Goal: Communication & Community: Answer question/provide support

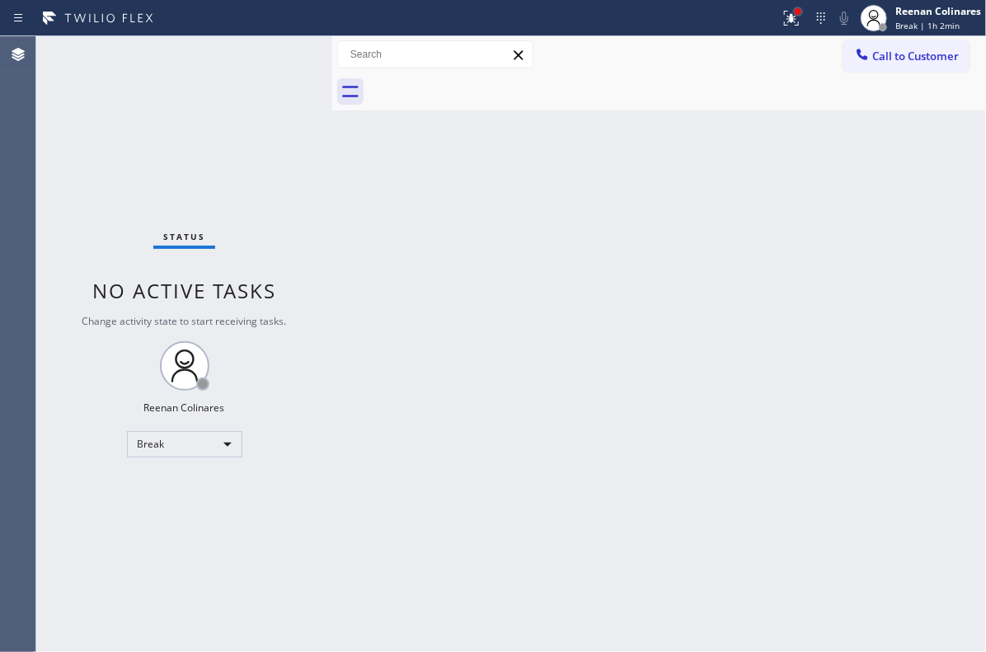
click at [799, 16] on div at bounding box center [798, 12] width 10 height 10
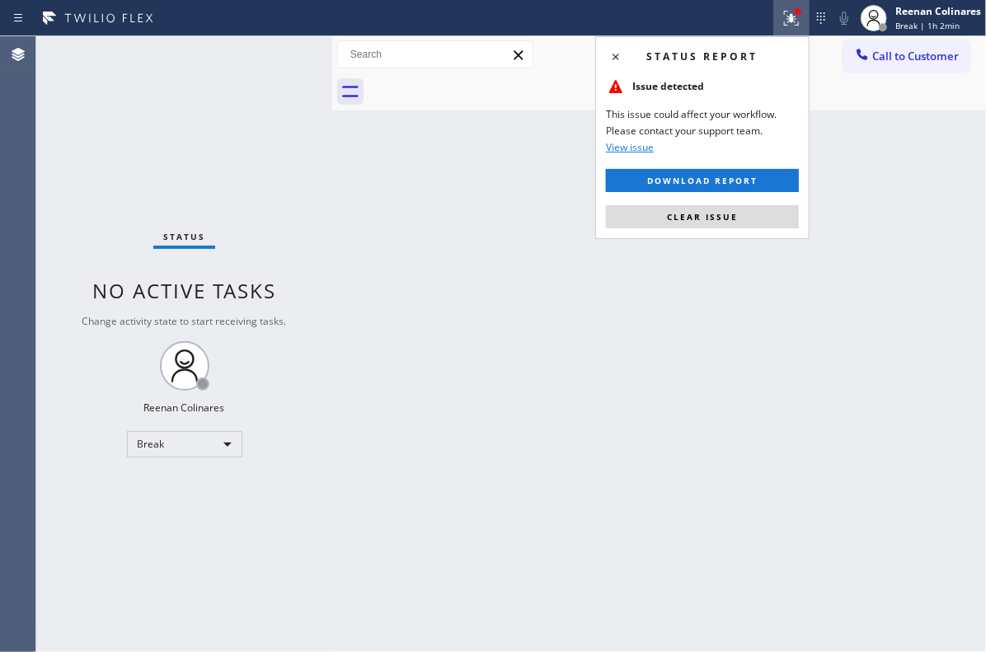
click at [744, 212] on button "Clear issue" at bounding box center [702, 216] width 193 height 23
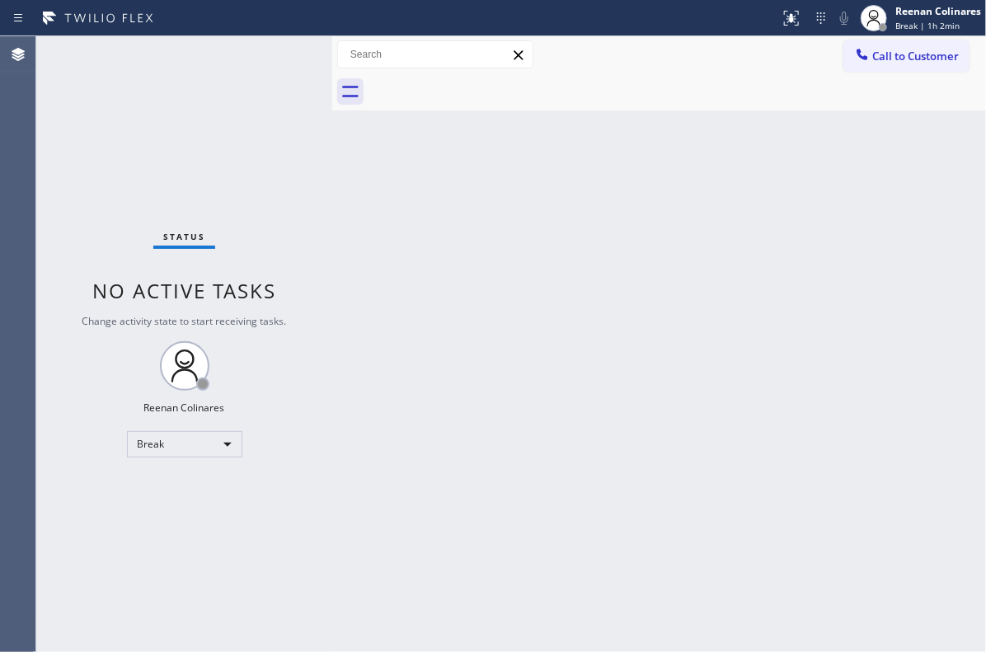
drag, startPoint x: 625, startPoint y: 255, endPoint x: 826, endPoint y: 129, distance: 237.0
click at [641, 242] on div "Back to Dashboard Change Sender ID Customers Technicians Select a contact Outbo…" at bounding box center [659, 344] width 654 height 616
click at [938, 7] on div "Reenan Colinares" at bounding box center [938, 11] width 86 height 14
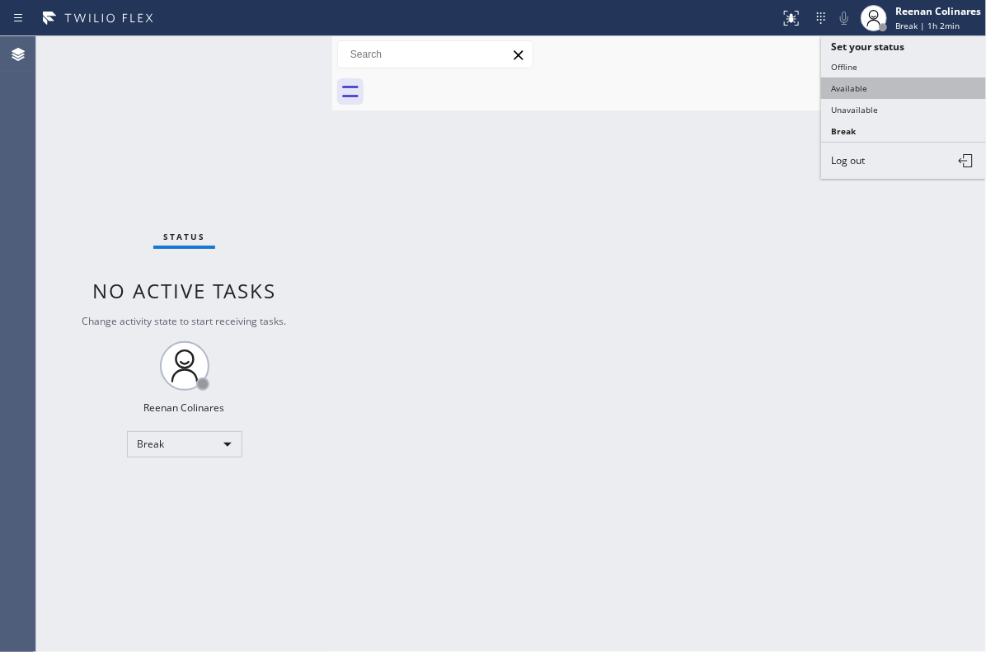
click at [877, 85] on button "Available" at bounding box center [903, 87] width 165 height 21
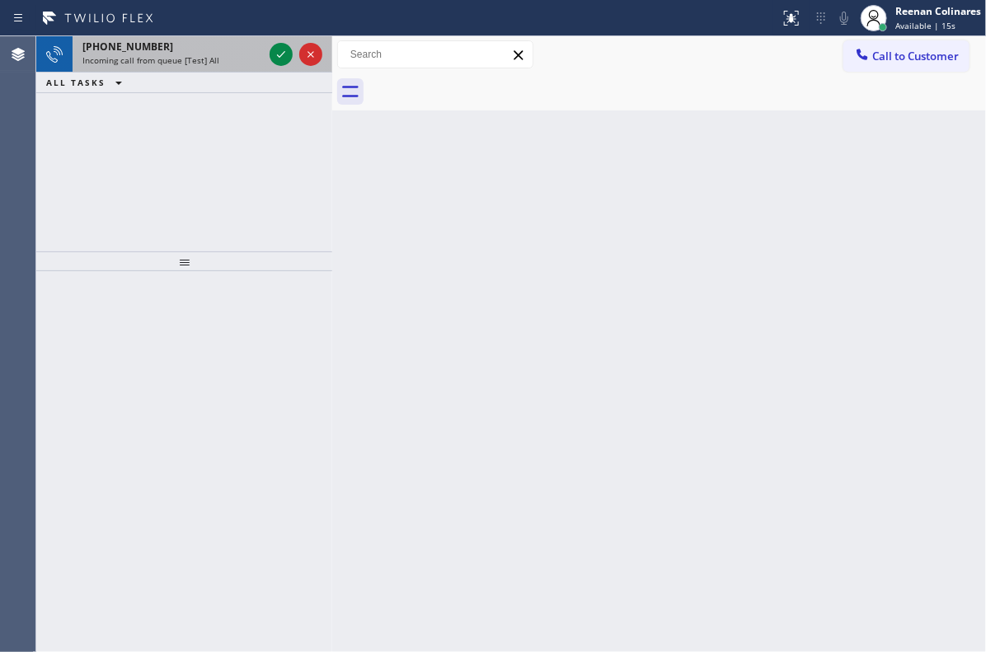
drag, startPoint x: 409, startPoint y: 175, endPoint x: 188, endPoint y: 69, distance: 244.9
click at [394, 168] on div "Back to Dashboard Change Sender ID Customers Technicians Select a contact Outbo…" at bounding box center [659, 344] width 654 height 616
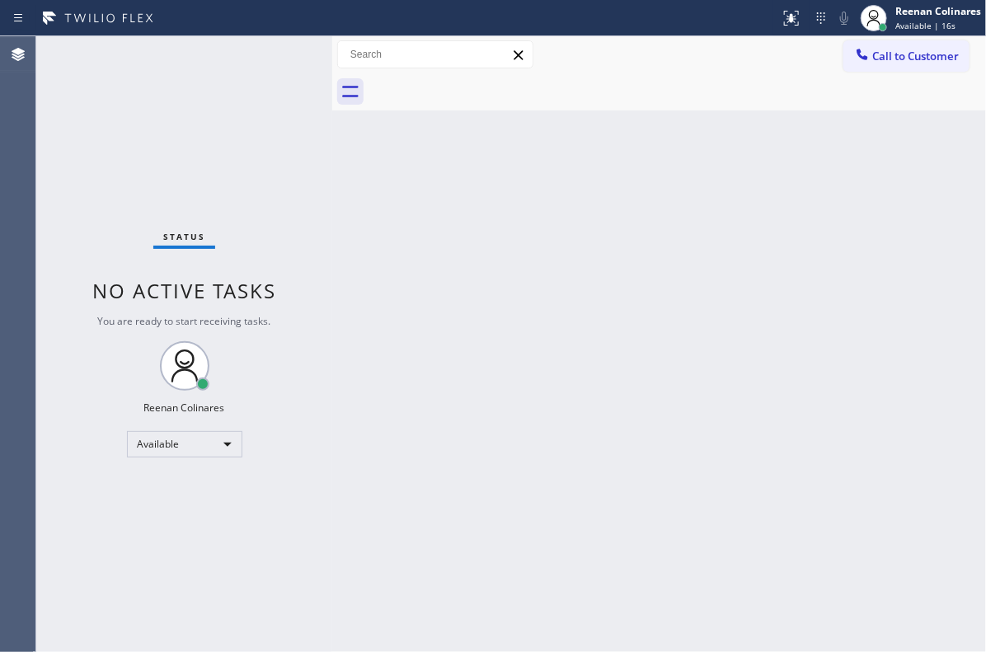
click at [189, 59] on div "Status No active tasks You are ready to start receiving tasks. Reenan Colinares…" at bounding box center [184, 344] width 296 height 616
click at [633, 241] on div "Back to Dashboard Change Sender ID Customers Technicians Select a contact Outbo…" at bounding box center [659, 344] width 654 height 616
click at [537, 195] on div "Back to Dashboard Change Sender ID Customers Technicians Select a contact Outbo…" at bounding box center [659, 344] width 654 height 616
click at [575, 237] on div "Back to Dashboard Change Sender ID Customers Technicians Select a contact Outbo…" at bounding box center [659, 344] width 654 height 616
click at [498, 280] on div "Back to Dashboard Change Sender ID Customers Technicians Select a contact Outbo…" at bounding box center [659, 344] width 654 height 616
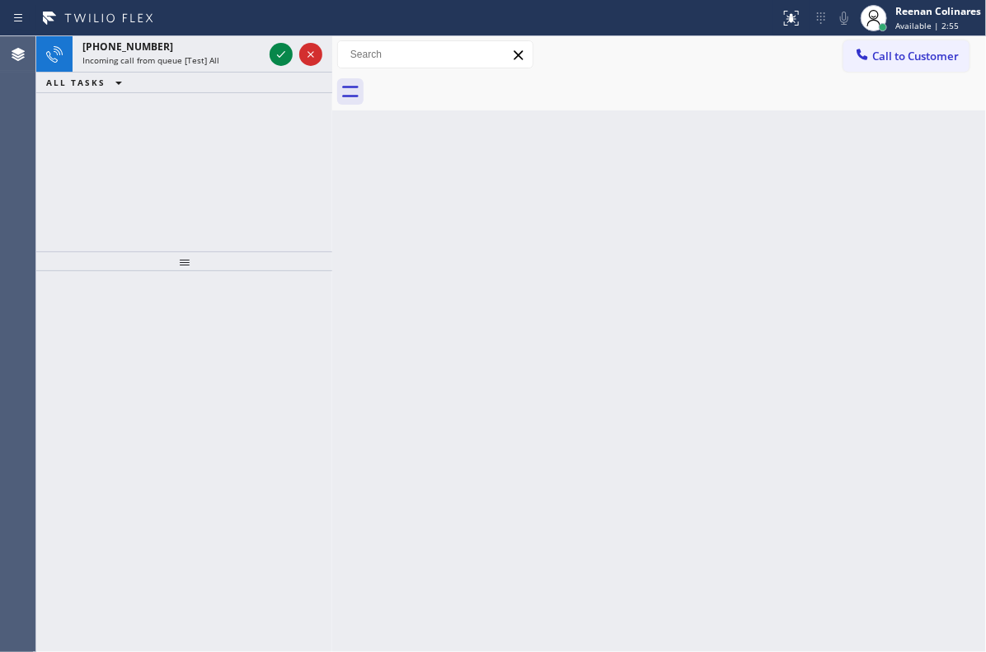
drag, startPoint x: 931, startPoint y: 149, endPoint x: 153, endPoint y: 115, distance: 778.2
click at [931, 149] on div "Back to Dashboard Change Sender ID Customers Technicians Select a contact Outbo…" at bounding box center [659, 344] width 654 height 616
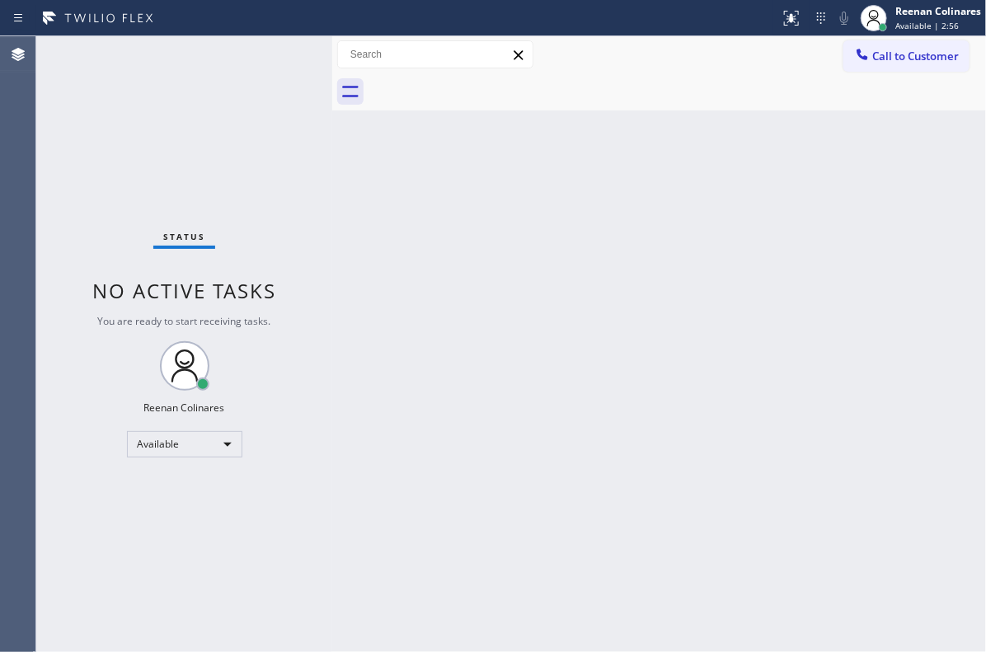
click at [191, 57] on div "Status No active tasks You are ready to start receiving tasks. Reenan Colinares…" at bounding box center [184, 344] width 296 height 616
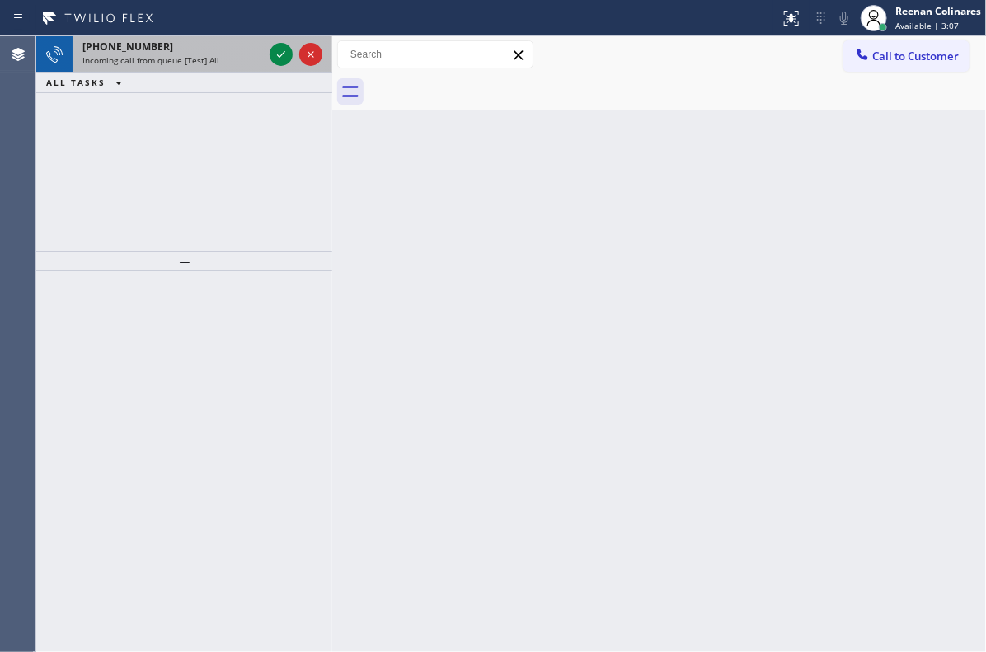
click at [221, 51] on div "[PHONE_NUMBER]" at bounding box center [172, 47] width 181 height 14
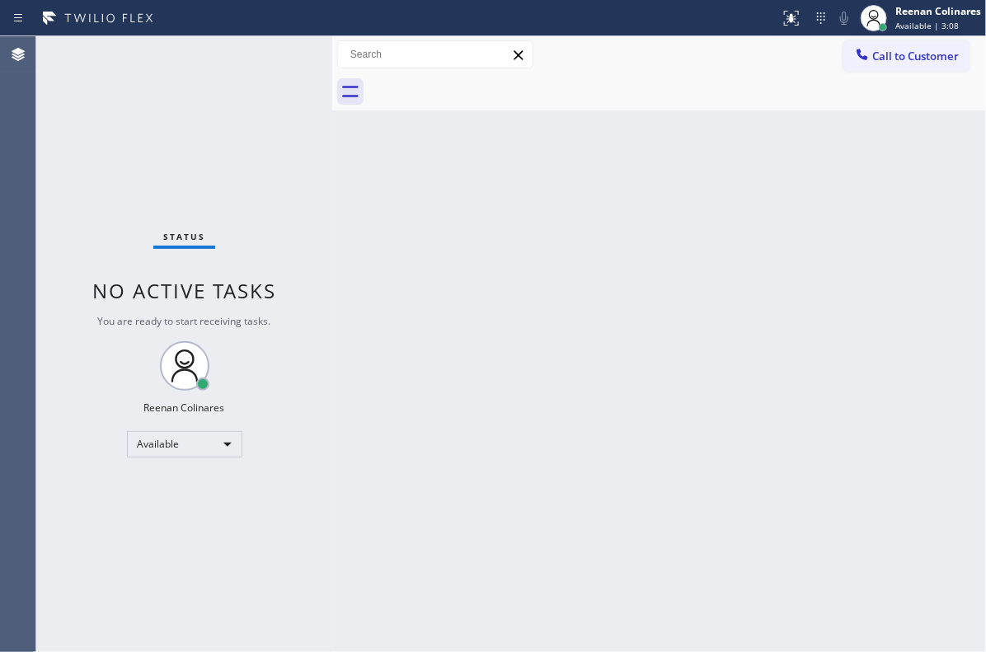
drag, startPoint x: 218, startPoint y: 67, endPoint x: 279, endPoint y: 167, distance: 117.6
click at [219, 69] on div "Status No active tasks You are ready to start receiving tasks. Reenan Colinares…" at bounding box center [184, 344] width 296 height 616
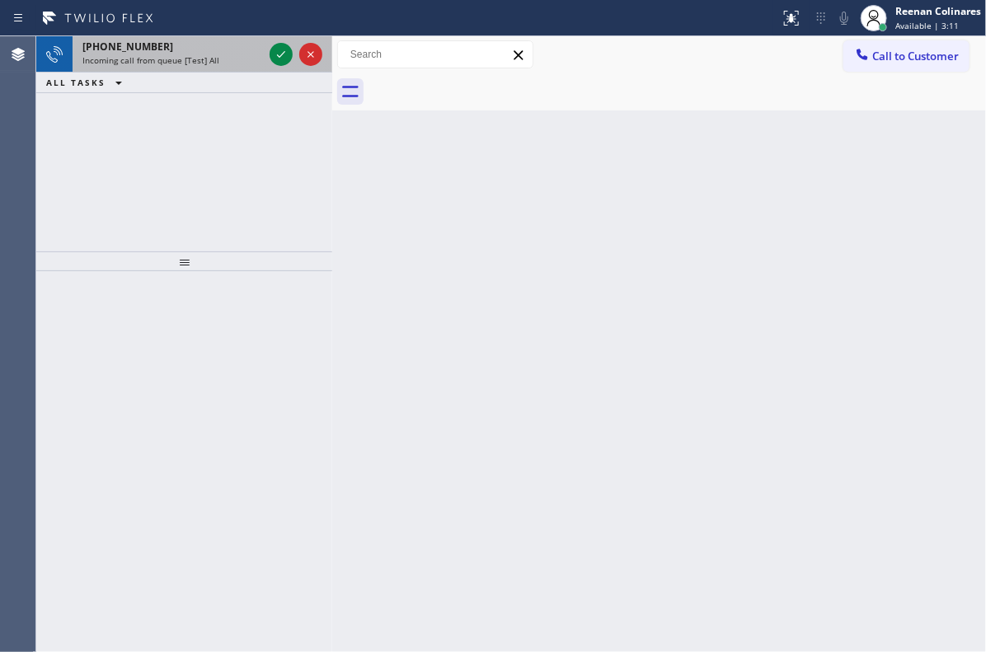
click at [218, 43] on div "[PHONE_NUMBER]" at bounding box center [172, 47] width 181 height 14
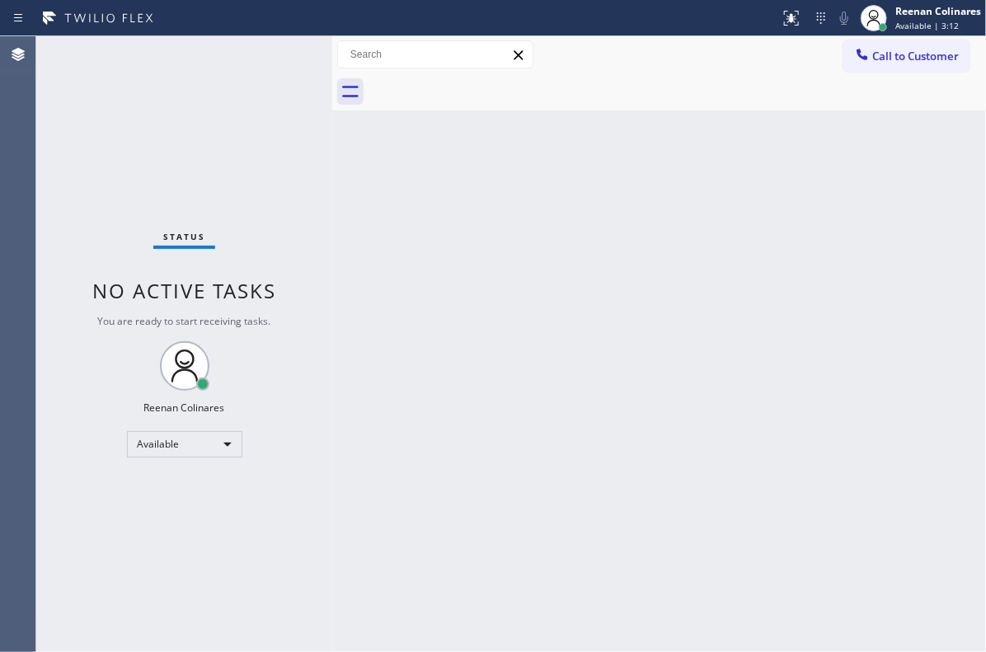
click at [503, 276] on div "Back to Dashboard Change Sender ID Customers Technicians Select a contact Outbo…" at bounding box center [659, 344] width 654 height 616
click at [505, 276] on div "Back to Dashboard Change Sender ID Customers Technicians Select a contact Outbo…" at bounding box center [659, 344] width 654 height 616
drag, startPoint x: 505, startPoint y: 276, endPoint x: 481, endPoint y: 261, distance: 29.3
click at [506, 277] on div "Back to Dashboard Change Sender ID Customers Technicians Select a contact Outbo…" at bounding box center [659, 344] width 654 height 616
click at [478, 256] on div "Back to Dashboard Change Sender ID Customers Technicians Select a contact Outbo…" at bounding box center [659, 344] width 654 height 616
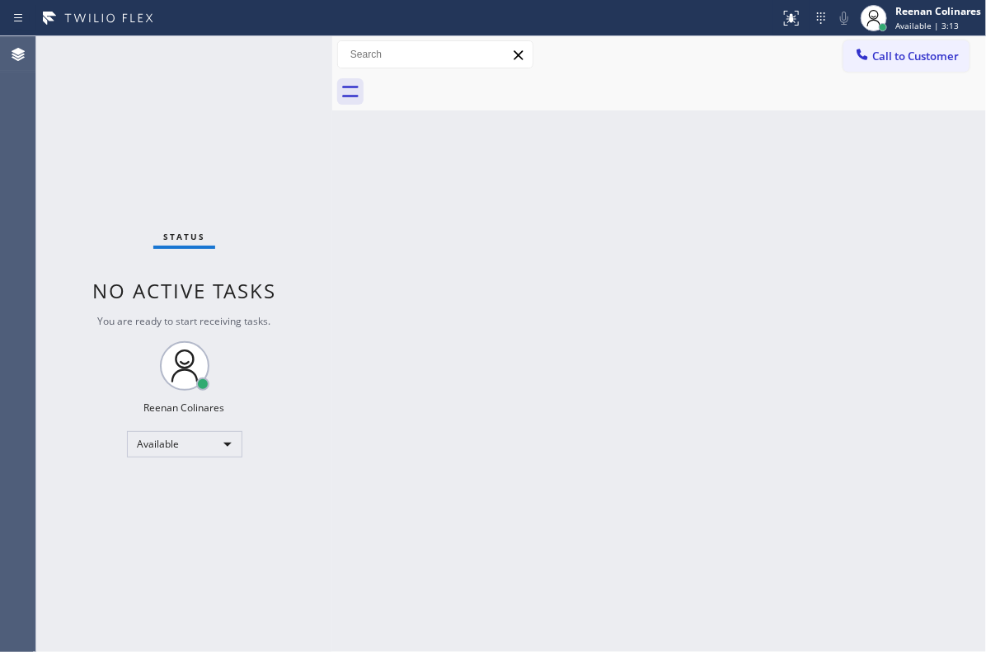
click at [451, 237] on div "Back to Dashboard Change Sender ID Customers Technicians Select a contact Outbo…" at bounding box center [659, 344] width 654 height 616
drag, startPoint x: 437, startPoint y: 232, endPoint x: 349, endPoint y: 210, distance: 91.0
click at [420, 229] on div "Back to Dashboard Change Sender ID Customers Technicians Select a contact Outbo…" at bounding box center [659, 344] width 654 height 616
click at [222, 46] on div "Status No active tasks You are ready to start receiving tasks. Reenan Colinares…" at bounding box center [184, 344] width 296 height 616
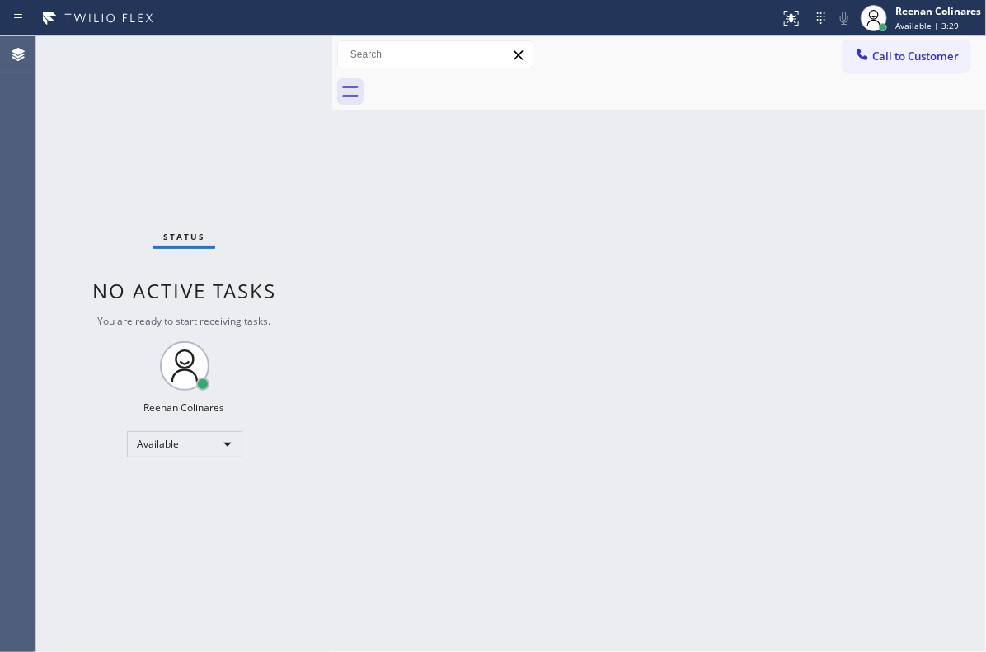
click at [567, 268] on div "Back to Dashboard Change Sender ID Customers Technicians Select a contact Outbo…" at bounding box center [659, 344] width 654 height 616
click at [715, 340] on div "Back to Dashboard Change Sender ID Customers Technicians Select a contact Outbo…" at bounding box center [659, 344] width 654 height 616
click at [488, 279] on div "Back to Dashboard Change Sender ID Customers Technicians Select a contact Outbo…" at bounding box center [659, 344] width 654 height 616
click at [230, 59] on div "Status No active tasks You are ready to start receiving tasks. Reenan Colinares…" at bounding box center [184, 344] width 296 height 616
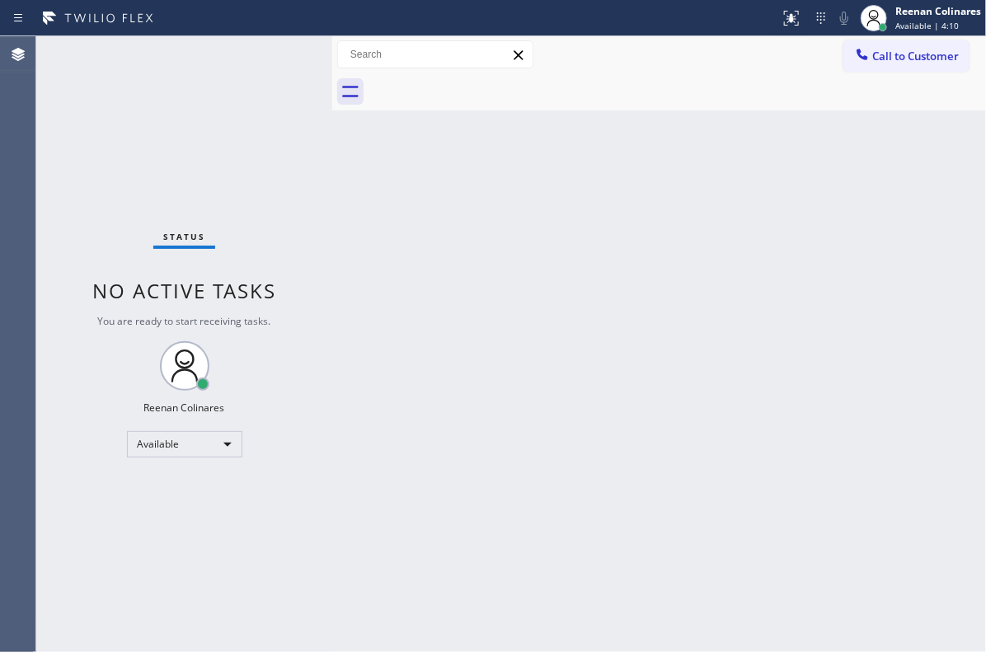
click at [239, 69] on div "Status No active tasks You are ready to start receiving tasks. Reenan Colinares…" at bounding box center [184, 344] width 296 height 616
click at [240, 68] on div "Status No active tasks You are ready to start receiving tasks. Reenan Colinares…" at bounding box center [184, 344] width 296 height 616
click at [241, 64] on div "Status No active tasks You are ready to start receiving tasks. Reenan Colinares…" at bounding box center [184, 344] width 296 height 616
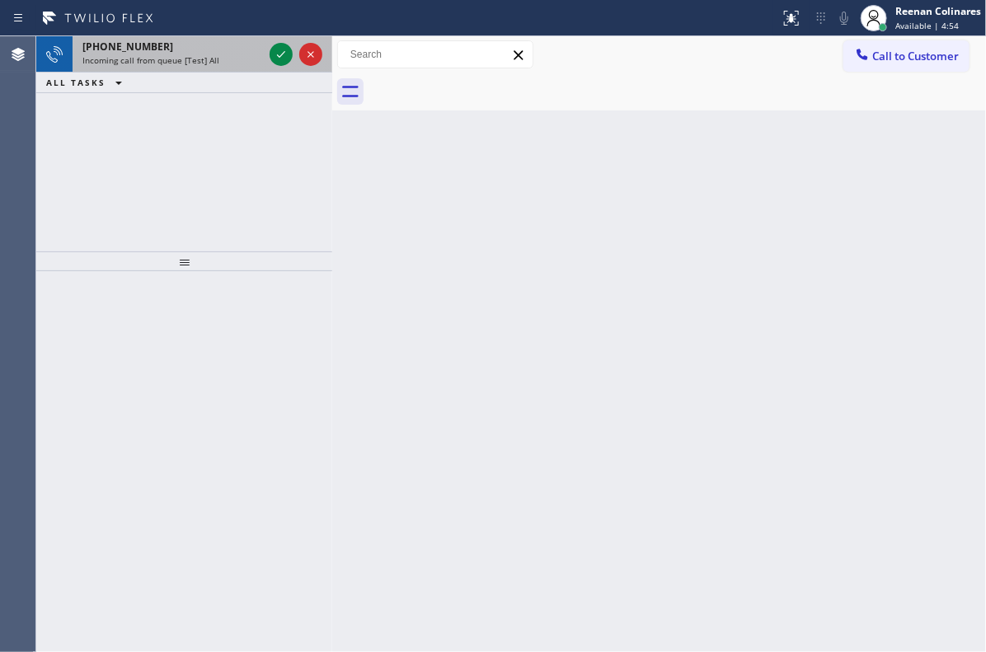
click at [193, 59] on span "Incoming call from queue [Test] All" at bounding box center [150, 60] width 137 height 12
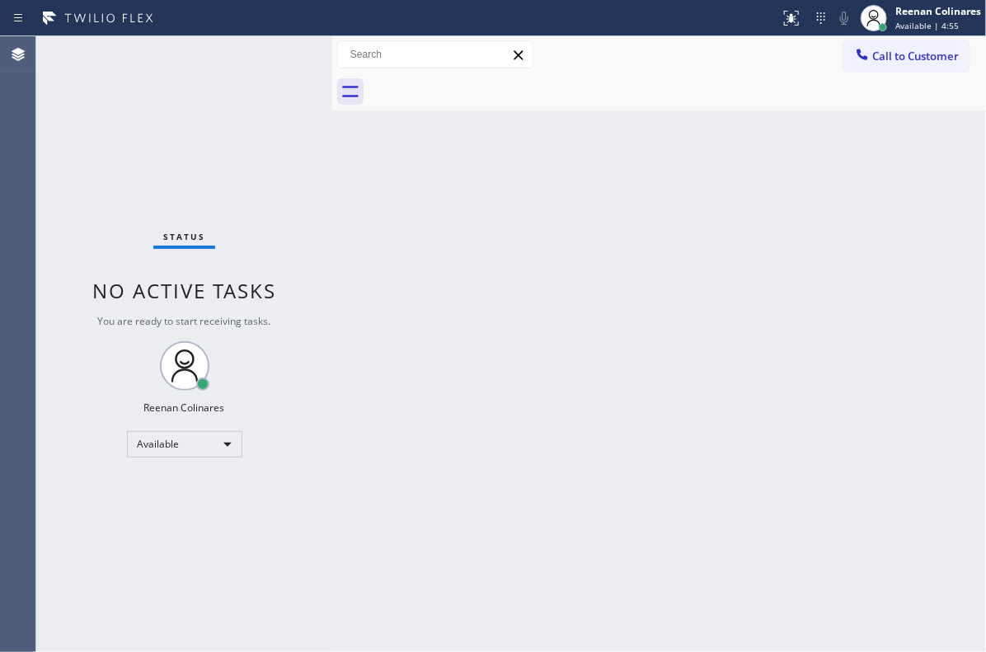
click at [211, 63] on div "Status No active tasks You are ready to start receiving tasks. Reenan Colinares…" at bounding box center [184, 344] width 296 height 616
click at [662, 339] on div "Back to Dashboard Change Sender ID Customers Technicians Select a contact Outbo…" at bounding box center [659, 344] width 654 height 616
click at [510, 204] on div "Back to Dashboard Change Sender ID Customers Technicians Select a contact Outbo…" at bounding box center [659, 344] width 654 height 616
click at [521, 49] on icon at bounding box center [519, 55] width 20 height 20
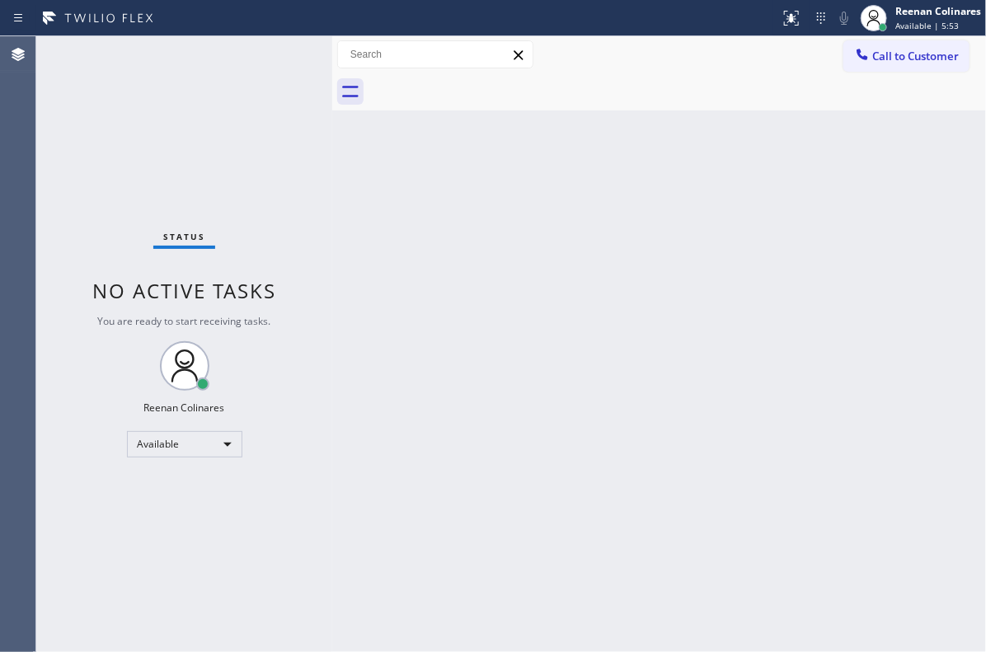
click at [660, 258] on div "Back to Dashboard Change Sender ID Customers Technicians Select a contact Outbo…" at bounding box center [659, 344] width 654 height 616
click at [443, 195] on div "Back to Dashboard Change Sender ID Customers Technicians Select a contact Outbo…" at bounding box center [659, 344] width 654 height 616
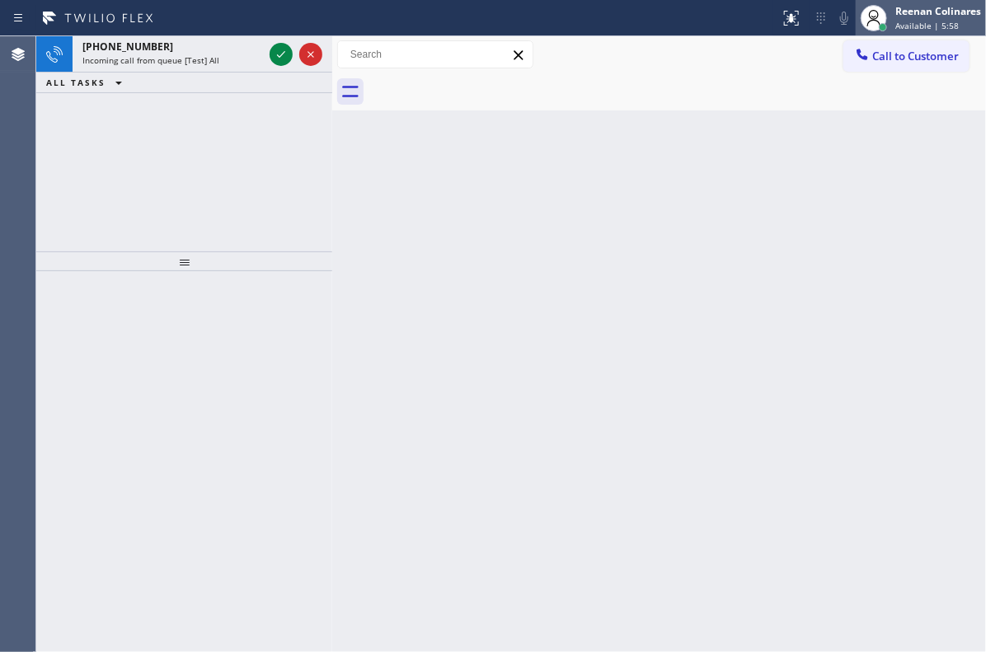
click at [911, 11] on div "Reenan Colinares" at bounding box center [938, 11] width 86 height 14
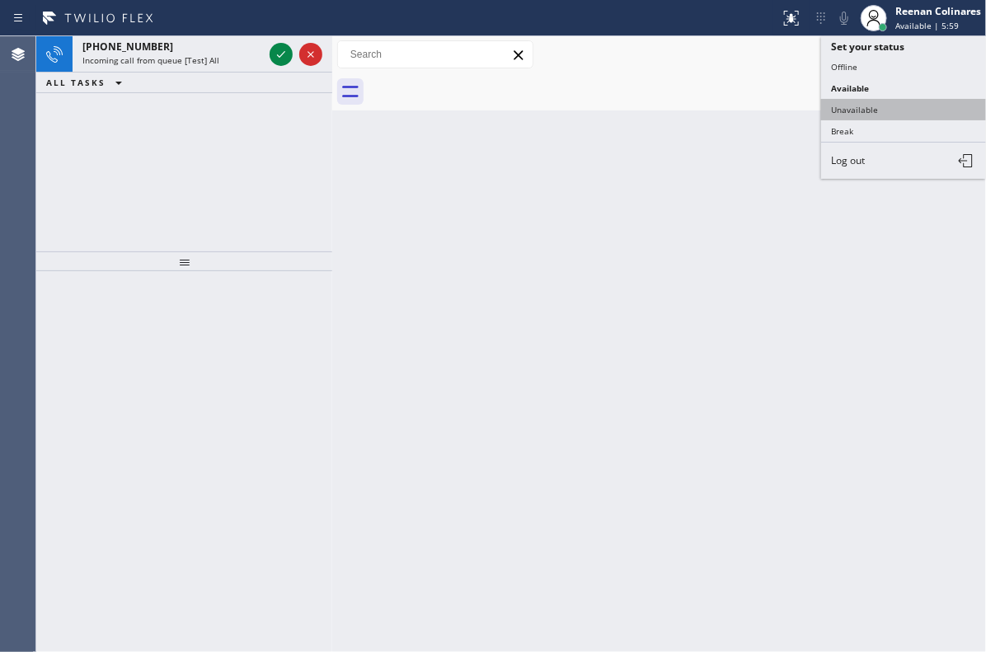
click at [862, 115] on button "Unavailable" at bounding box center [903, 109] width 165 height 21
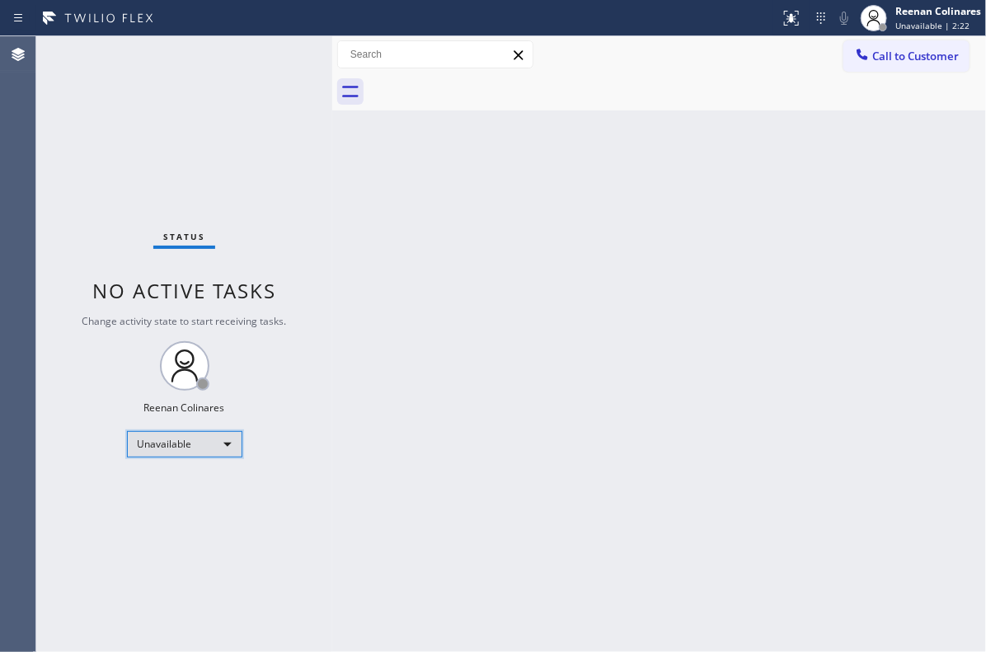
click at [209, 437] on div "Unavailable" at bounding box center [184, 444] width 115 height 26
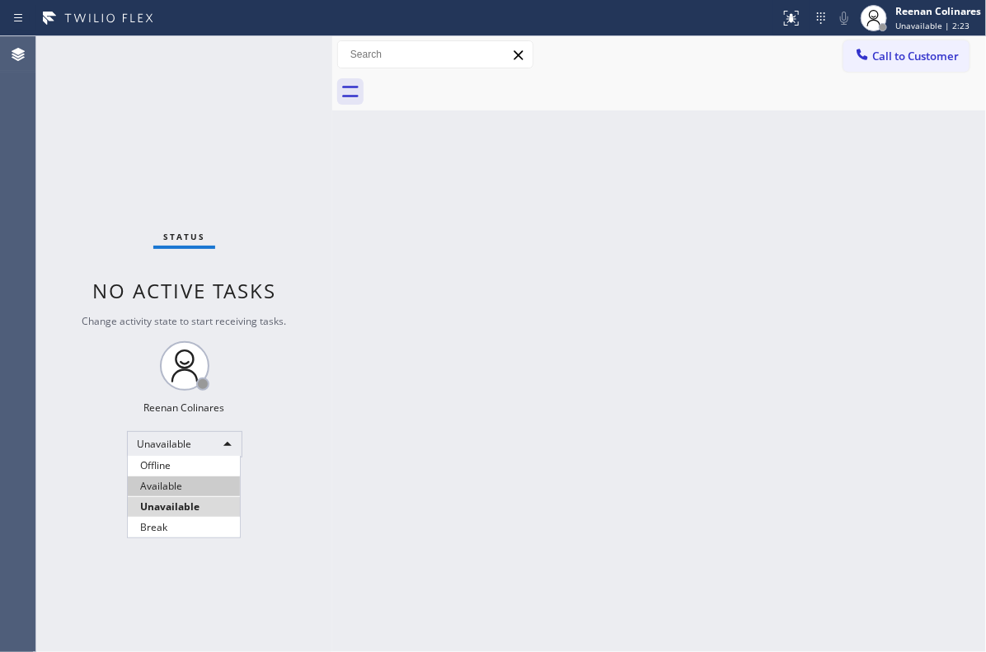
click at [171, 479] on li "Available" at bounding box center [184, 487] width 112 height 20
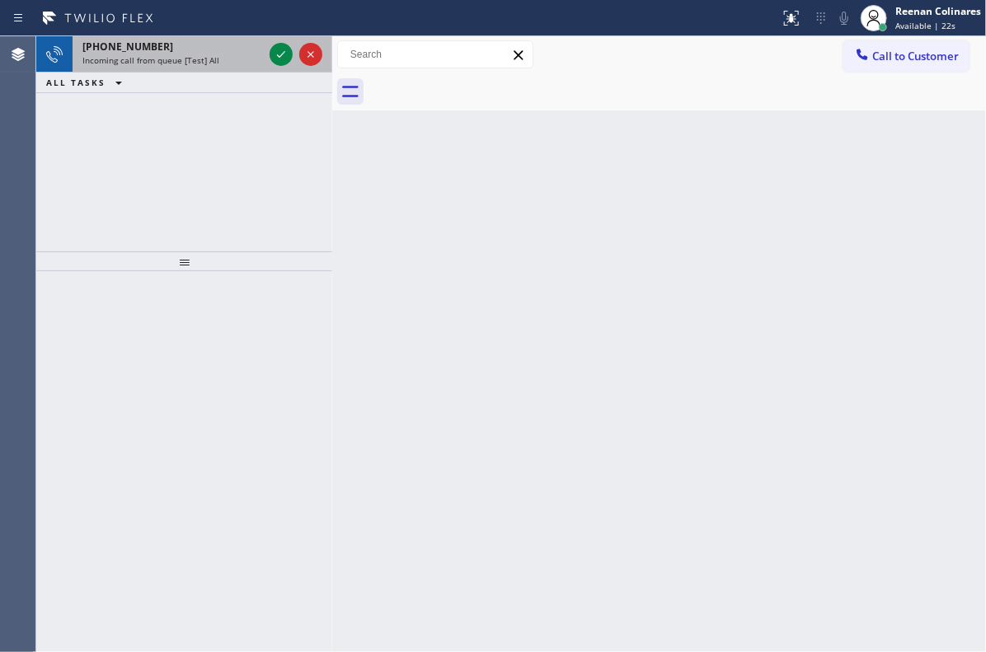
click at [181, 45] on div "[PHONE_NUMBER]" at bounding box center [172, 47] width 181 height 14
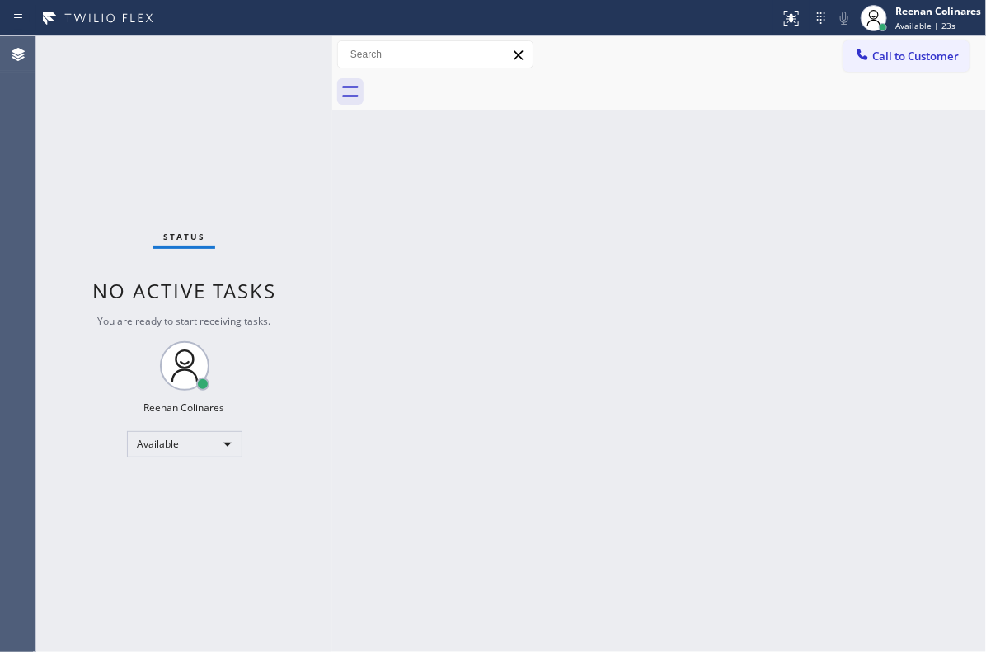
click at [197, 42] on div "Status No active tasks You are ready to start receiving tasks. Reenan Colinares…" at bounding box center [184, 344] width 296 height 616
click at [209, 73] on div "Status No active tasks You are ready to start receiving tasks. Reenan Colinares…" at bounding box center [184, 344] width 296 height 616
click at [210, 73] on div "Status No active tasks You are ready to start receiving tasks. Reenan Colinares…" at bounding box center [184, 344] width 296 height 616
drag, startPoint x: 214, startPoint y: 70, endPoint x: 243, endPoint y: 68, distance: 29.7
click at [235, 68] on div "Status No active tasks You are ready to start receiving tasks. Reenan Colinares…" at bounding box center [184, 344] width 296 height 616
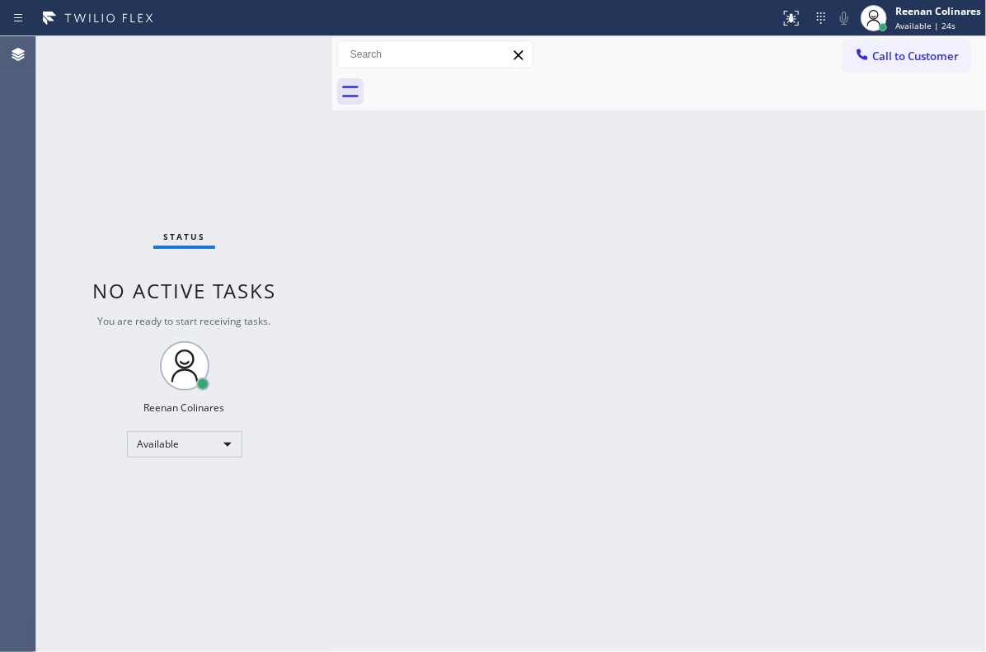
drag, startPoint x: 243, startPoint y: 68, endPoint x: 255, endPoint y: 69, distance: 11.6
click at [251, 69] on div "Status No active tasks You are ready to start receiving tasks. Reenan Colinares…" at bounding box center [184, 344] width 296 height 616
click at [256, 69] on div "Status No active tasks You are ready to start receiving tasks. Reenan Colinares…" at bounding box center [184, 344] width 296 height 616
click at [262, 66] on div "Status No active tasks You are ready to start receiving tasks. Reenan Colinares…" at bounding box center [184, 344] width 296 height 616
click at [263, 64] on div "Status No active tasks You are ready to start receiving tasks. Reenan Colinares…" at bounding box center [184, 344] width 296 height 616
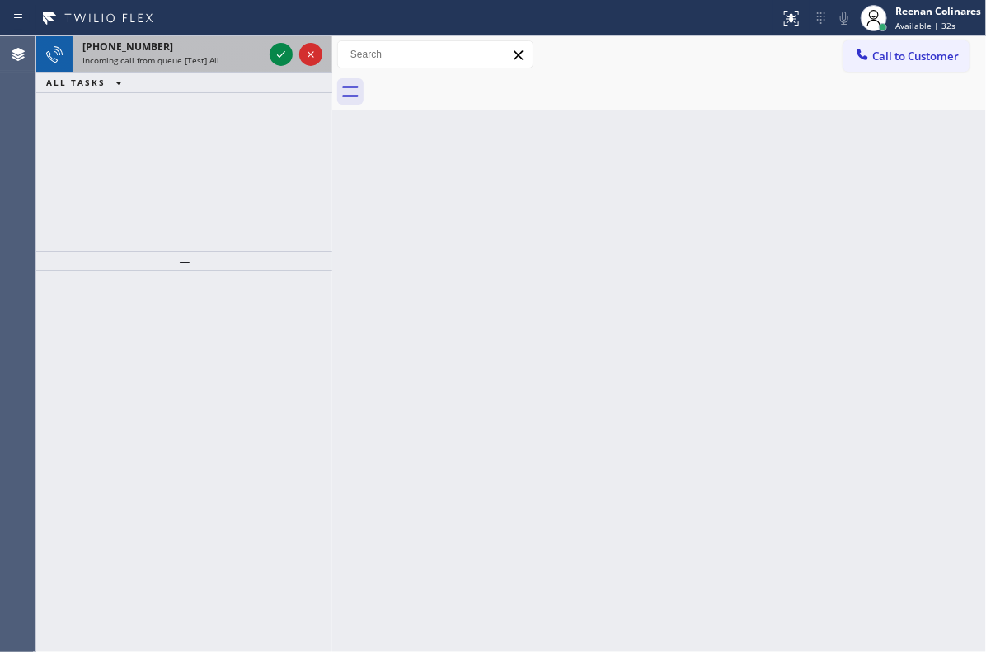
click at [181, 63] on span "Incoming call from queue [Test] All" at bounding box center [150, 60] width 137 height 12
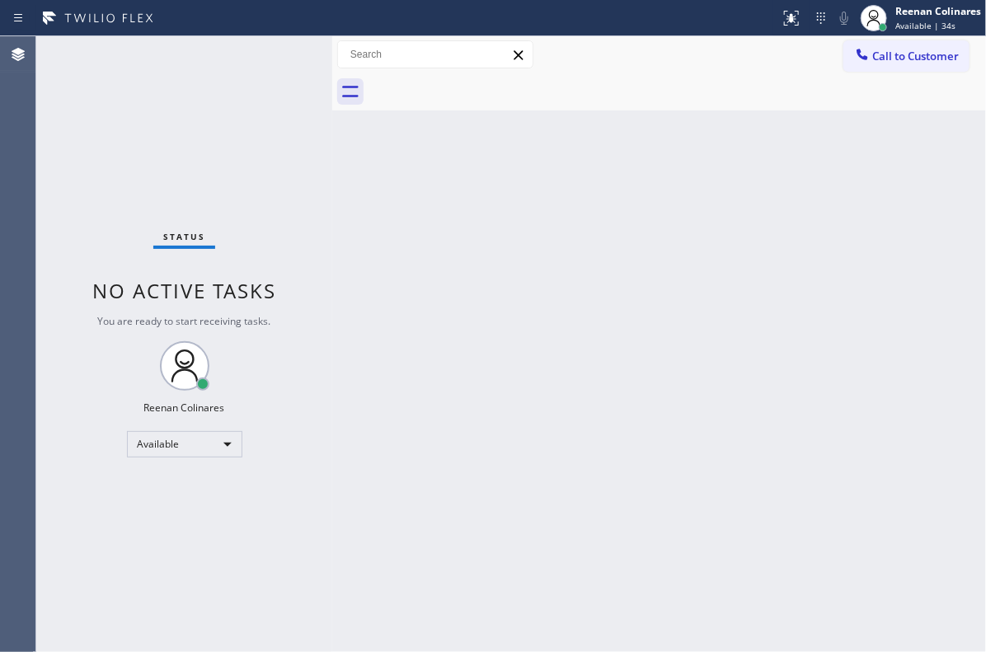
click at [261, 59] on div "Status No active tasks You are ready to start receiving tasks. Reenan Colinares…" at bounding box center [184, 344] width 296 height 616
click at [260, 58] on div "Status No active tasks You are ready to start receiving tasks. Reenan Colinares…" at bounding box center [184, 344] width 296 height 616
click at [396, 320] on div "Back to Dashboard Change Sender ID Customers Technicians Select a contact Outbo…" at bounding box center [659, 344] width 654 height 616
click at [538, 212] on div "Back to Dashboard Change Sender ID Customers Technicians Select a contact Outbo…" at bounding box center [659, 344] width 654 height 616
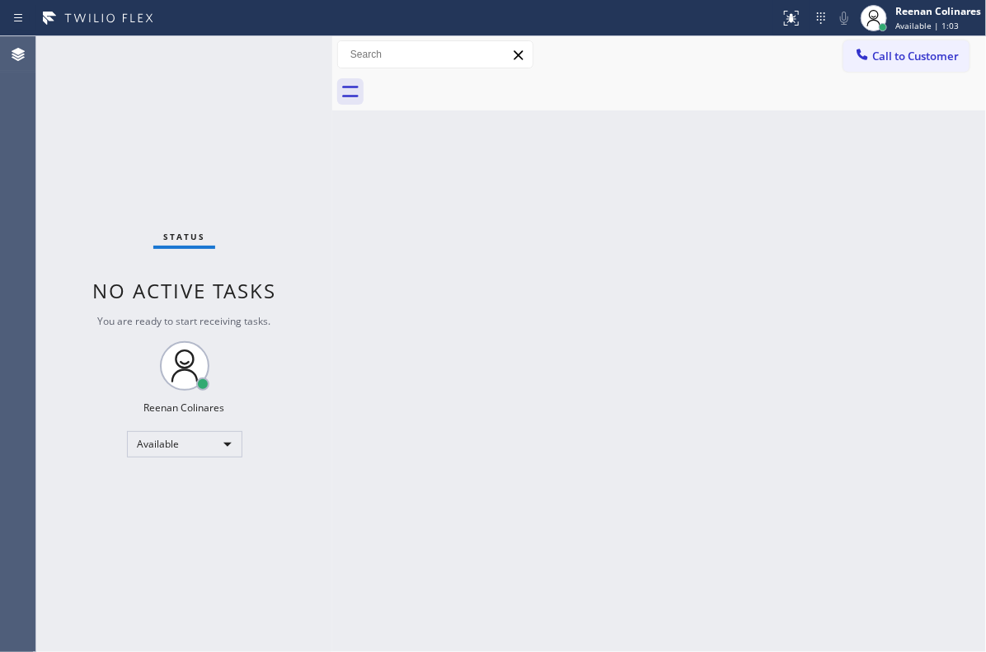
click at [216, 58] on div "Status No active tasks You are ready to start receiving tasks. Reenan Colinares…" at bounding box center [184, 344] width 296 height 616
click at [246, 186] on div "Status No active tasks You are ready to start receiving tasks. Reenan Colinares…" at bounding box center [184, 344] width 296 height 616
click at [747, 286] on div "Back to Dashboard Change Sender ID Customers Technicians Select a contact Outbo…" at bounding box center [659, 344] width 654 height 616
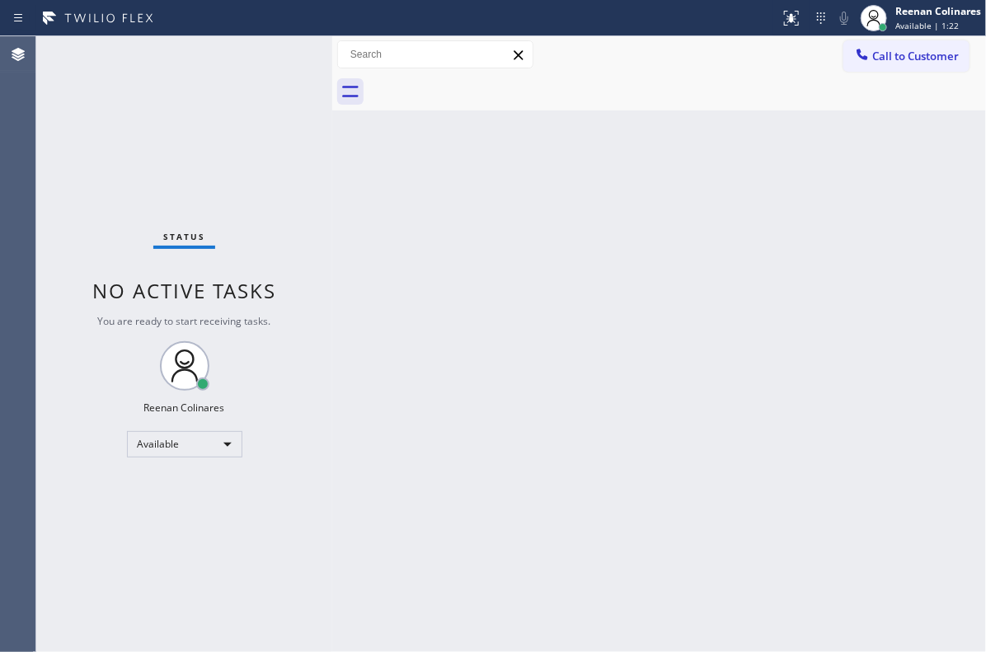
click at [528, 378] on div "Back to Dashboard Change Sender ID Customers Technicians Select a contact Outbo…" at bounding box center [659, 344] width 654 height 616
click at [559, 167] on div "Back to Dashboard Change Sender ID Customers Technicians Select a contact Outbo…" at bounding box center [659, 344] width 654 height 616
click at [240, 132] on div "Status No active tasks You are ready to start receiving tasks. Reenan Colinares…" at bounding box center [184, 344] width 296 height 616
click at [356, 230] on div "Back to Dashboard Change Sender ID Customers Technicians Select a contact Outbo…" at bounding box center [659, 344] width 654 height 616
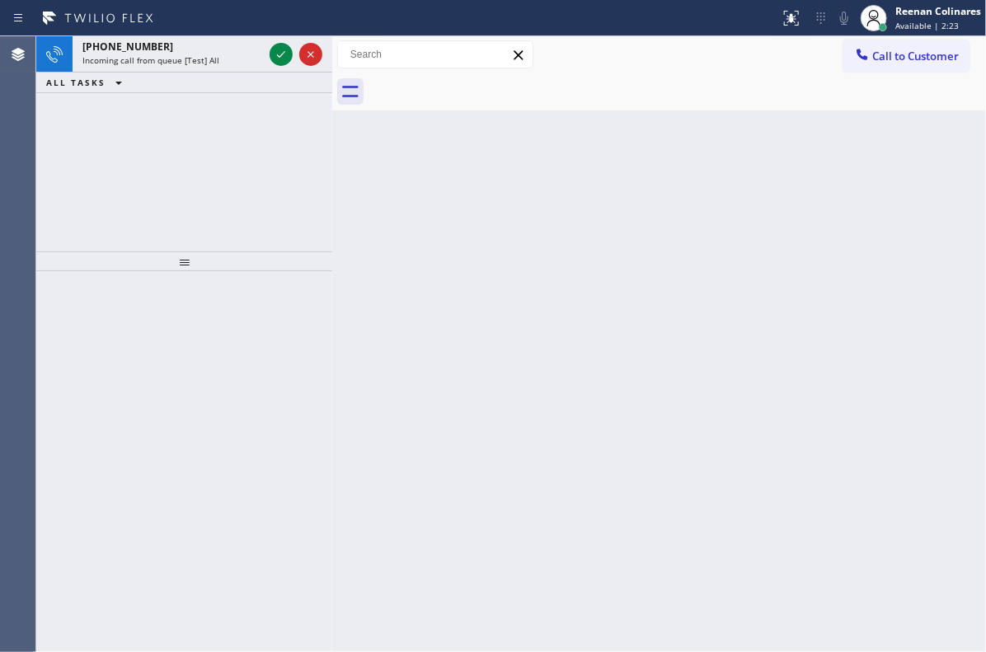
click at [220, 77] on div "[PHONE_NUMBER] Incoming call from queue [Test] All ALL TASKS ALL TASKS ACTIVE T…" at bounding box center [184, 64] width 296 height 57
click at [220, 73] on div "ALL TASKS ALL TASKS ACTIVE TASKS TASKS IN WRAP UP" at bounding box center [184, 83] width 296 height 21
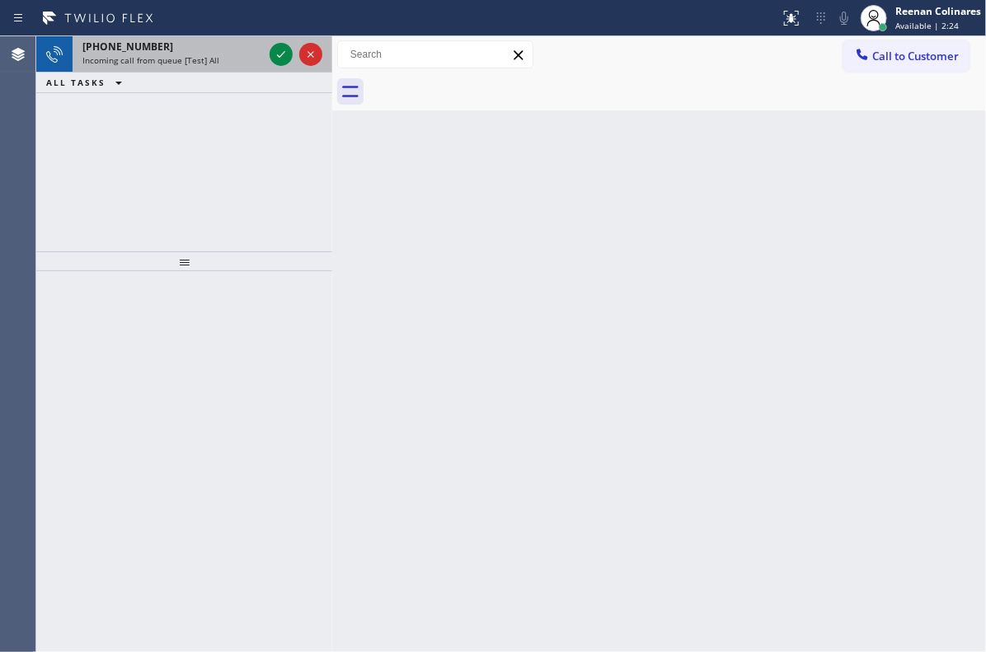
click at [224, 62] on div "Incoming call from queue [Test] All" at bounding box center [172, 60] width 181 height 12
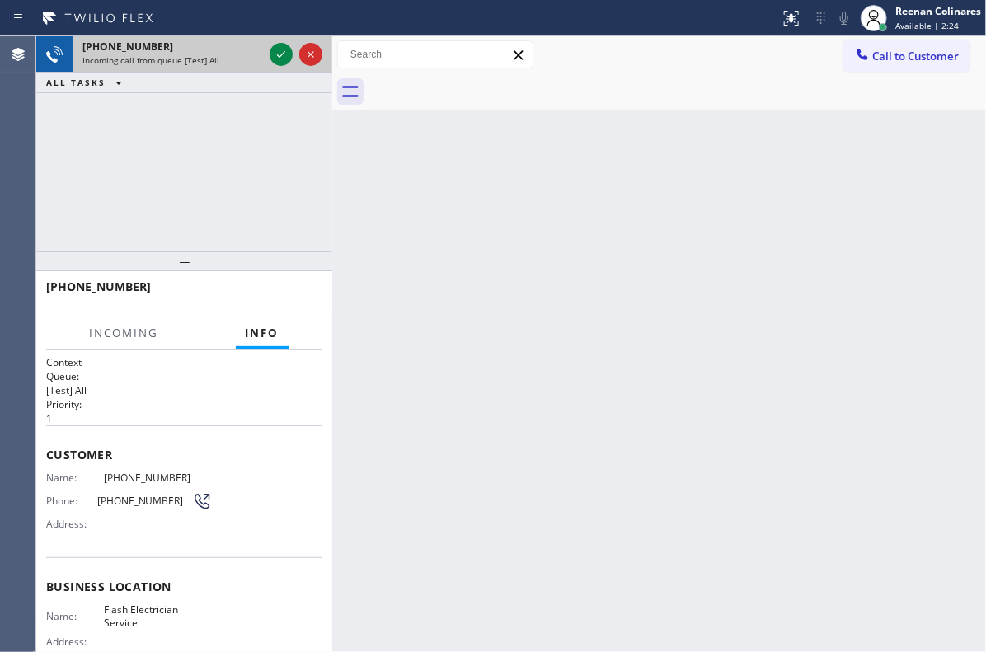
click at [227, 61] on div "Incoming call from queue [Test] All" at bounding box center [172, 60] width 181 height 12
click at [228, 61] on div "Incoming call from queue [Test] All" at bounding box center [172, 60] width 181 height 12
click at [266, 56] on div at bounding box center [295, 54] width 59 height 36
click at [278, 56] on icon at bounding box center [281, 54] width 8 height 7
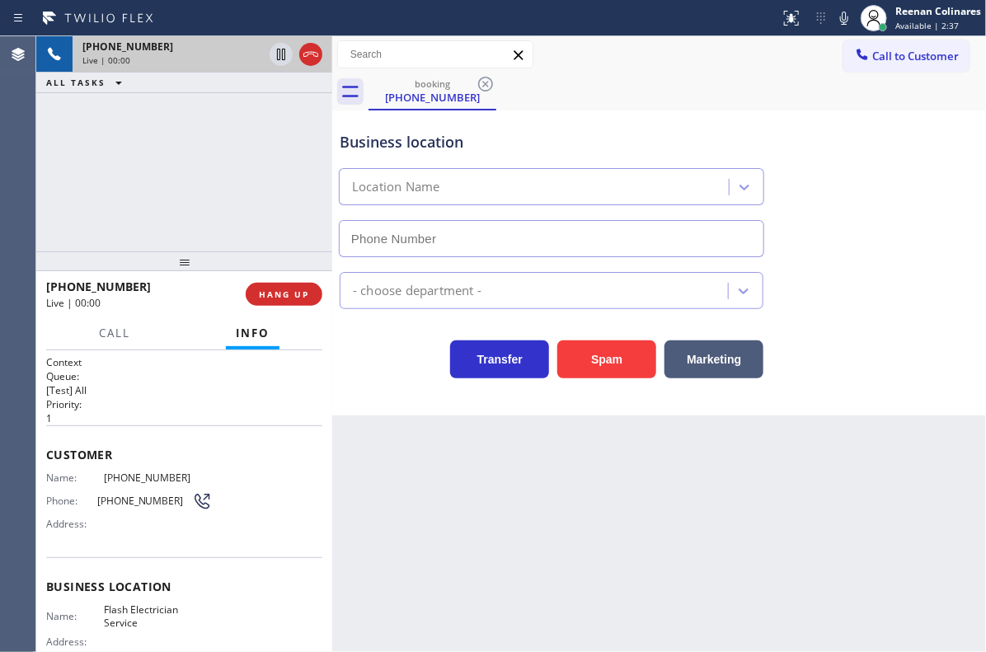
type input "[PHONE_NUMBER]"
click at [843, 16] on icon at bounding box center [844, 18] width 20 height 20
click at [840, 16] on icon at bounding box center [844, 18] width 8 height 13
click at [848, 15] on icon at bounding box center [844, 18] width 20 height 20
drag, startPoint x: 712, startPoint y: 359, endPoint x: 849, endPoint y: 197, distance: 211.8
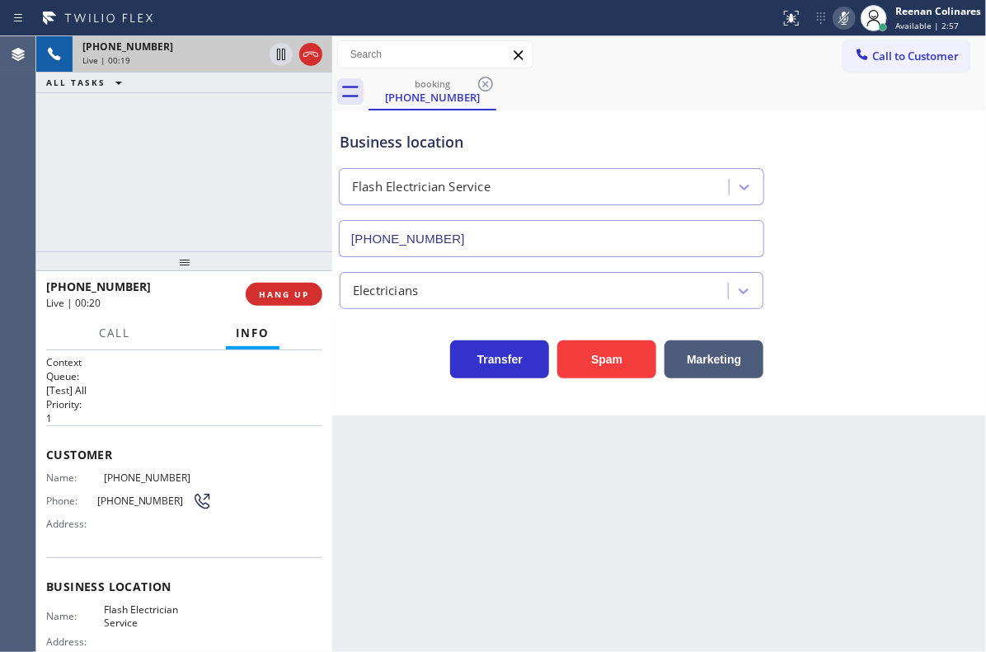
click at [712, 359] on button "Marketing" at bounding box center [713, 359] width 99 height 38
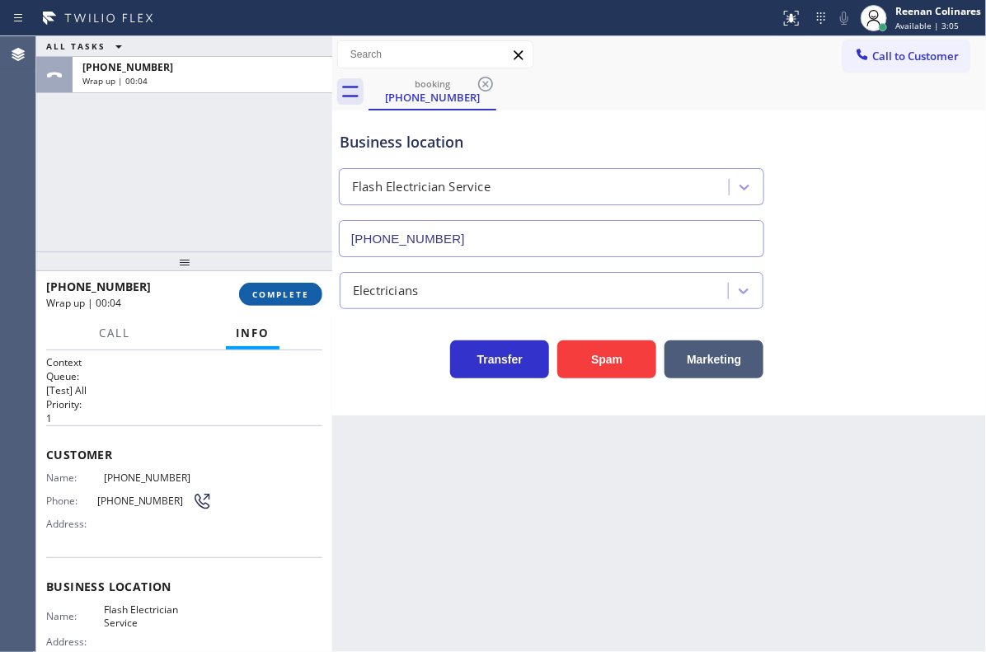
click at [295, 287] on button "COMPLETE" at bounding box center [280, 294] width 83 height 23
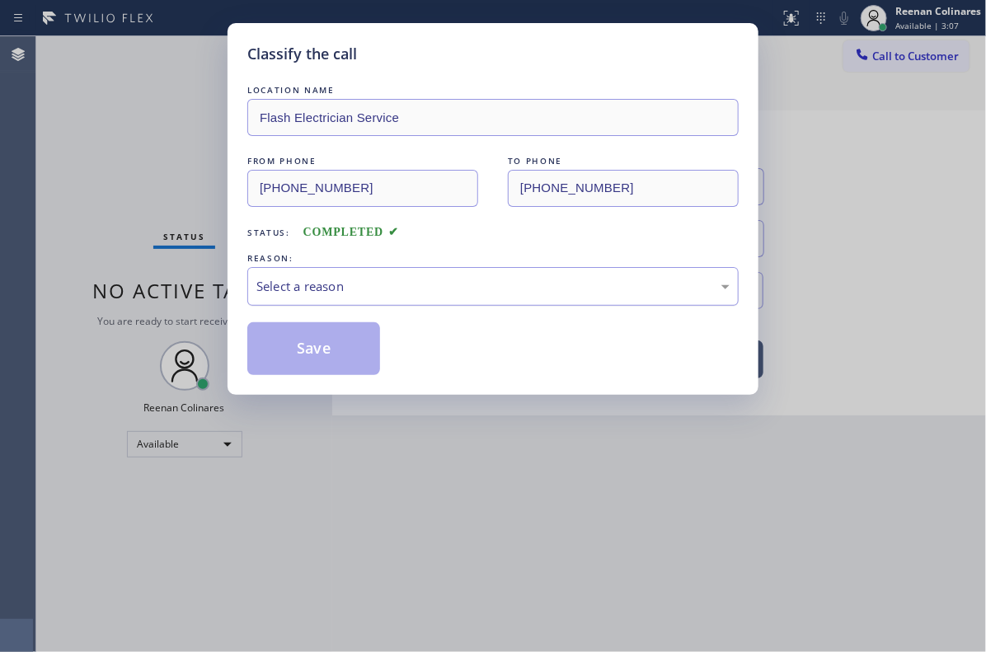
click at [311, 280] on div "Select a reason" at bounding box center [492, 286] width 473 height 19
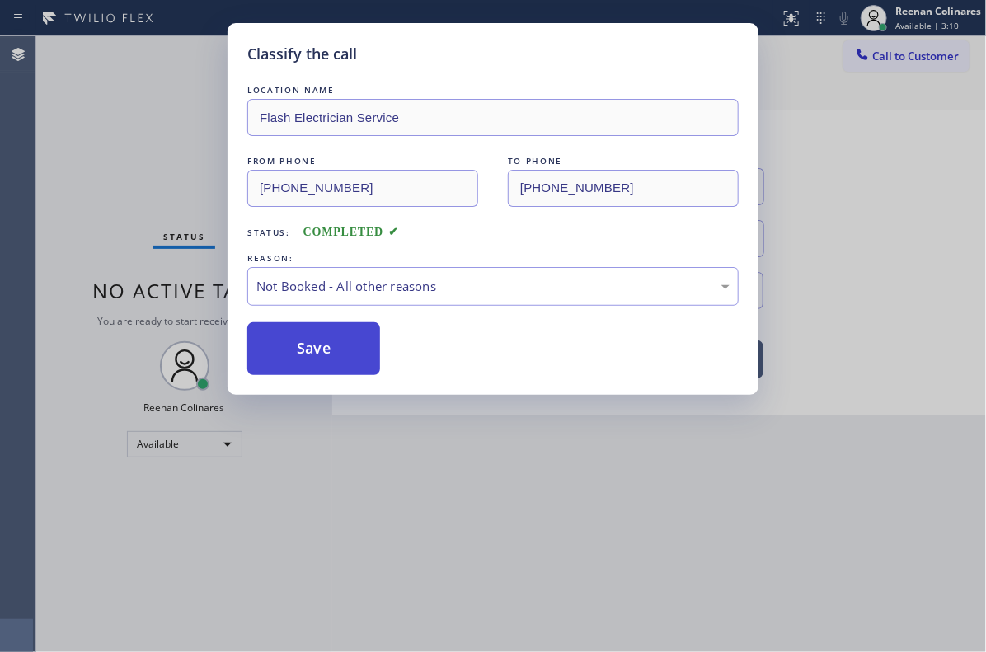
click at [298, 341] on button "Save" at bounding box center [313, 348] width 133 height 53
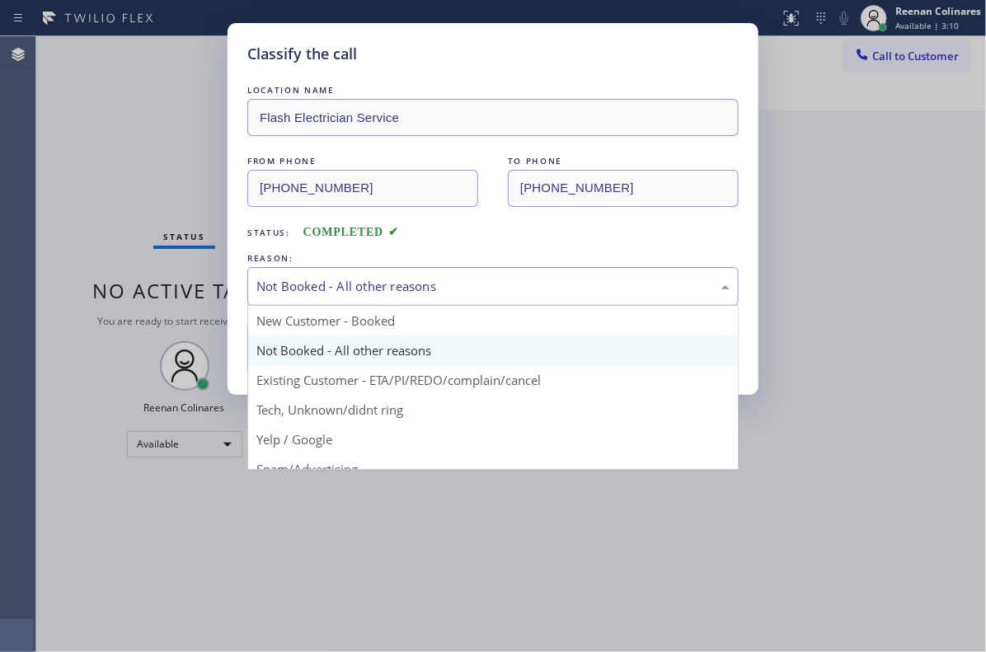
click at [340, 292] on div "Not Booked - All other reasons" at bounding box center [492, 286] width 473 height 19
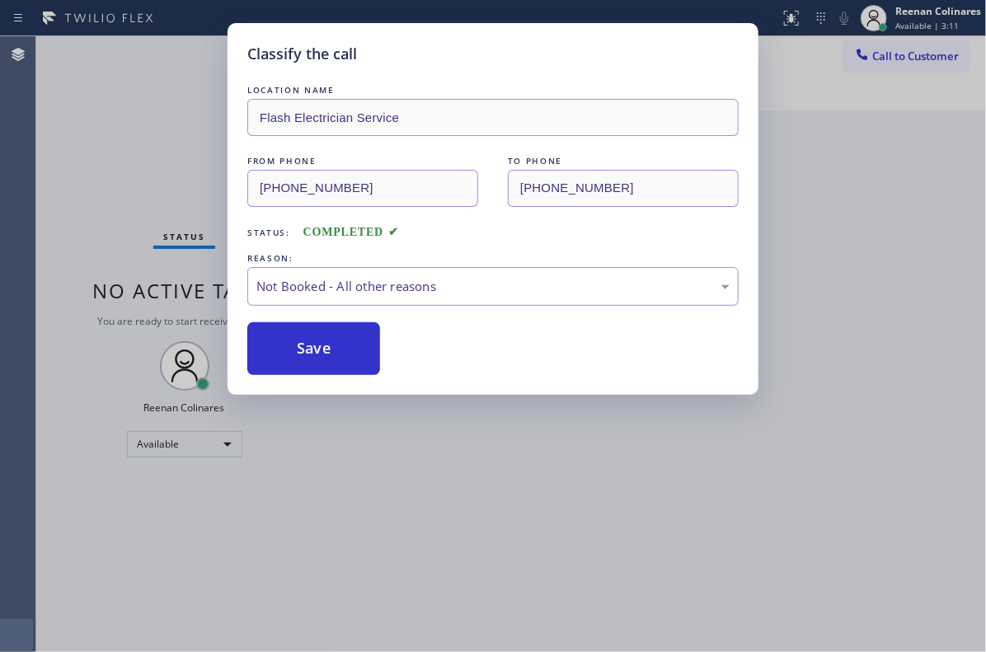
click at [342, 289] on div "Not Booked - All other reasons" at bounding box center [492, 286] width 473 height 19
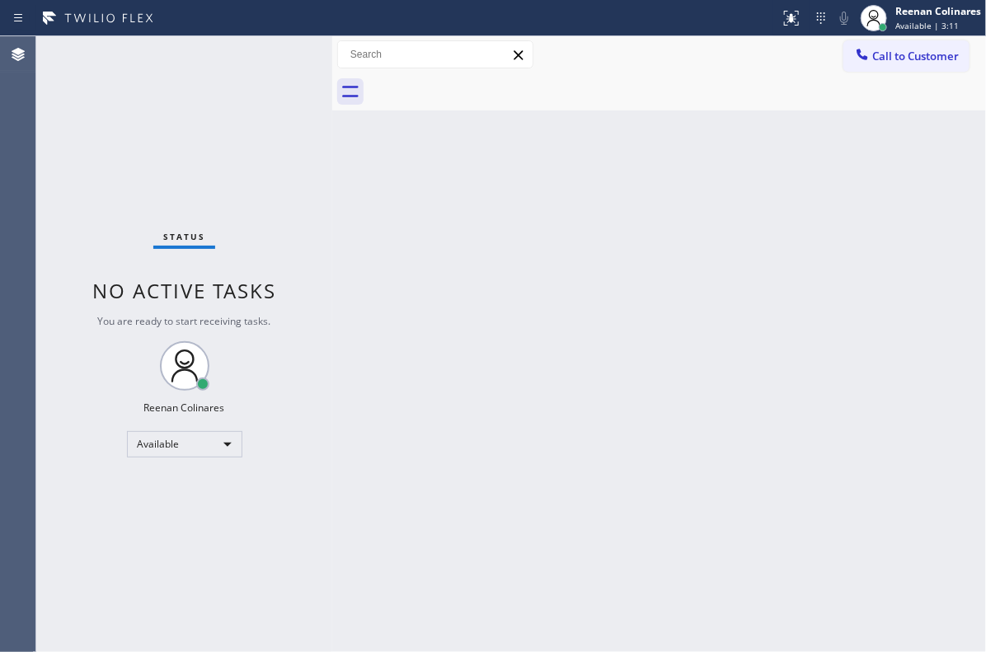
drag, startPoint x: 684, startPoint y: 175, endPoint x: 778, endPoint y: 237, distance: 112.5
click at [779, 203] on div "Back to Dashboard Change Sender ID Customers Technicians Select a contact Outbo…" at bounding box center [659, 344] width 654 height 616
click at [465, 195] on div "Back to Dashboard Change Sender ID Customers Technicians Select a contact Outbo…" at bounding box center [659, 344] width 654 height 616
drag, startPoint x: 563, startPoint y: 237, endPoint x: 543, endPoint y: 230, distance: 21.1
click at [564, 237] on div "Back to Dashboard Change Sender ID Customers Technicians Select a contact Outbo…" at bounding box center [659, 344] width 654 height 616
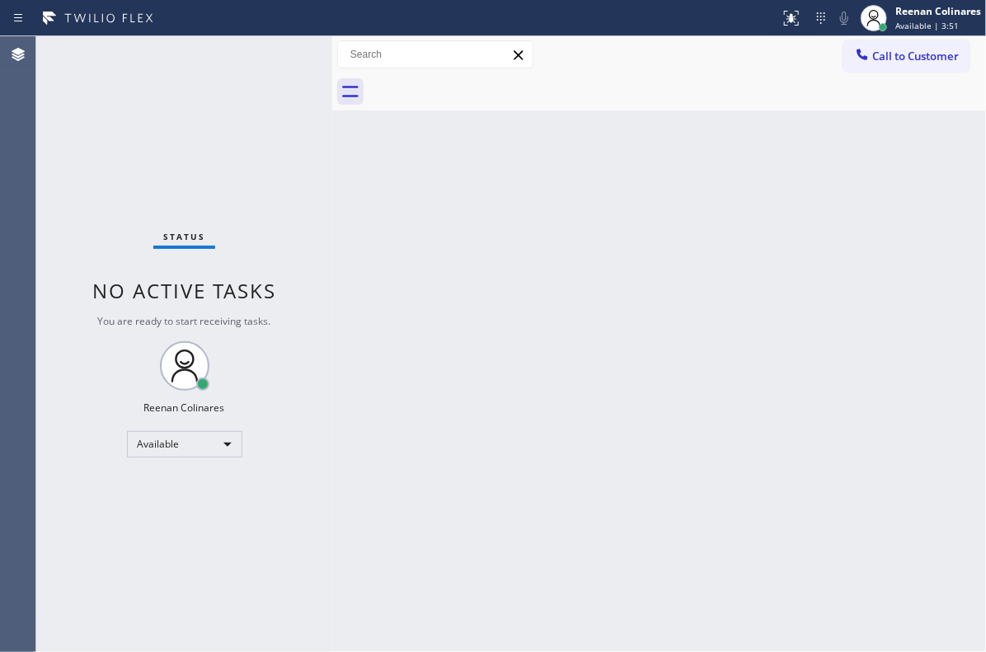
click at [245, 76] on div "Status No active tasks You are ready to start receiving tasks. Reenan Colinares…" at bounding box center [184, 344] width 296 height 616
click at [244, 76] on div "Status No active tasks You are ready to start receiving tasks. Reenan Colinares…" at bounding box center [184, 344] width 296 height 616
click at [198, 138] on div "Status No active tasks You are ready to start receiving tasks. Reenan Colinares…" at bounding box center [184, 344] width 296 height 616
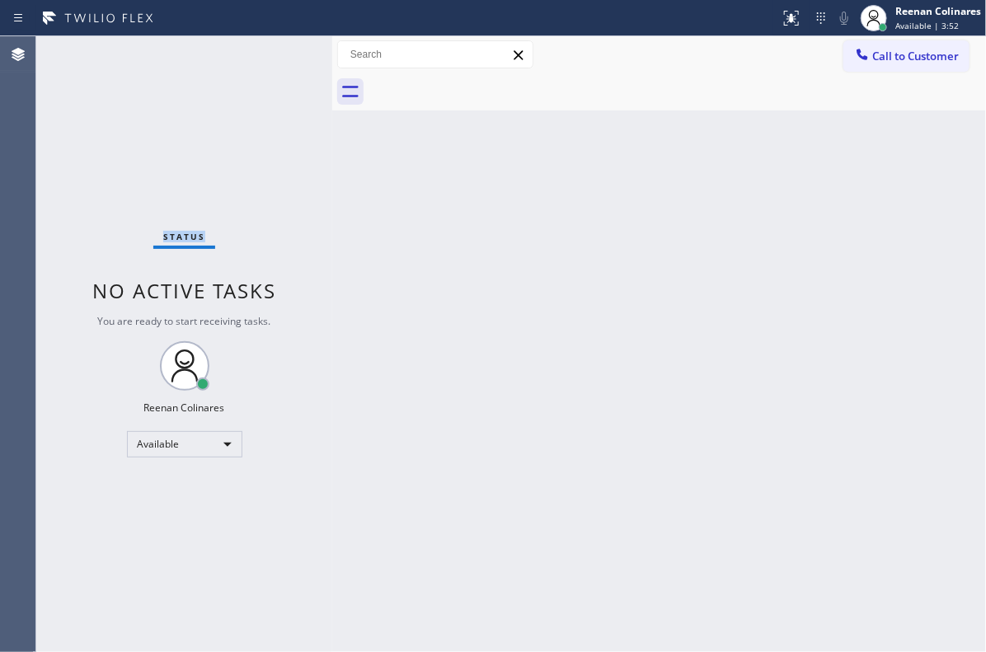
click at [198, 139] on div "Status No active tasks You are ready to start receiving tasks. Reenan Colinares…" at bounding box center [184, 344] width 296 height 616
click at [200, 114] on div "Status No active tasks You are ready to start receiving tasks. Reenan Colinares…" at bounding box center [184, 344] width 296 height 616
click at [195, 109] on div "Status No active tasks You are ready to start receiving tasks. Reenan Colinares…" at bounding box center [184, 344] width 296 height 616
click at [195, 111] on div "Status No active tasks You are ready to start receiving tasks. Reenan Colinares…" at bounding box center [184, 344] width 296 height 616
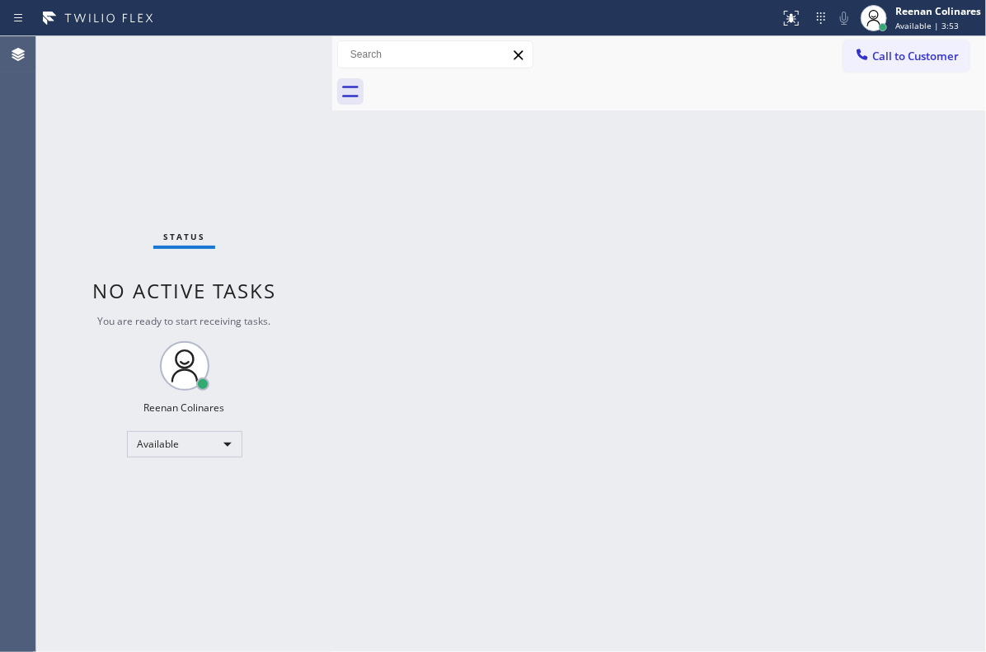
click at [196, 111] on div "Status No active tasks You are ready to start receiving tasks. Reenan Colinares…" at bounding box center [184, 344] width 296 height 616
drag, startPoint x: 38, startPoint y: 365, endPoint x: 322, endPoint y: 466, distance: 300.9
click at [38, 365] on div "Status No active tasks You are ready to start receiving tasks. Reenan Colinares…" at bounding box center [184, 344] width 296 height 616
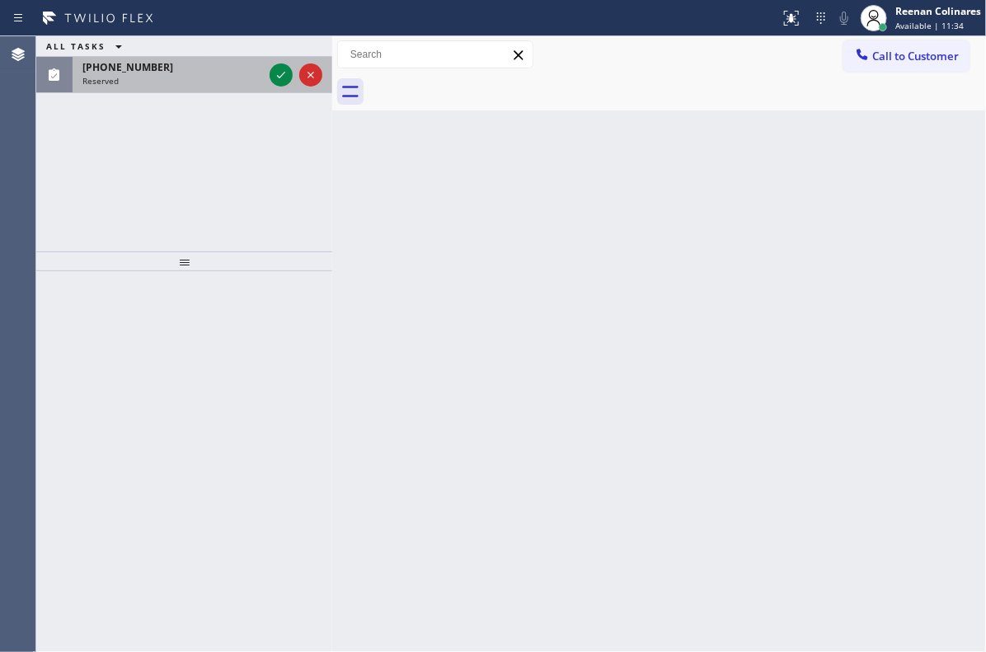
click at [224, 85] on div "[PHONE_NUMBER] Reserved" at bounding box center [170, 75] width 194 height 36
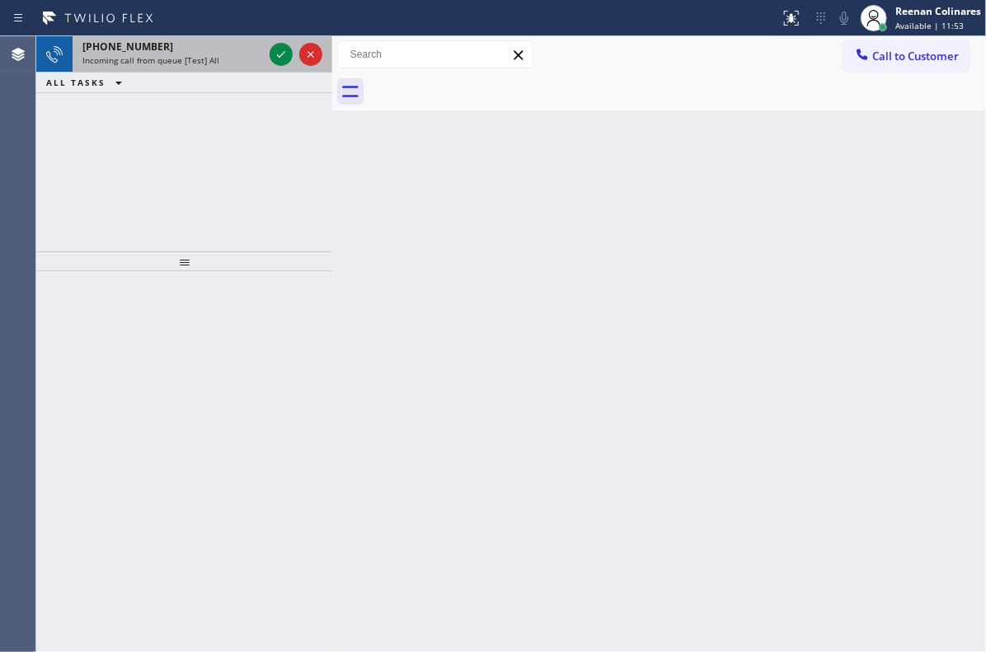
click at [190, 55] on span "Incoming call from queue [Test] All" at bounding box center [150, 60] width 137 height 12
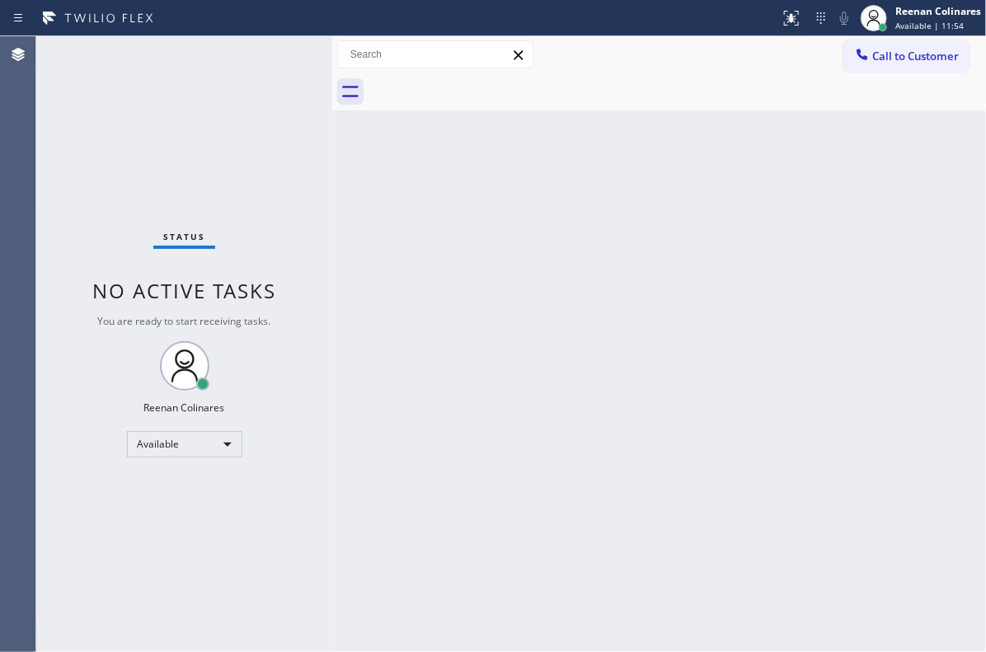
click at [190, 55] on div "Status No active tasks You are ready to start receiving tasks. Reenan Colinares…" at bounding box center [184, 344] width 296 height 616
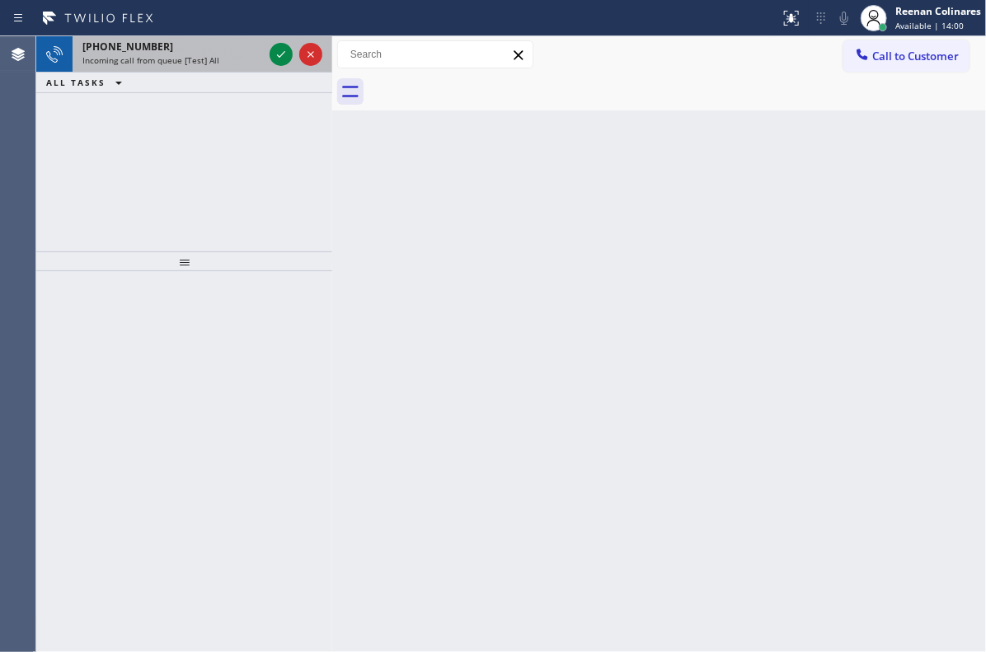
drag, startPoint x: 190, startPoint y: 55, endPoint x: 200, endPoint y: 45, distance: 14.0
click at [198, 47] on div "[PHONE_NUMBER] Incoming call from queue [Test] All" at bounding box center [170, 54] width 194 height 36
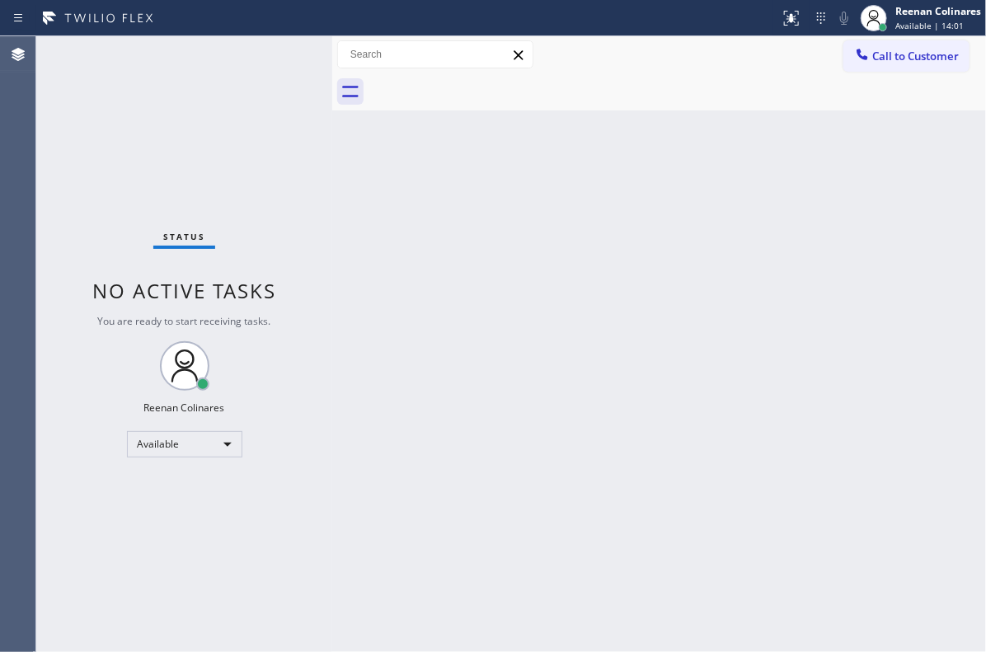
click at [239, 58] on div "Status No active tasks You are ready to start receiving tasks. Reenan Colinares…" at bounding box center [184, 344] width 296 height 616
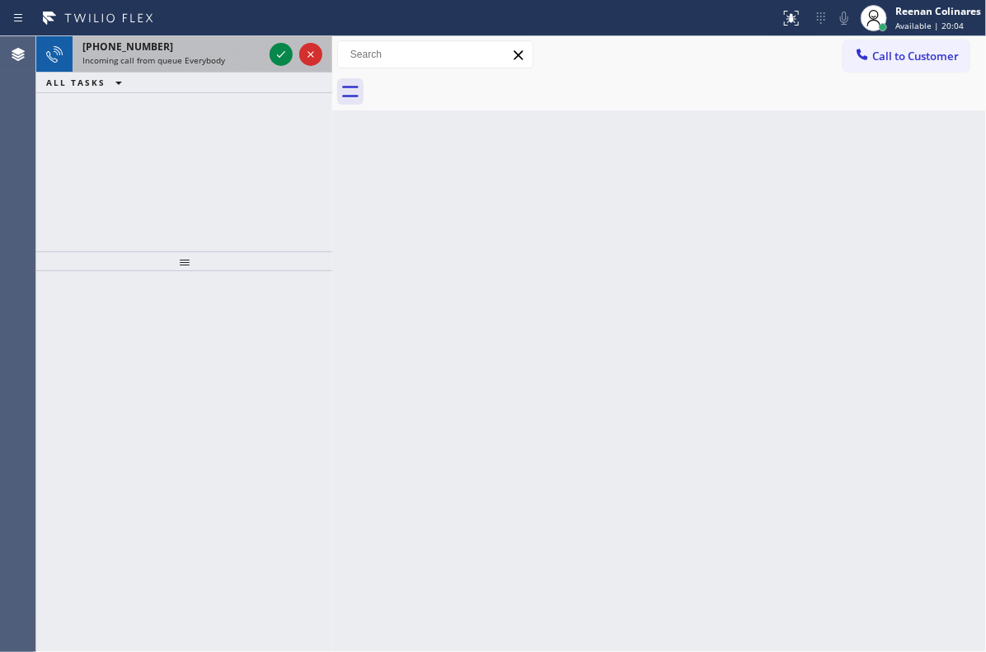
click at [239, 58] on div "Incoming call from queue Everybody" at bounding box center [172, 60] width 181 height 12
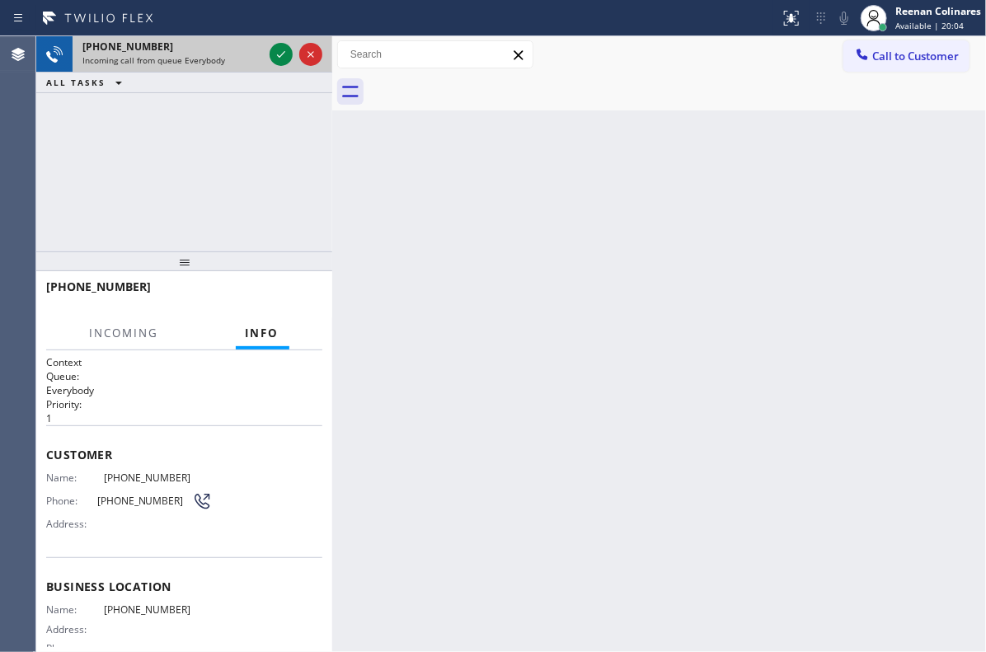
click at [239, 57] on div "Incoming call from queue Everybody" at bounding box center [172, 60] width 181 height 12
click at [239, 55] on div "Incoming call from queue Everybody" at bounding box center [172, 60] width 181 height 12
click at [242, 56] on div "Incoming call from queue Everybody" at bounding box center [172, 60] width 181 height 12
drag, startPoint x: 247, startPoint y: 56, endPoint x: 265, endPoint y: 58, distance: 18.2
click at [251, 56] on div "Incoming call from queue Everybody" at bounding box center [172, 60] width 181 height 12
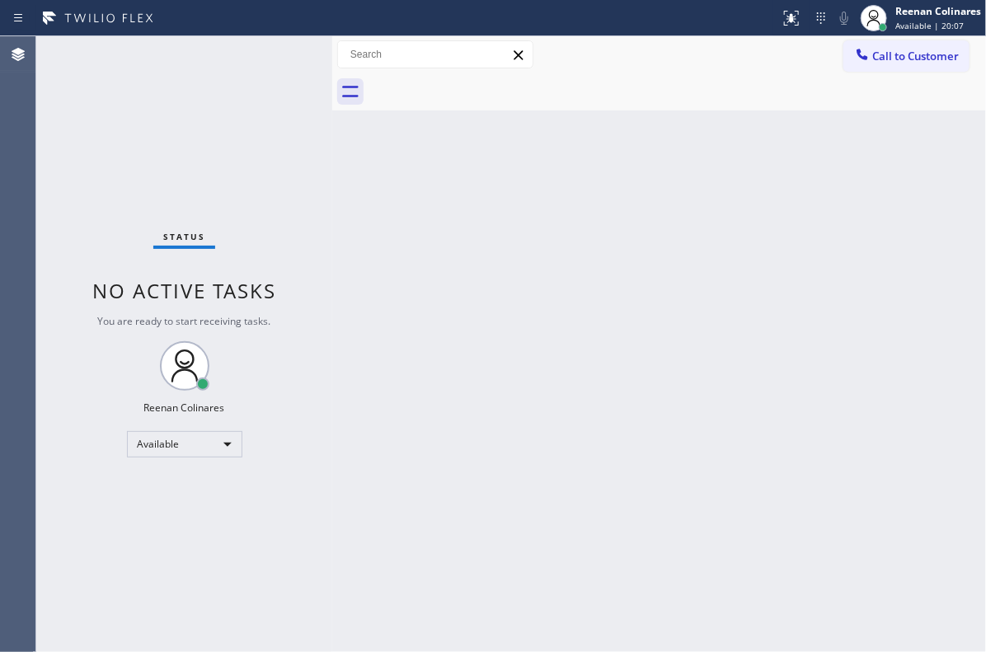
click at [275, 56] on div "Status No active tasks You are ready to start receiving tasks. Reenan Colinares…" at bounding box center [184, 344] width 296 height 616
click at [264, 56] on div "Status No active tasks You are ready to start receiving tasks. Reenan Colinares…" at bounding box center [184, 344] width 296 height 616
click at [267, 54] on div "Status No active tasks You are ready to start receiving tasks. Reenan Colinares…" at bounding box center [184, 344] width 296 height 616
click at [270, 54] on div "Status No active tasks You are ready to start receiving tasks. Reenan Colinares…" at bounding box center [184, 344] width 296 height 616
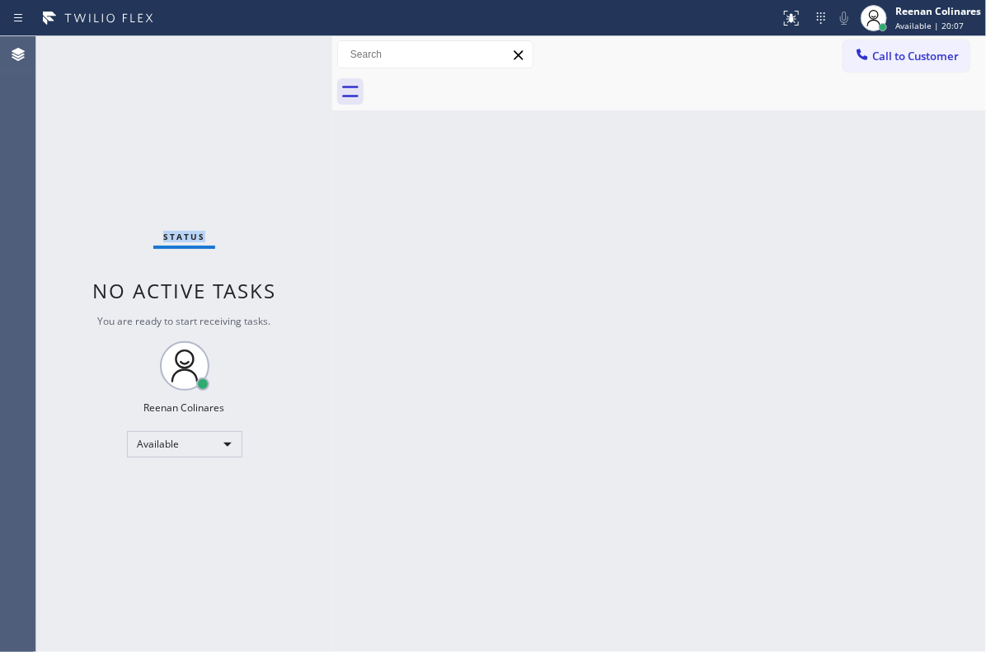
click at [270, 54] on div "Status No active tasks You are ready to start receiving tasks. Reenan Colinares…" at bounding box center [184, 344] width 296 height 616
click at [946, 190] on div "Back to Dashboard Change Sender ID Customers Technicians Select a contact Outbo…" at bounding box center [659, 344] width 654 height 616
click at [713, 154] on div "Back to Dashboard Change Sender ID Customers Technicians Select a contact Outbo…" at bounding box center [659, 344] width 654 height 616
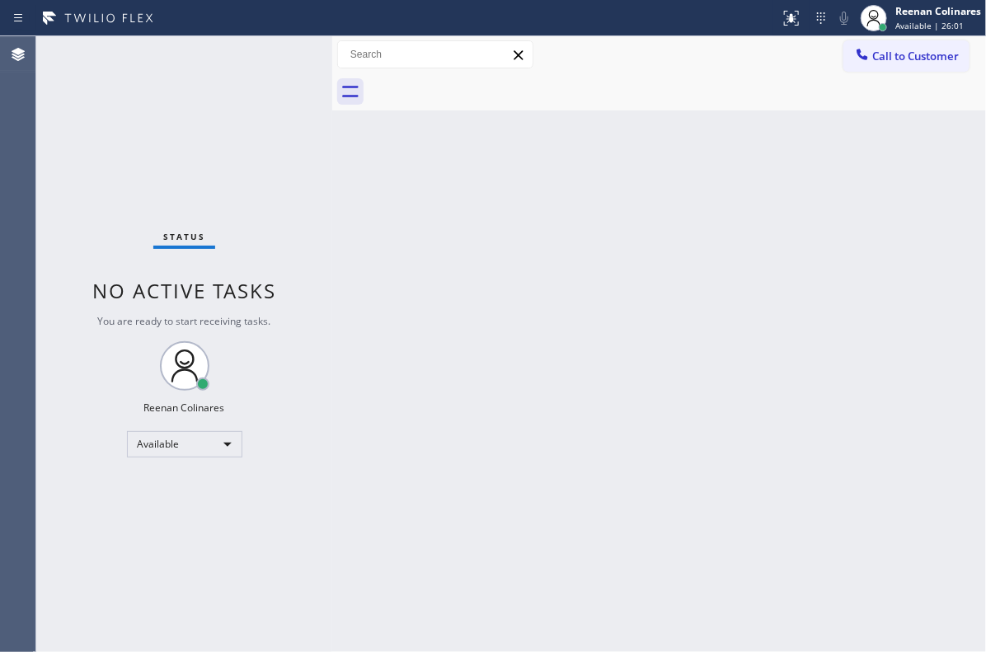
click at [585, 217] on div "Back to Dashboard Change Sender ID Customers Technicians Select a contact Outbo…" at bounding box center [659, 344] width 654 height 616
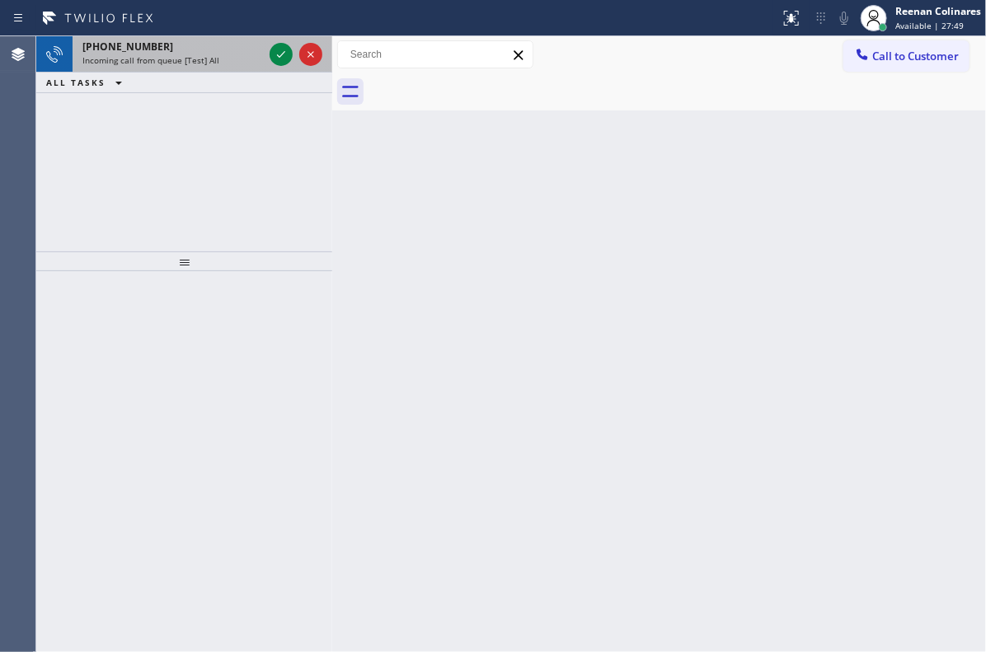
click at [200, 55] on span "Incoming call from queue [Test] All" at bounding box center [150, 60] width 137 height 12
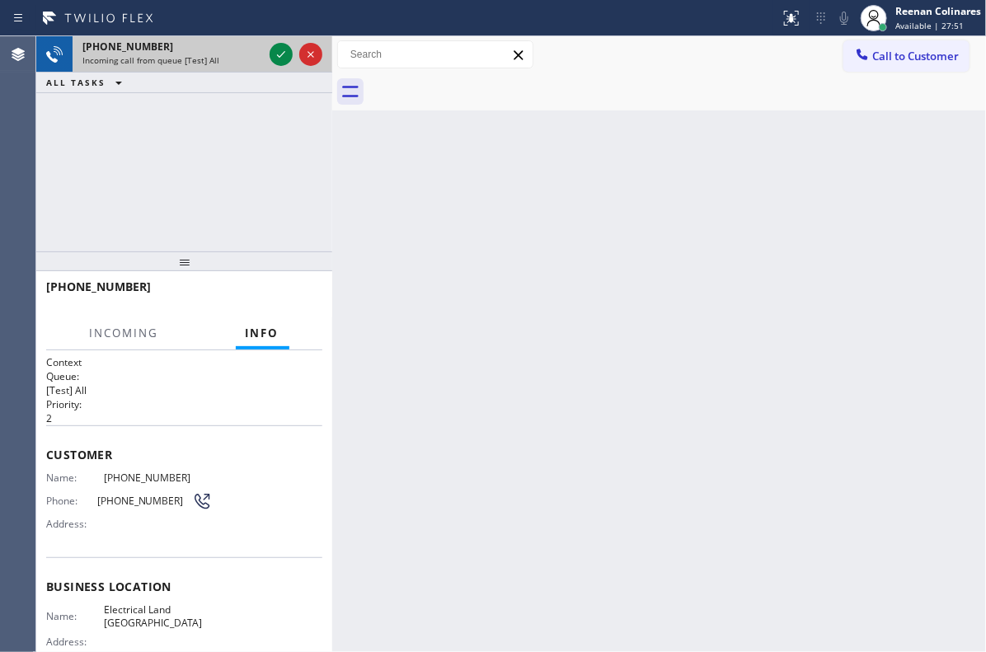
click at [266, 54] on div at bounding box center [295, 54] width 59 height 36
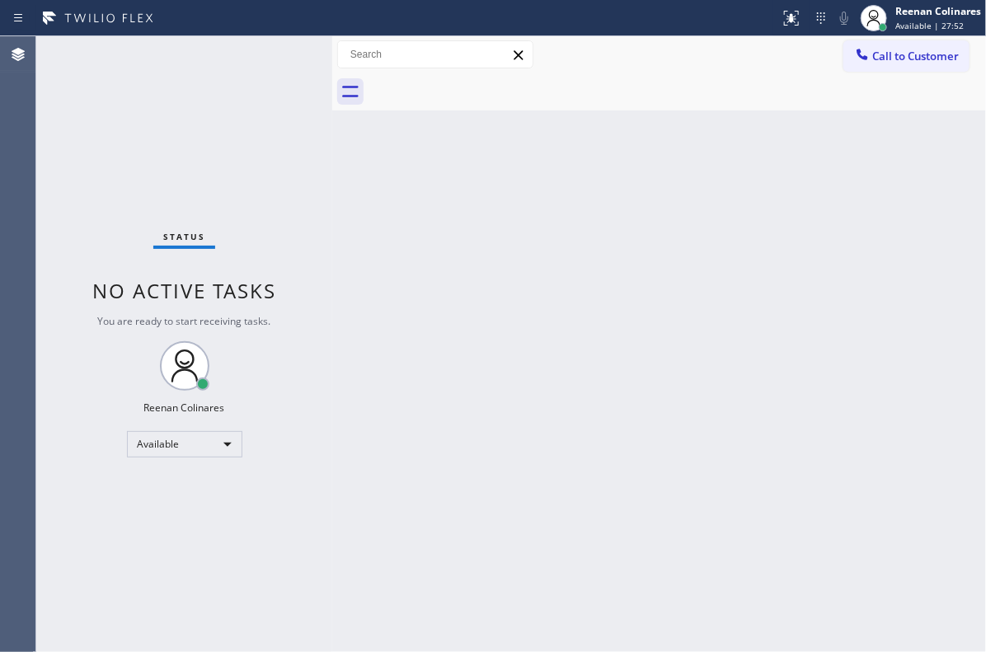
click at [226, 56] on div "Status No active tasks You are ready to start receiving tasks. Reenan Colinares…" at bounding box center [184, 344] width 296 height 616
drag, startPoint x: 227, startPoint y: 56, endPoint x: 472, endPoint y: 209, distance: 289.2
click at [231, 56] on div "Status No active tasks You are ready to start receiving tasks. Reenan Colinares…" at bounding box center [184, 344] width 296 height 616
click at [424, 247] on div "Back to Dashboard Change Sender ID Customers Technicians Select a contact Outbo…" at bounding box center [659, 344] width 654 height 616
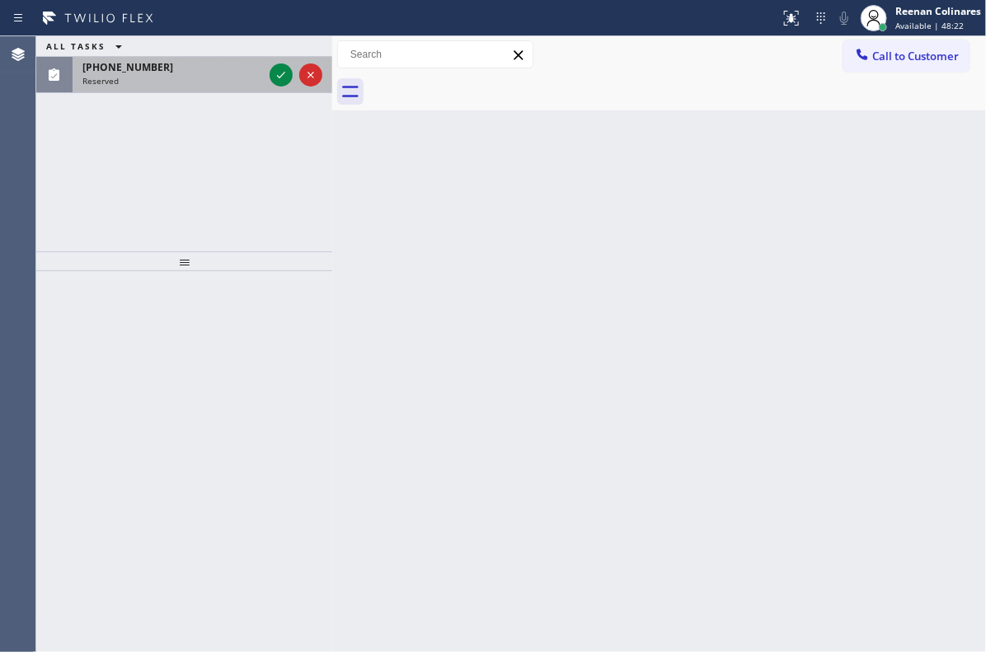
click at [123, 68] on span "[PHONE_NUMBER]" at bounding box center [127, 67] width 91 height 14
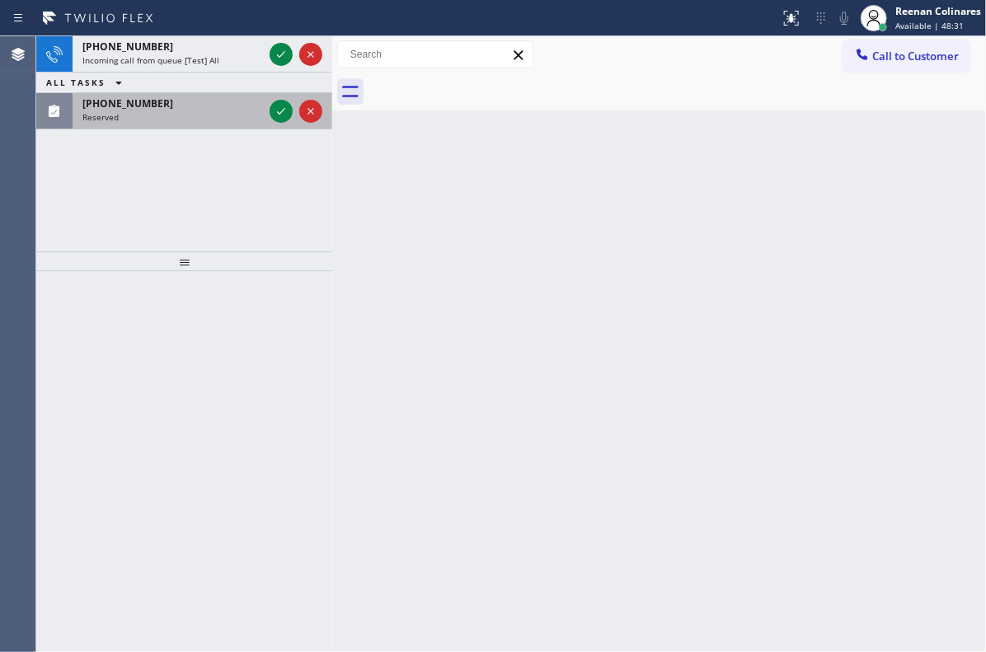
drag, startPoint x: 209, startPoint y: 28, endPoint x: 204, endPoint y: 57, distance: 29.3
click at [209, 30] on div at bounding box center [390, 18] width 767 height 26
click at [204, 93] on div "[PHONE_NUMBER] Reserved" at bounding box center [170, 111] width 194 height 36
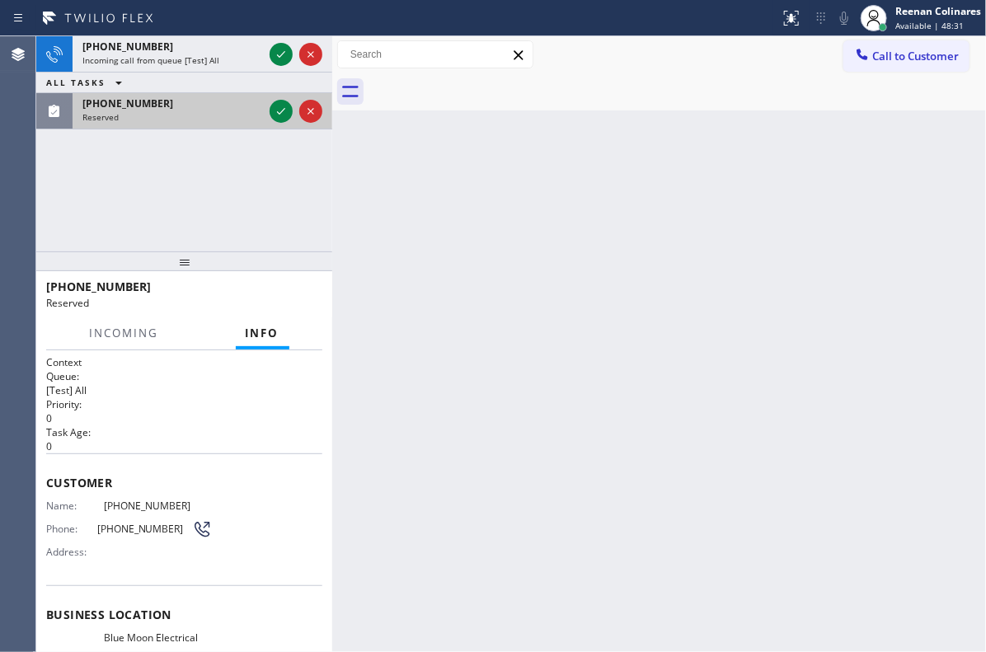
click at [204, 93] on div "[PHONE_NUMBER] Reserved" at bounding box center [170, 111] width 194 height 36
click at [204, 57] on div "[PHONE_NUMBER] Incoming call from queue [Test] All ALL TASKS ALL TASKS ACTIVE T…" at bounding box center [184, 82] width 296 height 93
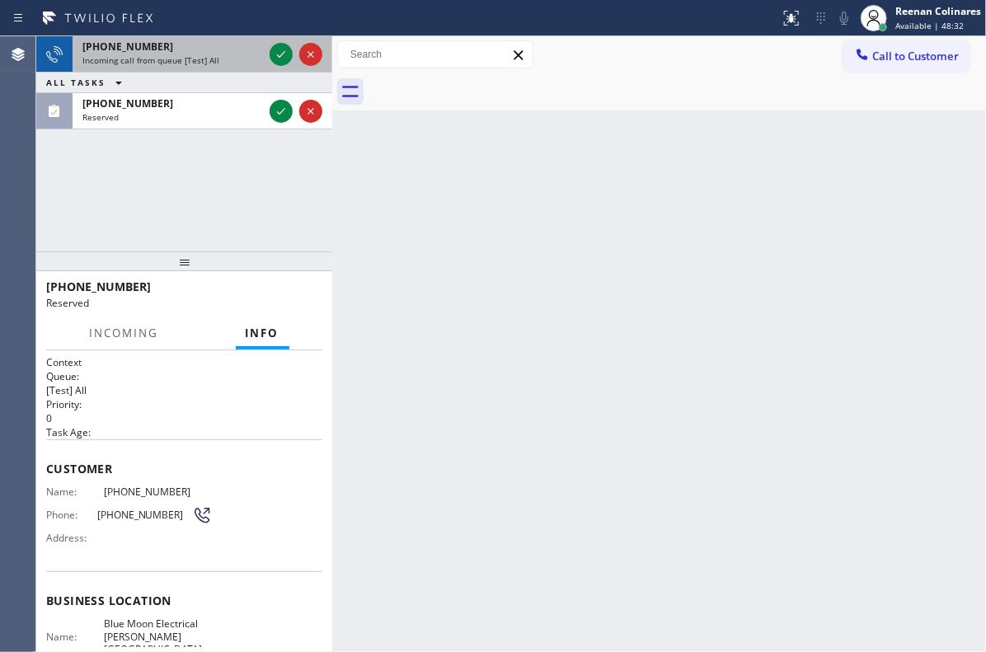
click at [235, 54] on div "Incoming call from queue [Test] All" at bounding box center [172, 60] width 181 height 12
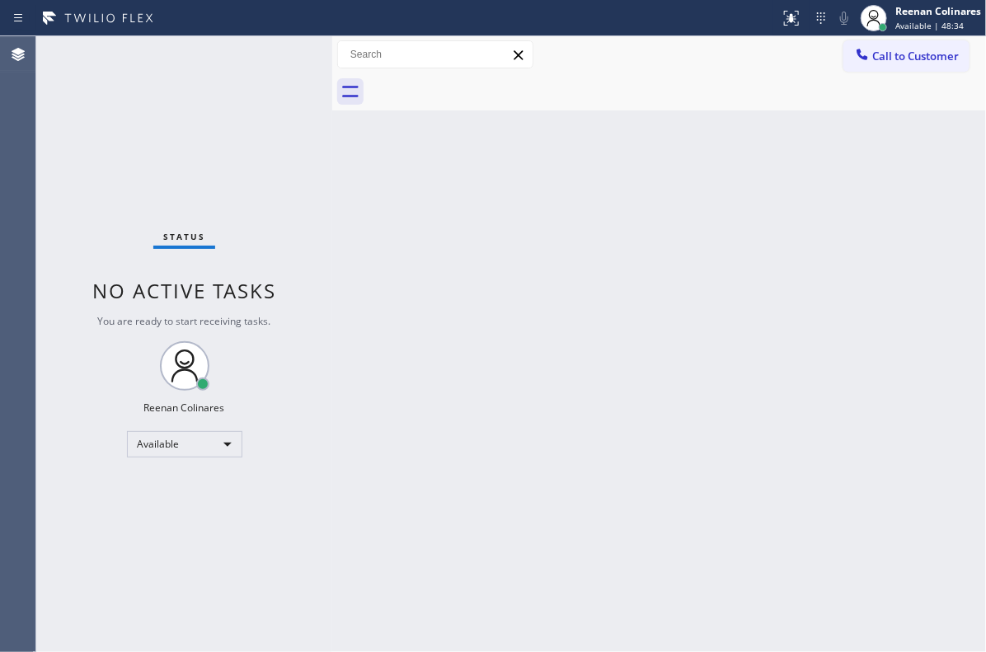
click at [524, 242] on div "Back to Dashboard Change Sender ID Customers Technicians Select a contact Outbo…" at bounding box center [659, 344] width 654 height 616
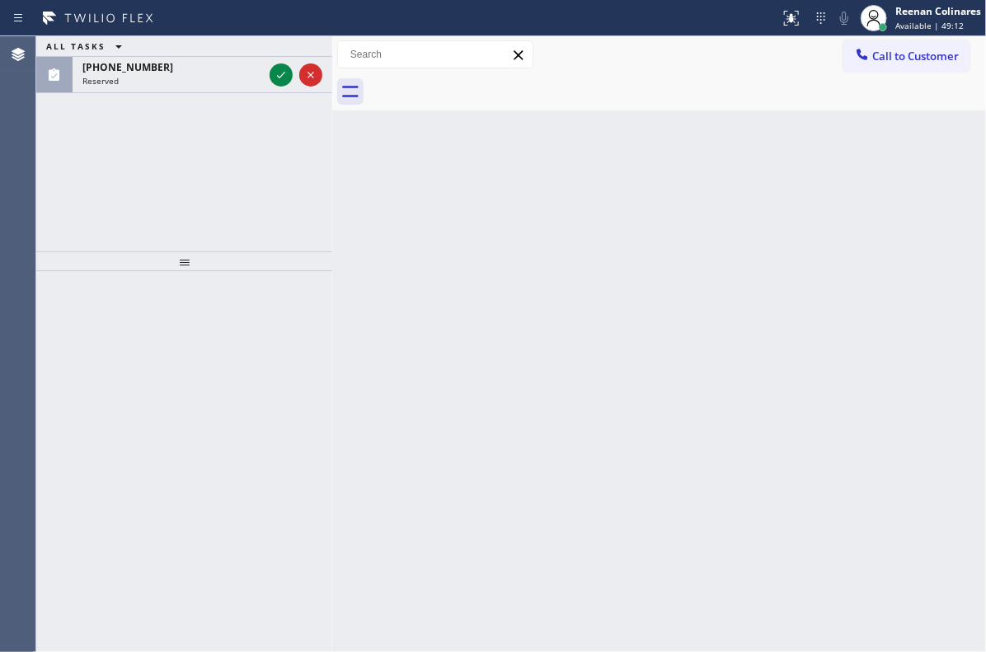
click at [218, 60] on div "[PHONE_NUMBER]" at bounding box center [172, 67] width 181 height 14
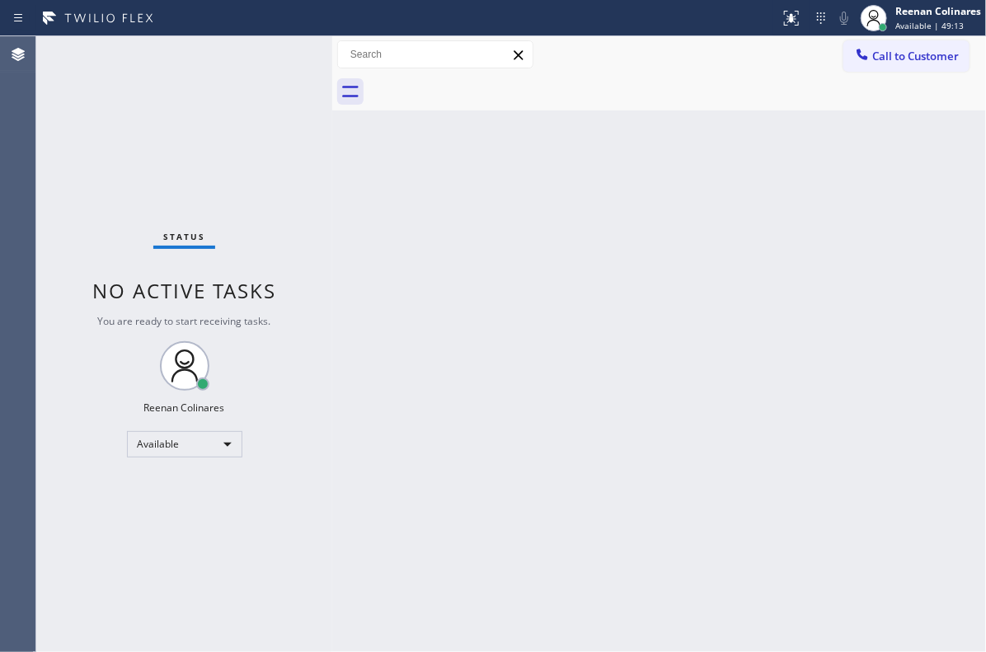
click at [212, 64] on div "Status No active tasks You are ready to start receiving tasks. Reenan Colinares…" at bounding box center [184, 344] width 296 height 616
click at [214, 63] on div "Status No active tasks You are ready to start receiving tasks. Reenan Colinares…" at bounding box center [184, 344] width 296 height 616
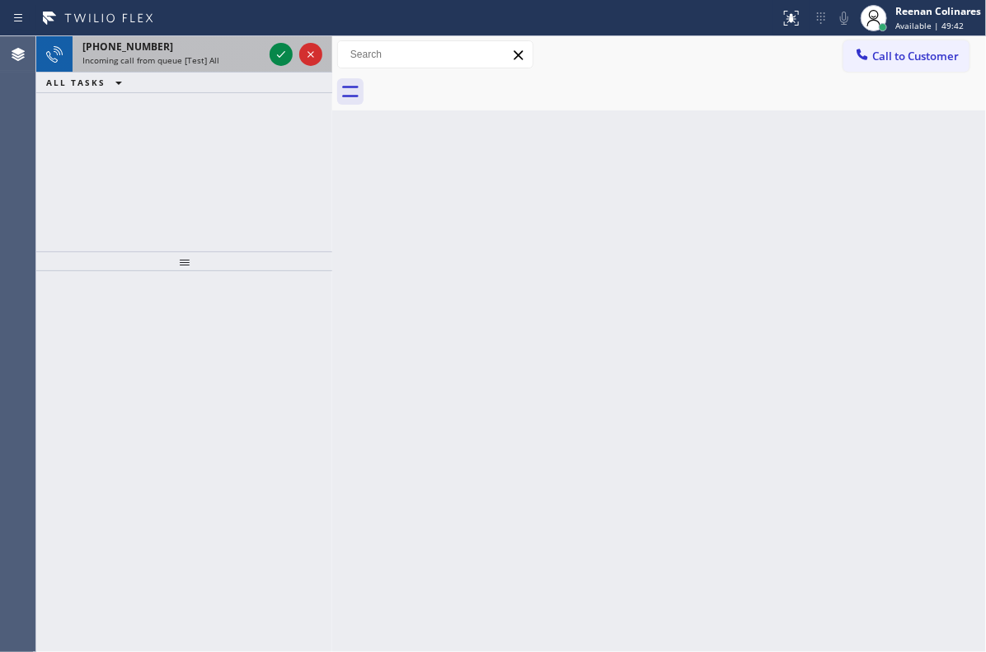
click at [214, 59] on span "Incoming call from queue [Test] All" at bounding box center [150, 60] width 137 height 12
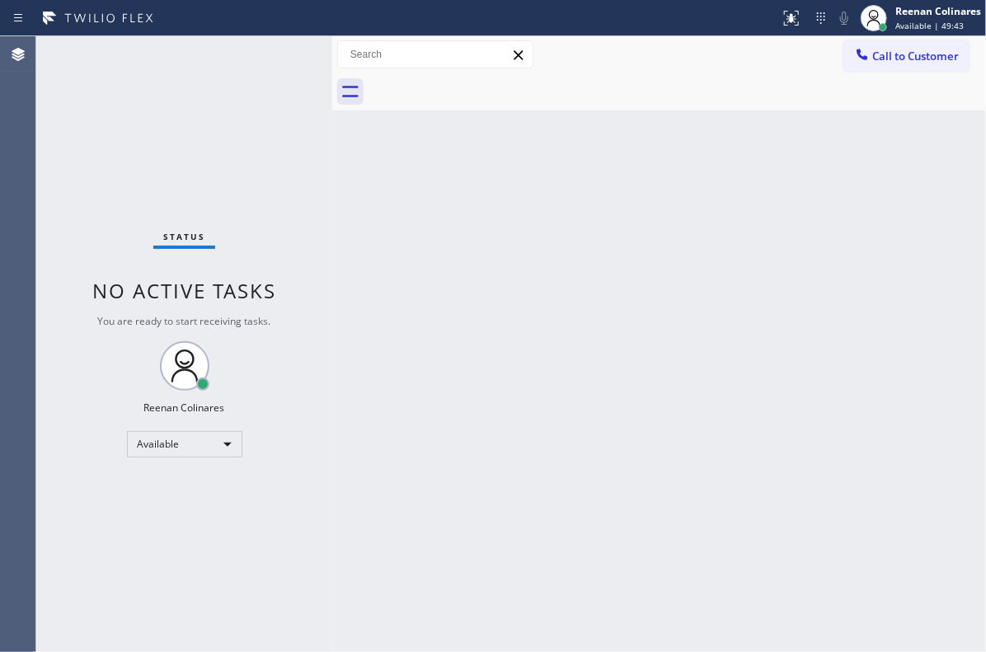
click at [220, 59] on div "Status No active tasks You are ready to start receiving tasks. Reenan Colinares…" at bounding box center [184, 344] width 296 height 616
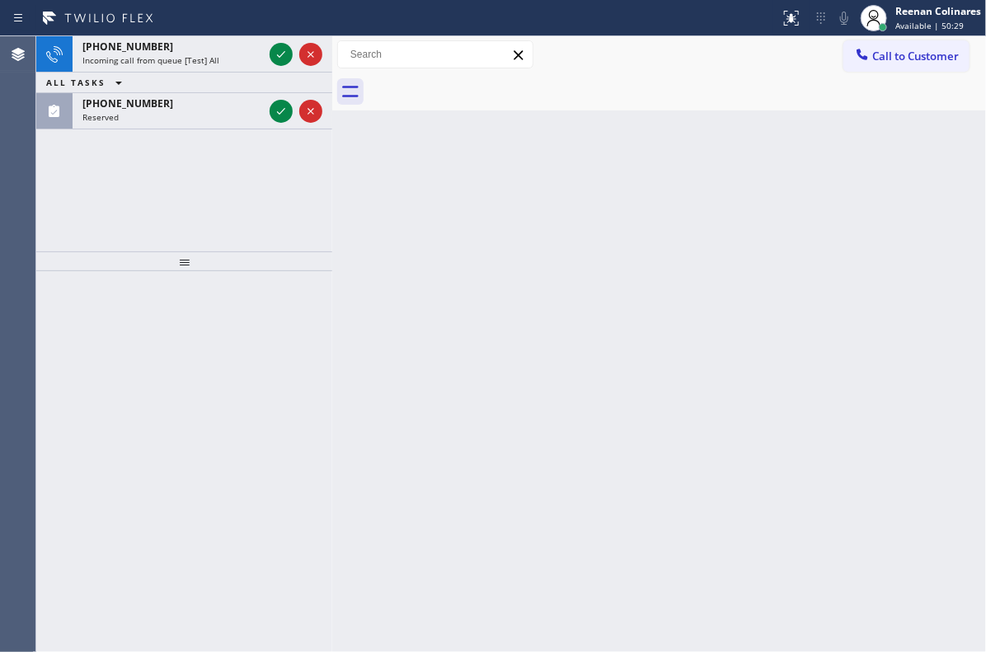
click at [220, 59] on div "Incoming call from queue [Test] All" at bounding box center [172, 60] width 181 height 12
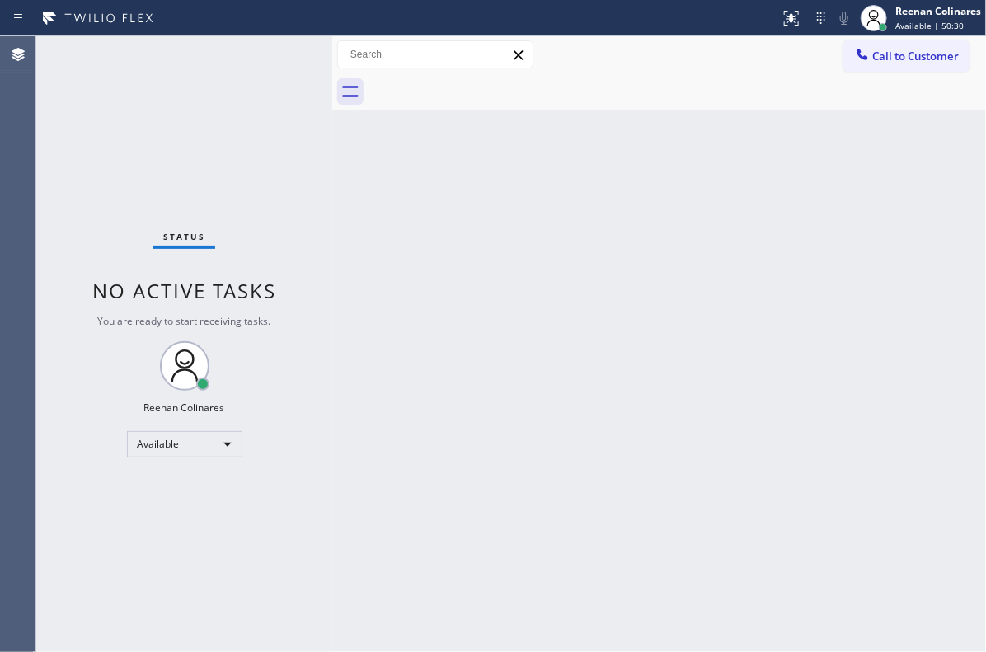
click at [224, 59] on div "Status No active tasks You are ready to start receiving tasks. Reenan Colinares…" at bounding box center [184, 344] width 296 height 616
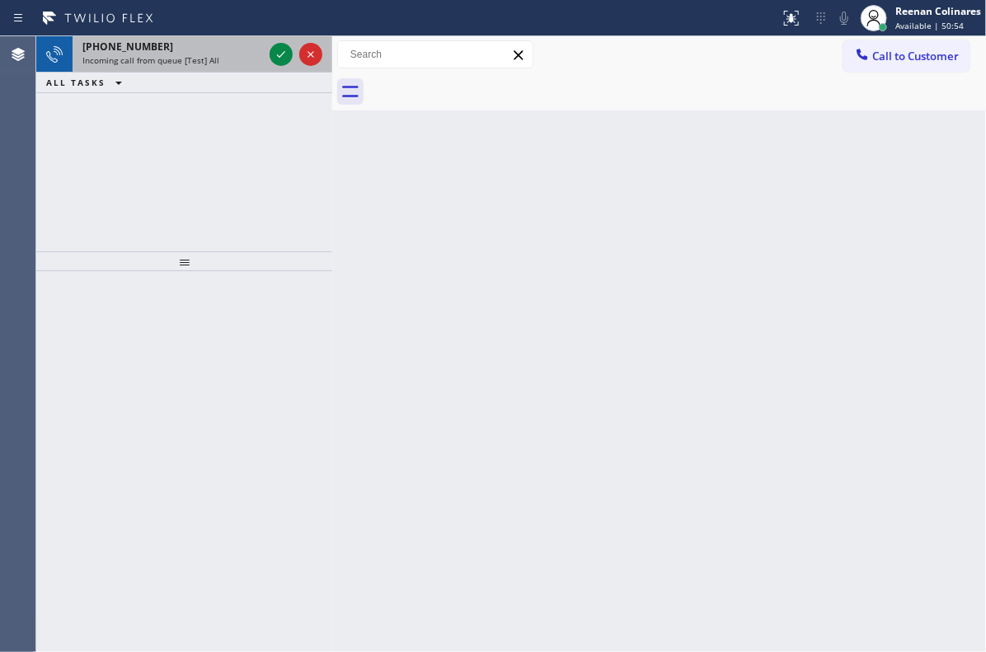
click at [205, 48] on div "[PHONE_NUMBER]" at bounding box center [172, 47] width 181 height 14
click at [192, 54] on span "Incoming call from queue [Test] All" at bounding box center [150, 60] width 137 height 12
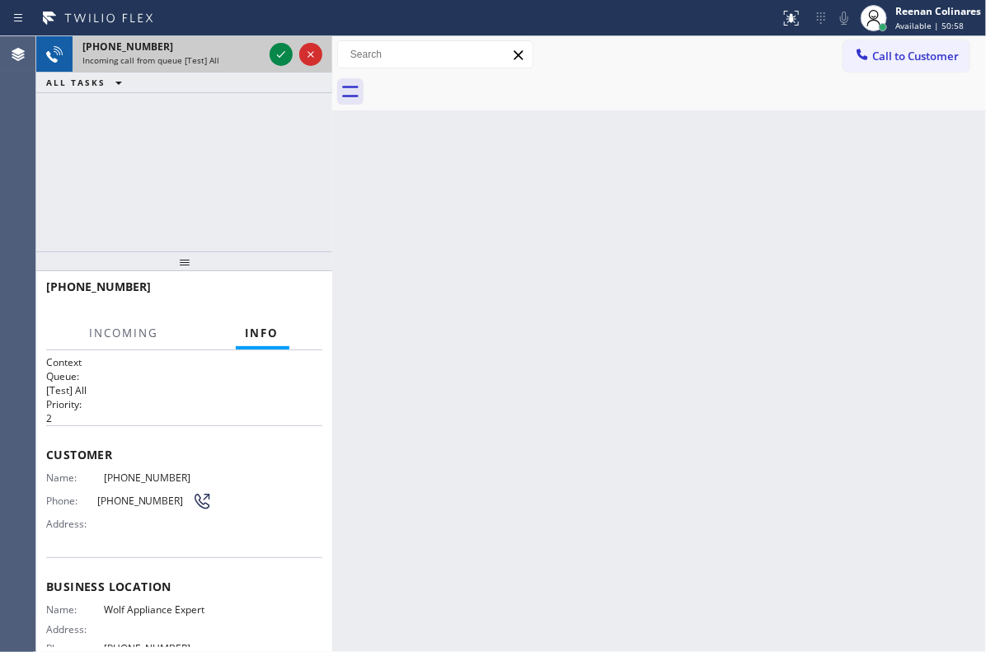
click at [192, 54] on span "Incoming call from queue [Test] All" at bounding box center [150, 60] width 137 height 12
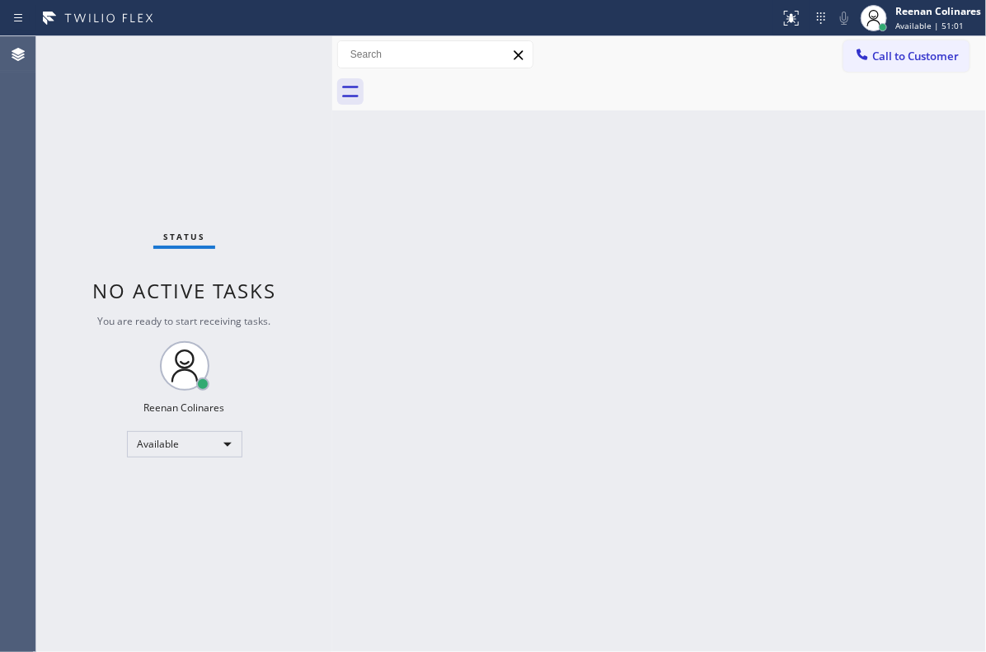
click at [273, 56] on div "Status No active tasks You are ready to start receiving tasks. Reenan Colinares…" at bounding box center [184, 344] width 296 height 616
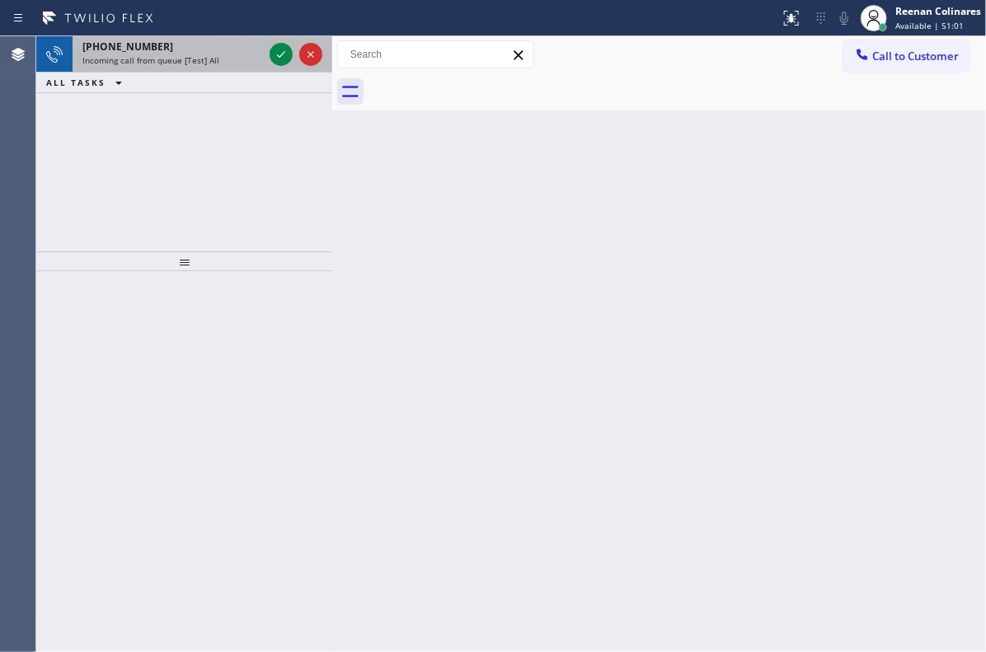
click at [256, 56] on div "Incoming call from queue [Test] All" at bounding box center [172, 60] width 181 height 12
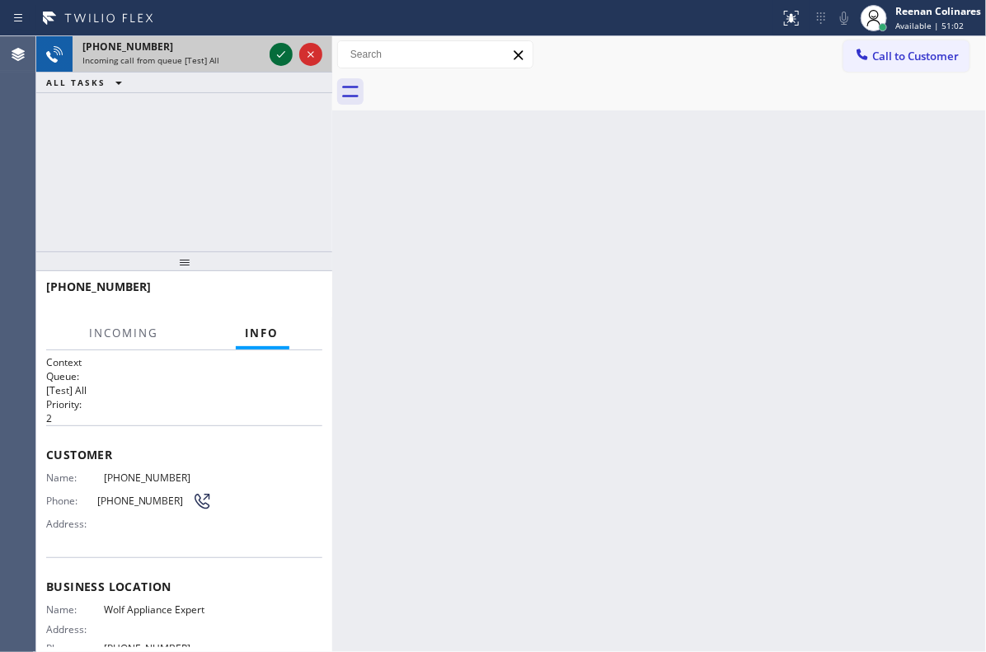
click at [274, 56] on icon at bounding box center [281, 55] width 20 height 20
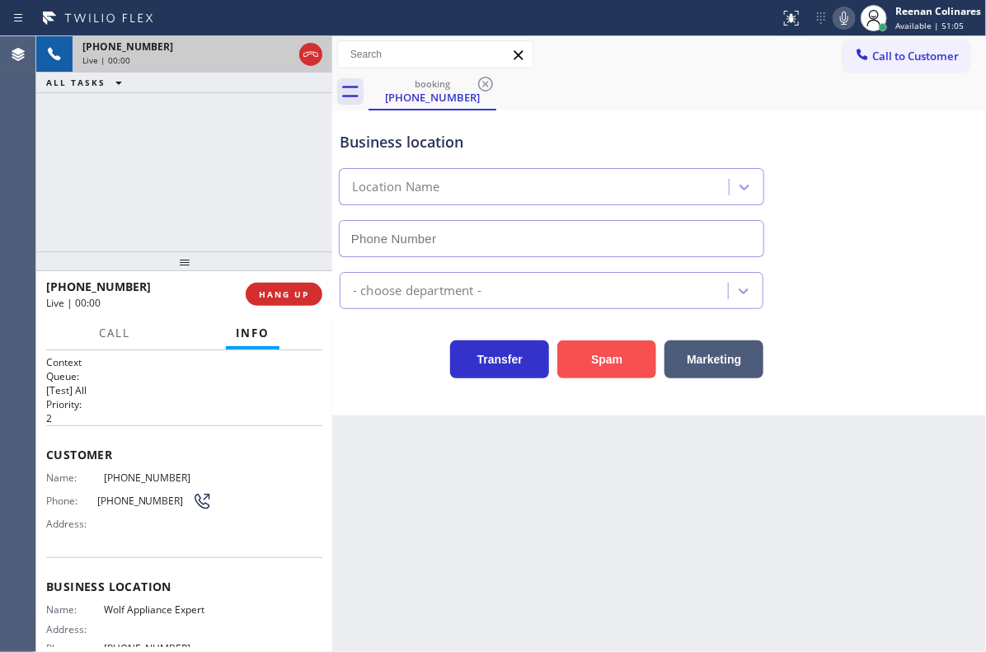
type input "[PHONE_NUMBER]"
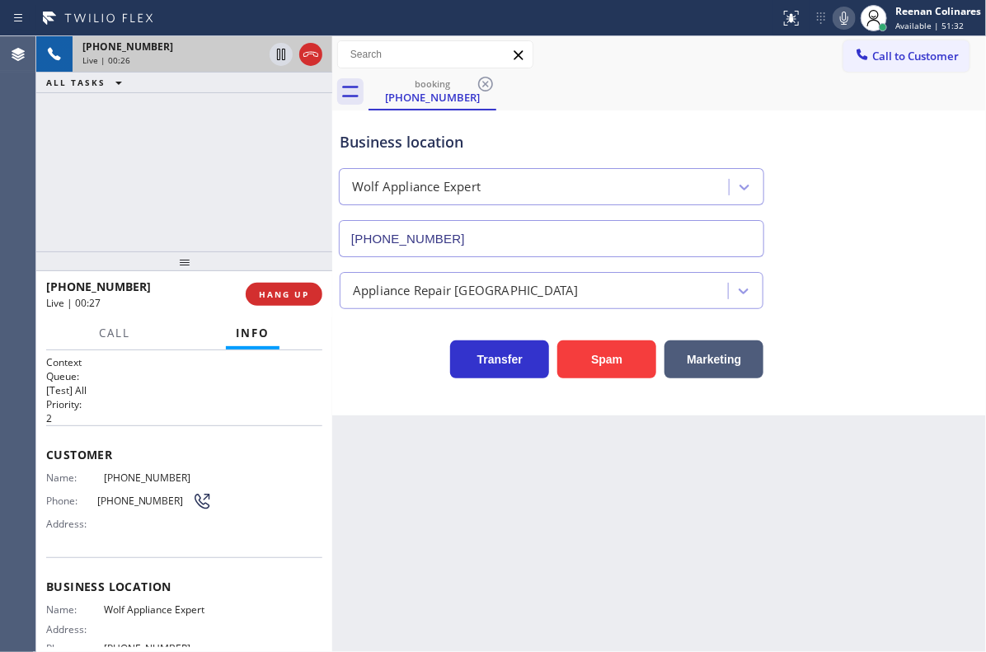
click at [843, 17] on icon at bounding box center [844, 18] width 20 height 20
click at [91, 338] on button "Call" at bounding box center [114, 333] width 51 height 32
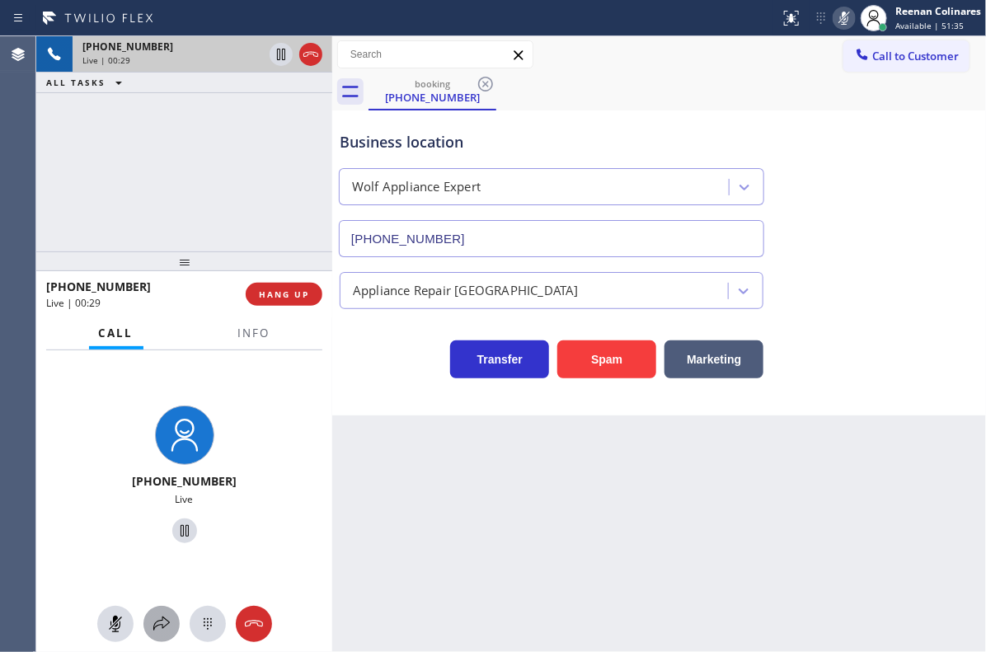
click at [166, 619] on icon at bounding box center [162, 624] width 20 height 20
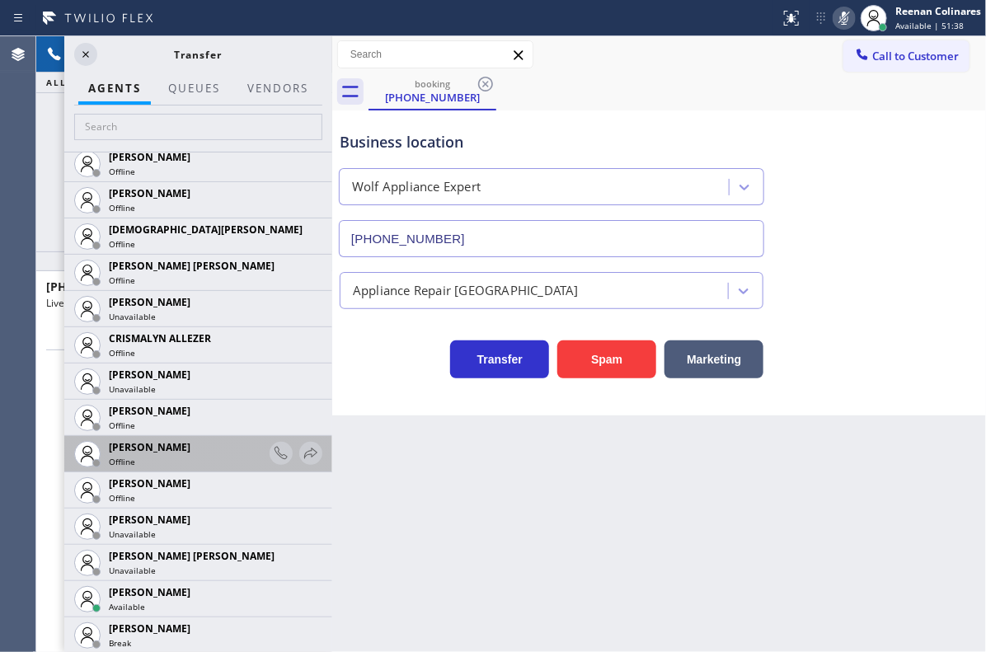
scroll to position [879, 0]
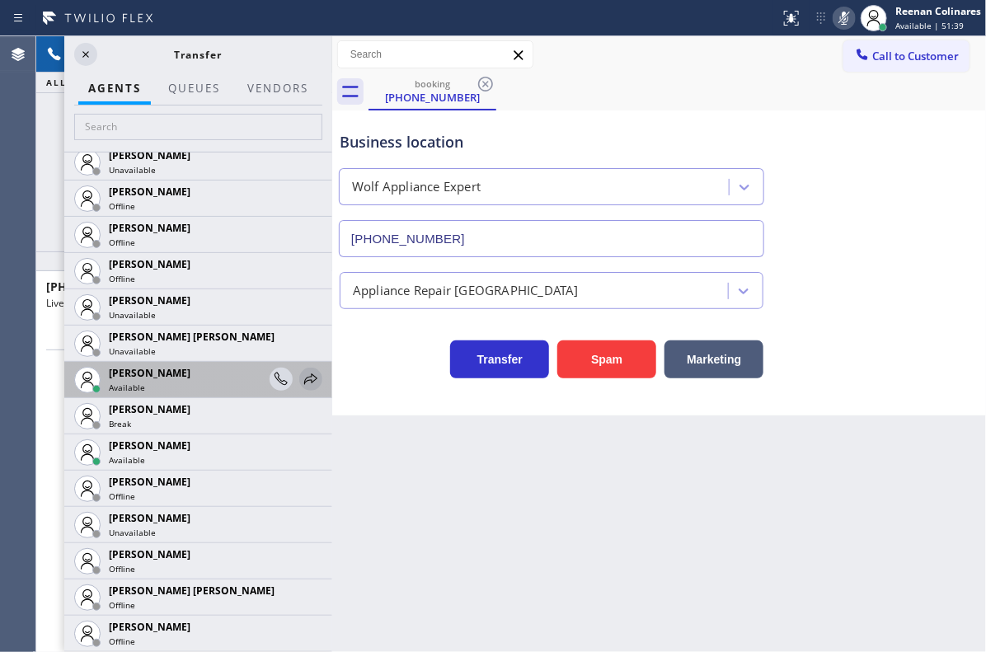
click at [301, 383] on icon at bounding box center [311, 379] width 20 height 20
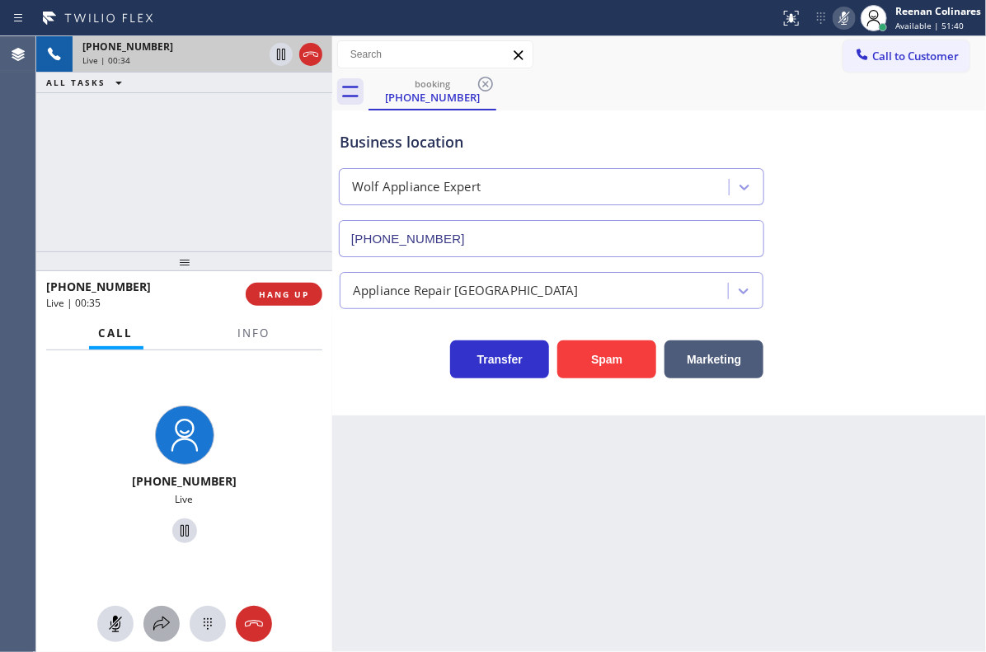
click at [158, 626] on icon at bounding box center [162, 624] width 20 height 20
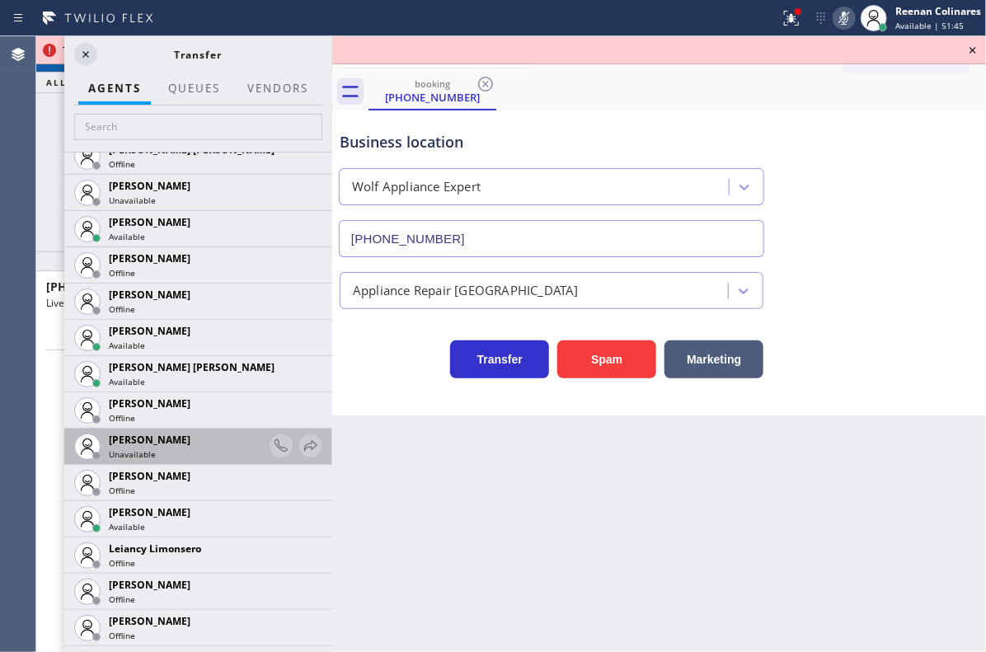
scroll to position [2131, 0]
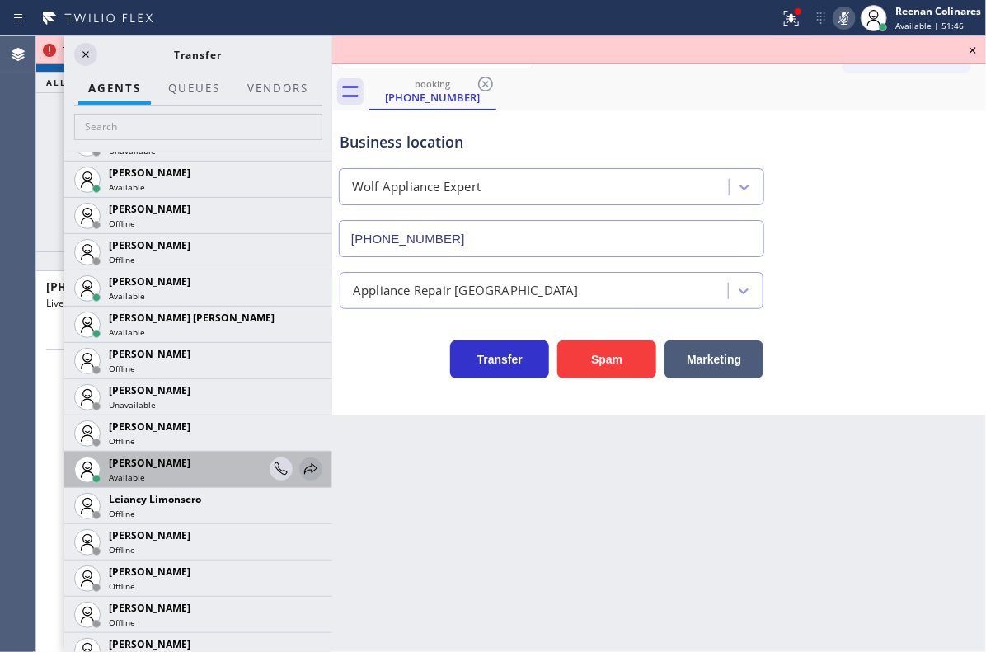
click at [301, 471] on icon at bounding box center [311, 469] width 20 height 20
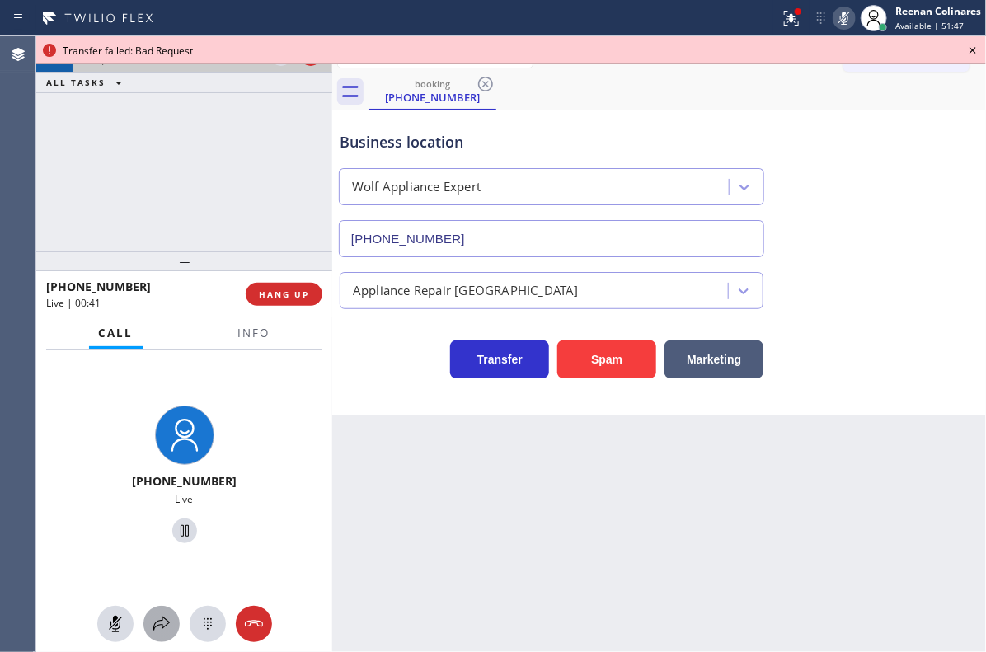
click at [157, 617] on icon at bounding box center [162, 624] width 20 height 20
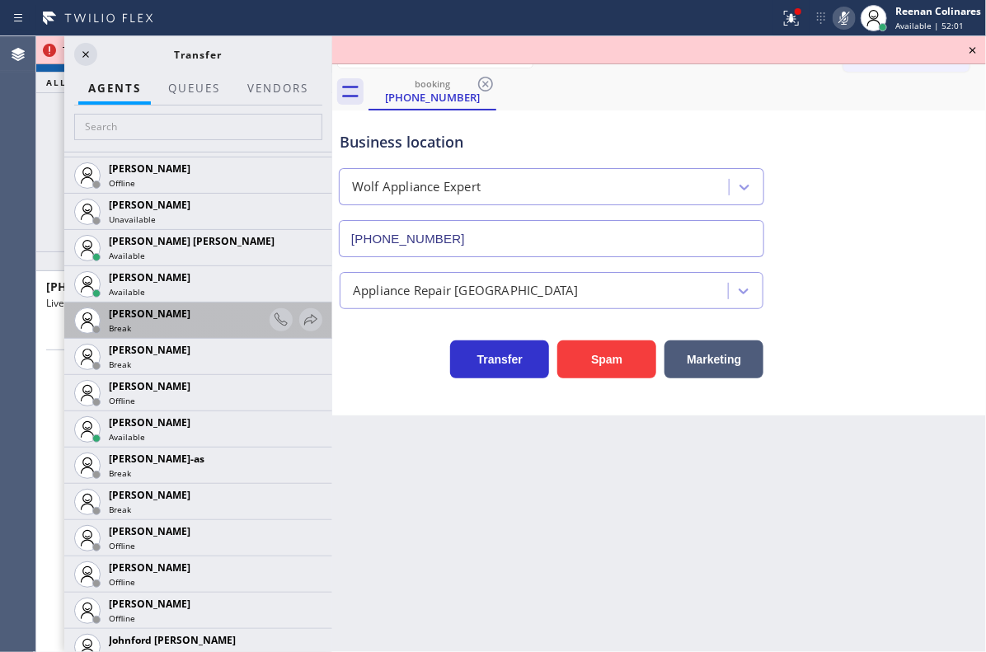
scroll to position [1336, 0]
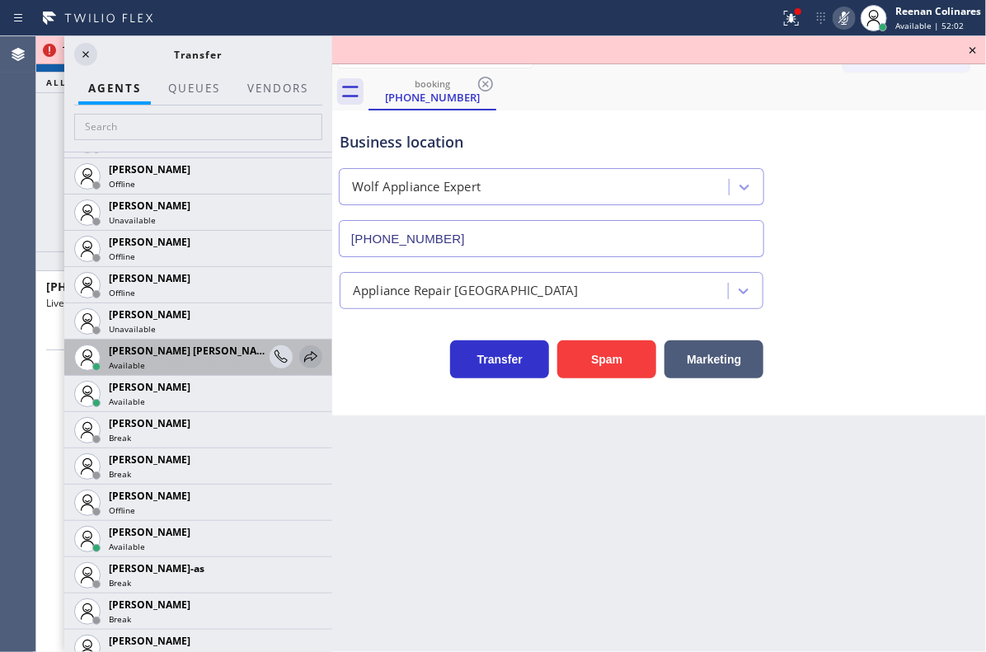
click at [301, 355] on icon at bounding box center [311, 357] width 20 height 20
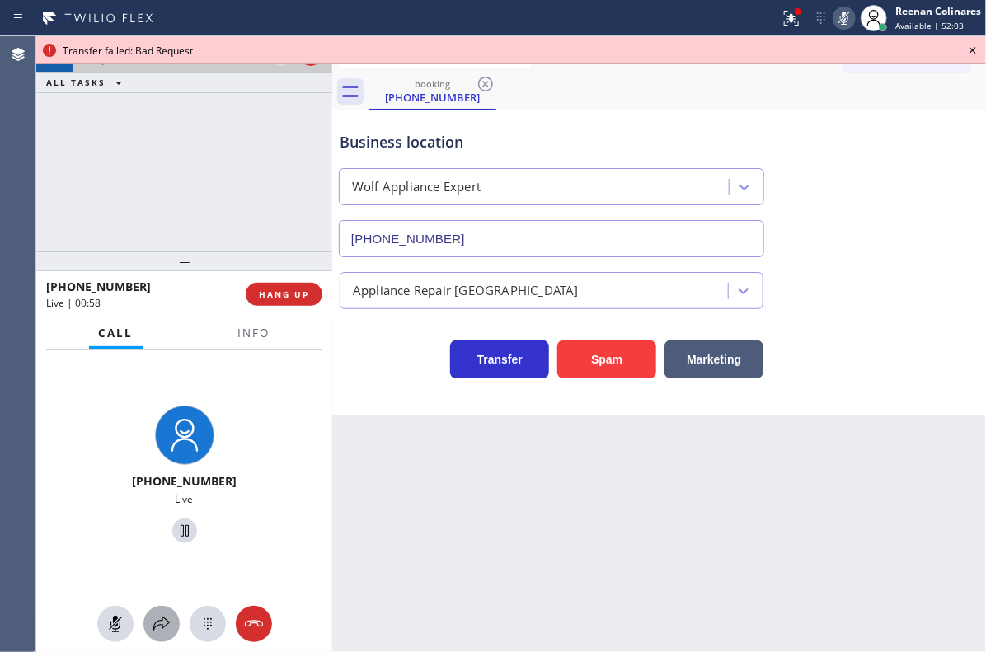
click at [165, 620] on icon at bounding box center [161, 624] width 16 height 14
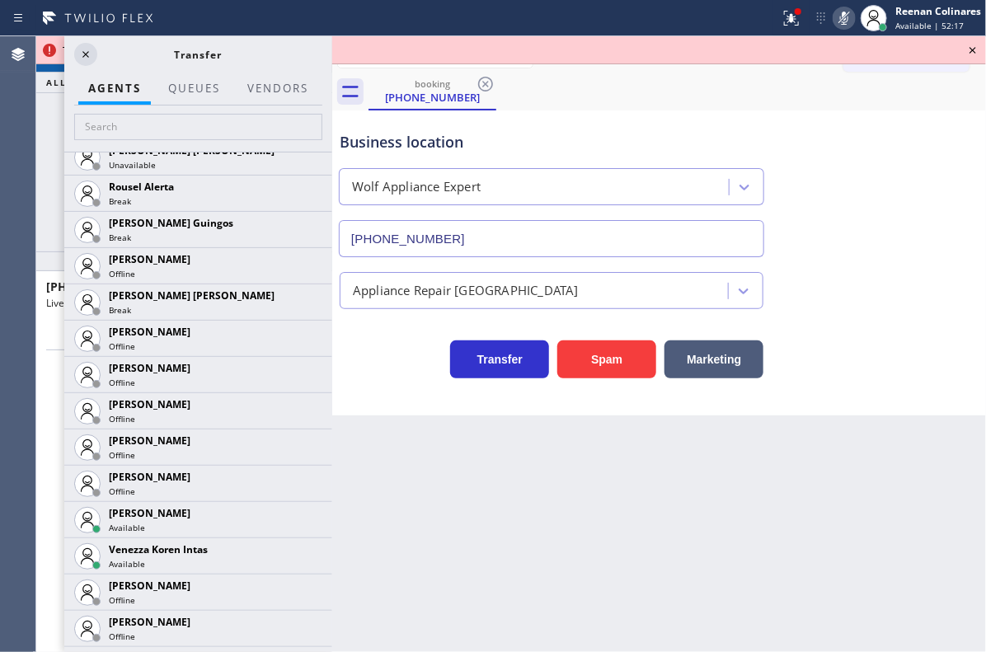
scroll to position [3671, 0]
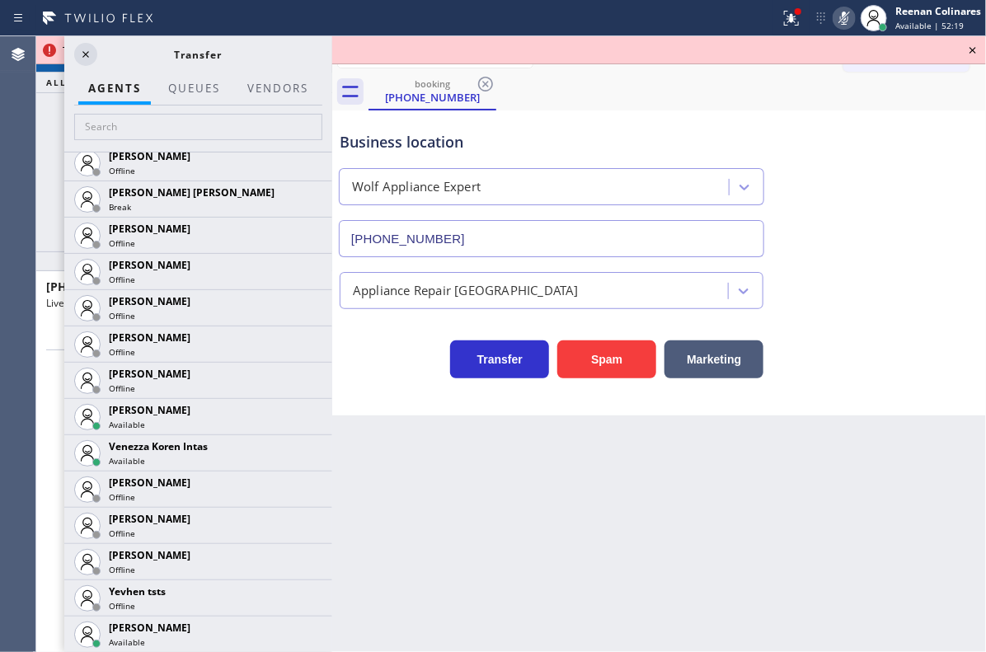
click at [42, 162] on div "[PHONE_NUMBER] Live | 01:13 ALL TASKS ALL TASKS ACTIVE TASKS TASKS IN WRAP UP" at bounding box center [184, 143] width 296 height 215
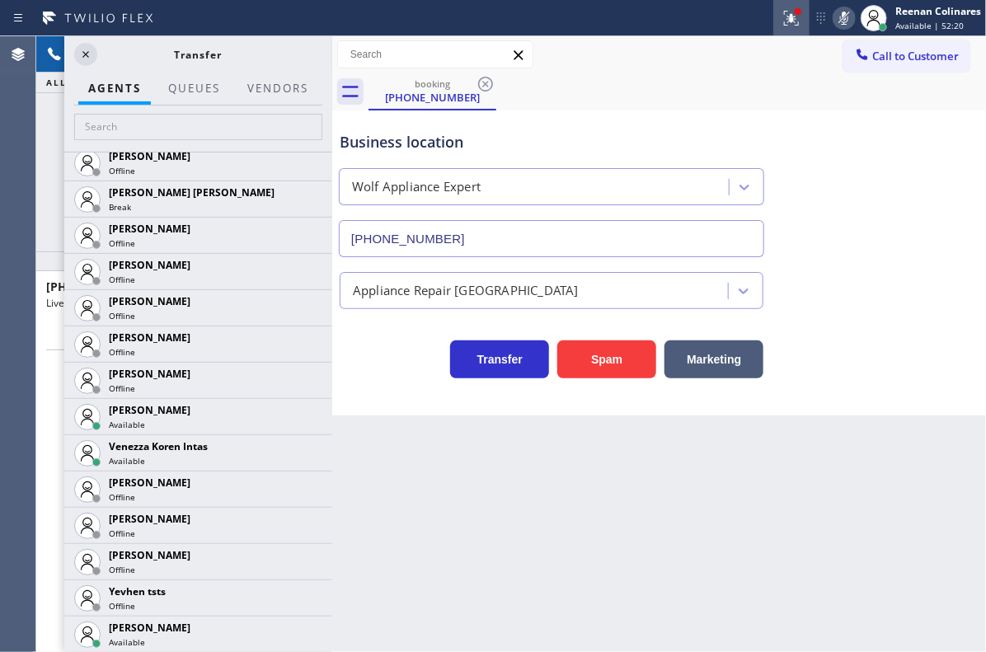
click at [782, 22] on icon at bounding box center [792, 18] width 20 height 20
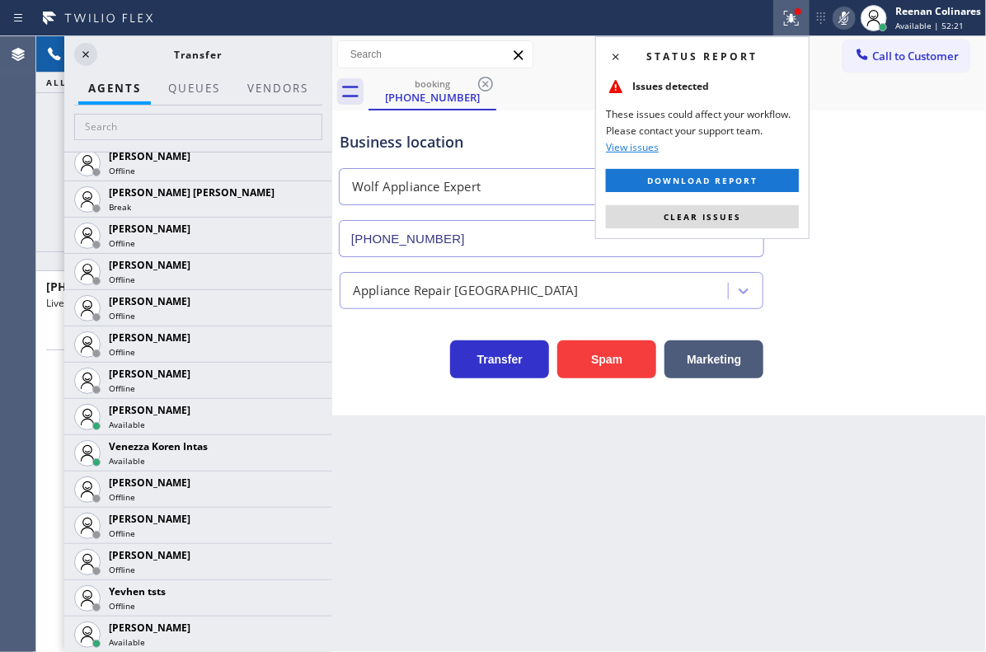
drag, startPoint x: 763, startPoint y: 216, endPoint x: 831, endPoint y: 71, distance: 160.1
click at [763, 218] on button "Clear issues" at bounding box center [702, 216] width 193 height 23
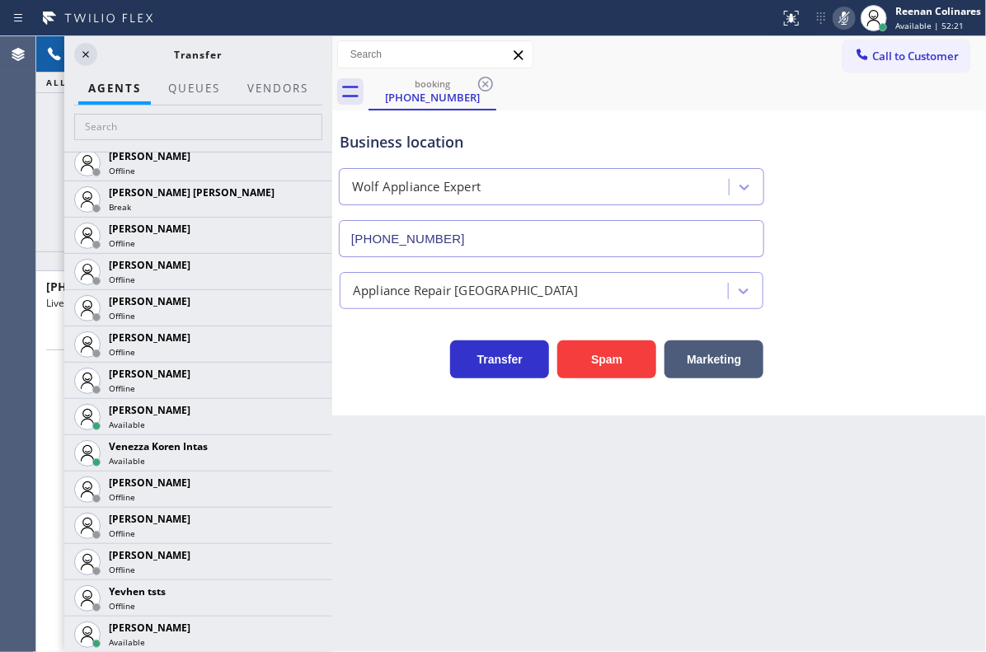
click at [847, 16] on icon at bounding box center [844, 18] width 20 height 20
click at [91, 56] on icon at bounding box center [86, 55] width 20 height 20
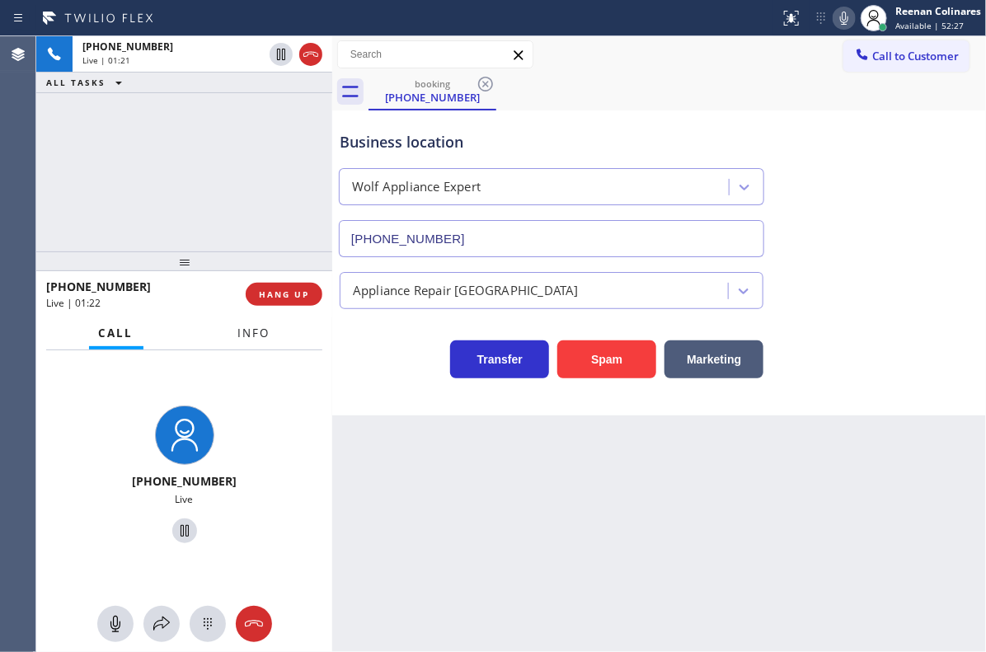
click at [252, 338] on span "Info" at bounding box center [254, 333] width 32 height 15
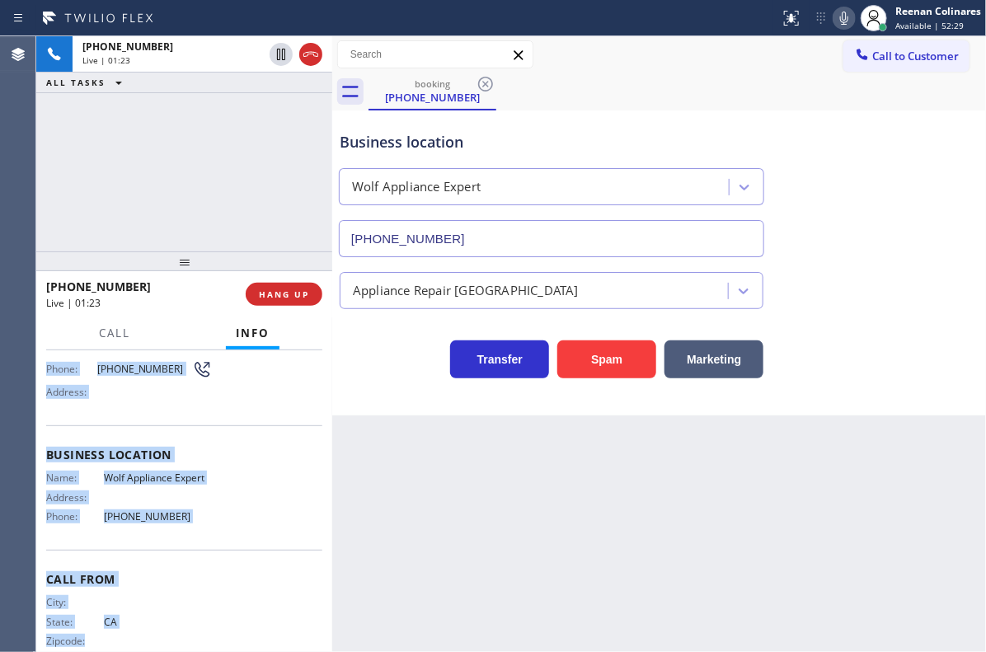
scroll to position [157, 0]
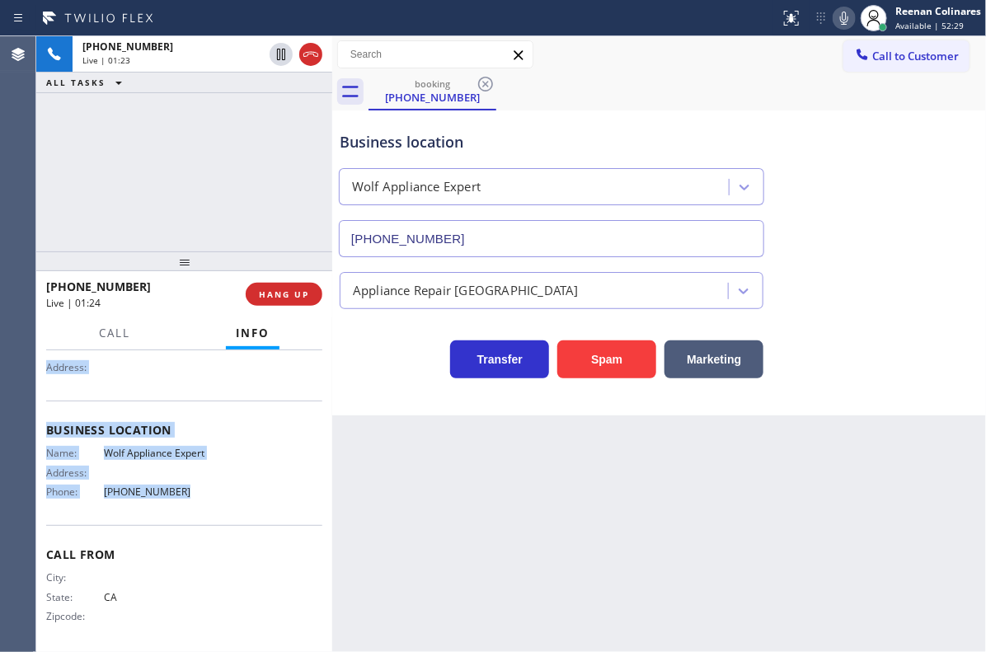
drag, startPoint x: 115, startPoint y: 545, endPoint x: 242, endPoint y: 491, distance: 137.8
click at [242, 491] on div "Context Queue: [Test] All Priority: 2 Customer Name: [PHONE_NUMBER] Phone: [PHO…" at bounding box center [184, 425] width 276 height 452
copy div "ustomer Name: [PHONE_NUMBER] Phone: [PHONE_NUMBER] Address: Business location N…"
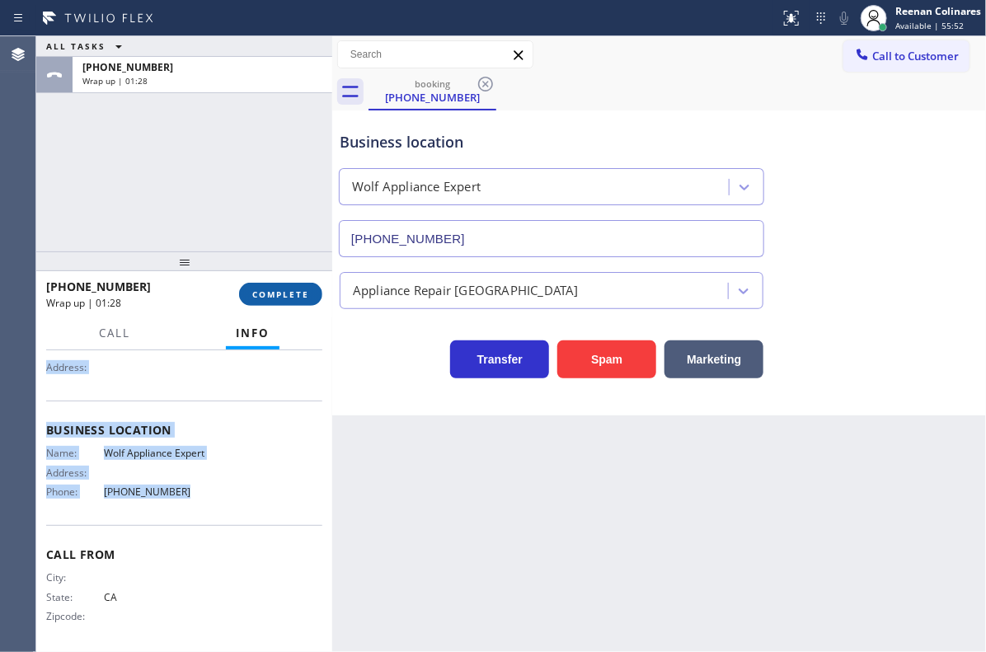
click at [297, 293] on span "COMPLETE" at bounding box center [280, 295] width 57 height 12
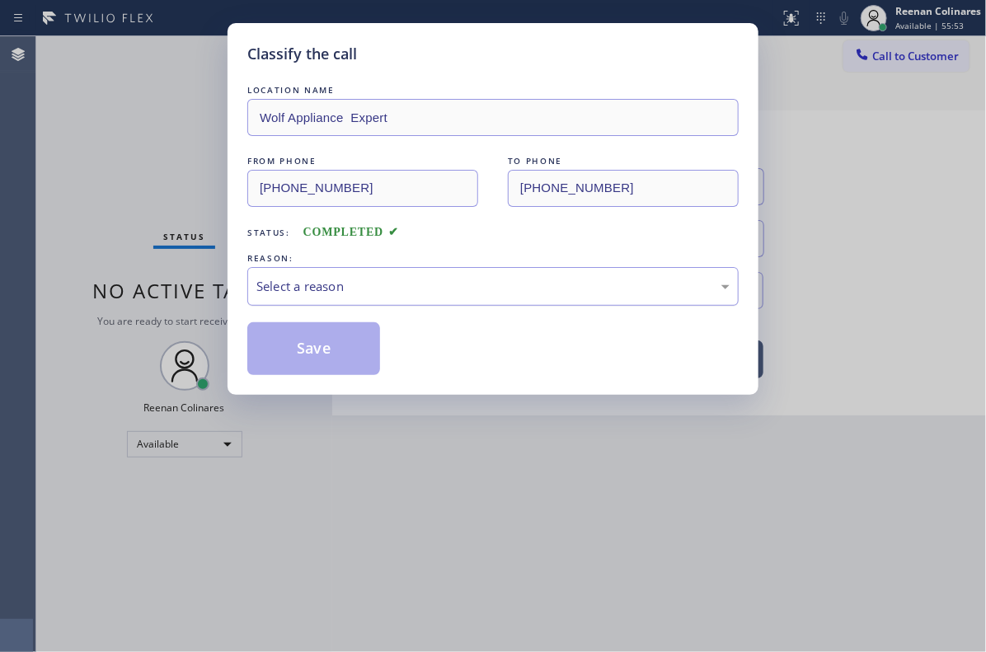
click at [331, 279] on div "Select a reason" at bounding box center [492, 286] width 473 height 19
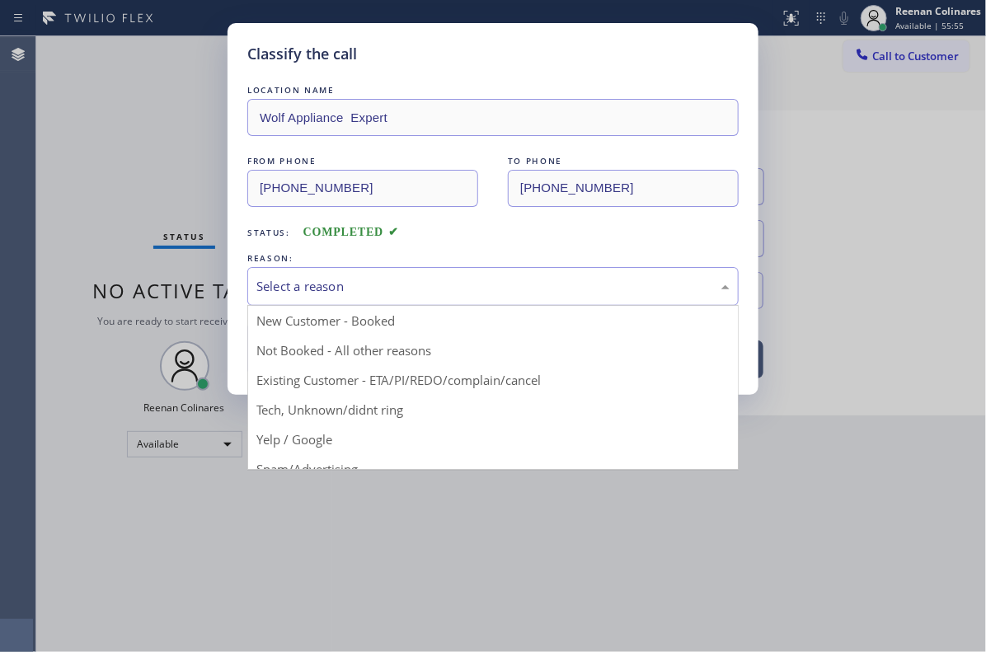
drag, startPoint x: 302, startPoint y: 409, endPoint x: 300, endPoint y: 384, distance: 24.8
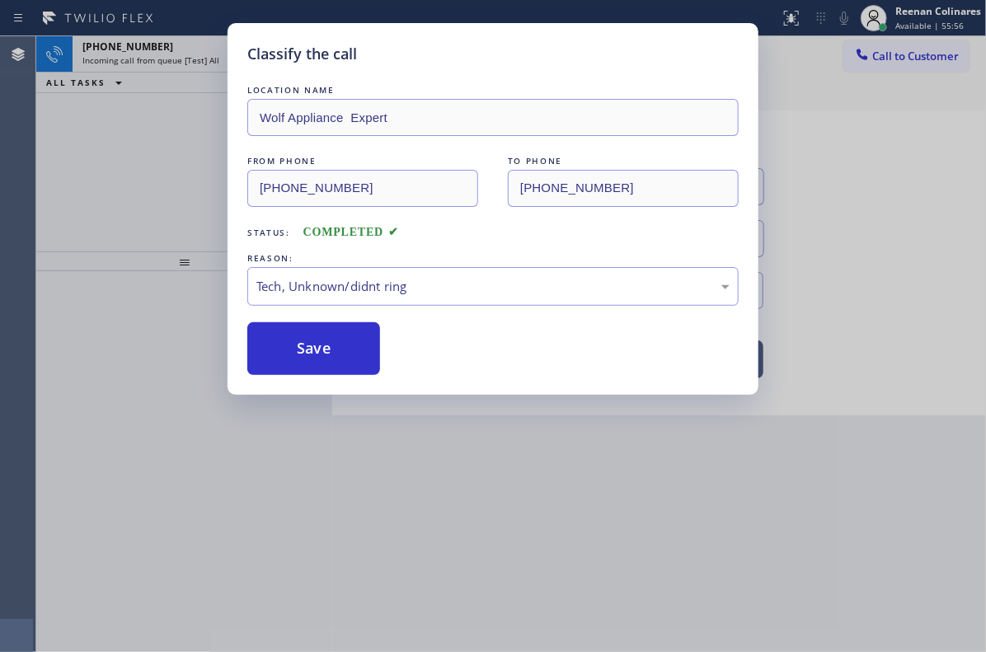
drag, startPoint x: 303, startPoint y: 348, endPoint x: 232, endPoint y: 274, distance: 102.6
click at [303, 349] on button "Save" at bounding box center [313, 348] width 133 height 53
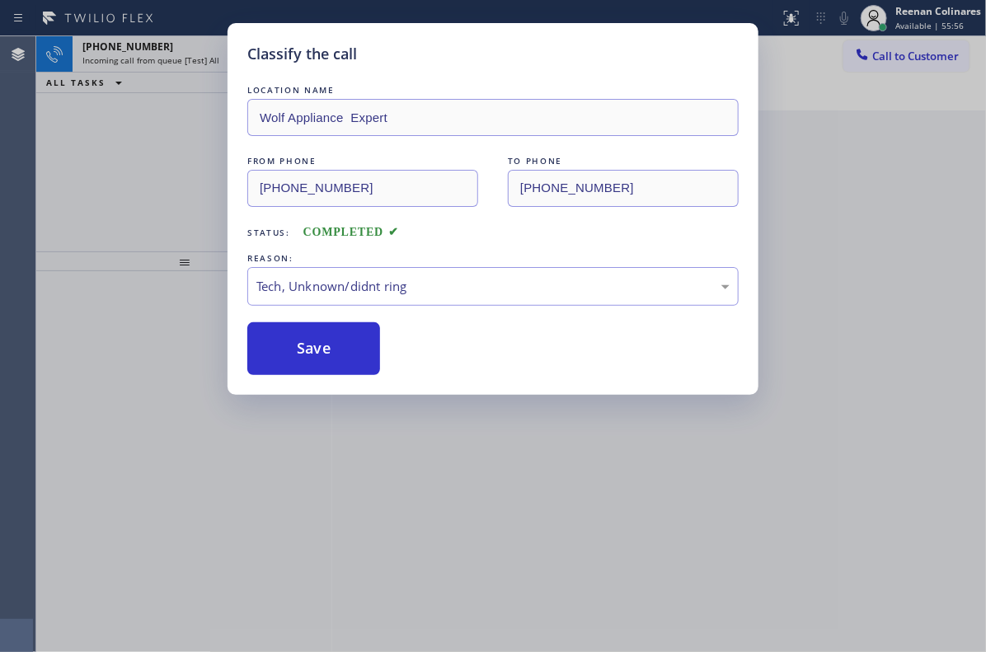
click at [173, 202] on div "Classify the call LOCATION NAME Wolf Appliance Expert FROM PHONE [PHONE_NUMBER]…" at bounding box center [493, 326] width 986 height 652
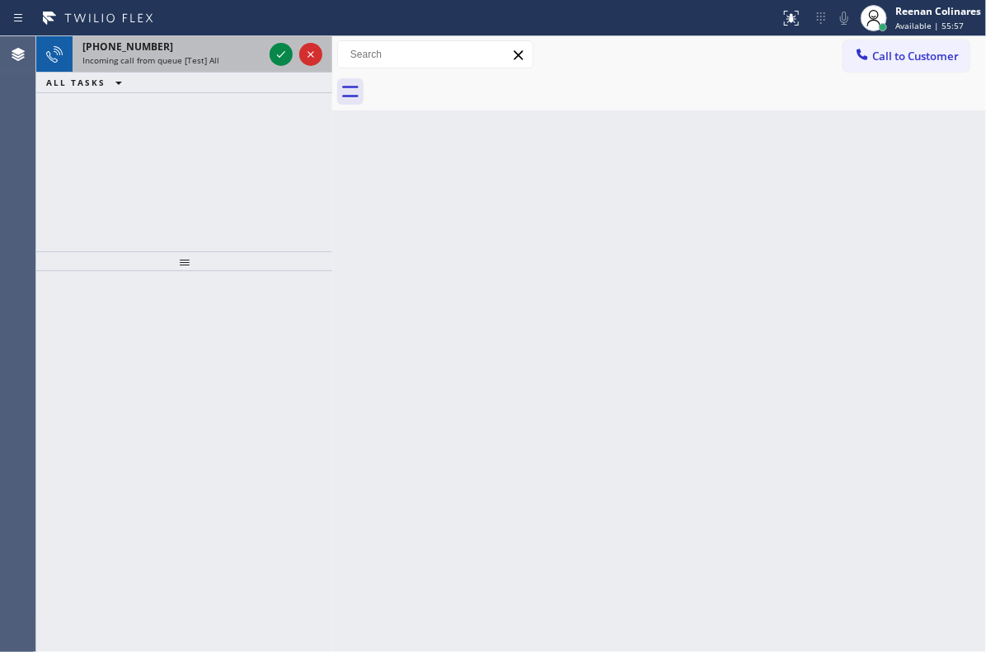
click at [222, 40] on div "[PHONE_NUMBER]" at bounding box center [172, 47] width 181 height 14
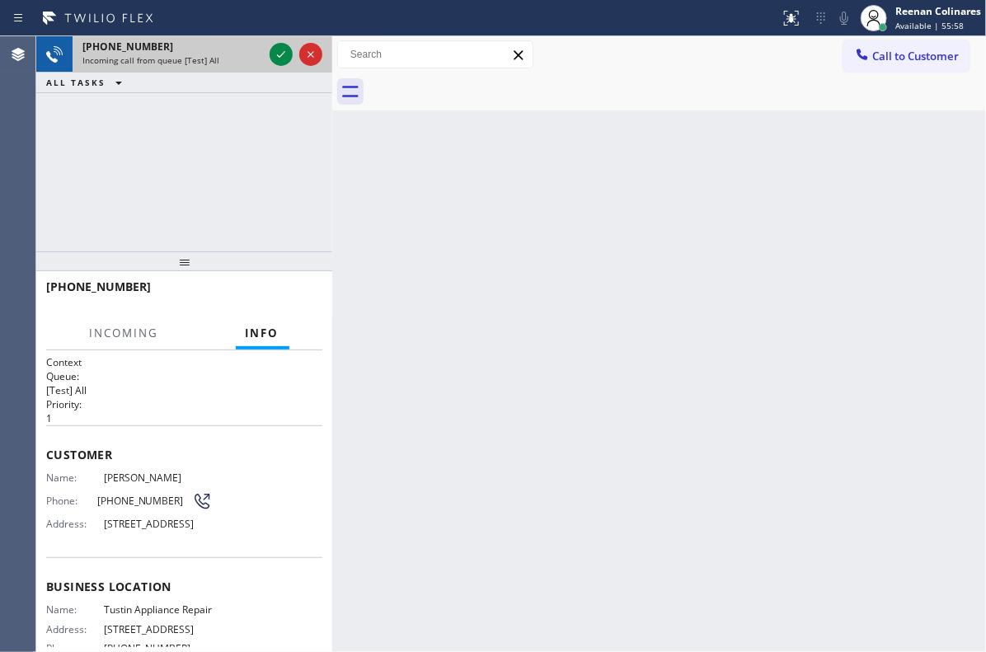
click at [221, 42] on div "[PHONE_NUMBER]" at bounding box center [172, 47] width 181 height 14
click at [232, 56] on div "Incoming call from queue [Test] All" at bounding box center [172, 60] width 181 height 12
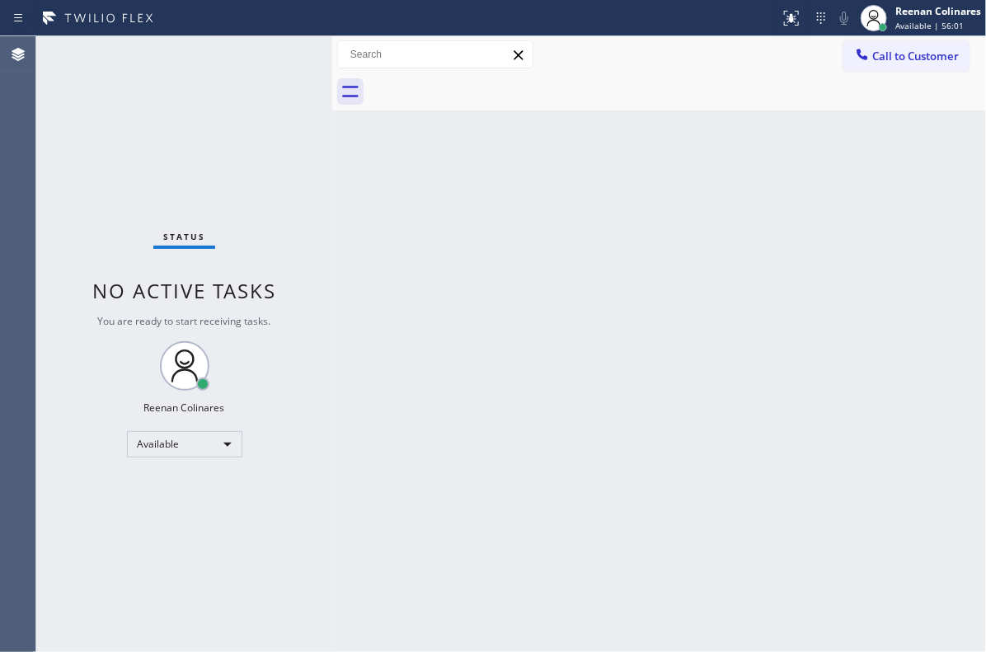
click at [211, 70] on div "Status No active tasks You are ready to start receiving tasks. Reenan Colinares…" at bounding box center [184, 344] width 296 height 616
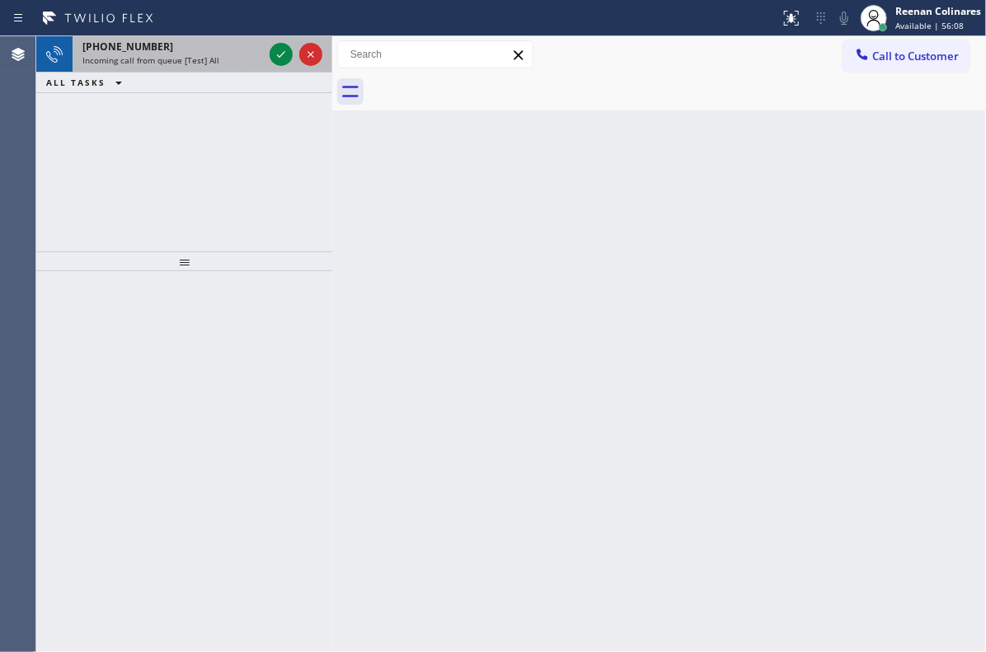
click at [187, 62] on span "Incoming call from queue [Test] All" at bounding box center [150, 60] width 137 height 12
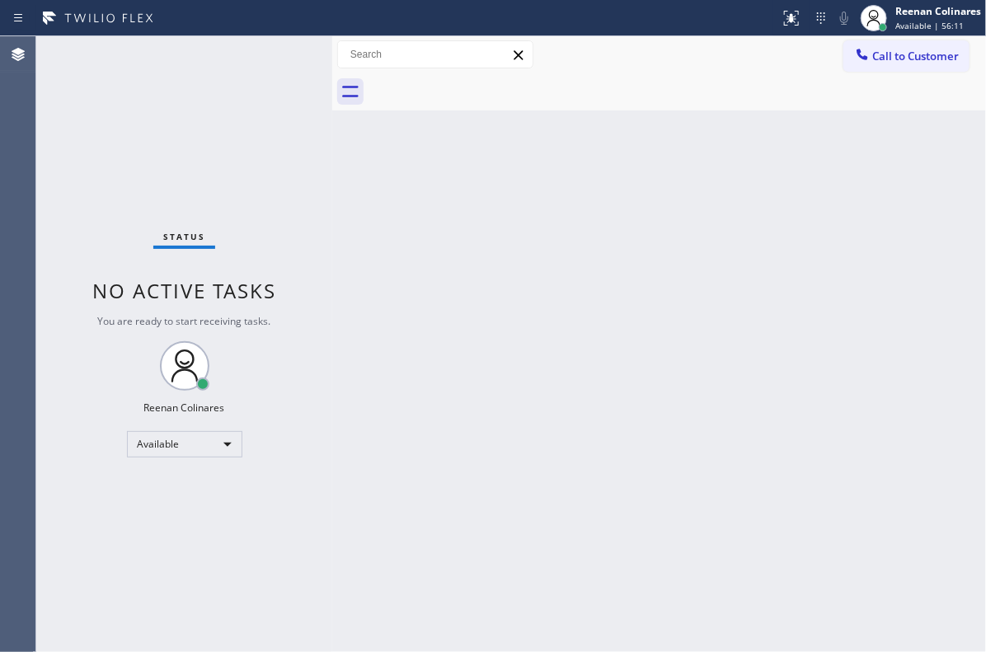
click at [244, 61] on div "Status No active tasks You are ready to start receiving tasks. Reenan Colinares…" at bounding box center [184, 344] width 296 height 616
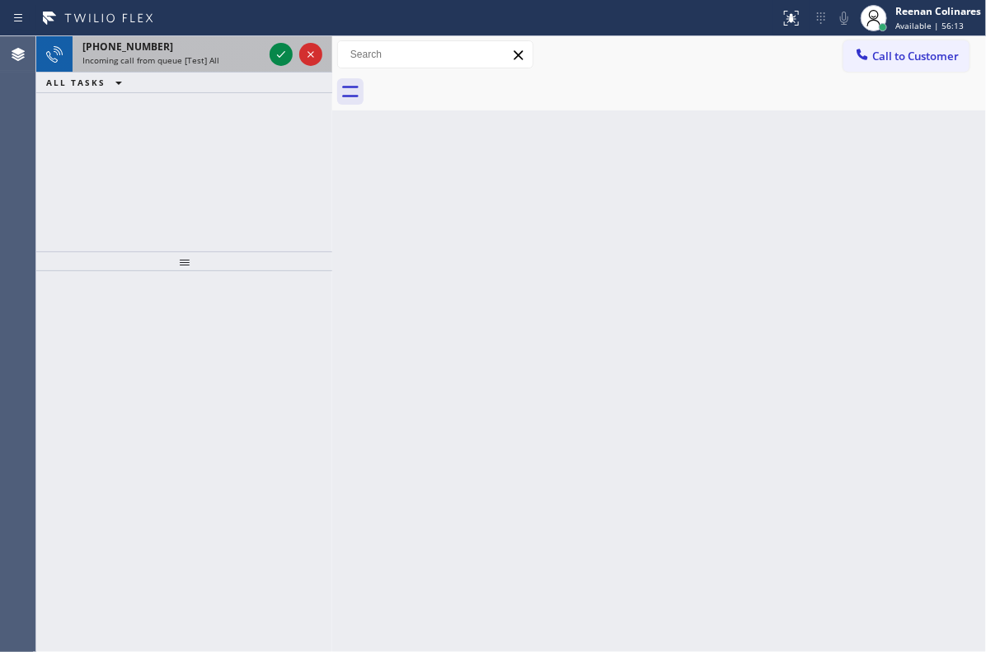
click at [198, 60] on span "Incoming call from queue [Test] All" at bounding box center [150, 60] width 137 height 12
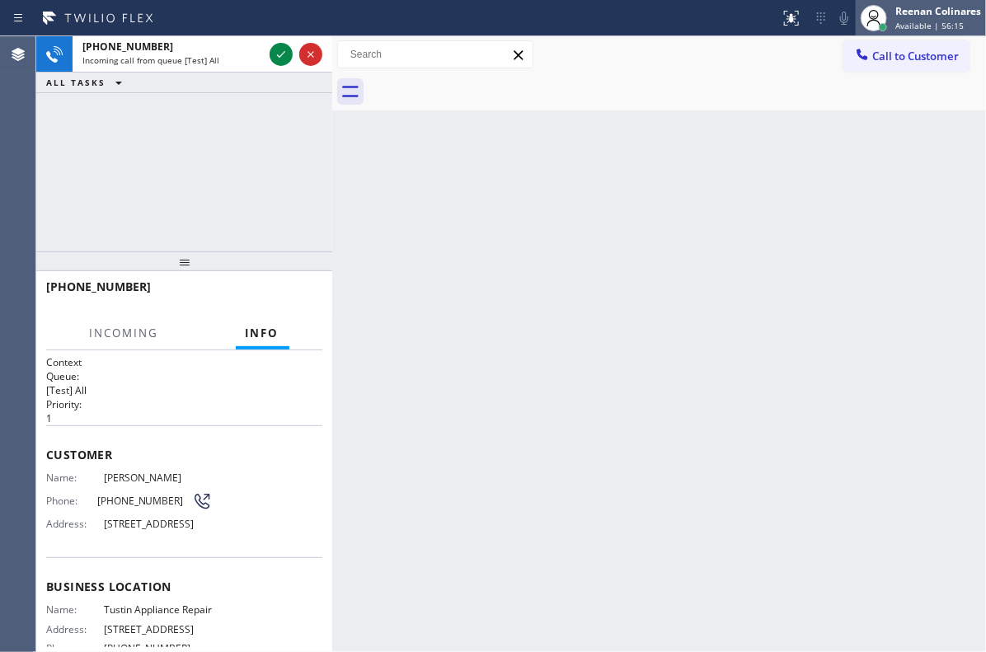
click at [929, 12] on div "Reenan Colinares" at bounding box center [938, 11] width 86 height 14
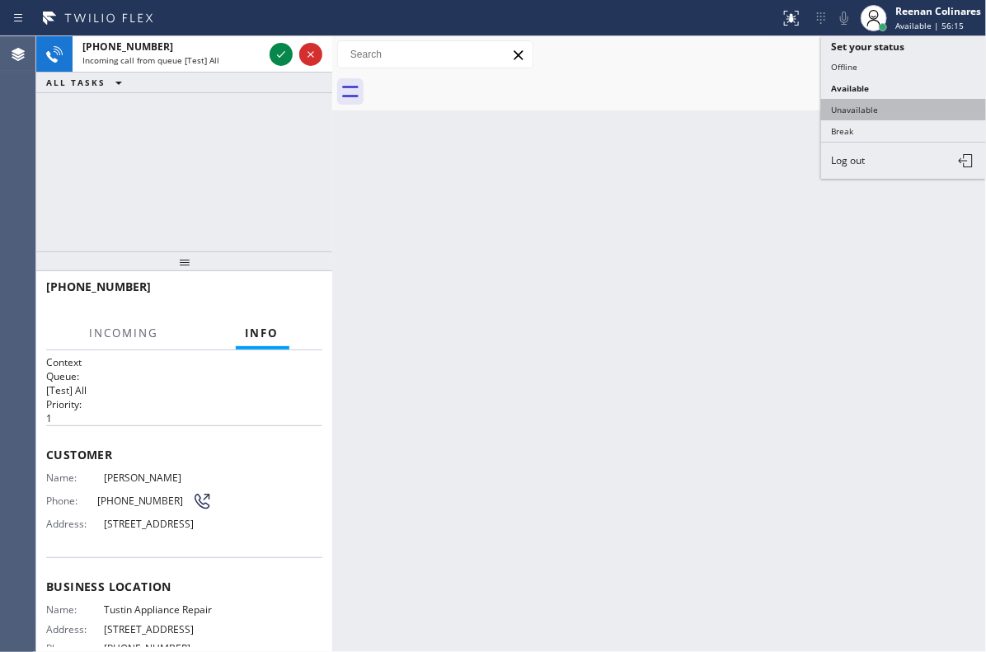
click at [876, 105] on button "Unavailable" at bounding box center [903, 109] width 165 height 21
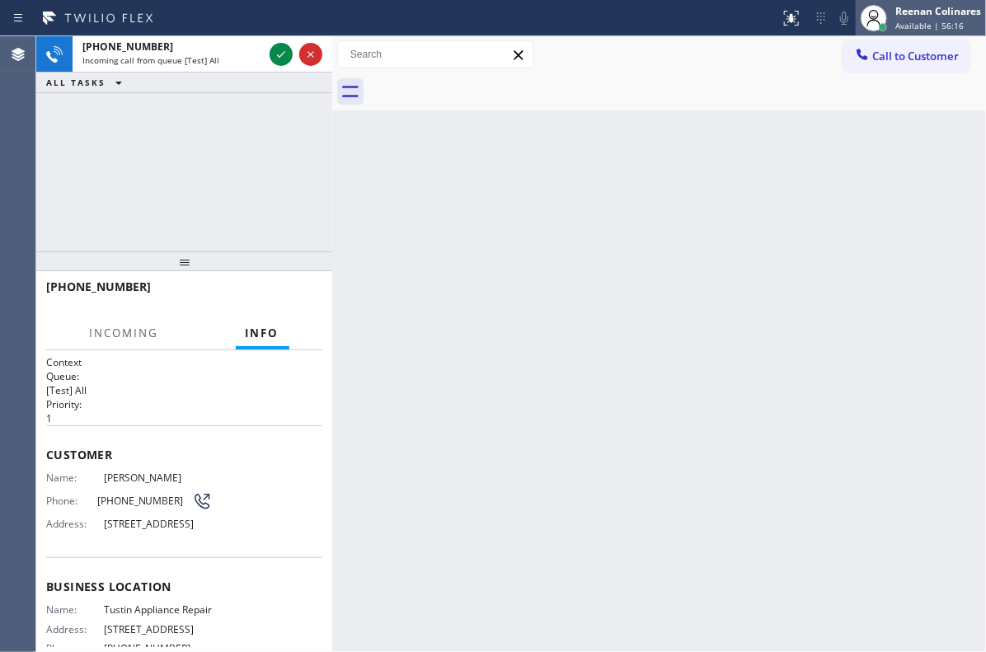
click at [904, 11] on div "Reenan Colinares" at bounding box center [938, 11] width 86 height 14
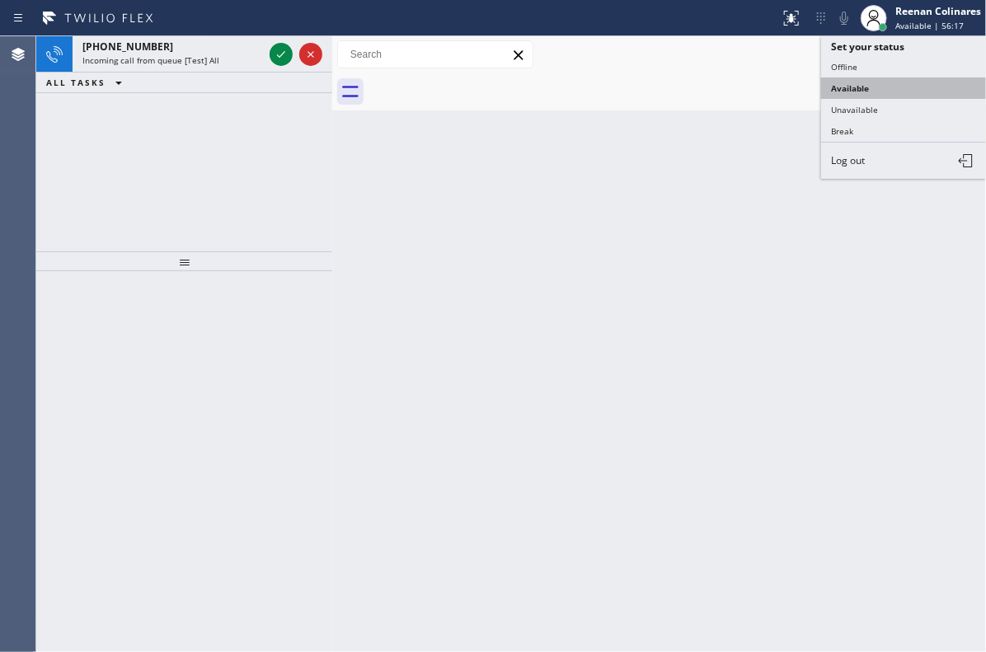
click at [862, 89] on button "Available" at bounding box center [903, 87] width 165 height 21
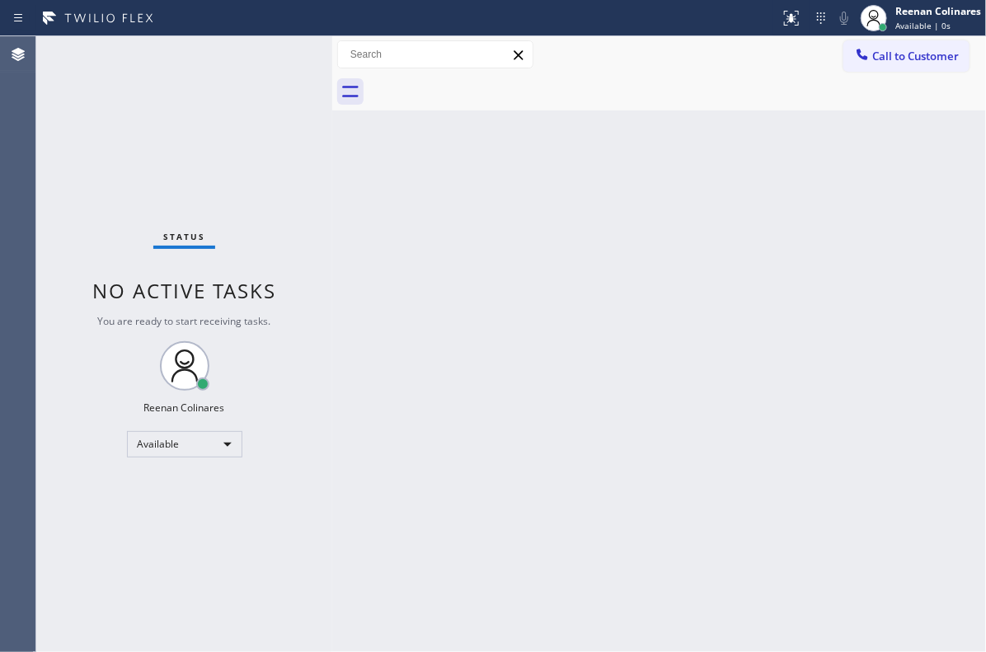
click at [200, 60] on div "Status No active tasks You are ready to start receiving tasks. Reenan Colinares…" at bounding box center [184, 344] width 296 height 616
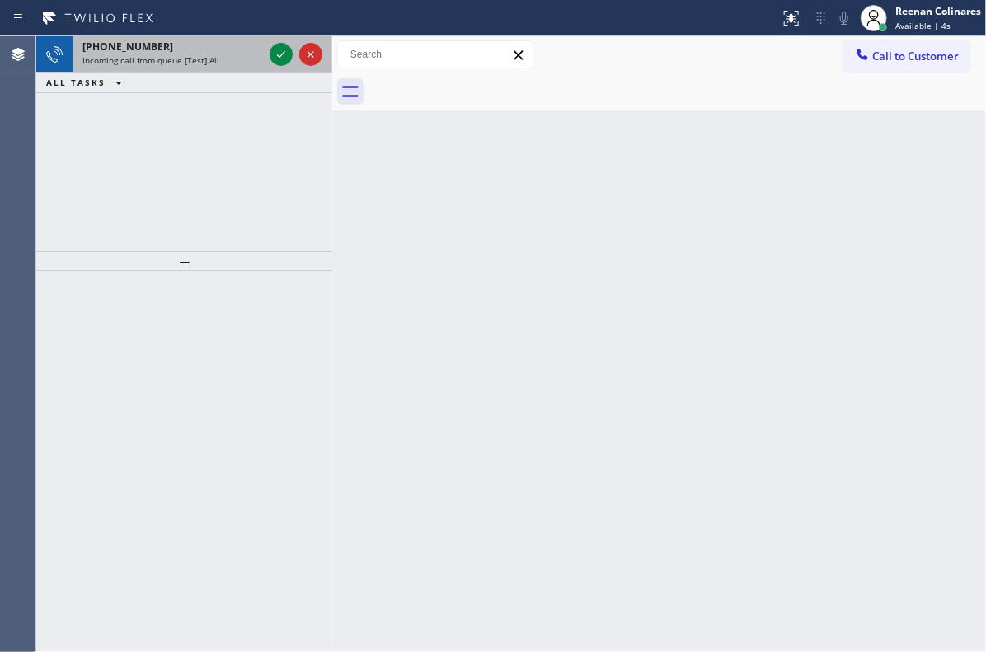
click at [176, 59] on span "Incoming call from queue [Test] All" at bounding box center [150, 60] width 137 height 12
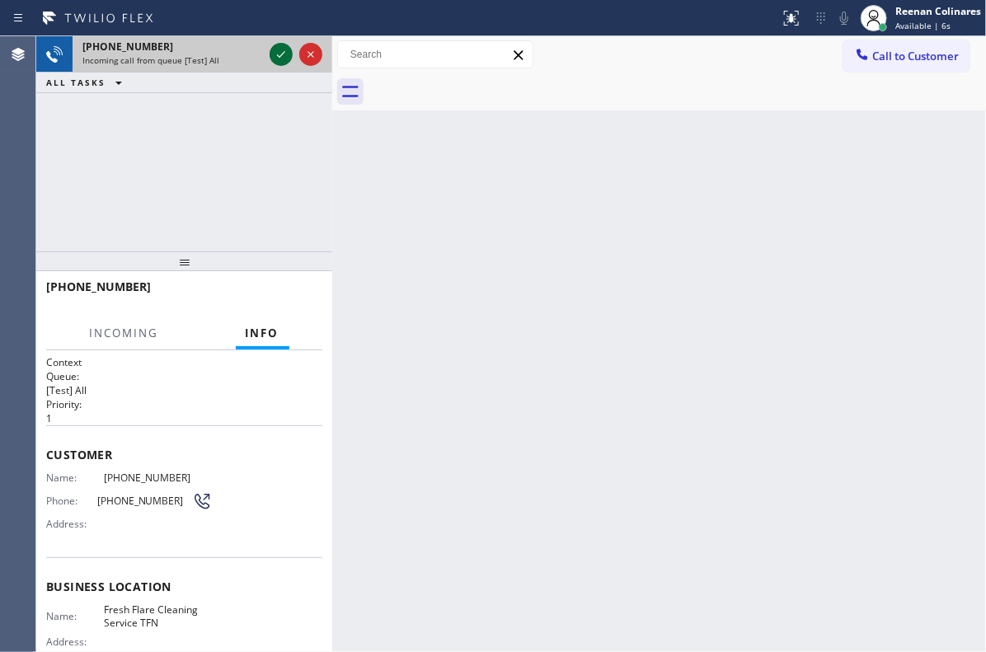
click at [278, 54] on icon at bounding box center [281, 55] width 20 height 20
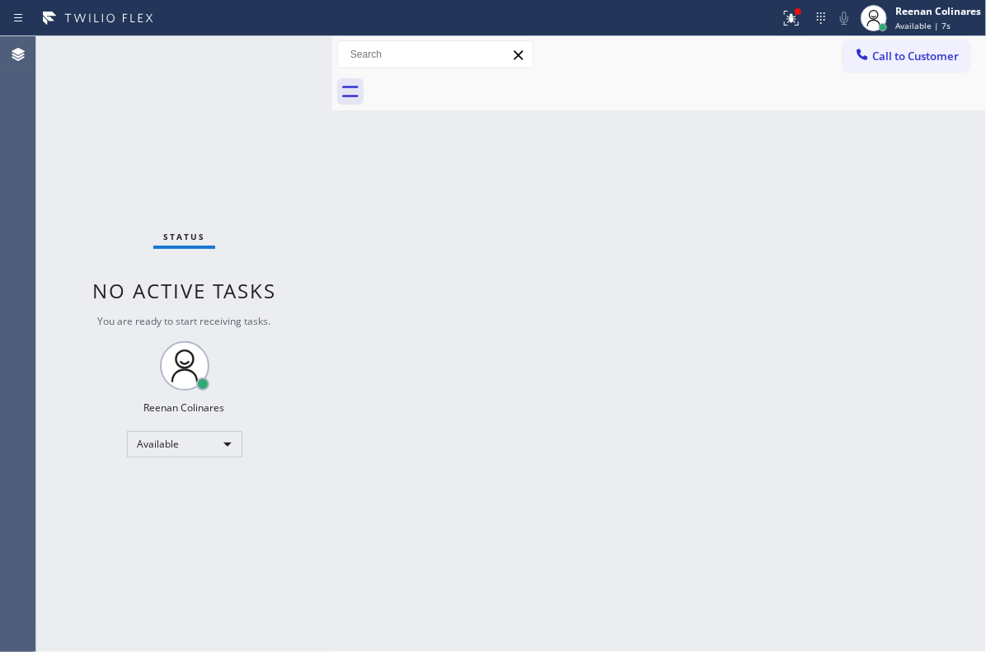
click at [266, 49] on div "Status No active tasks You are ready to start receiving tasks. Reenan Colinares…" at bounding box center [184, 344] width 296 height 616
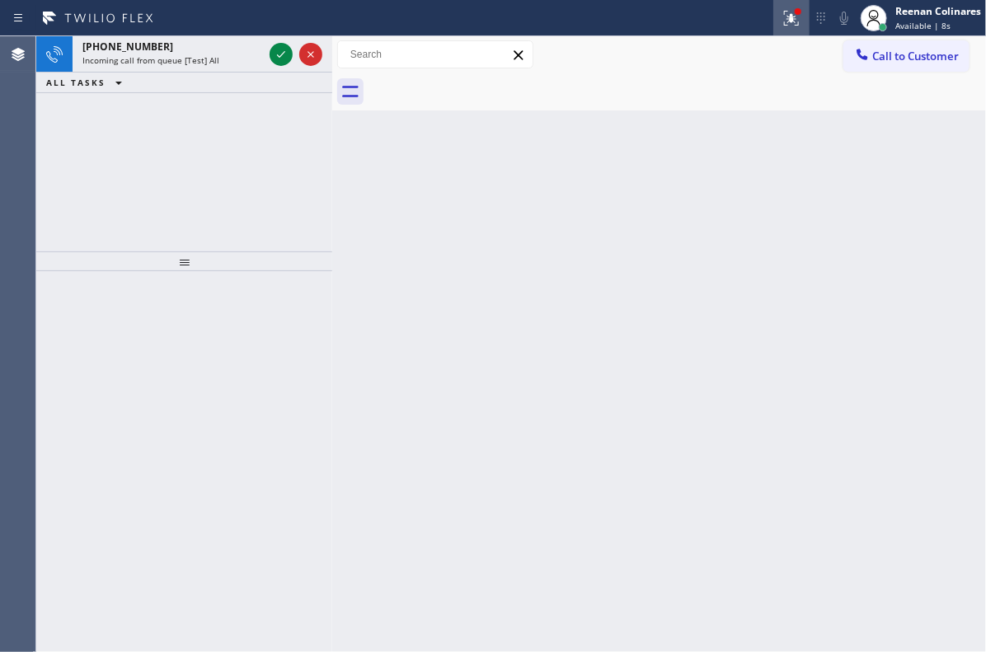
click at [787, 16] on icon at bounding box center [792, 18] width 20 height 20
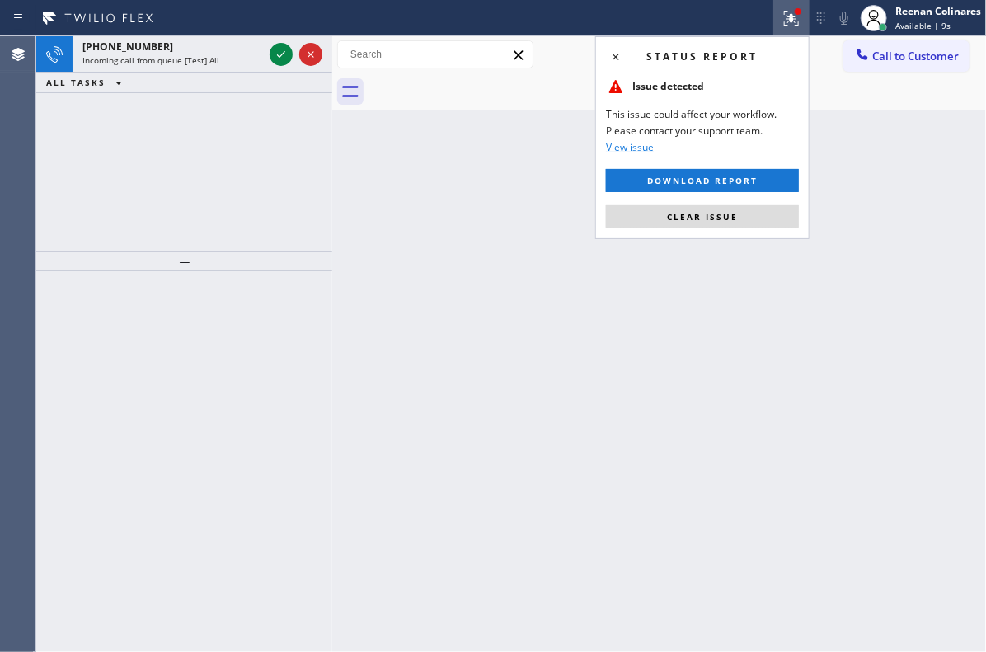
drag, startPoint x: 679, startPoint y: 214, endPoint x: 620, endPoint y: 211, distance: 59.5
click at [666, 214] on button "Clear issue" at bounding box center [702, 216] width 193 height 23
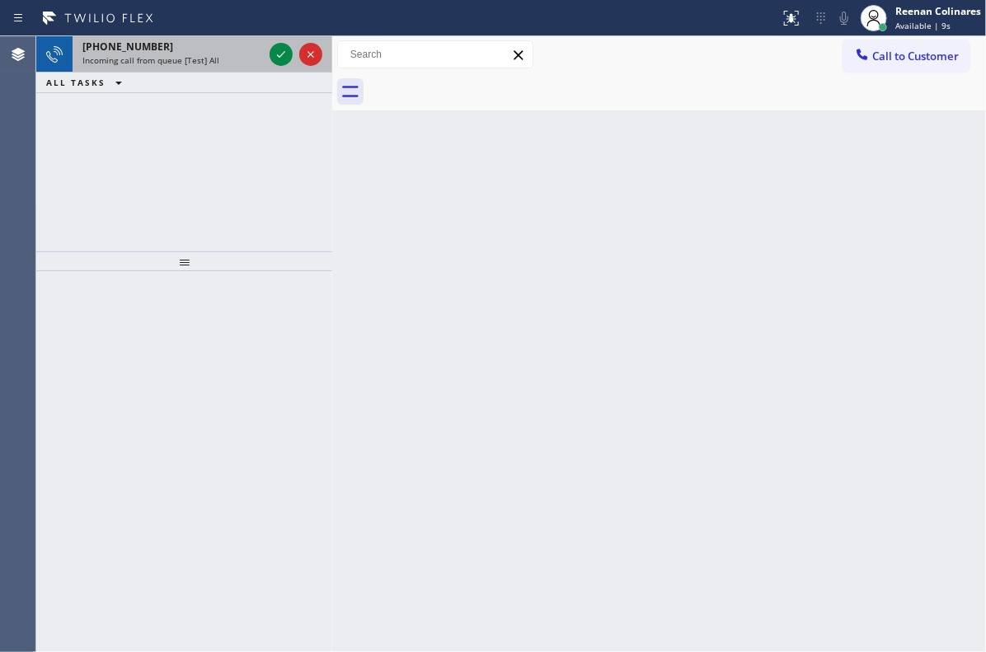
click at [200, 55] on span "Incoming call from queue [Test] All" at bounding box center [150, 60] width 137 height 12
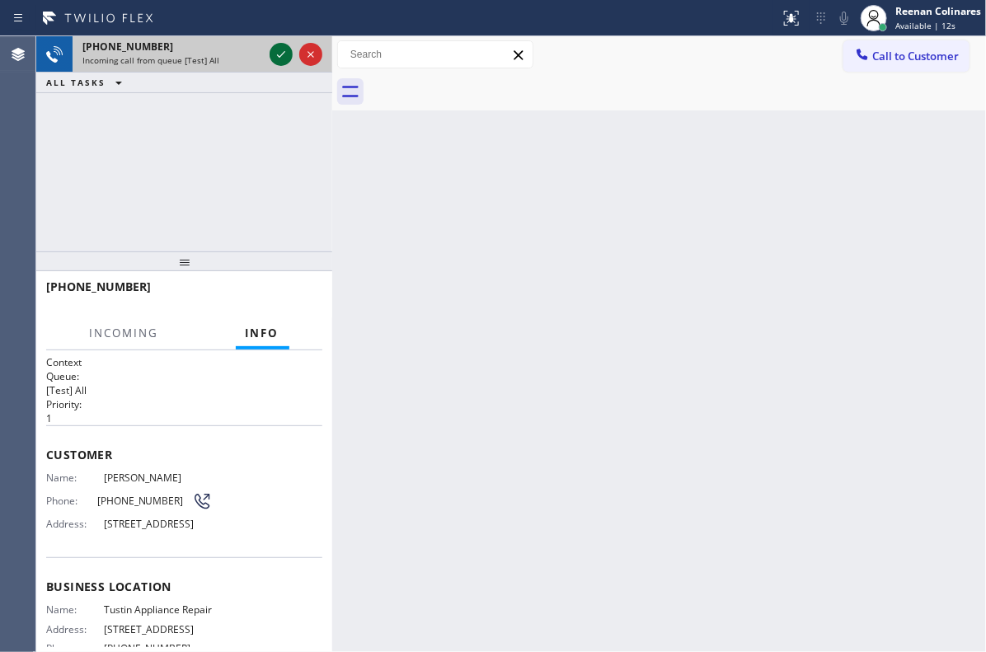
click at [278, 53] on icon at bounding box center [281, 55] width 20 height 20
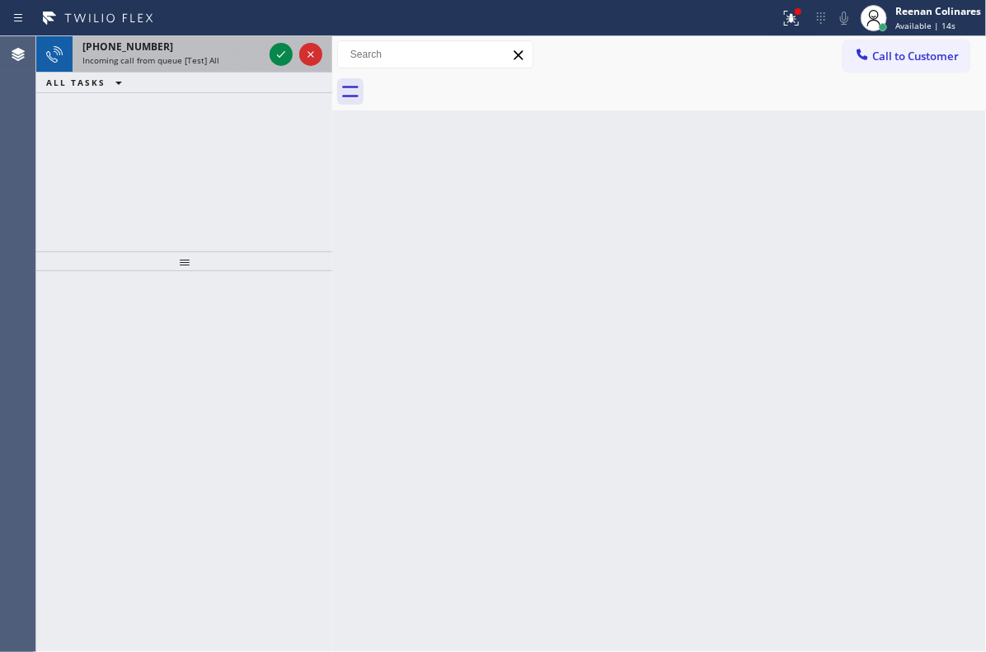
click at [216, 59] on div "Incoming call from queue [Test] All" at bounding box center [172, 60] width 181 height 12
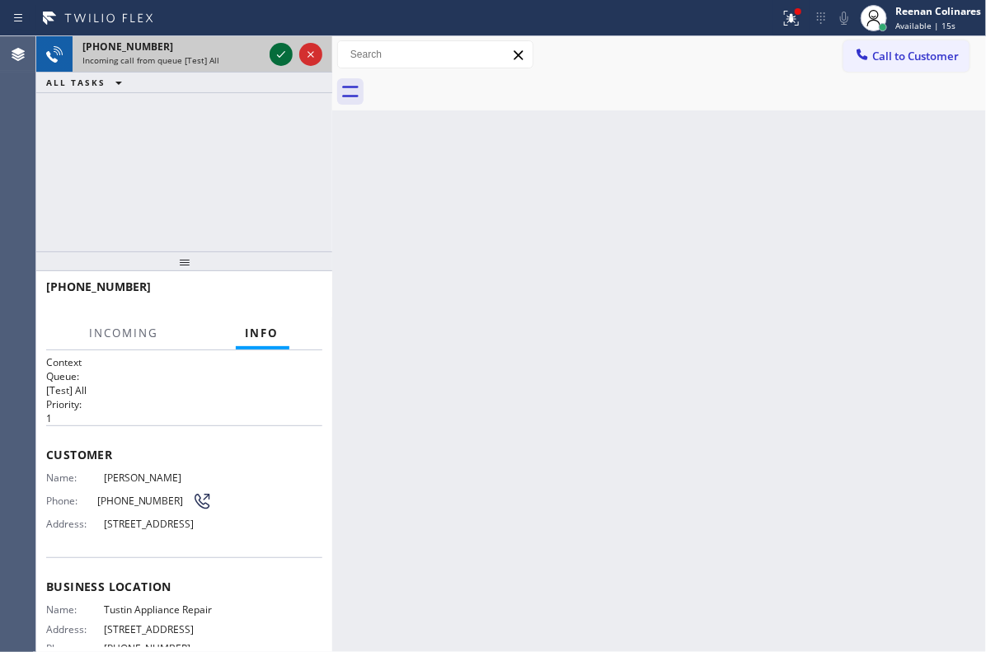
click at [282, 51] on icon at bounding box center [281, 55] width 20 height 20
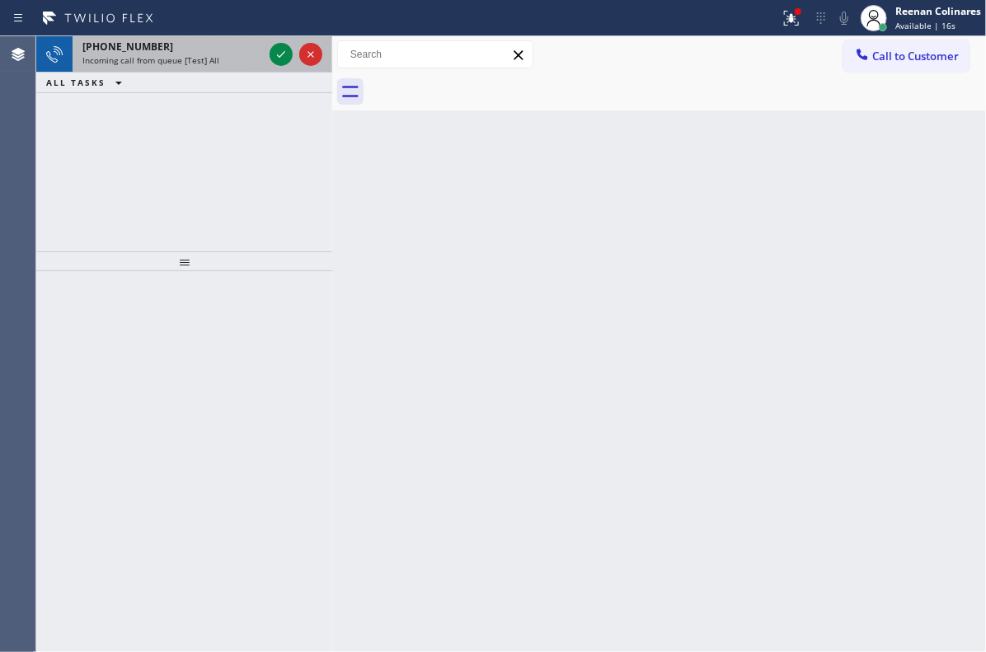
click at [240, 48] on div "[PHONE_NUMBER]" at bounding box center [172, 47] width 181 height 14
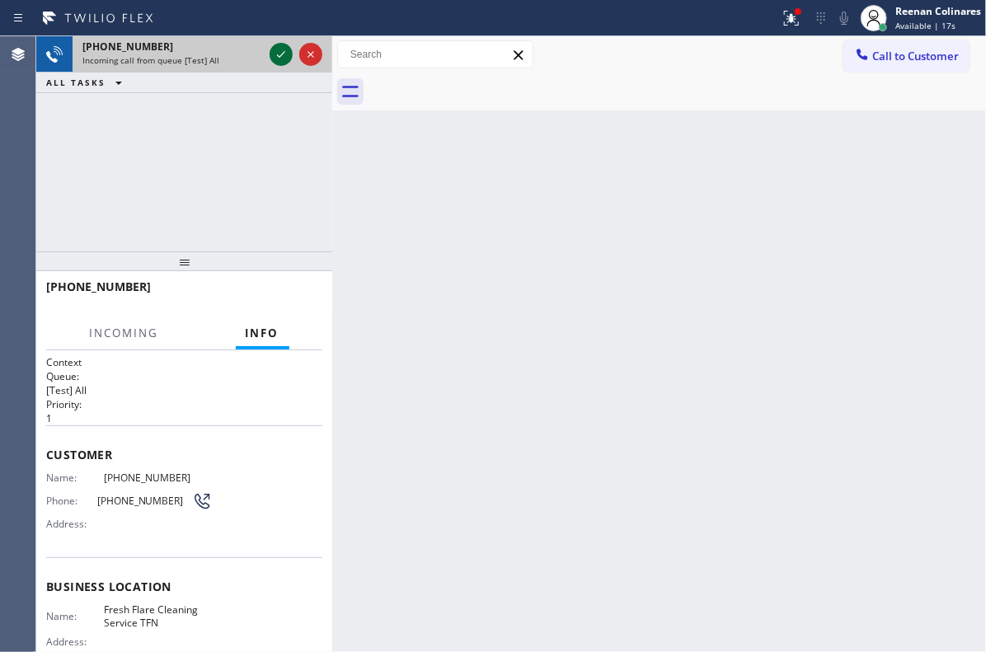
click at [275, 57] on icon at bounding box center [281, 55] width 20 height 20
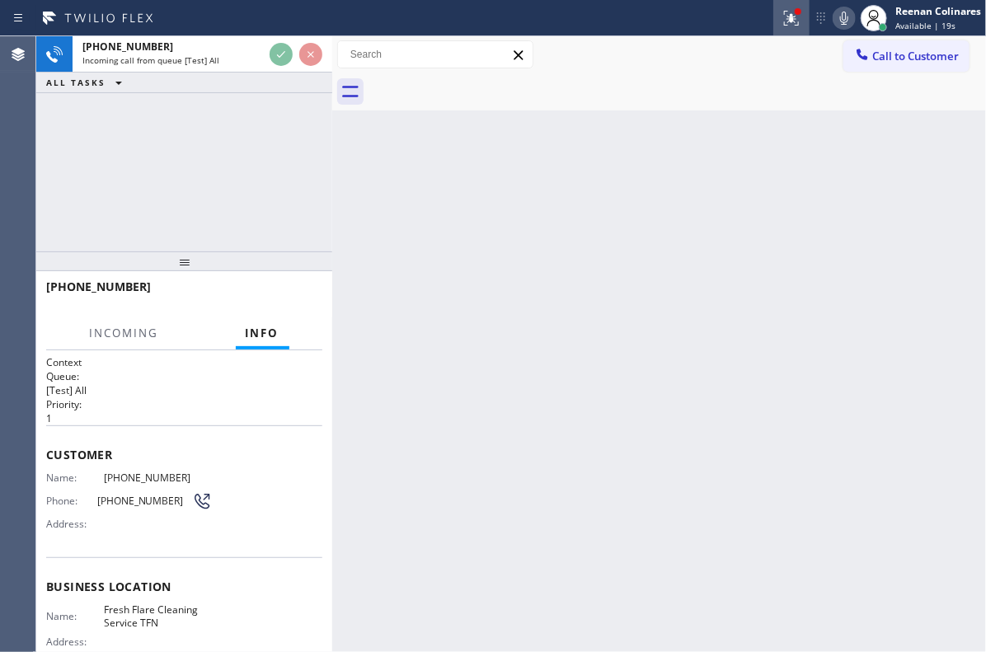
click at [792, 21] on g at bounding box center [791, 18] width 15 height 15
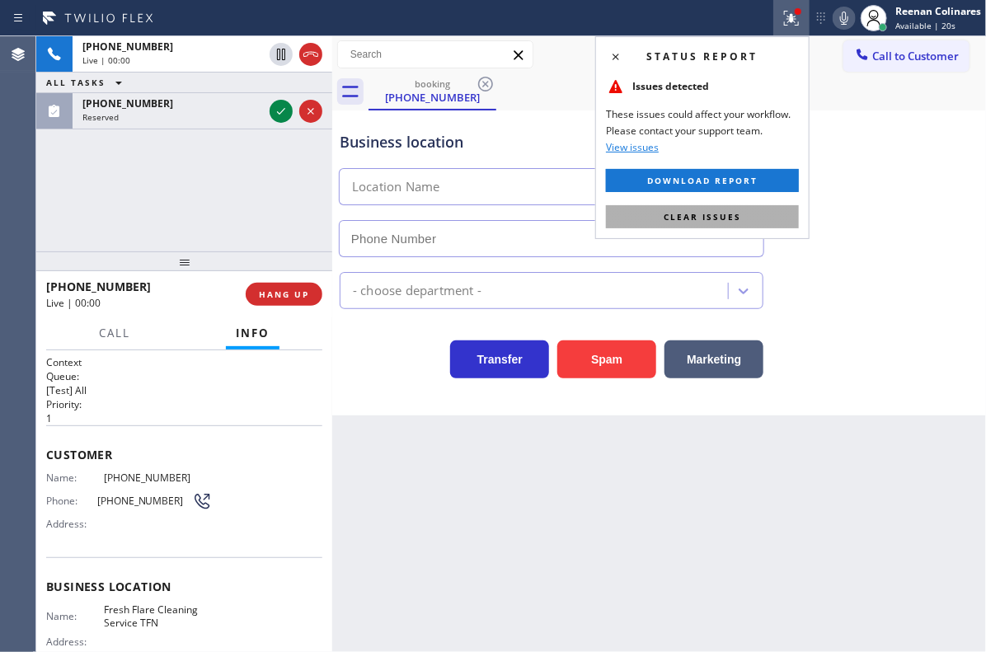
click at [733, 209] on button "Clear issues" at bounding box center [702, 216] width 193 height 23
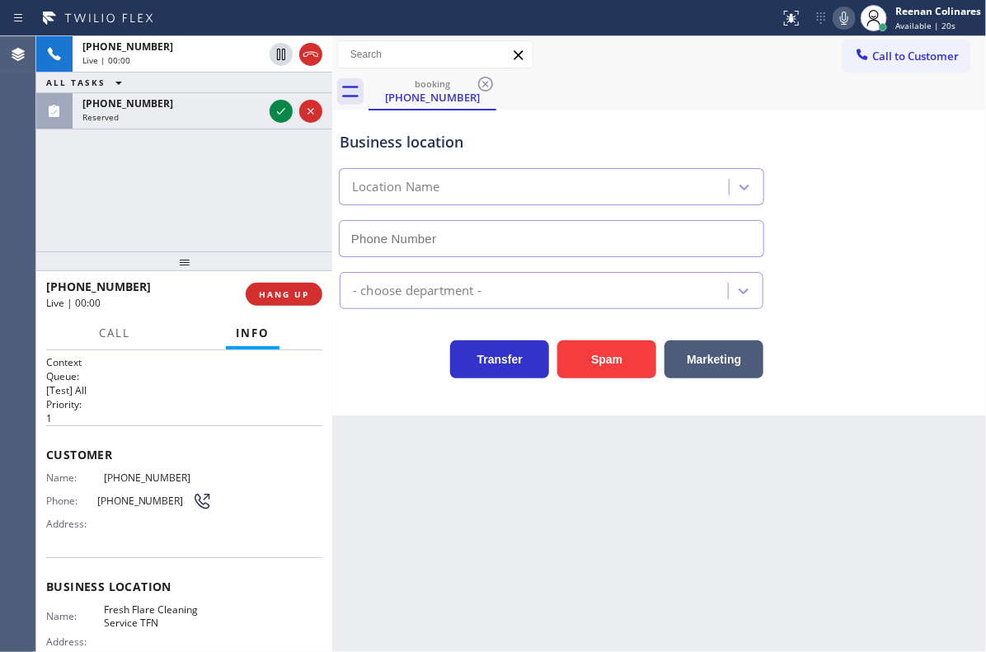
type input "[PHONE_NUMBER]"
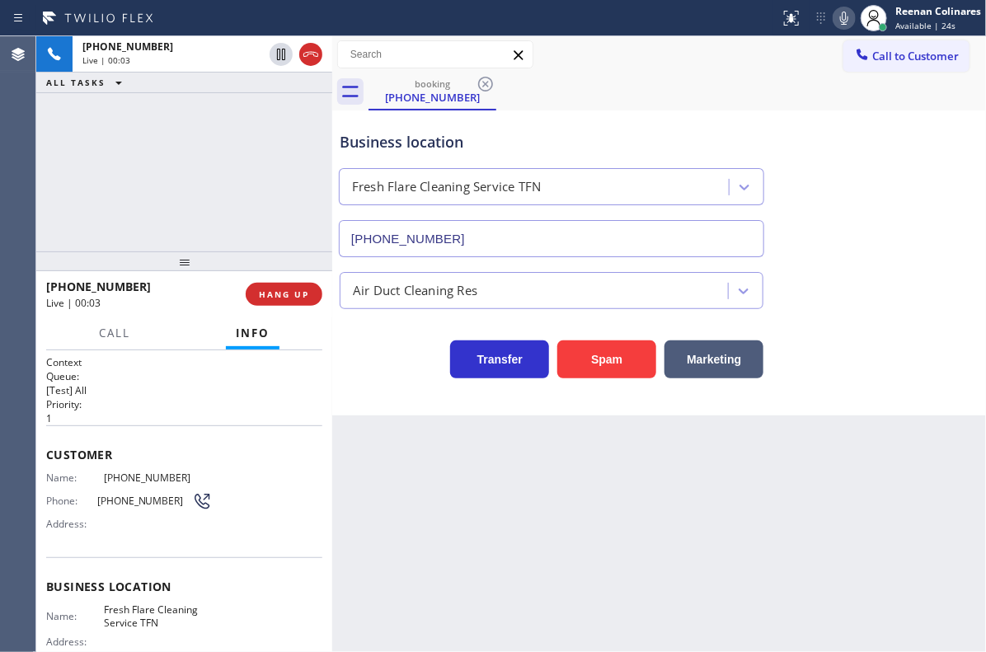
click at [841, 18] on icon at bounding box center [844, 18] width 20 height 20
click at [848, 23] on icon at bounding box center [844, 18] width 20 height 20
click at [844, 22] on icon at bounding box center [844, 18] width 8 height 13
click at [269, 291] on span "HANG UP" at bounding box center [284, 295] width 50 height 12
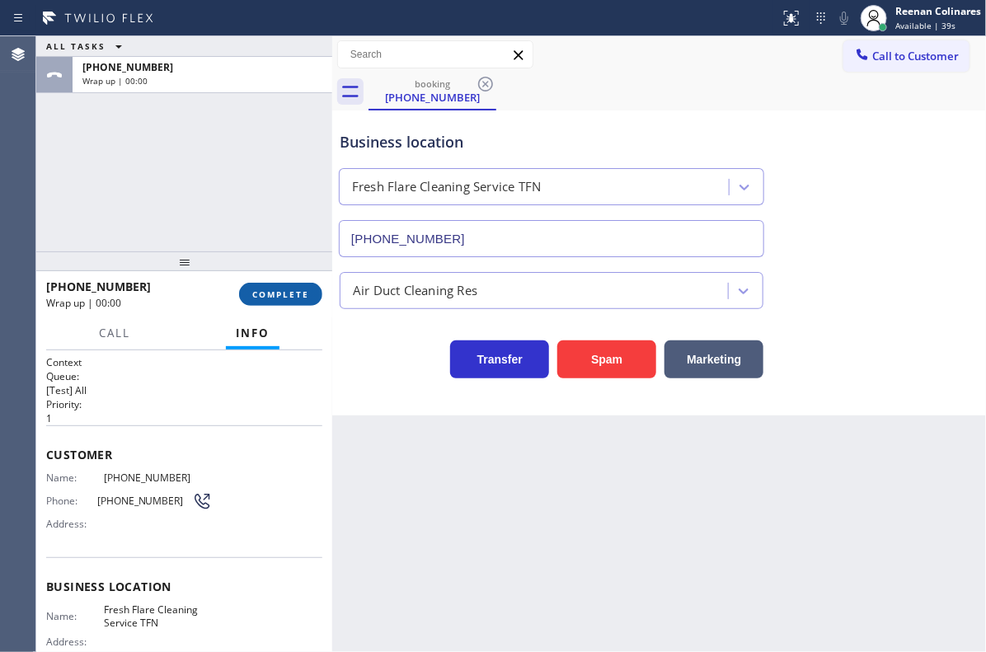
click at [273, 293] on span "COMPLETE" at bounding box center [280, 295] width 57 height 12
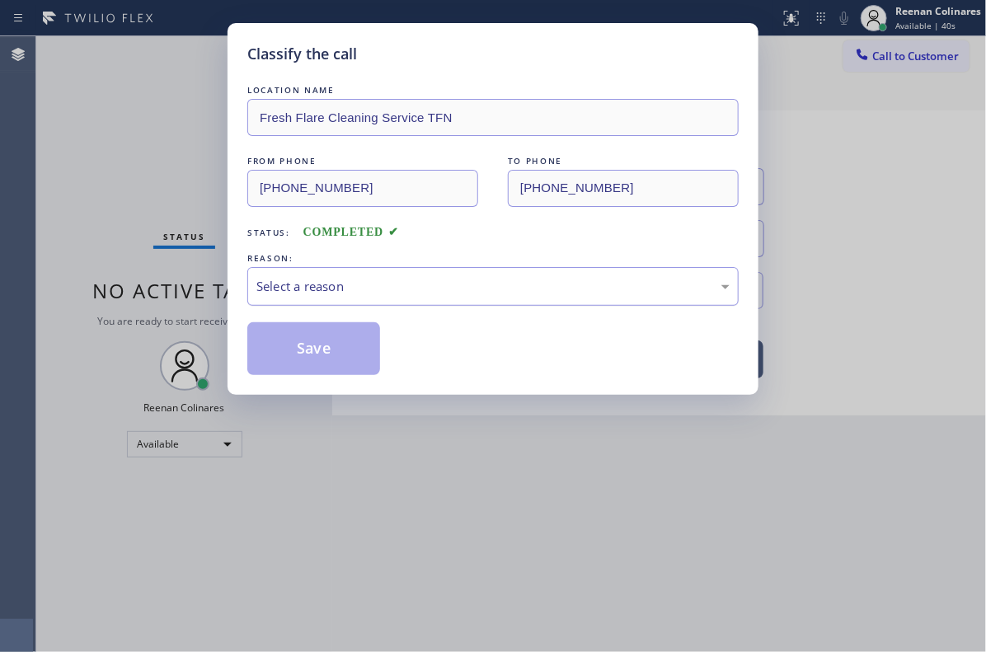
click at [308, 287] on div "Select a reason" at bounding box center [492, 286] width 473 height 19
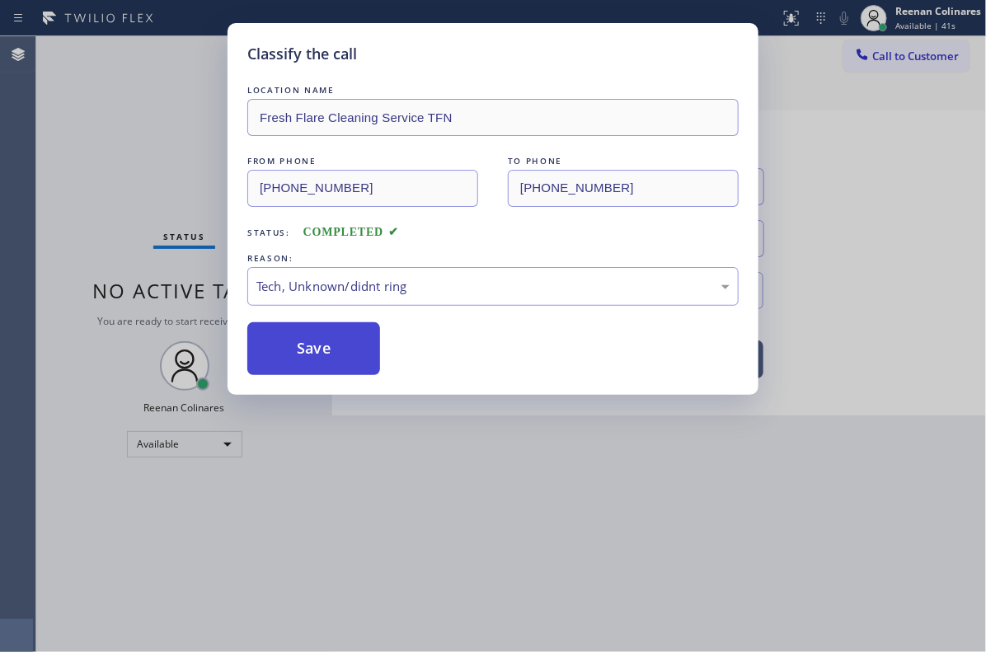
click at [293, 359] on button "Save" at bounding box center [313, 348] width 133 height 53
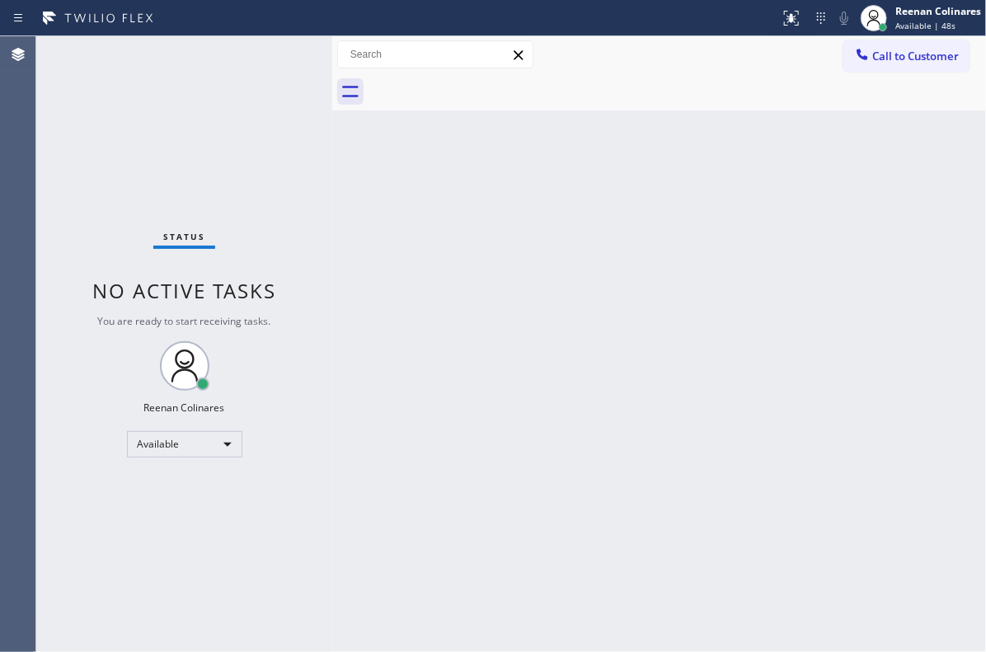
click at [805, 201] on div "Back to Dashboard Change Sender ID Customers Technicians Select a contact Outbo…" at bounding box center [659, 344] width 654 height 616
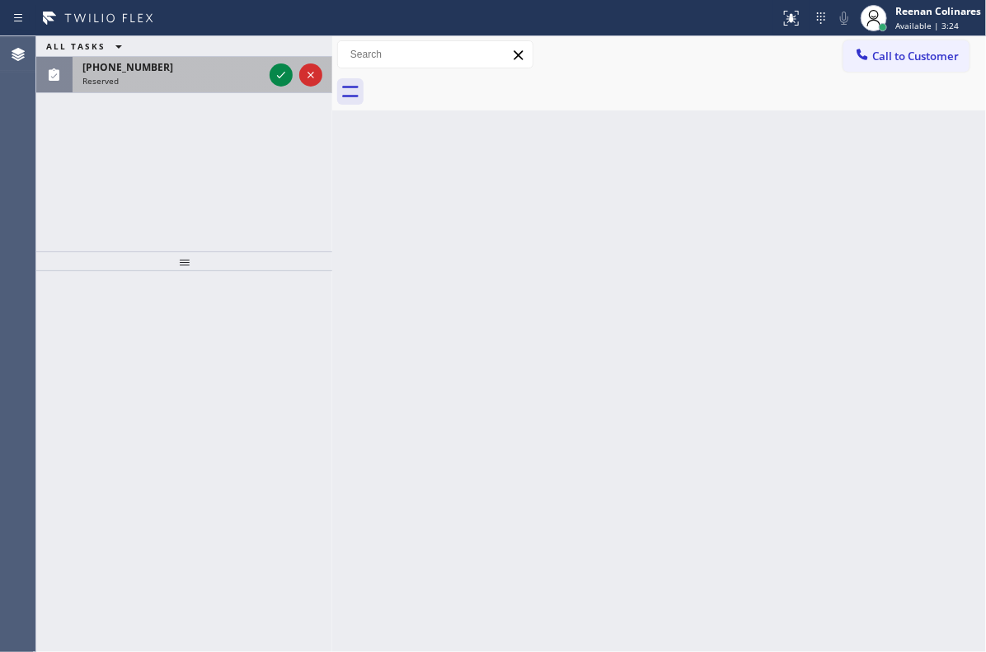
click at [204, 66] on div "[PHONE_NUMBER]" at bounding box center [172, 67] width 181 height 14
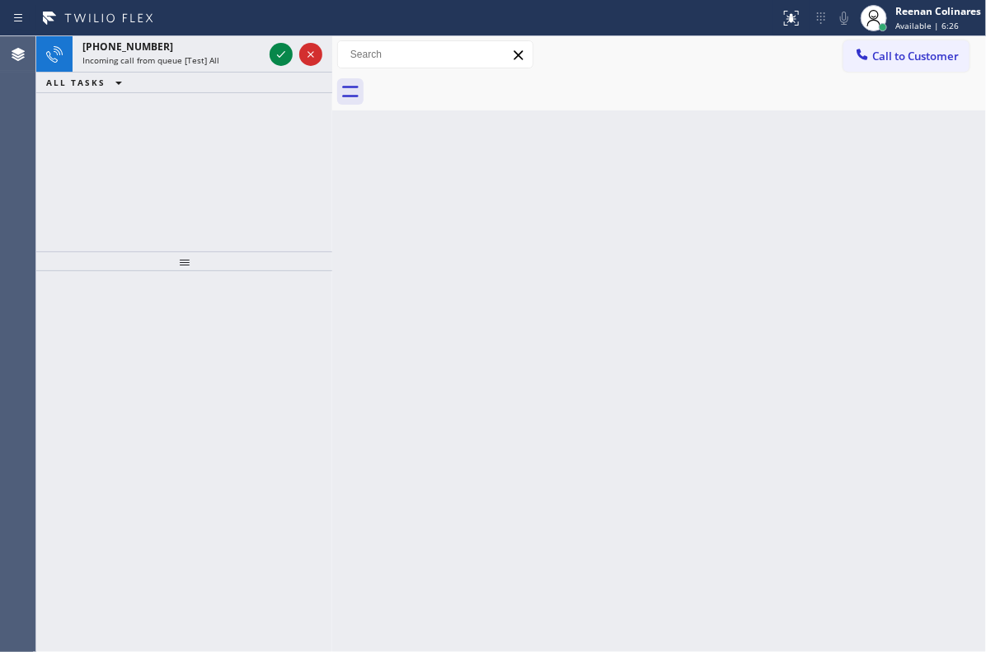
click at [208, 68] on div "[PHONE_NUMBER] Incoming call from queue [Test] All" at bounding box center [170, 54] width 194 height 36
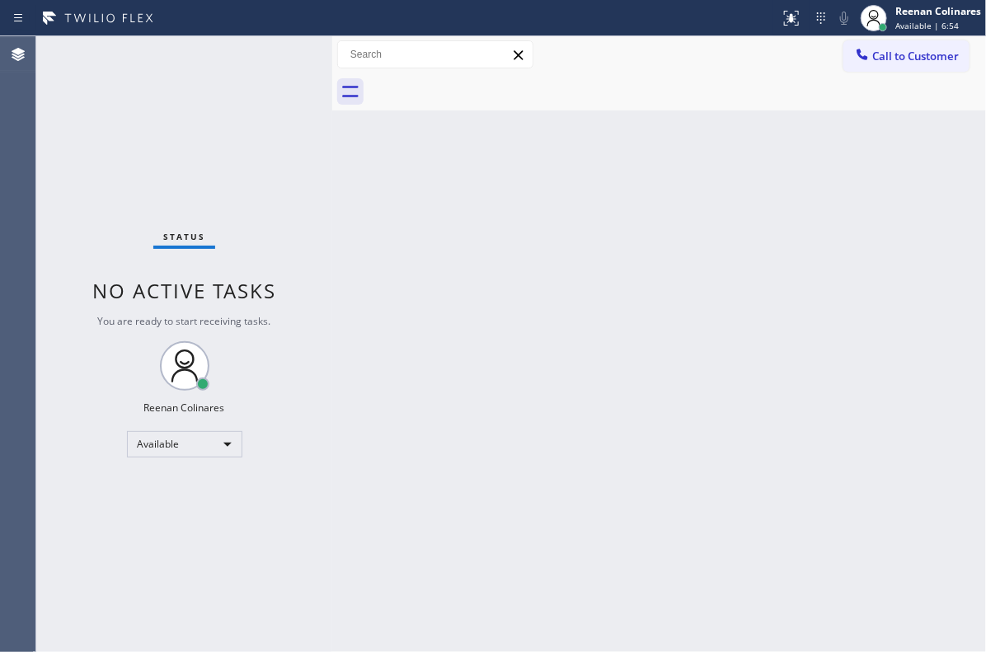
click at [564, 218] on div "Back to Dashboard Change Sender ID Customers Technicians Select a contact Outbo…" at bounding box center [659, 344] width 654 height 616
click at [187, 56] on div "Status No active tasks You are ready to start receiving tasks. Reenan Colinares…" at bounding box center [184, 344] width 296 height 616
click at [188, 56] on div "Status No active tasks You are ready to start receiving tasks. Reenan Colinares…" at bounding box center [184, 344] width 296 height 616
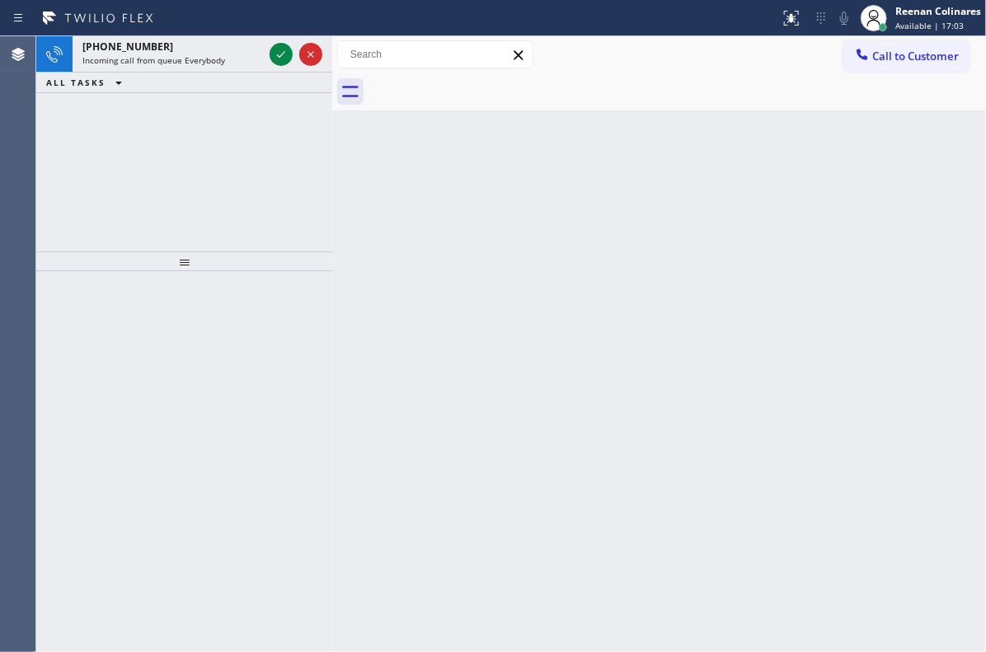
click at [188, 56] on span "Incoming call from queue Everybody" at bounding box center [153, 60] width 143 height 12
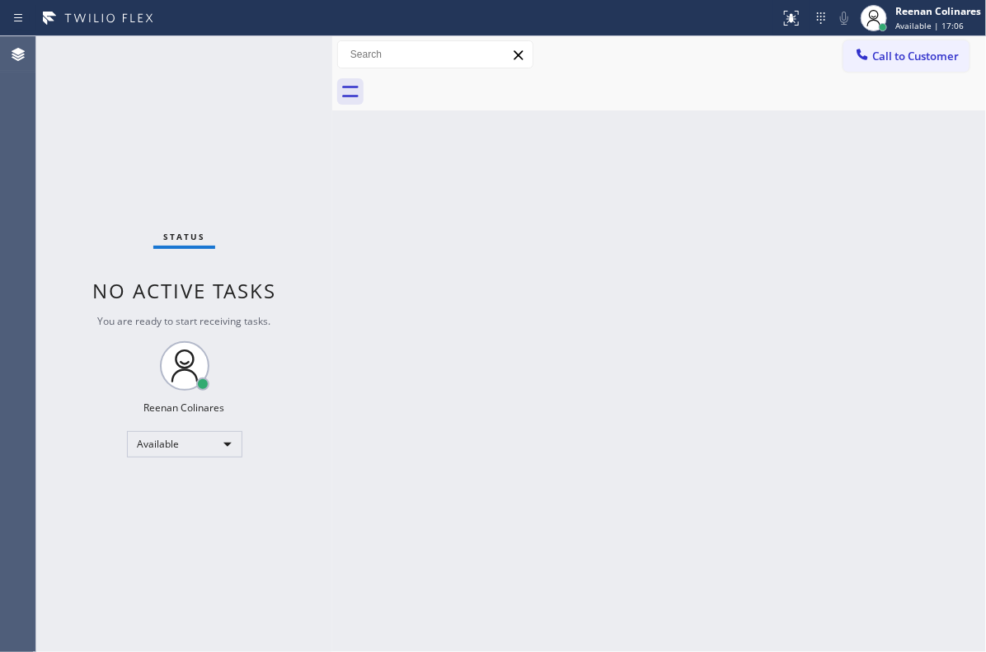
click at [188, 56] on div "Status No active tasks You are ready to start receiving tasks. Reenan Colinares…" at bounding box center [184, 344] width 296 height 616
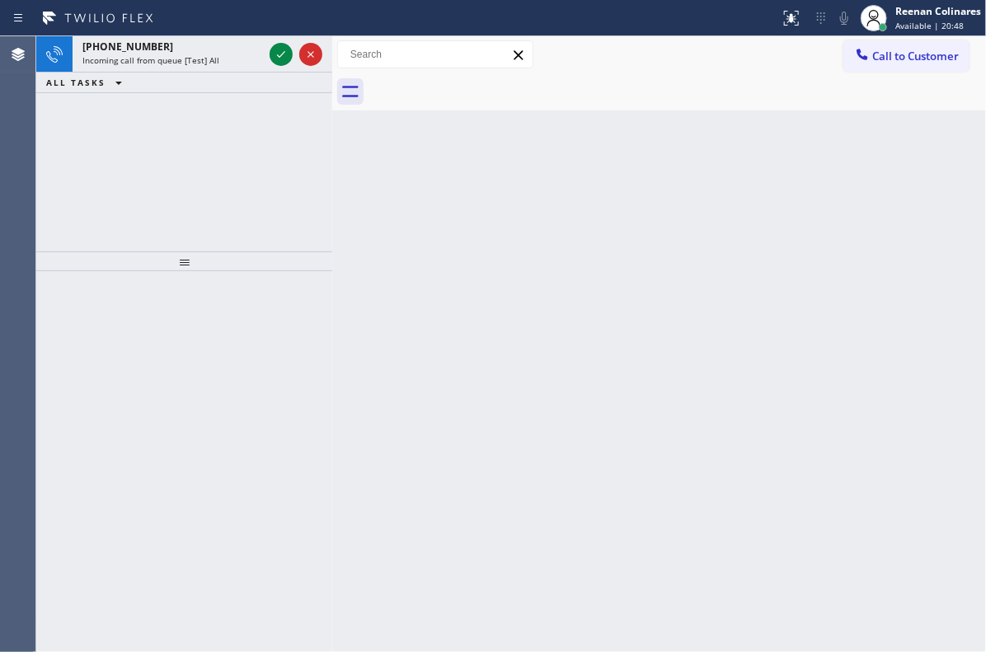
click at [940, 134] on div "Back to Dashboard Change Sender ID Customers Technicians Select a contact Outbo…" at bounding box center [659, 344] width 654 height 616
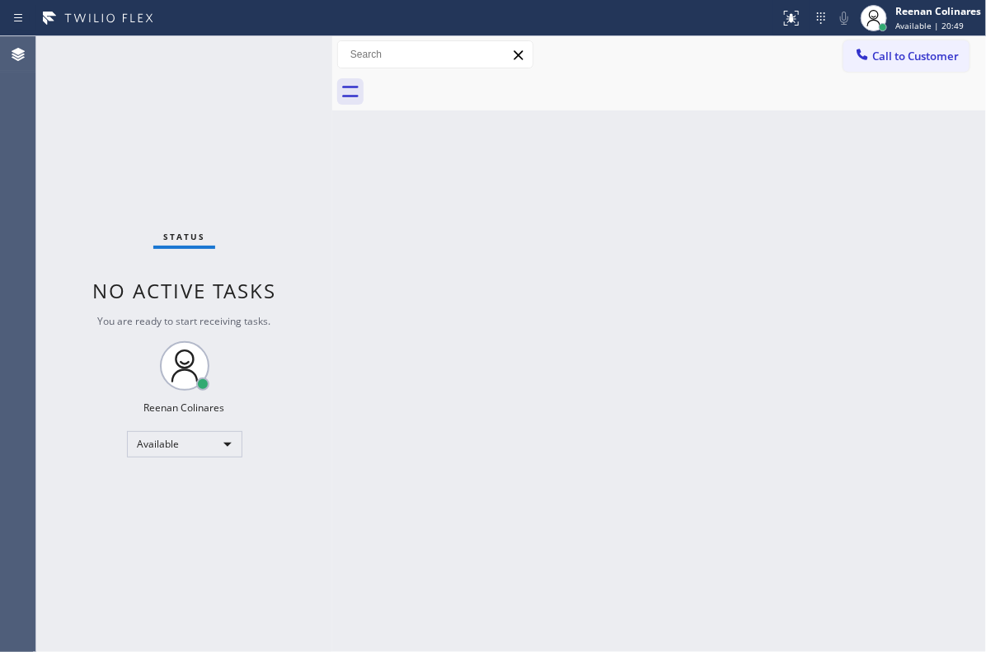
click at [233, 65] on div "Status No active tasks You are ready to start receiving tasks. Reenan Colinares…" at bounding box center [184, 344] width 296 height 616
click at [158, 54] on div "Status No active tasks You are ready to start receiving tasks. Reenan Colinares…" at bounding box center [184, 344] width 296 height 616
click at [930, 311] on div "Back to Dashboard Change Sender ID Customers Technicians Select a contact Outbo…" at bounding box center [659, 344] width 654 height 616
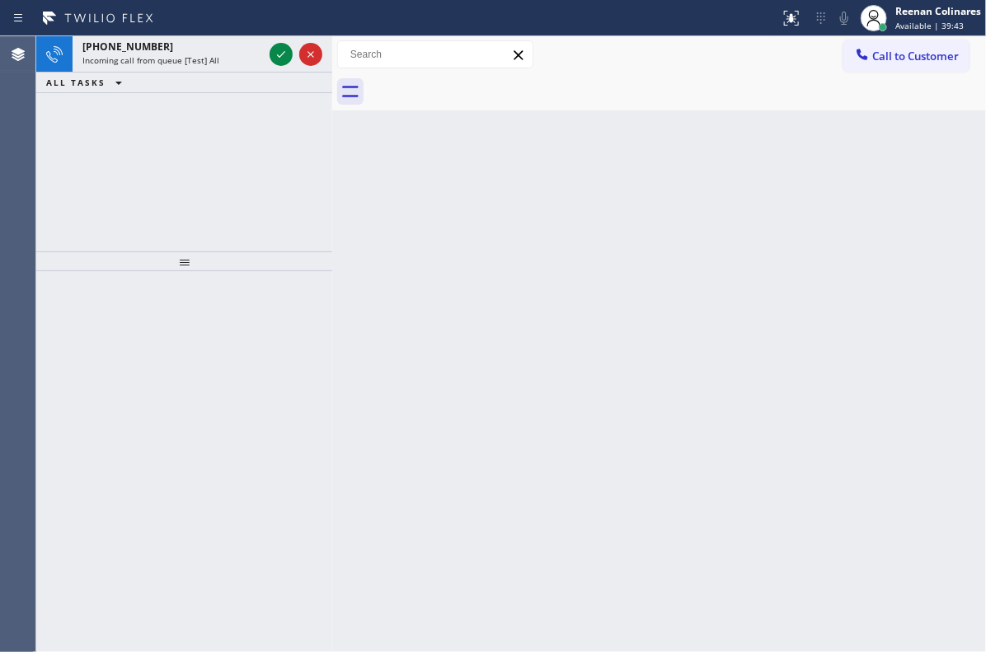
drag, startPoint x: 933, startPoint y: 283, endPoint x: 923, endPoint y: 272, distance: 15.2
click at [933, 283] on div "Back to Dashboard Change Sender ID Customers Technicians Select a contact Outbo…" at bounding box center [659, 344] width 654 height 616
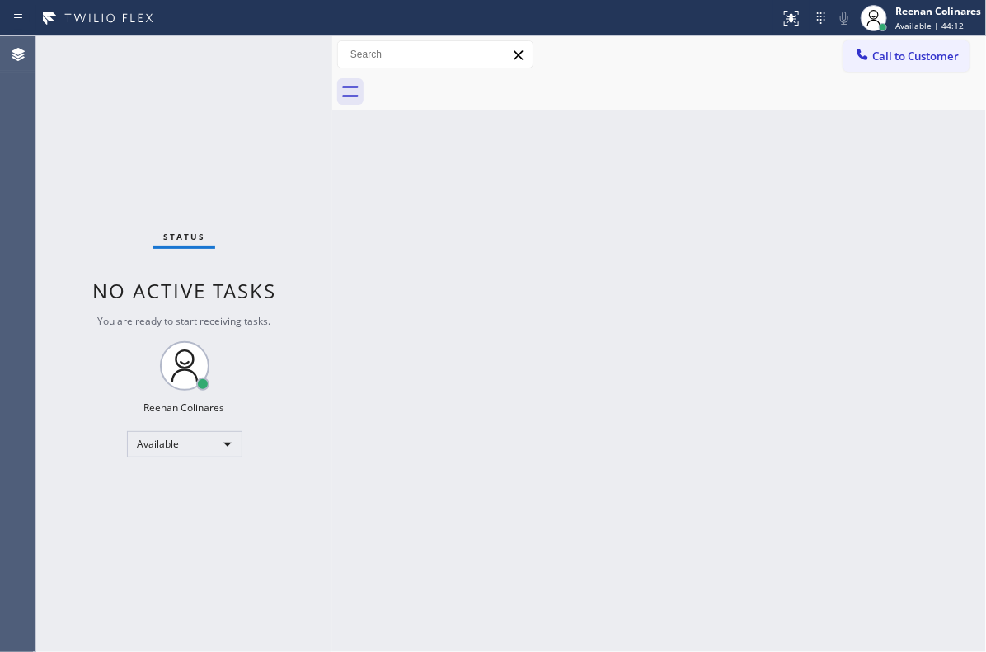
click at [214, 63] on div "Status No active tasks You are ready to start receiving tasks. Reenan Colinares…" at bounding box center [184, 344] width 296 height 616
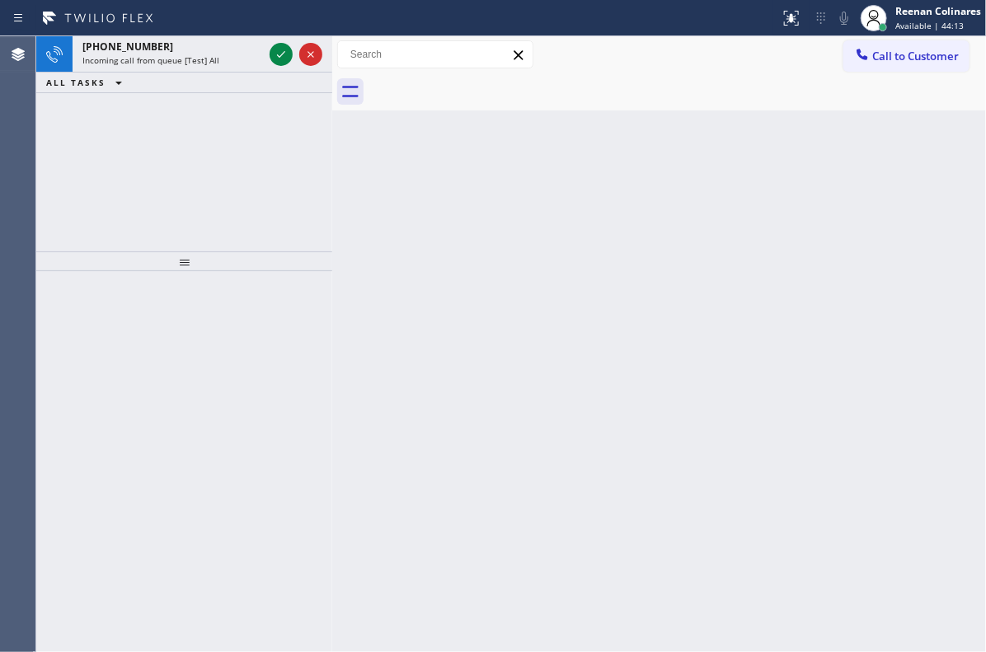
click at [213, 63] on span "Incoming call from queue [Test] All" at bounding box center [150, 60] width 137 height 12
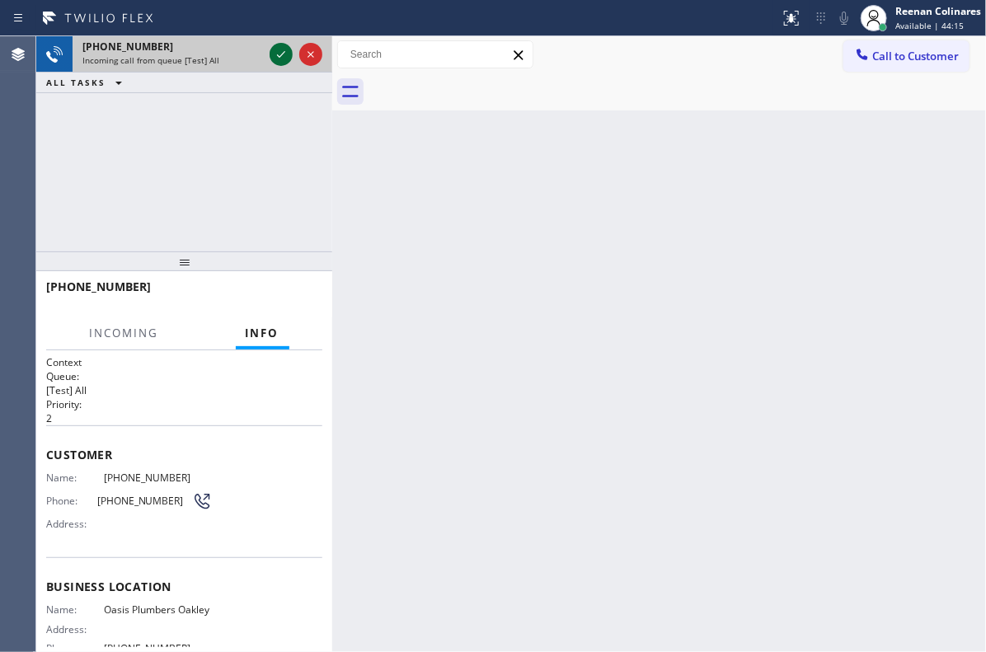
click at [271, 49] on icon at bounding box center [281, 55] width 20 height 20
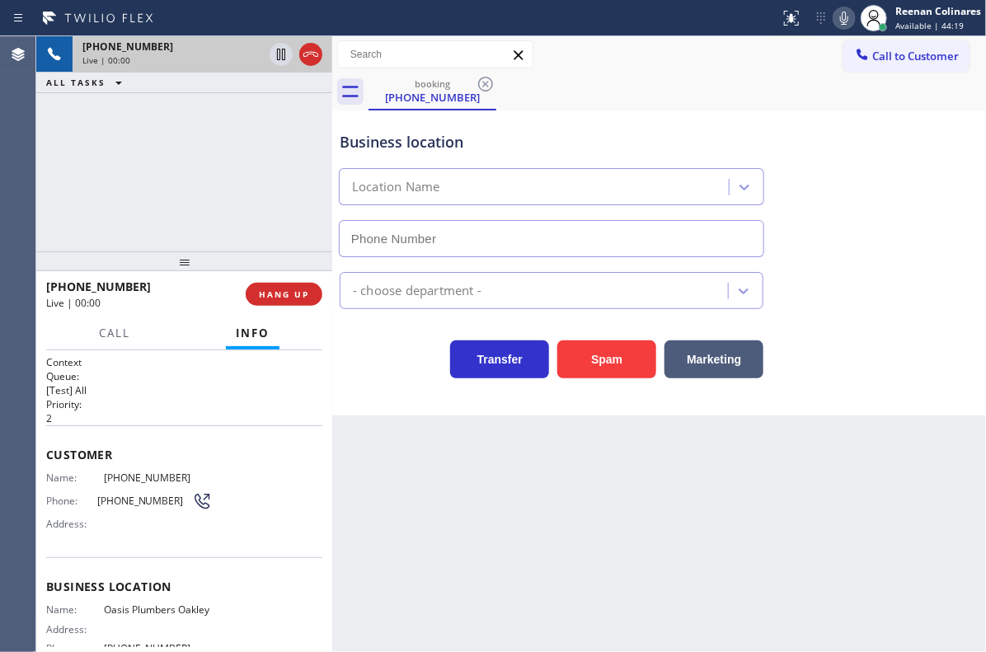
type input "[PHONE_NUMBER]"
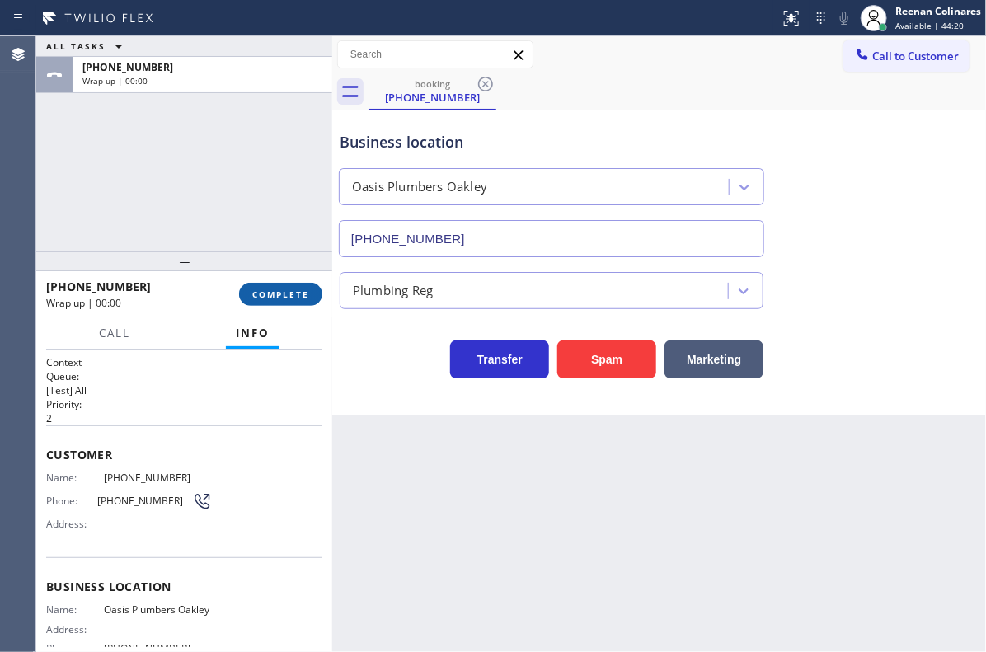
click at [295, 295] on span "COMPLETE" at bounding box center [280, 295] width 57 height 12
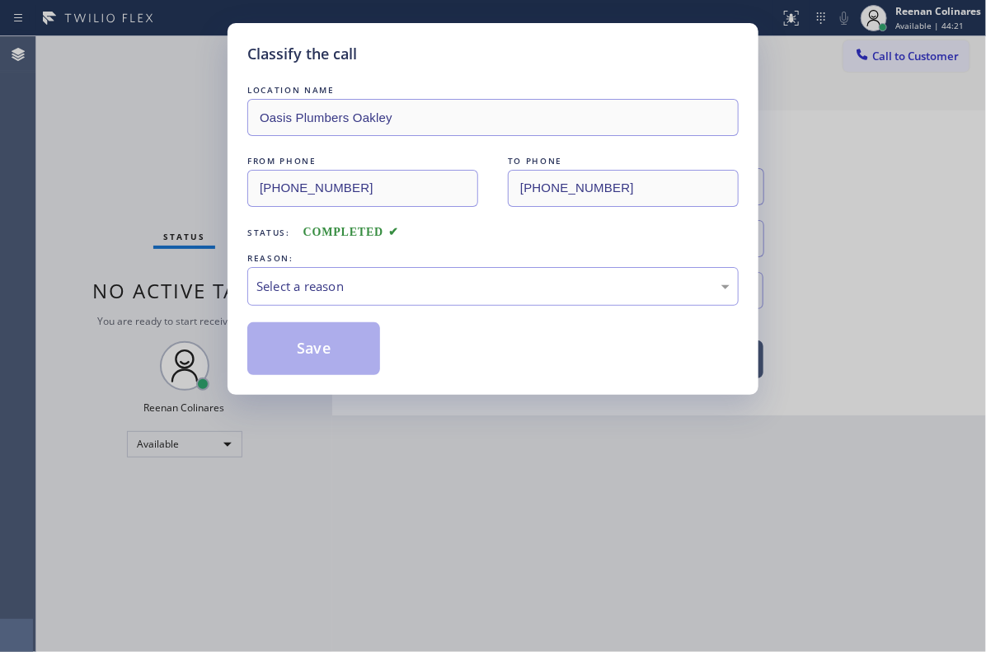
click at [352, 248] on div "LOCATION NAME [GEOGRAPHIC_DATA] FROM PHONE [PHONE_NUMBER] TO PHONE [PHONE_NUMBE…" at bounding box center [492, 228] width 491 height 293
click at [350, 287] on div "Select a reason" at bounding box center [492, 286] width 473 height 19
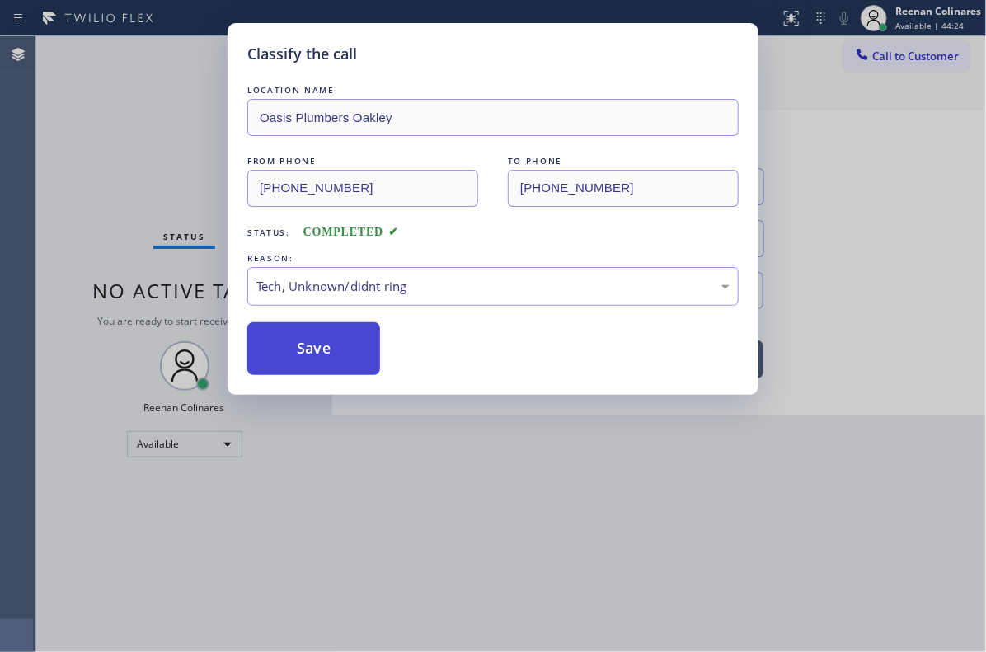
click at [307, 348] on button "Save" at bounding box center [313, 348] width 133 height 53
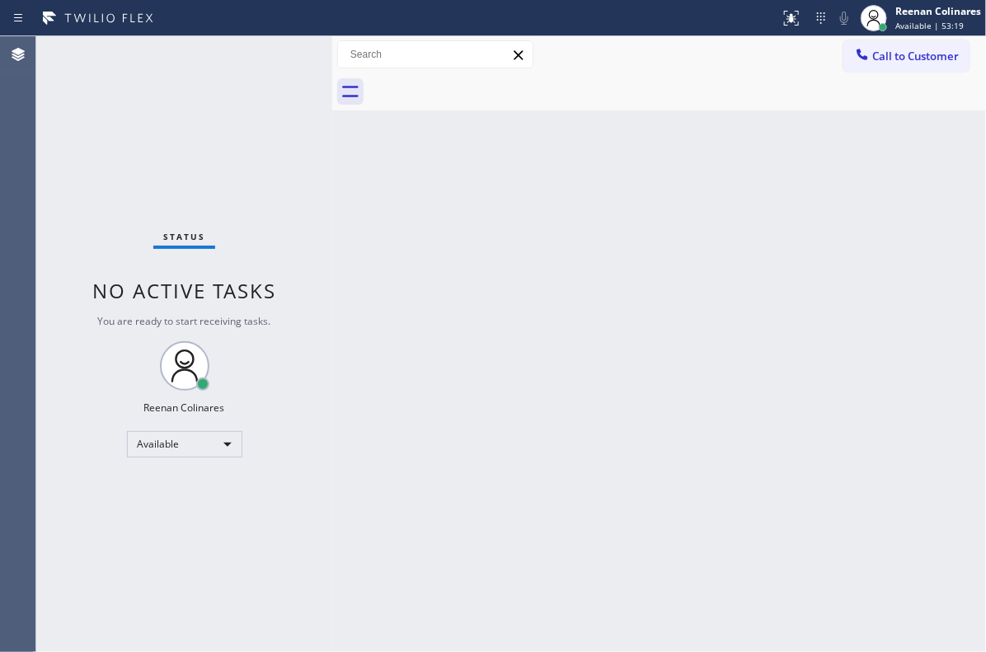
click at [602, 183] on div "Back to Dashboard Change Sender ID Customers Technicians Select a contact Outbo…" at bounding box center [659, 344] width 654 height 616
click at [559, 202] on div "Back to Dashboard Change Sender ID Customers Technicians Select a contact Outbo…" at bounding box center [659, 344] width 654 height 616
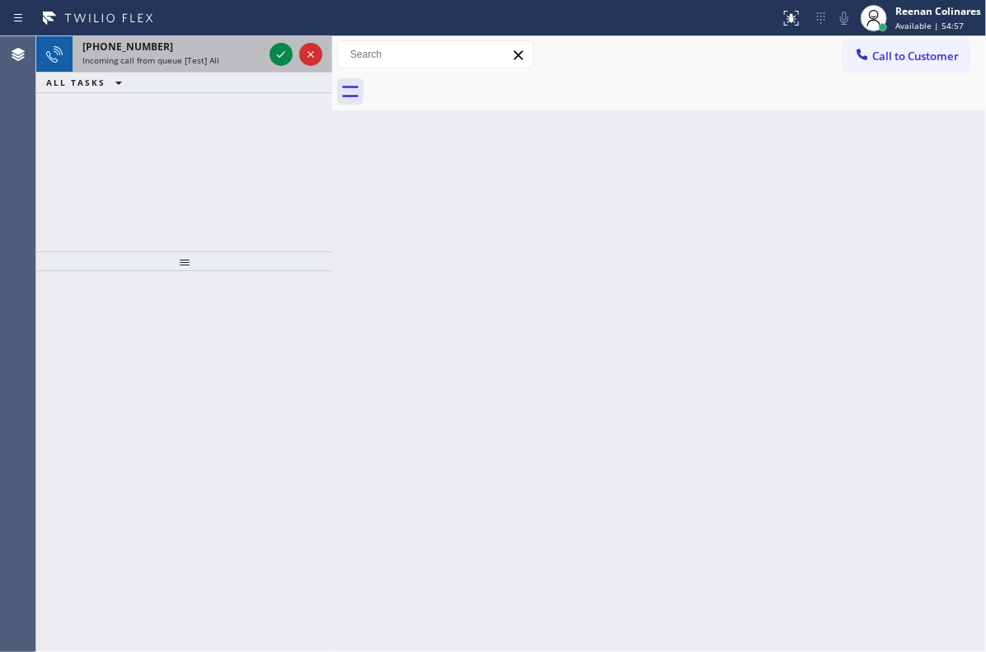
click at [241, 45] on div "[PHONE_NUMBER]" at bounding box center [172, 47] width 181 height 14
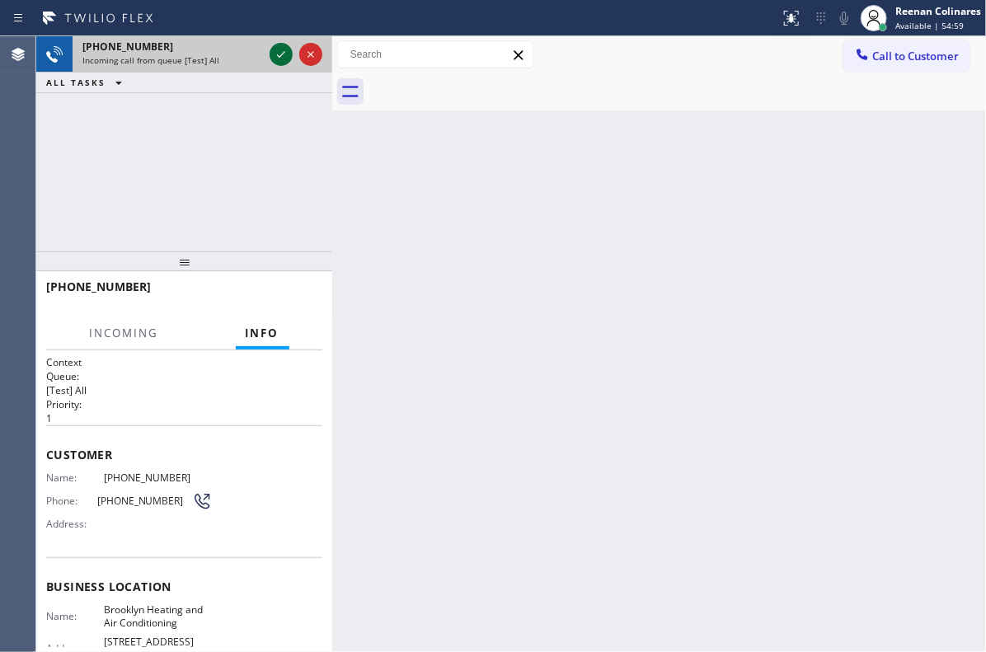
click at [279, 54] on icon at bounding box center [281, 55] width 20 height 20
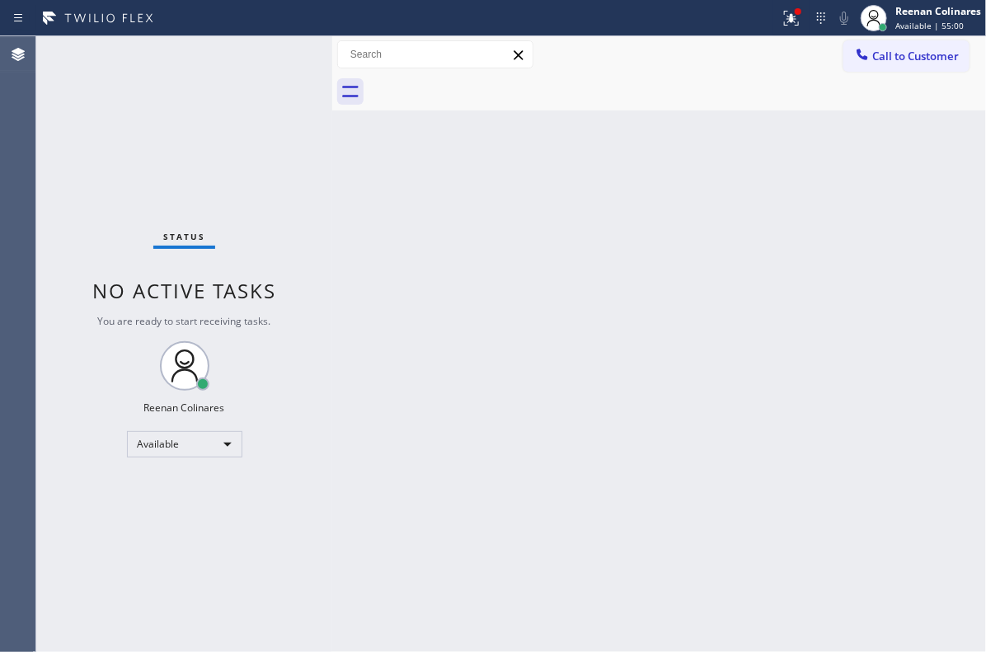
click at [373, 226] on div "Back to Dashboard Change Sender ID Customers Technicians Select a contact Outbo…" at bounding box center [659, 344] width 654 height 616
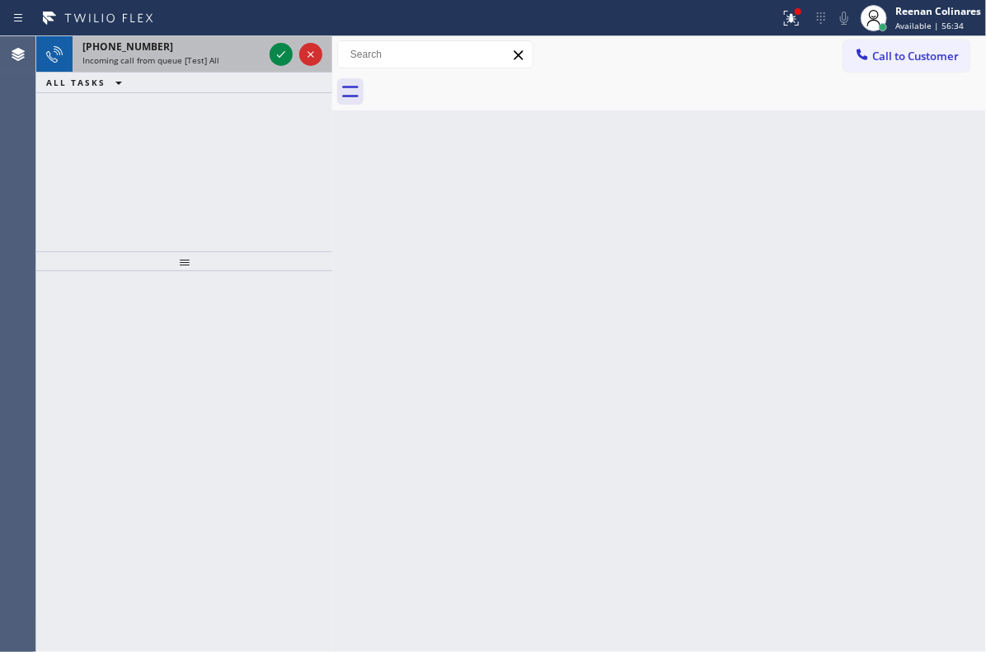
click at [218, 63] on div "Incoming call from queue [Test] All" at bounding box center [172, 60] width 181 height 12
click at [208, 47] on div "[PHONE_NUMBER]" at bounding box center [172, 47] width 181 height 14
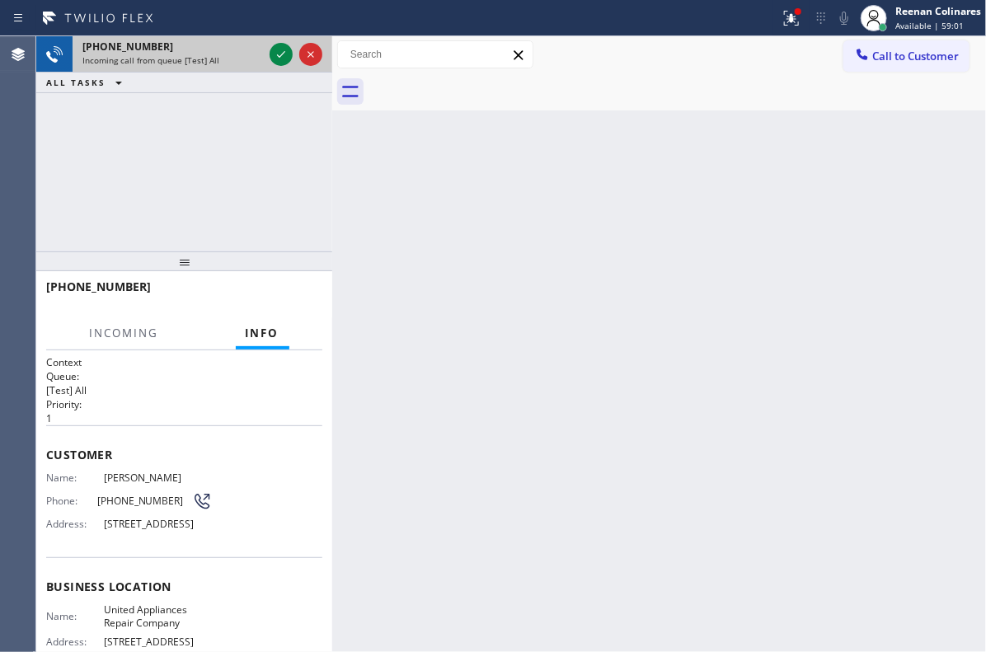
click at [226, 62] on div "Incoming call from queue [Test] All" at bounding box center [172, 60] width 181 height 12
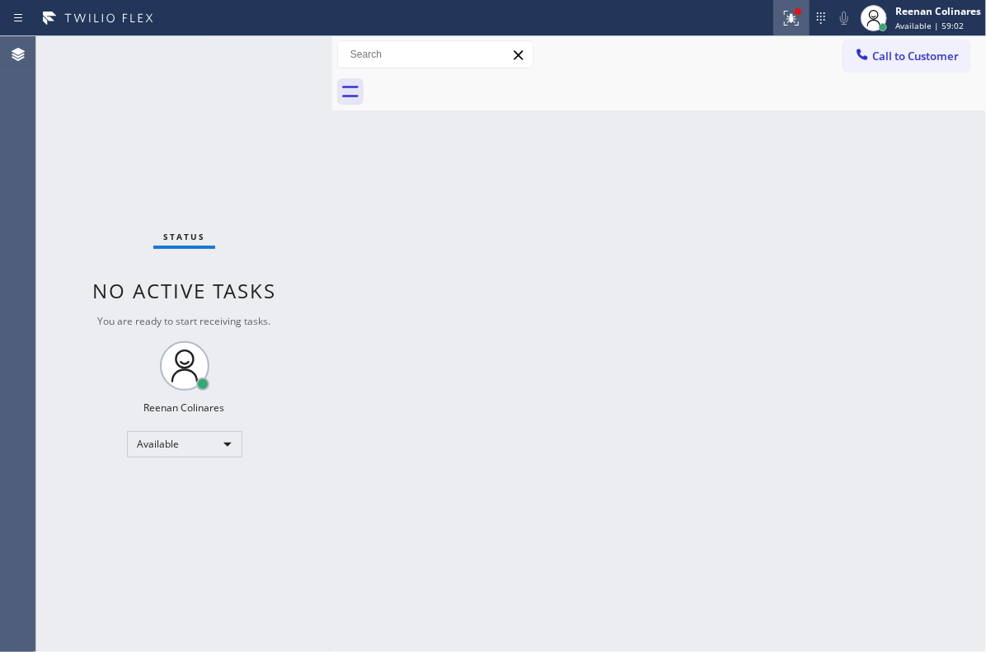
drag, startPoint x: 793, startPoint y: 5, endPoint x: 783, endPoint y: 19, distance: 17.2
click at [794, 7] on div at bounding box center [791, 18] width 36 height 36
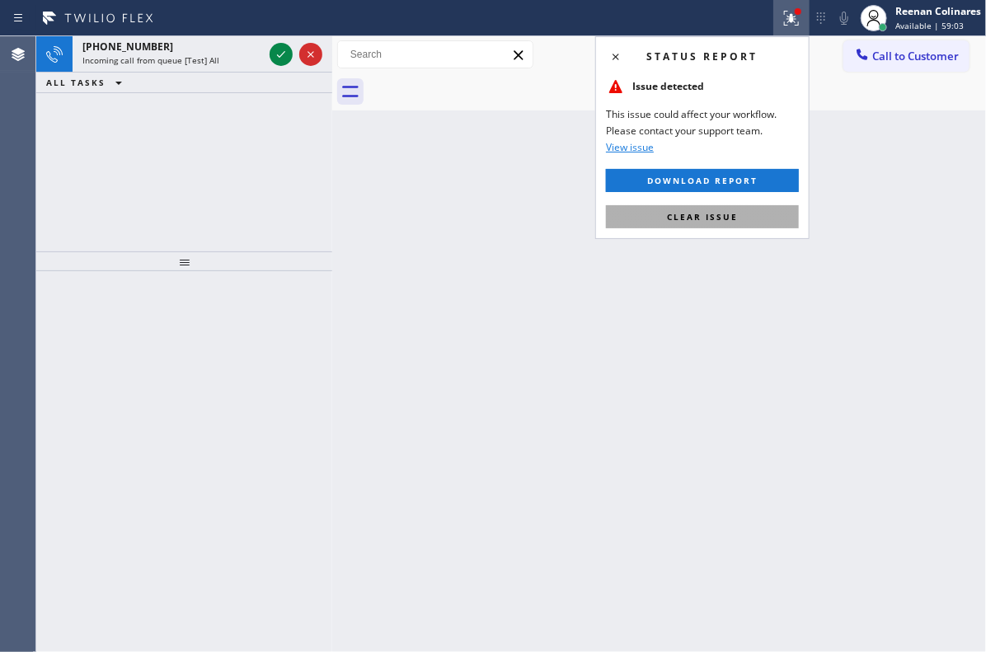
click at [689, 215] on span "Clear issue" at bounding box center [702, 217] width 71 height 12
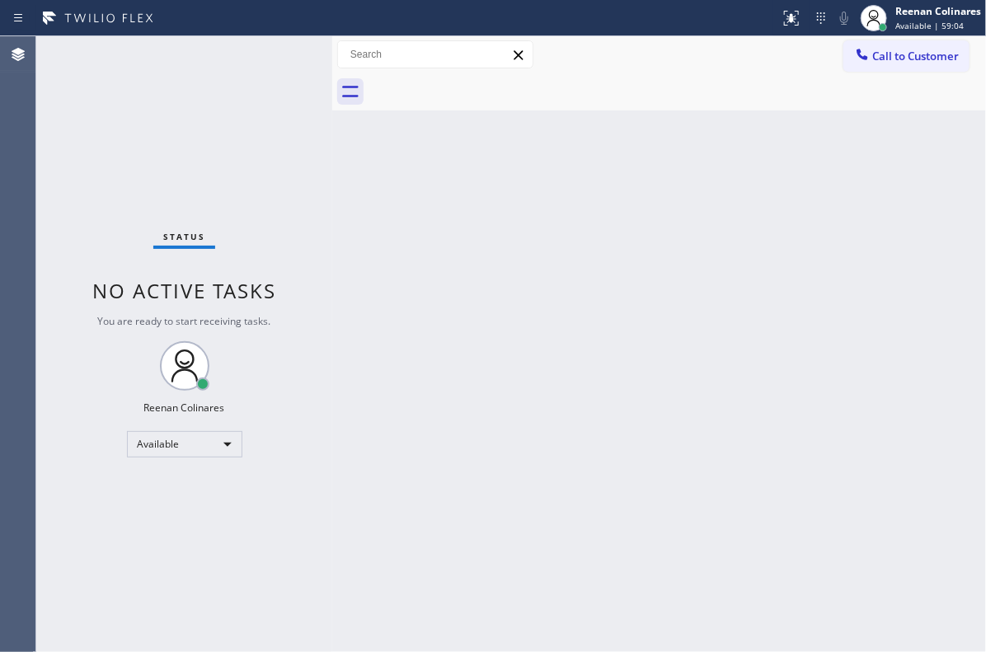
click at [228, 63] on div "Status No active tasks You are ready to start receiving tasks. Reenan Colinares…" at bounding box center [184, 344] width 296 height 616
click at [588, 261] on div "Back to Dashboard Change Sender ID Customers Technicians Select a contact Outbo…" at bounding box center [659, 344] width 654 height 616
click at [677, 176] on div "Back to Dashboard Change Sender ID Customers Technicians Select a contact Outbo…" at bounding box center [659, 344] width 654 height 616
click at [897, 12] on div "Reenan Colinares" at bounding box center [938, 11] width 86 height 14
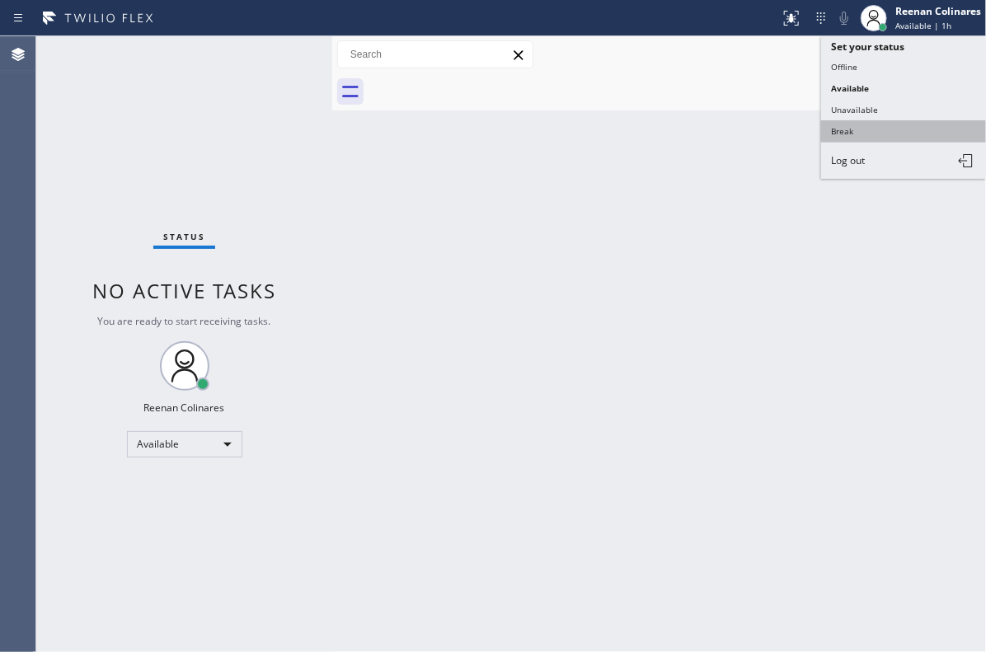
click at [848, 129] on button "Break" at bounding box center [903, 130] width 165 height 21
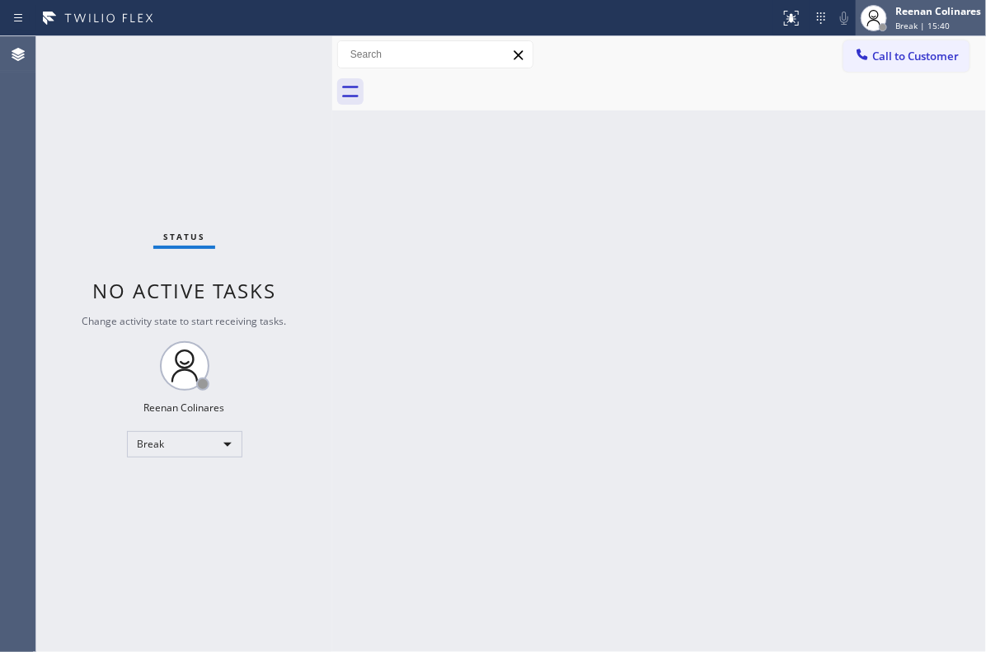
click at [925, 21] on span "Break | 15:40" at bounding box center [922, 26] width 54 height 12
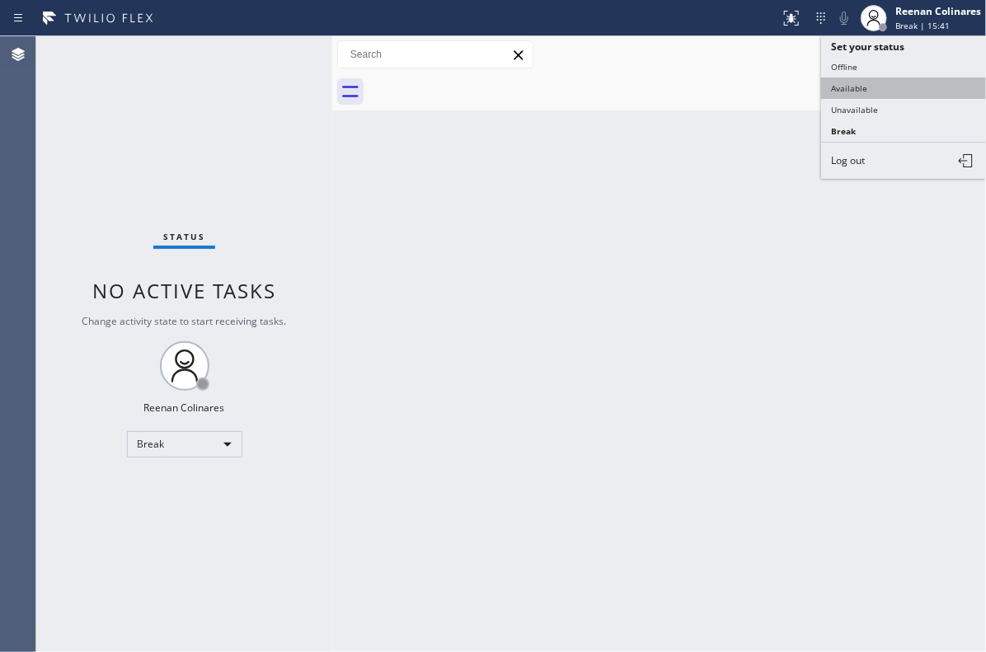
click at [857, 86] on button "Available" at bounding box center [903, 87] width 165 height 21
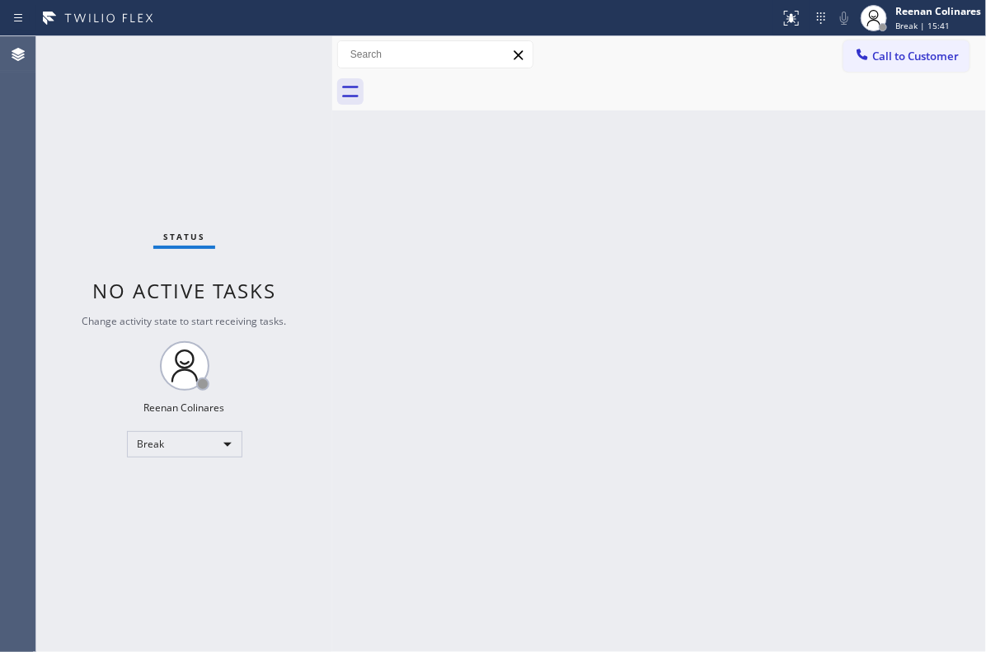
click at [600, 142] on div "Back to Dashboard Change Sender ID Customers Technicians Select a contact Outbo…" at bounding box center [659, 344] width 654 height 616
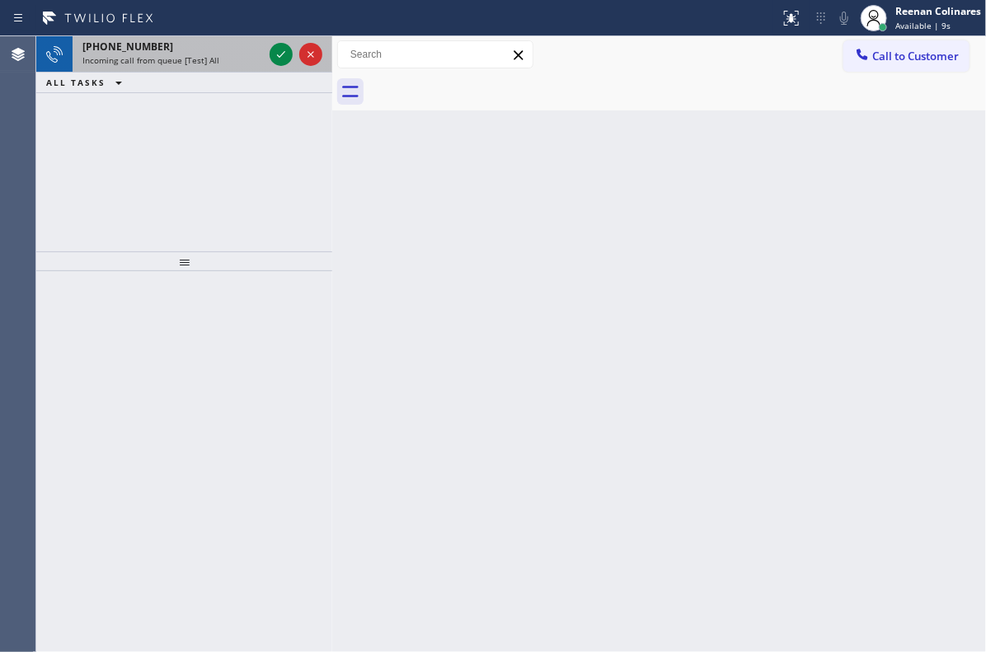
click at [212, 63] on span "Incoming call from queue [Test] All" at bounding box center [150, 60] width 137 height 12
click at [218, 54] on div "Incoming call from queue [Test] All" at bounding box center [172, 60] width 181 height 12
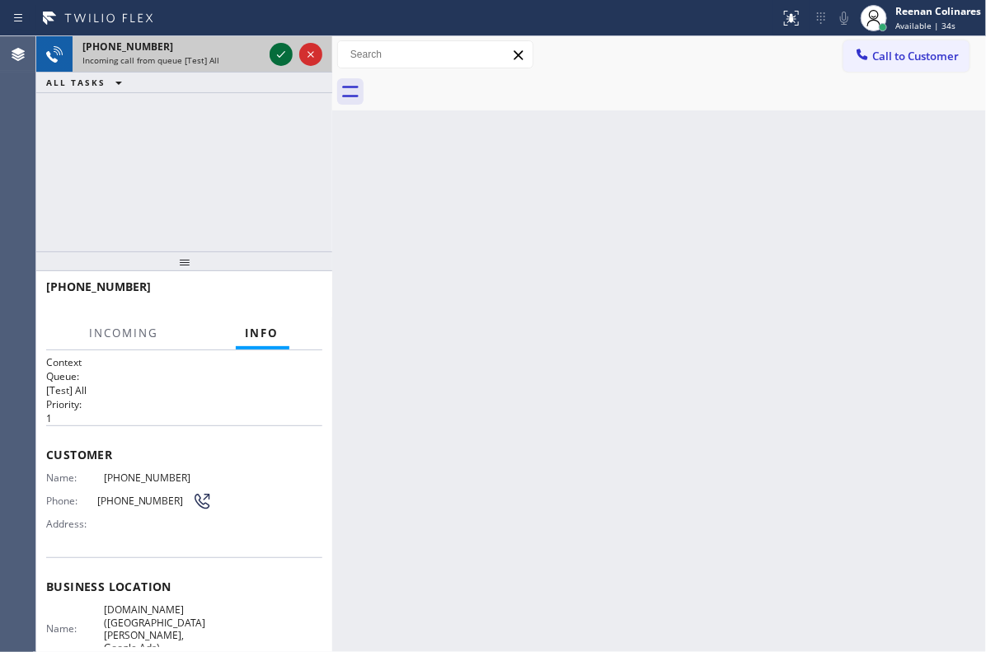
click at [279, 51] on icon at bounding box center [281, 55] width 20 height 20
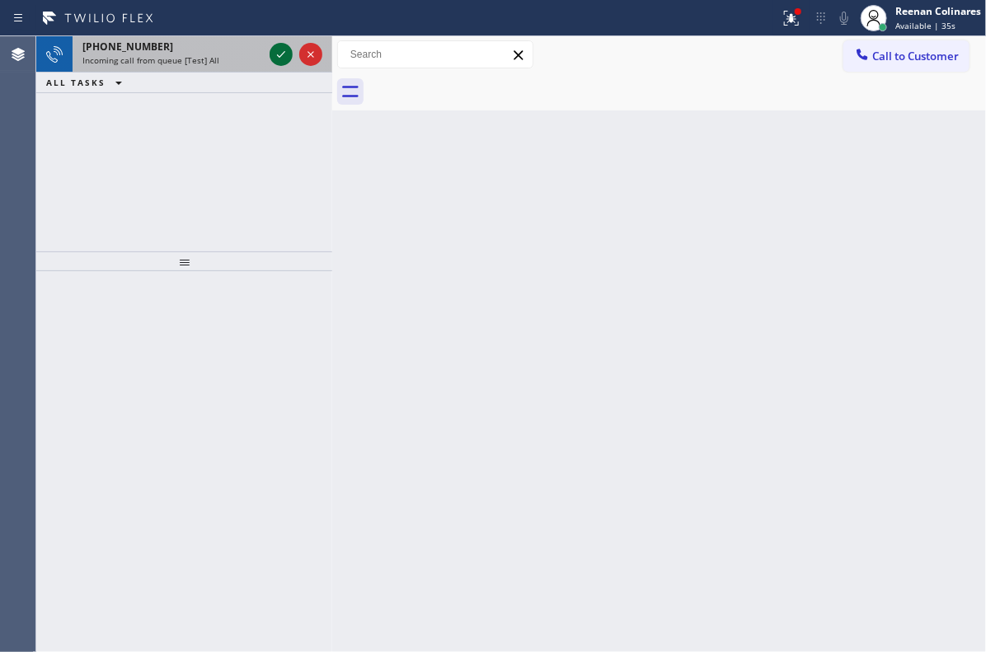
drag, startPoint x: 224, startPoint y: 62, endPoint x: 289, endPoint y: 57, distance: 64.5
click at [227, 62] on div "Incoming call from queue [Test] All" at bounding box center [172, 60] width 181 height 12
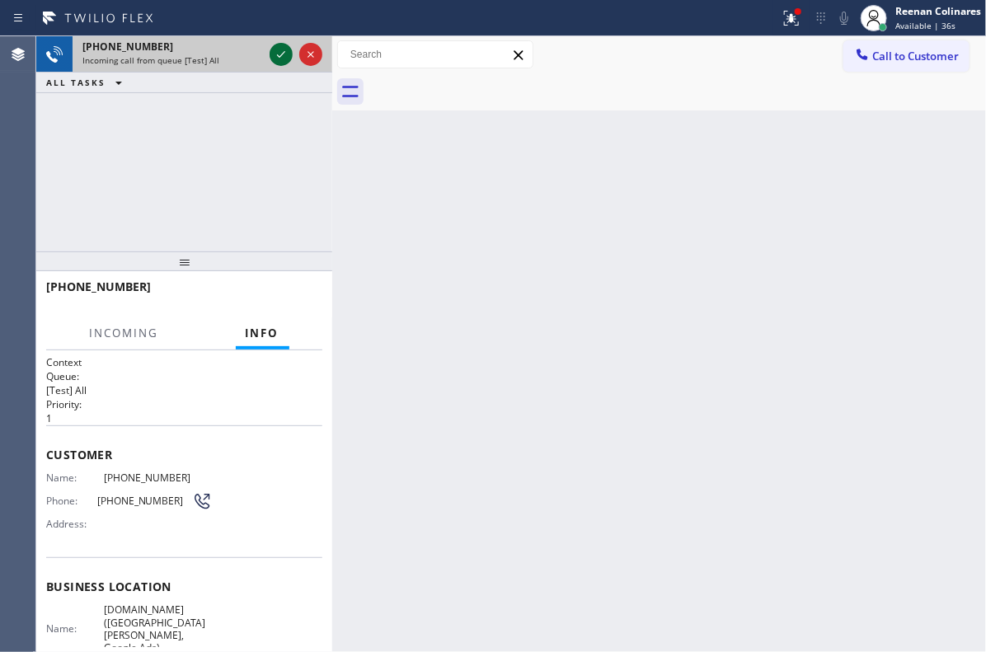
click at [278, 52] on icon at bounding box center [281, 55] width 20 height 20
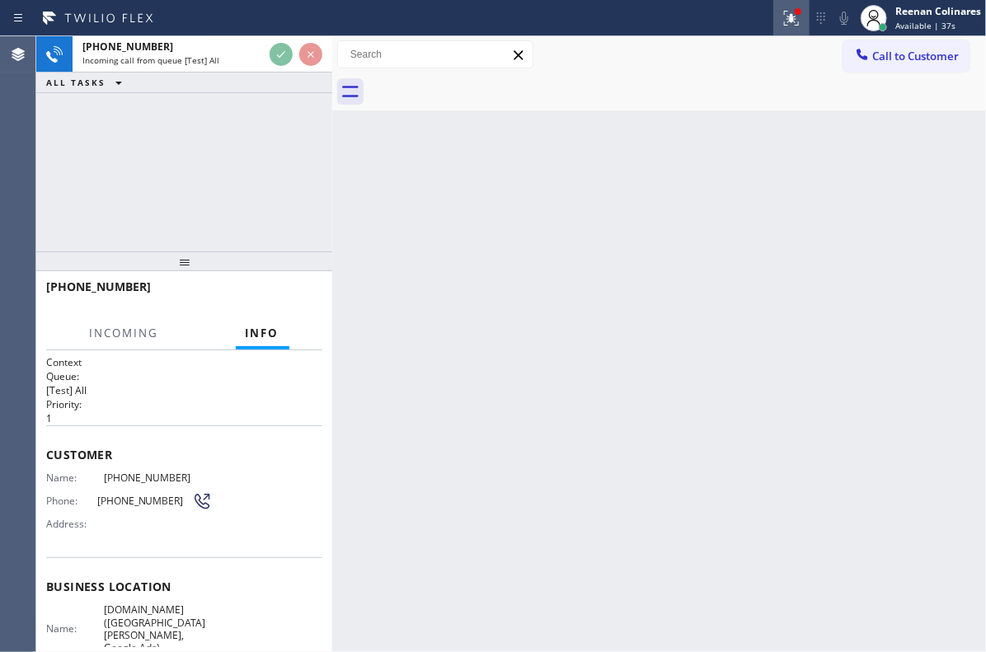
click at [805, 11] on div at bounding box center [791, 18] width 36 height 20
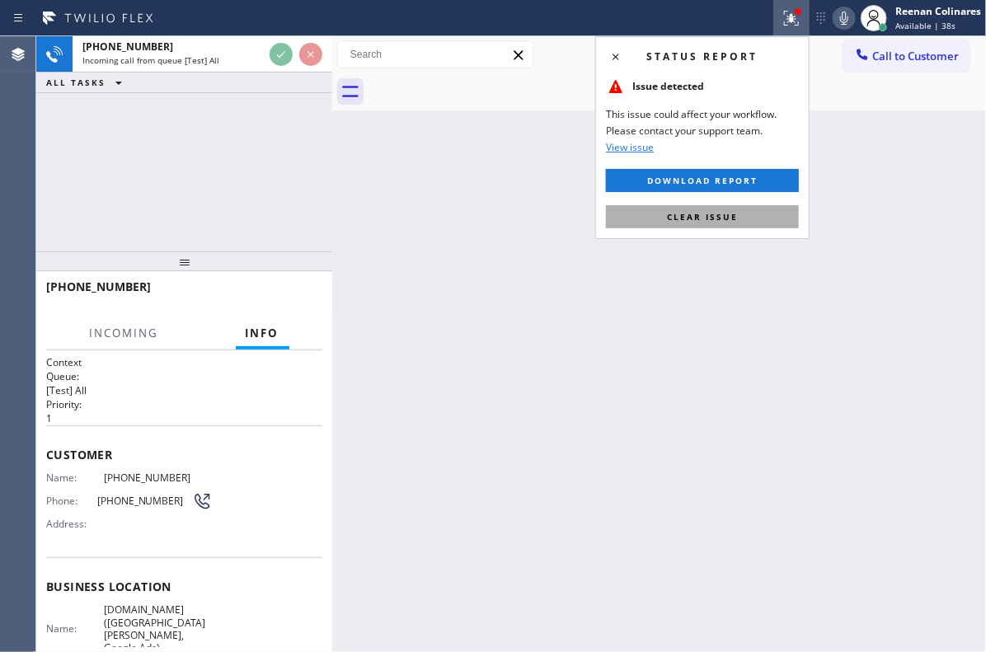
click at [730, 218] on span "Clear issue" at bounding box center [702, 217] width 71 height 12
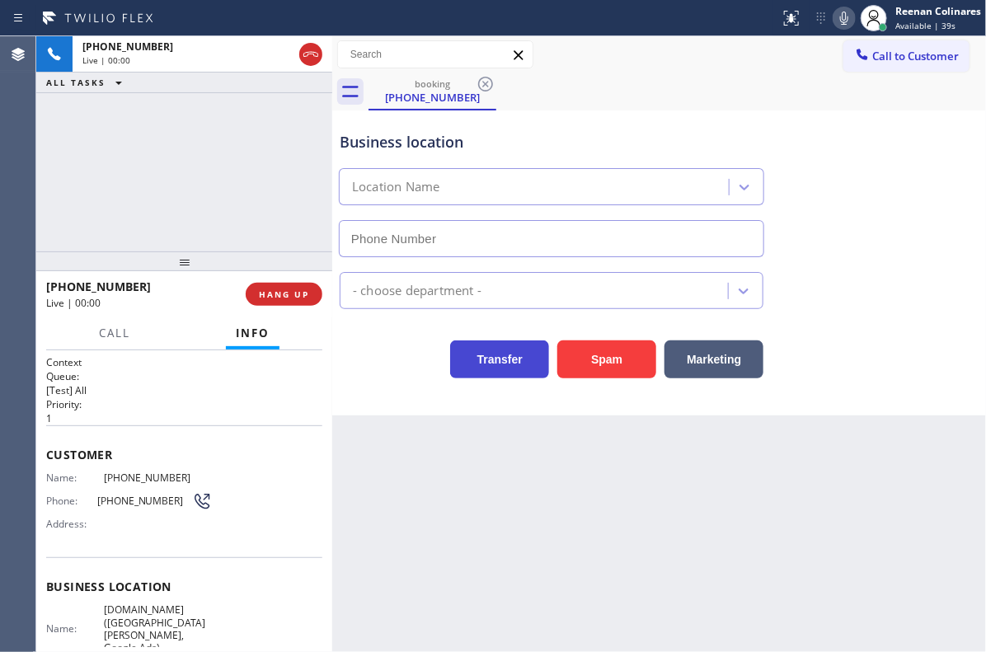
type input "[PHONE_NUMBER]"
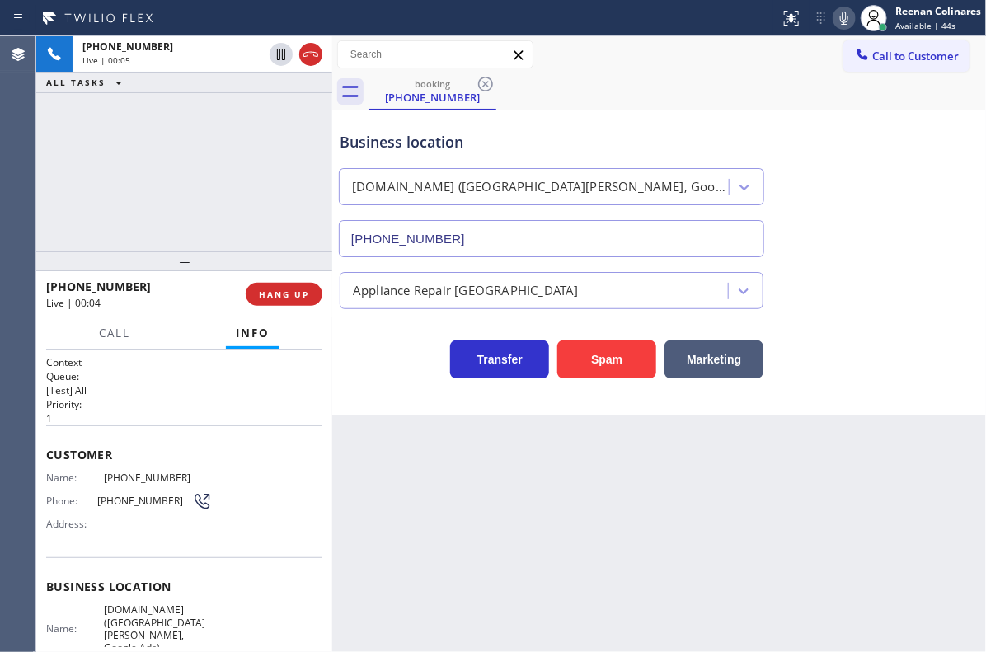
click at [843, 23] on icon at bounding box center [844, 18] width 8 height 13
click at [845, 12] on icon at bounding box center [844, 18] width 8 height 13
click at [843, 24] on icon at bounding box center [844, 18] width 20 height 20
click at [844, 13] on icon at bounding box center [844, 18] width 8 height 13
click at [841, 18] on icon at bounding box center [844, 18] width 20 height 20
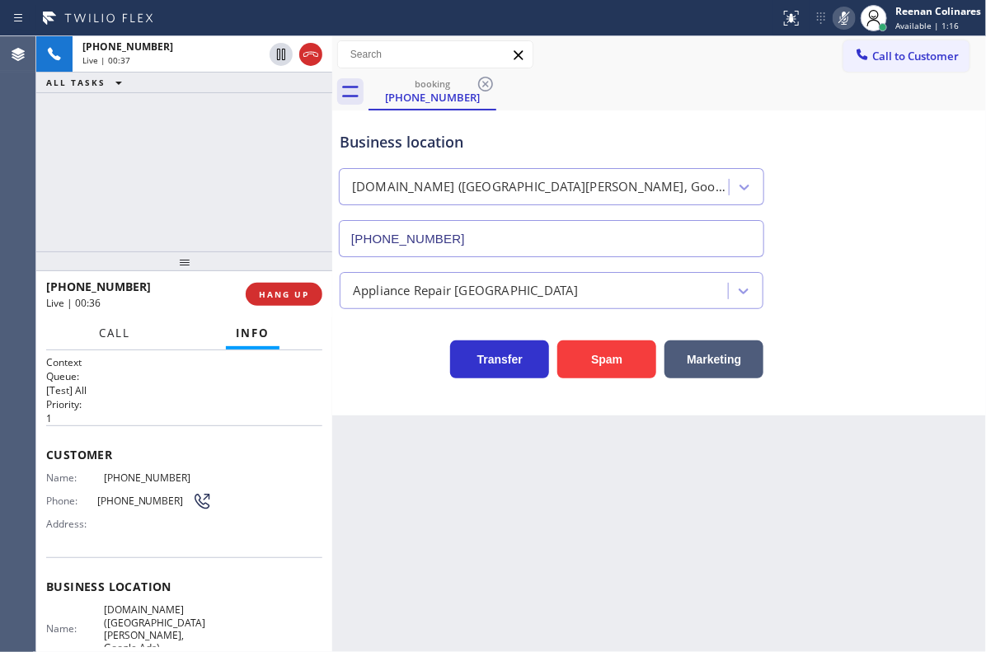
click at [111, 333] on span "Call" at bounding box center [114, 333] width 31 height 15
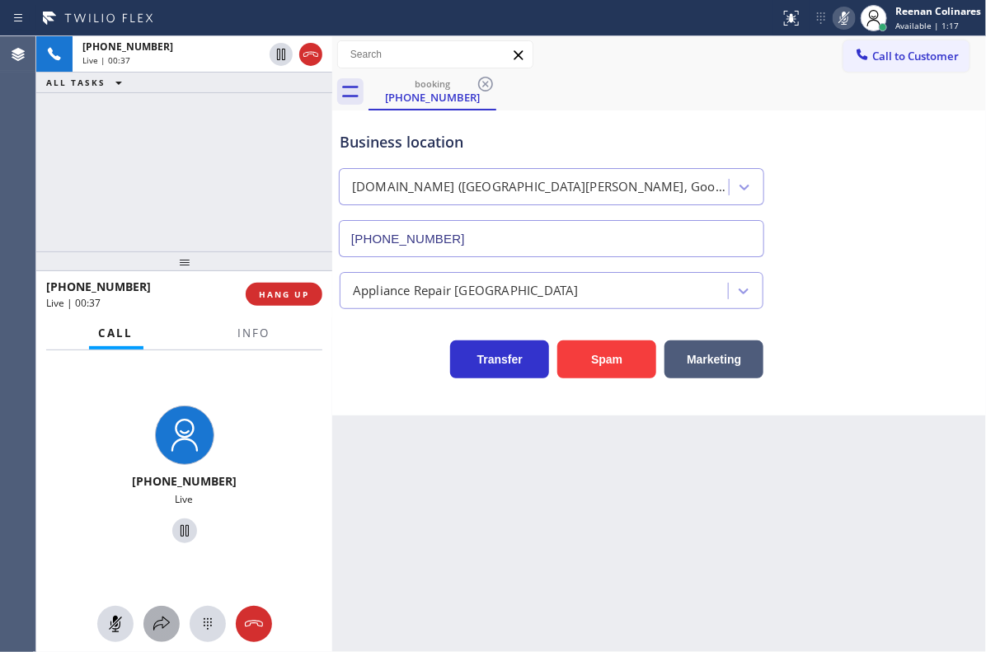
click at [165, 618] on icon at bounding box center [162, 624] width 20 height 20
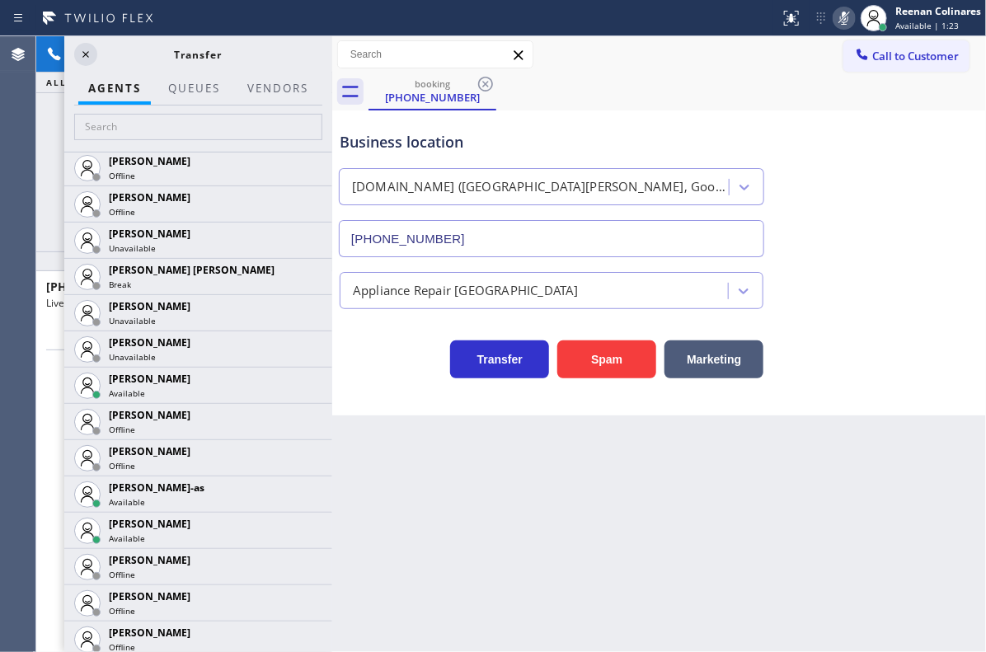
scroll to position [1424, 0]
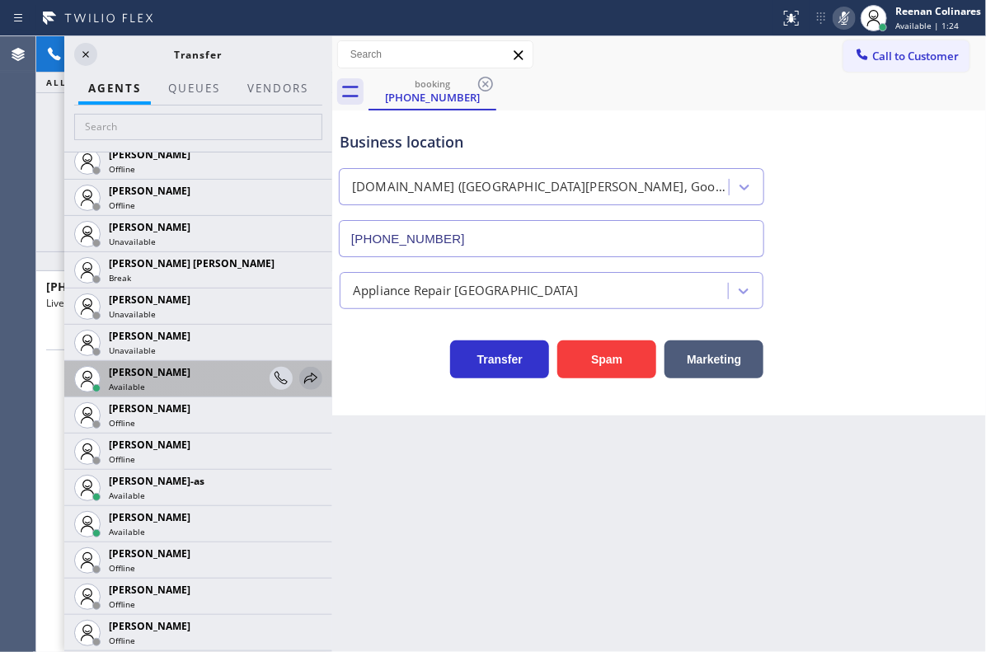
click at [301, 378] on icon at bounding box center [311, 379] width 20 height 20
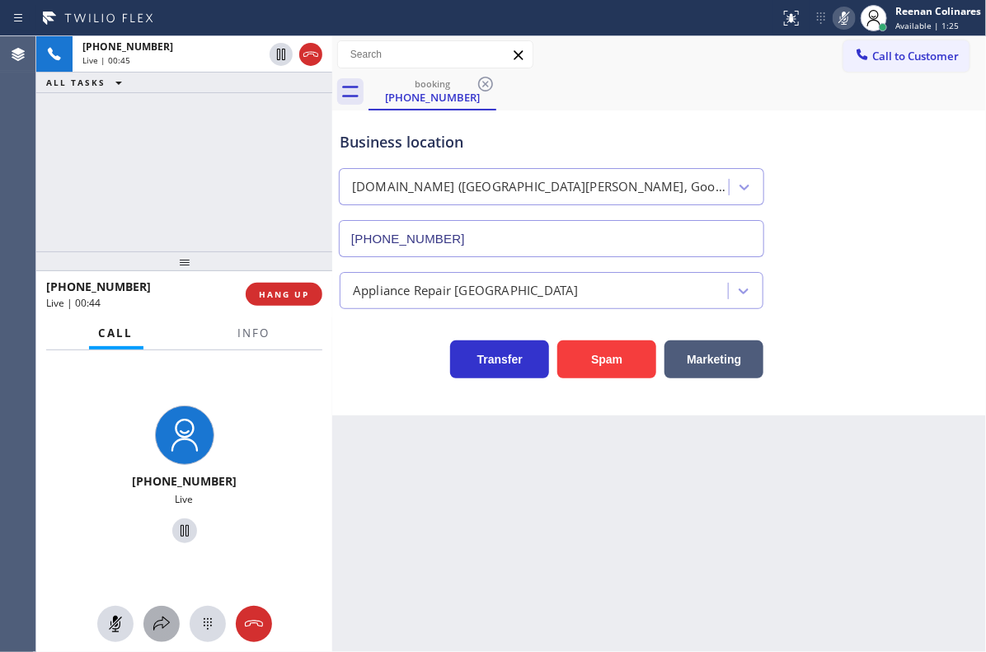
click at [156, 617] on icon at bounding box center [162, 624] width 20 height 20
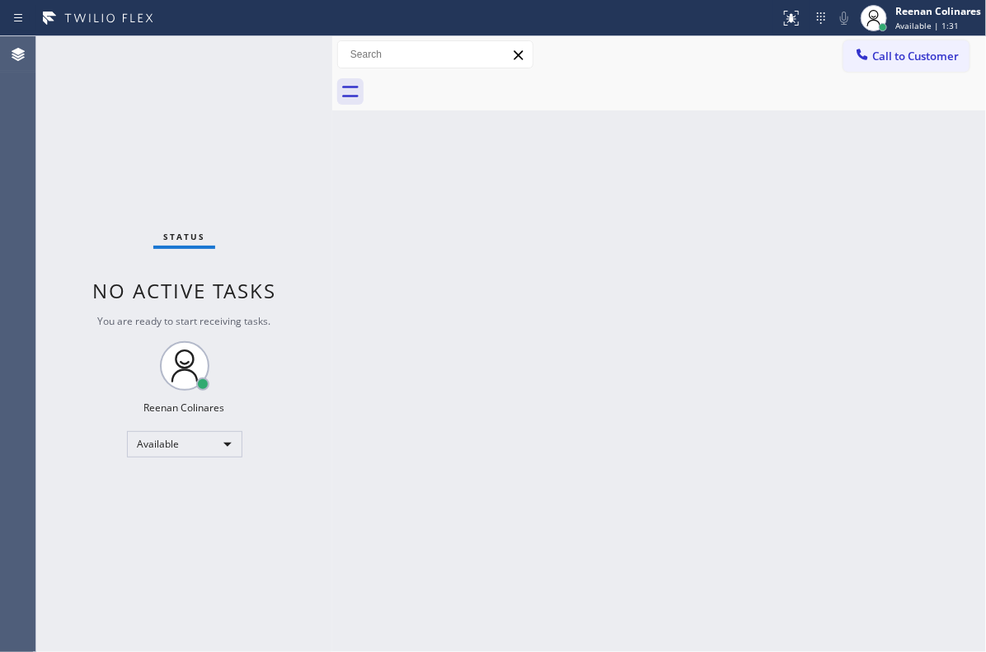
click at [634, 165] on div "Back to Dashboard Change Sender ID Customers Technicians Select a contact Outbo…" at bounding box center [659, 344] width 654 height 616
click at [589, 237] on div "Back to Dashboard Change Sender ID Customers Technicians Select a contact Outbo…" at bounding box center [659, 344] width 654 height 616
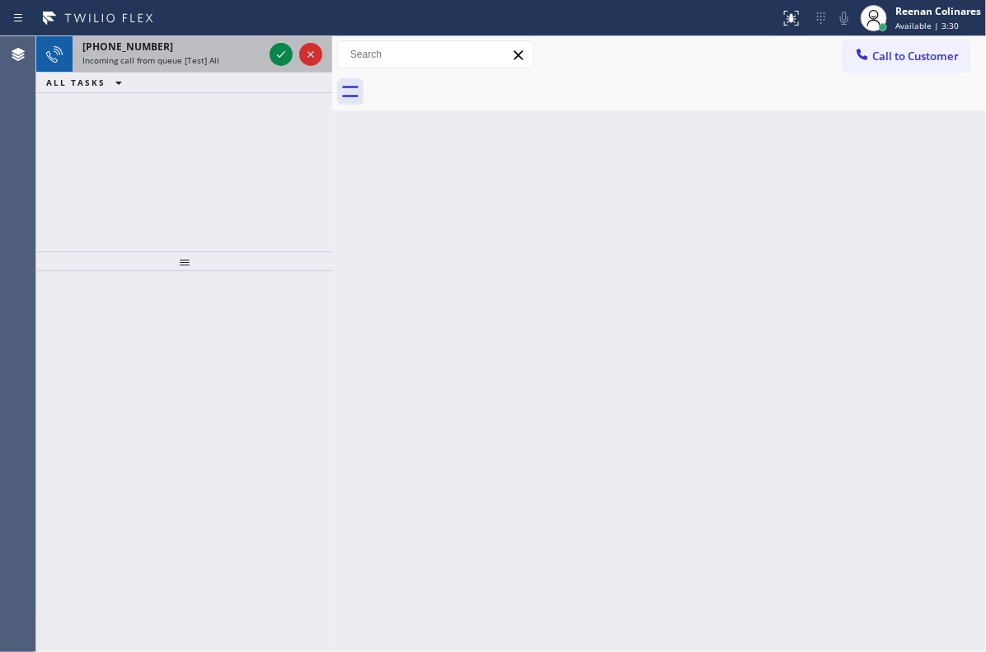
click at [202, 58] on span "Incoming call from queue [Test] All" at bounding box center [150, 60] width 137 height 12
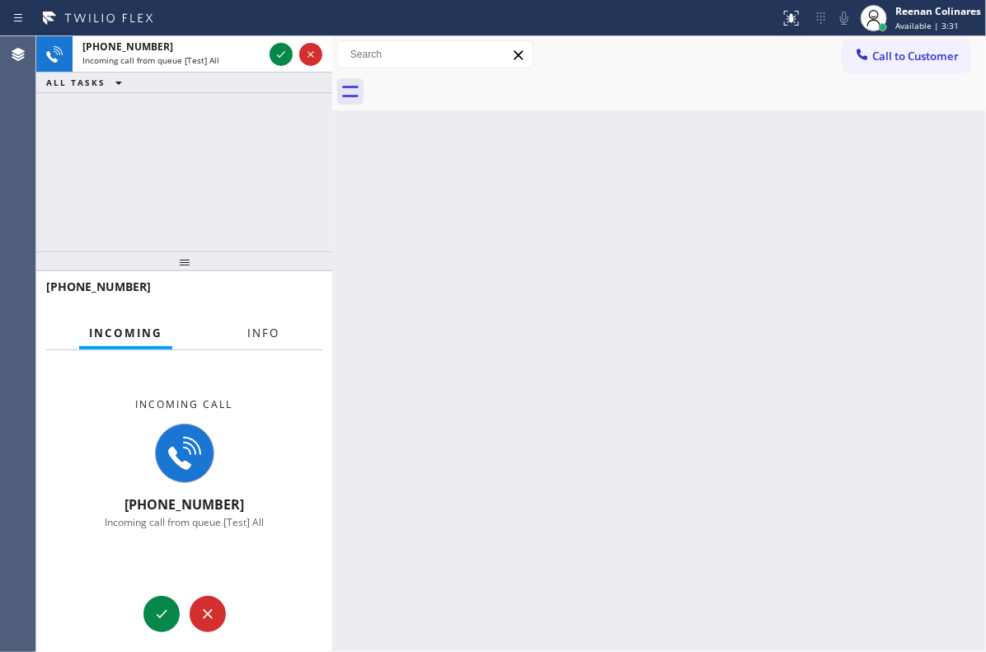
click at [268, 324] on button "Info" at bounding box center [263, 333] width 52 height 32
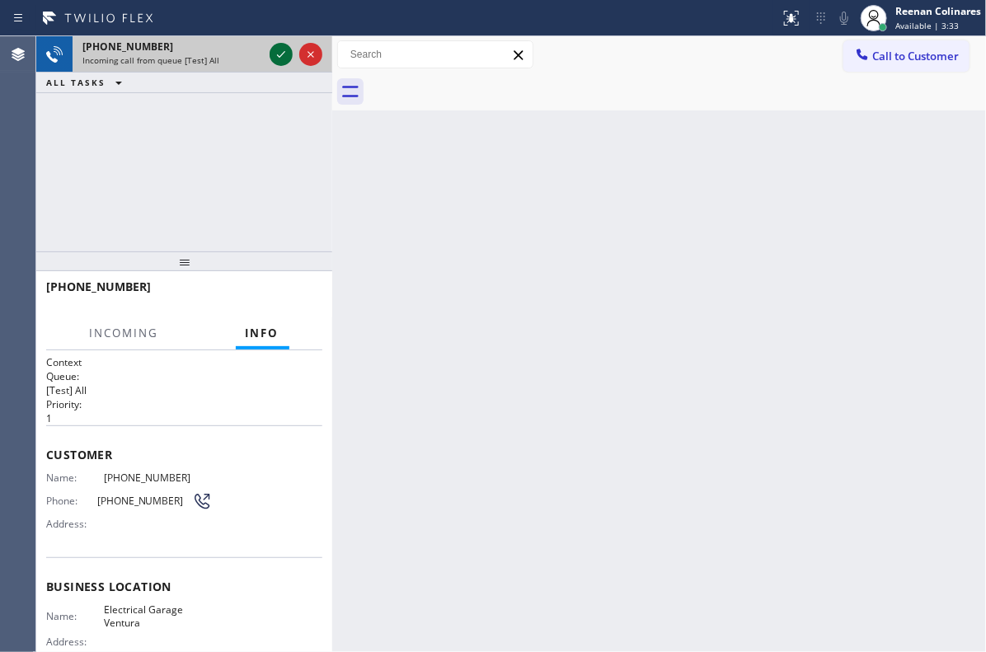
click at [275, 53] on icon at bounding box center [281, 55] width 20 height 20
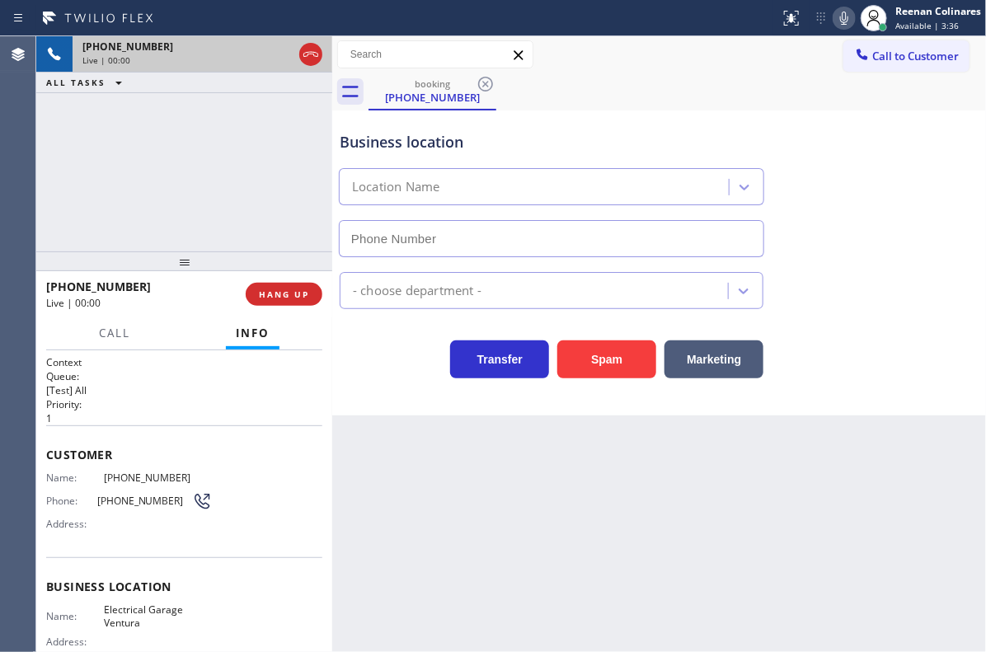
type input "[PHONE_NUMBER]"
click at [838, 21] on icon at bounding box center [844, 18] width 20 height 20
click at [839, 20] on icon at bounding box center [844, 18] width 20 height 20
click at [837, 16] on icon at bounding box center [844, 18] width 20 height 20
click at [847, 14] on rect at bounding box center [844, 17] width 12 height 12
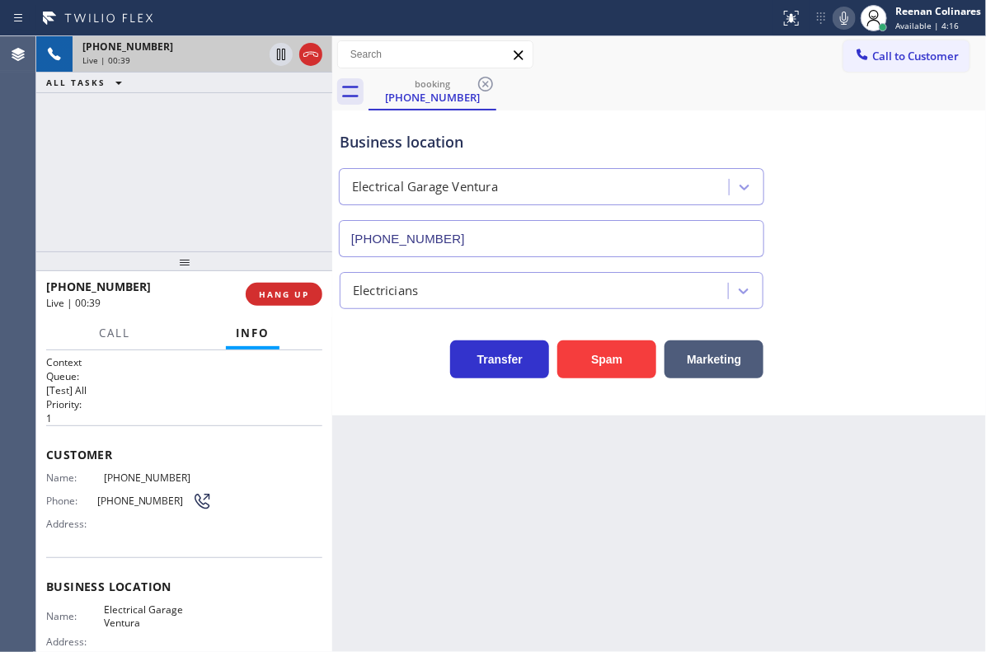
click at [843, 20] on icon at bounding box center [844, 18] width 20 height 20
drag, startPoint x: 847, startPoint y: 16, endPoint x: 862, endPoint y: 263, distance: 247.0
click at [846, 16] on icon at bounding box center [844, 18] width 20 height 20
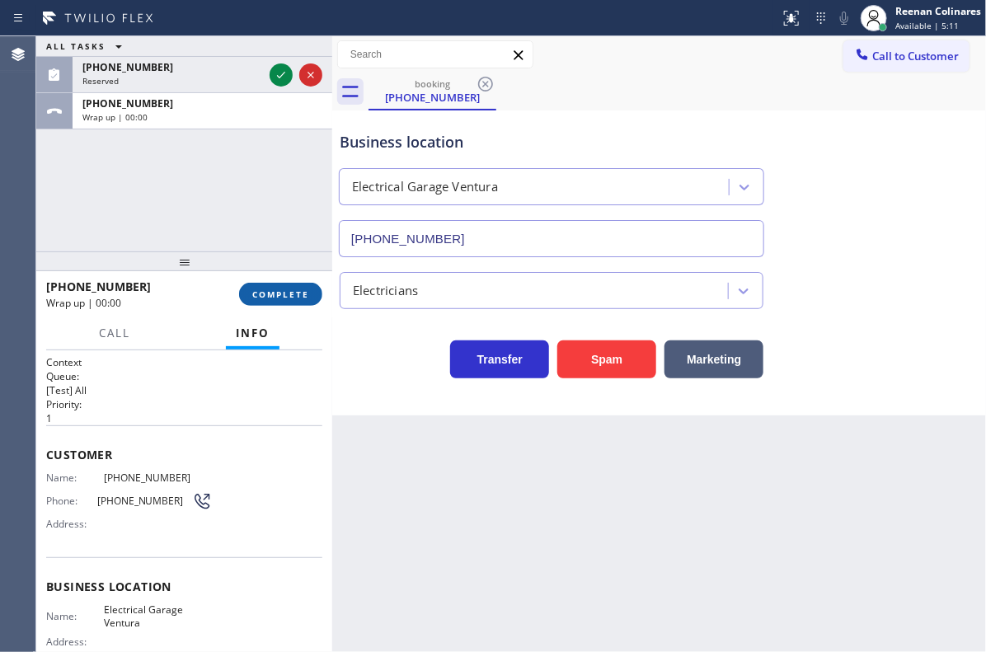
click at [284, 293] on span "COMPLETE" at bounding box center [280, 295] width 57 height 12
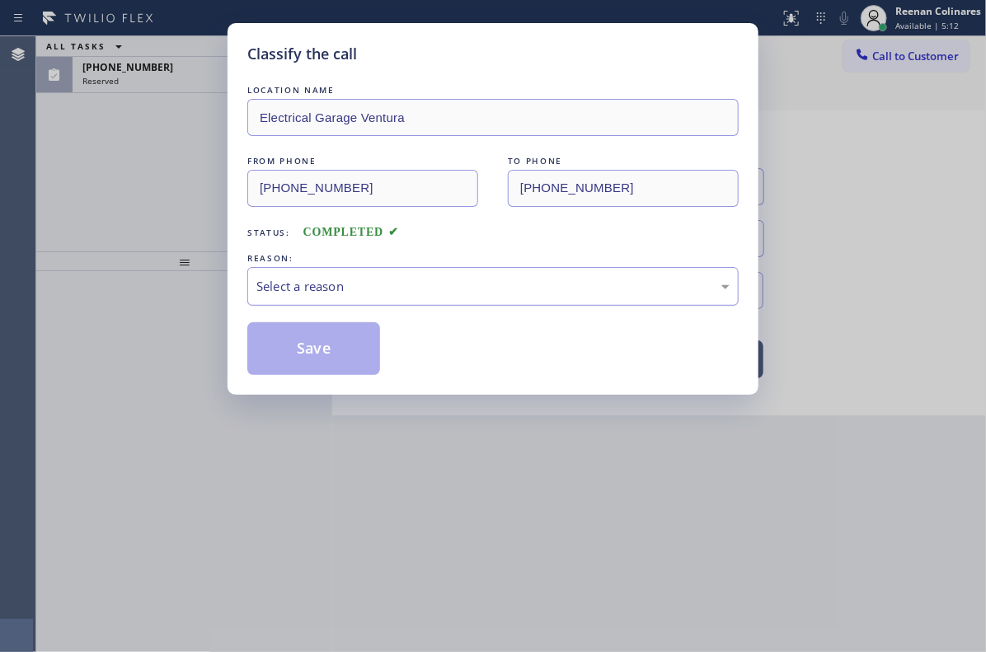
click at [313, 273] on div "Select a reason" at bounding box center [492, 286] width 491 height 39
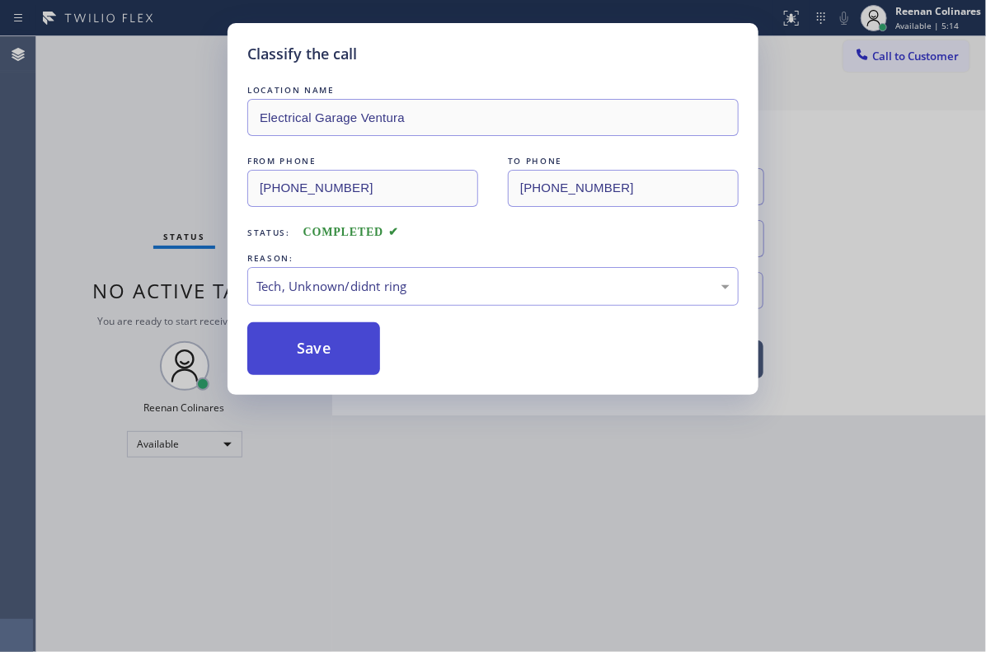
click at [321, 349] on button "Save" at bounding box center [313, 348] width 133 height 53
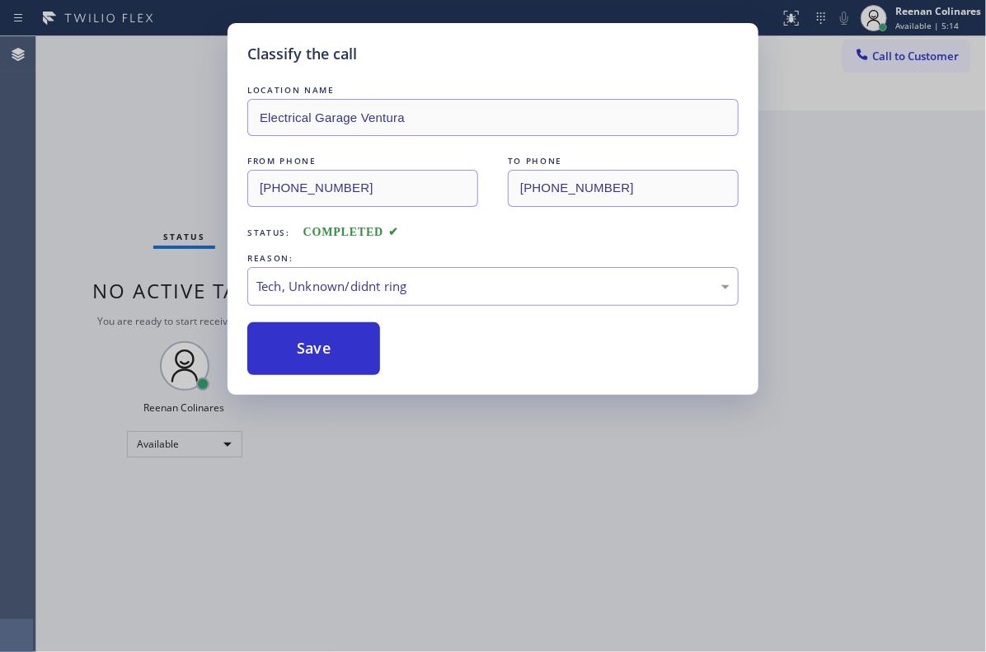
click at [120, 133] on div "Classify the call LOCATION NAME Electrical Garage Ventura FROM PHONE [PHONE_NUM…" at bounding box center [493, 326] width 986 height 652
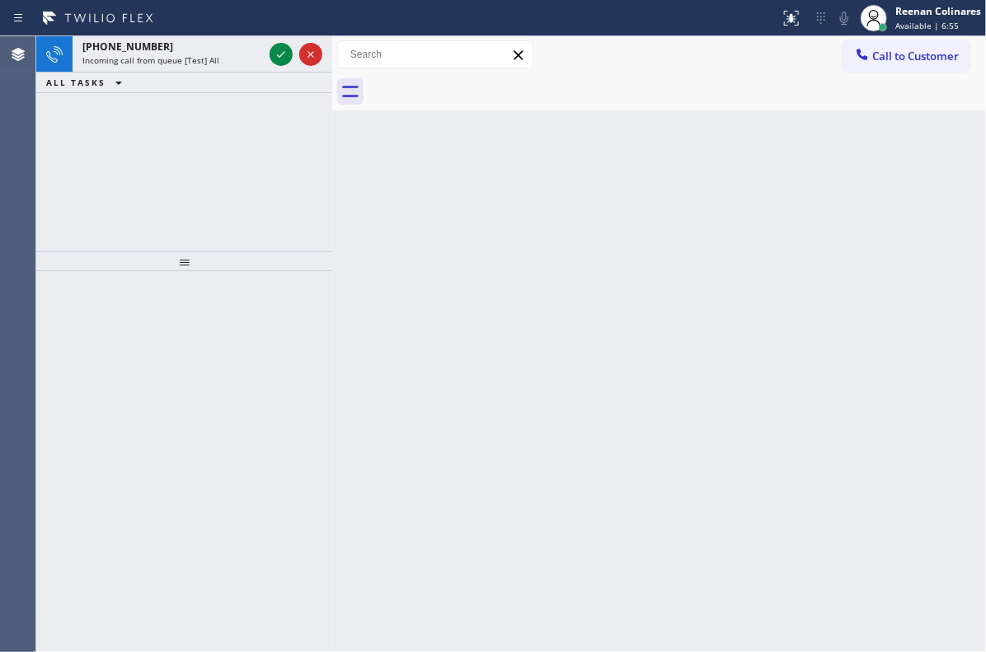
click at [179, 59] on span "Incoming call from queue [Test] All" at bounding box center [150, 60] width 137 height 12
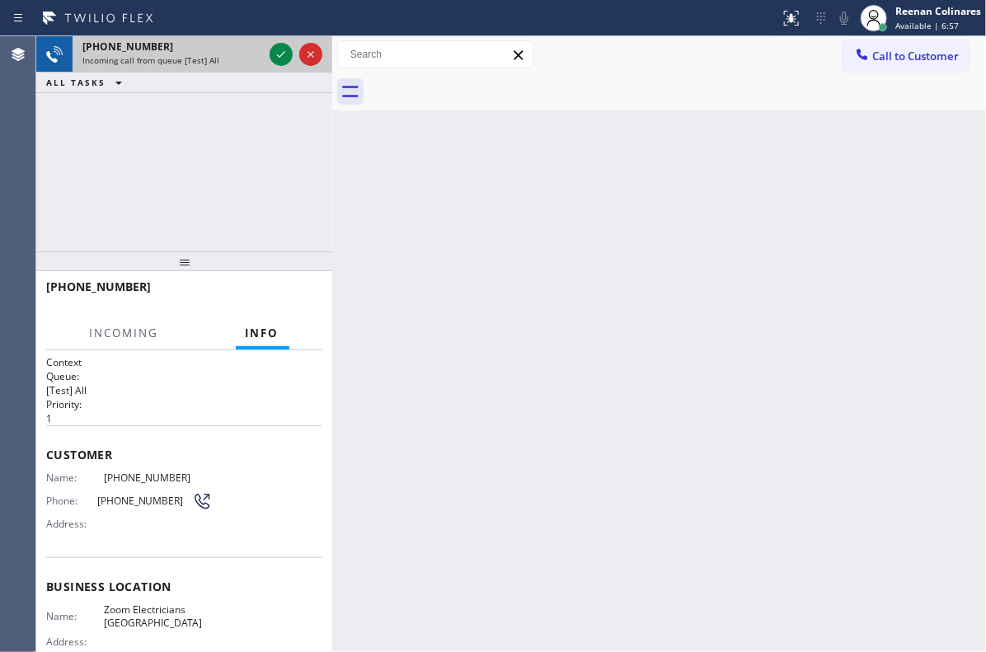
click at [211, 56] on span "Incoming call from queue [Test] All" at bounding box center [150, 60] width 137 height 12
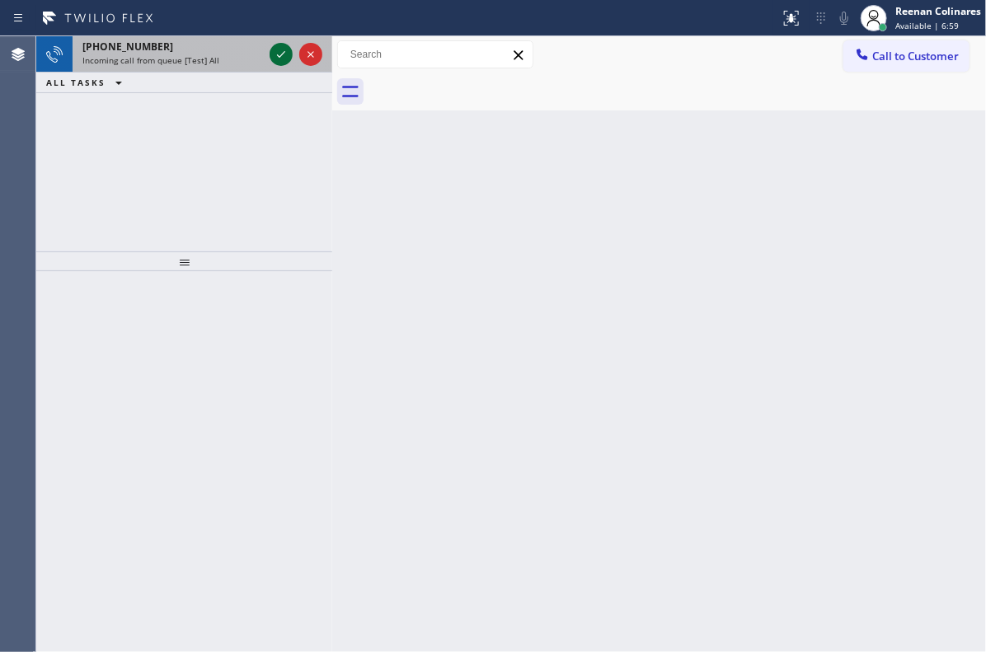
drag, startPoint x: 237, startPoint y: 59, endPoint x: 285, endPoint y: 63, distance: 48.0
click at [239, 59] on div "Incoming call from queue [Test] All" at bounding box center [172, 60] width 181 height 12
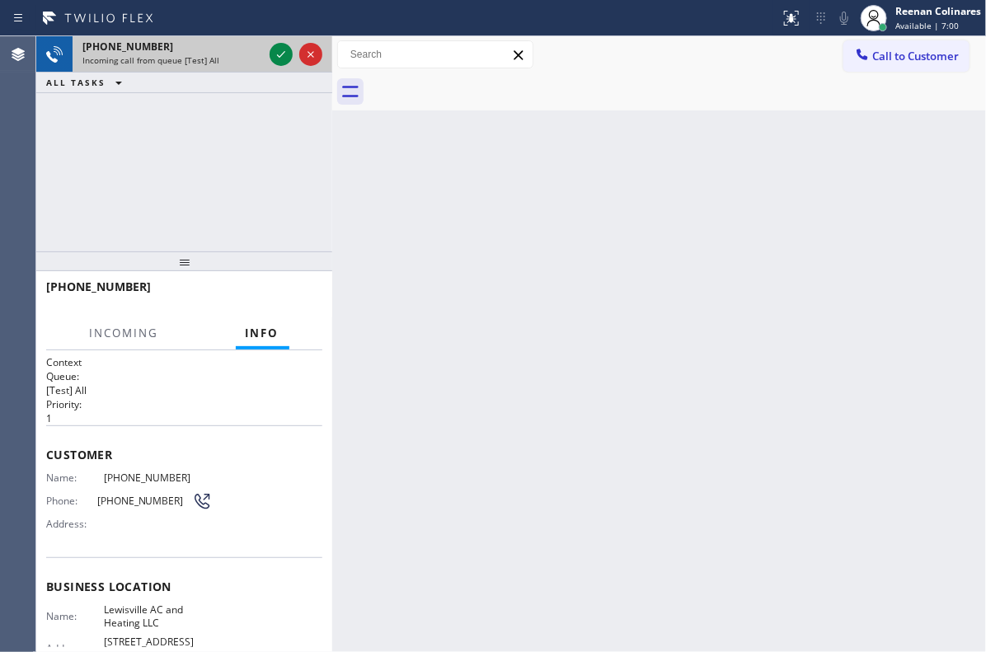
click at [255, 55] on div "Incoming call from queue [Test] All" at bounding box center [172, 60] width 181 height 12
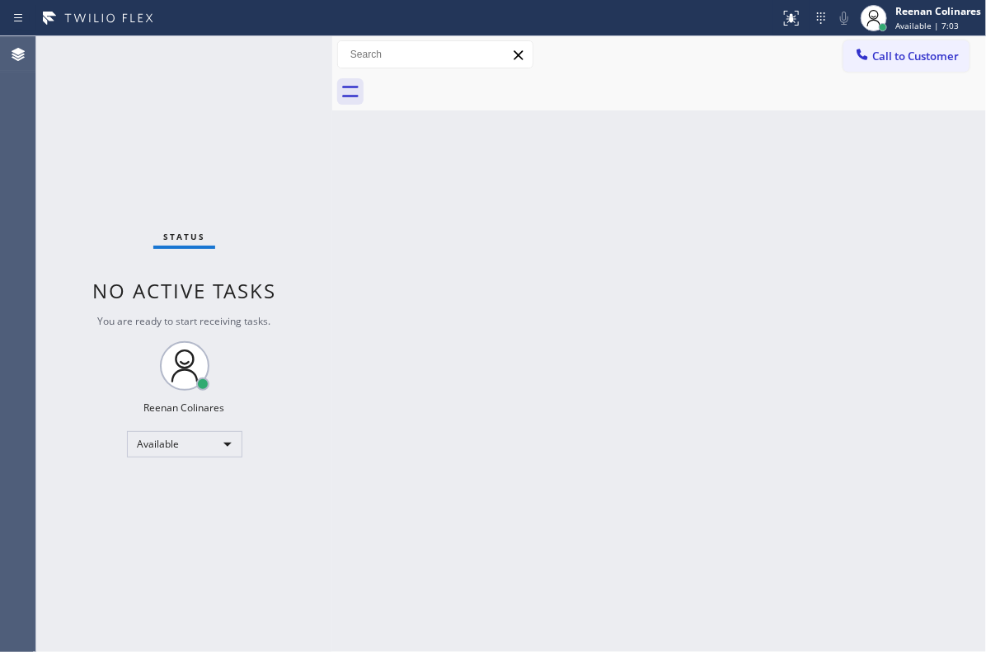
click at [468, 239] on div "Back to Dashboard Change Sender ID Customers Technicians Select a contact Outbo…" at bounding box center [659, 344] width 654 height 616
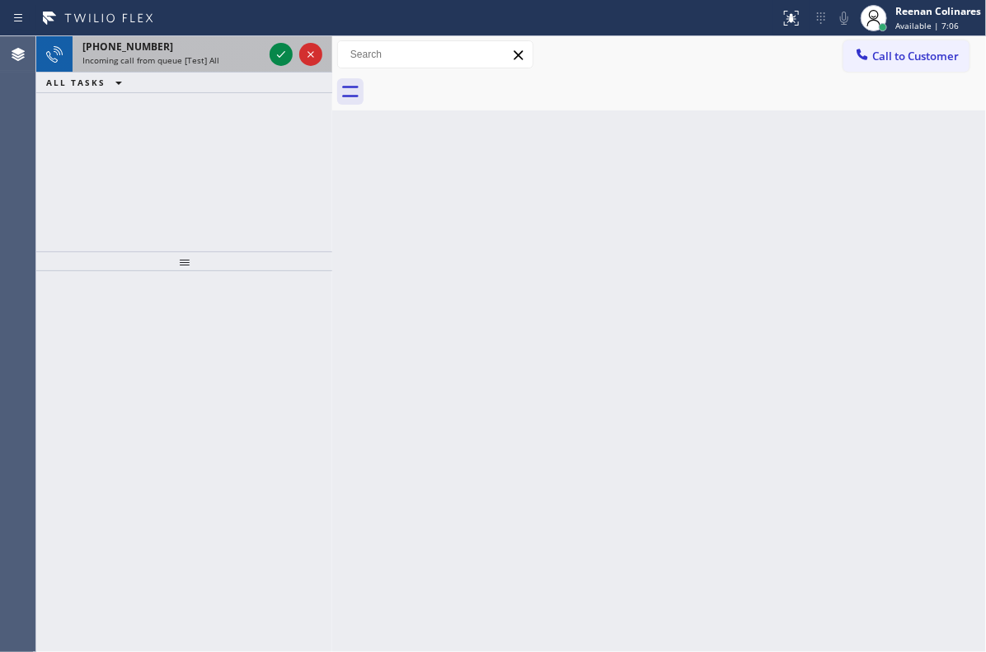
click at [167, 61] on span "Incoming call from queue [Test] All" at bounding box center [150, 60] width 137 height 12
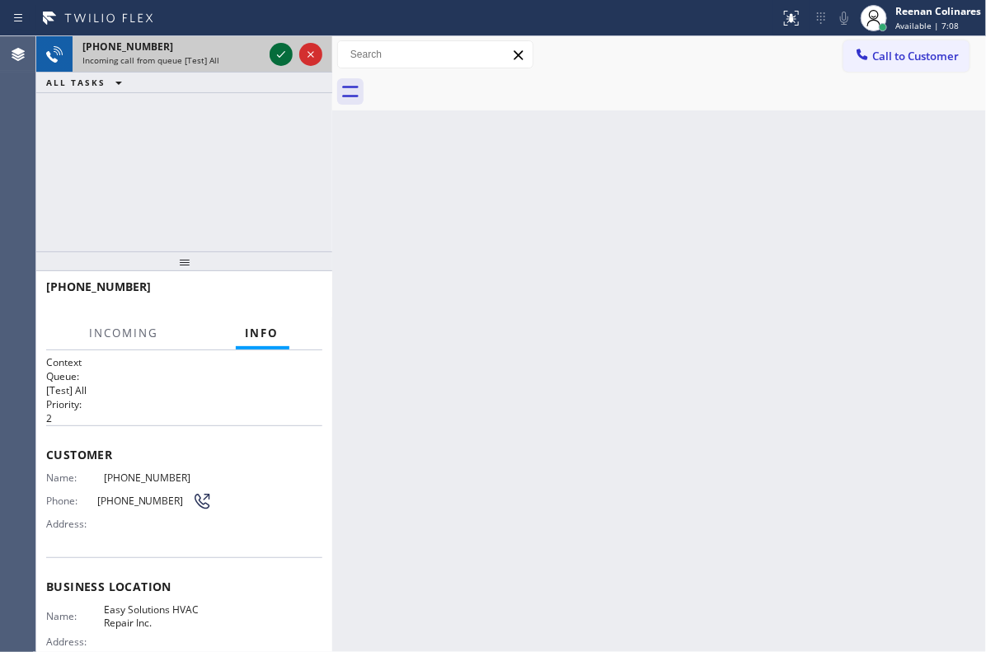
click at [277, 57] on icon at bounding box center [281, 55] width 20 height 20
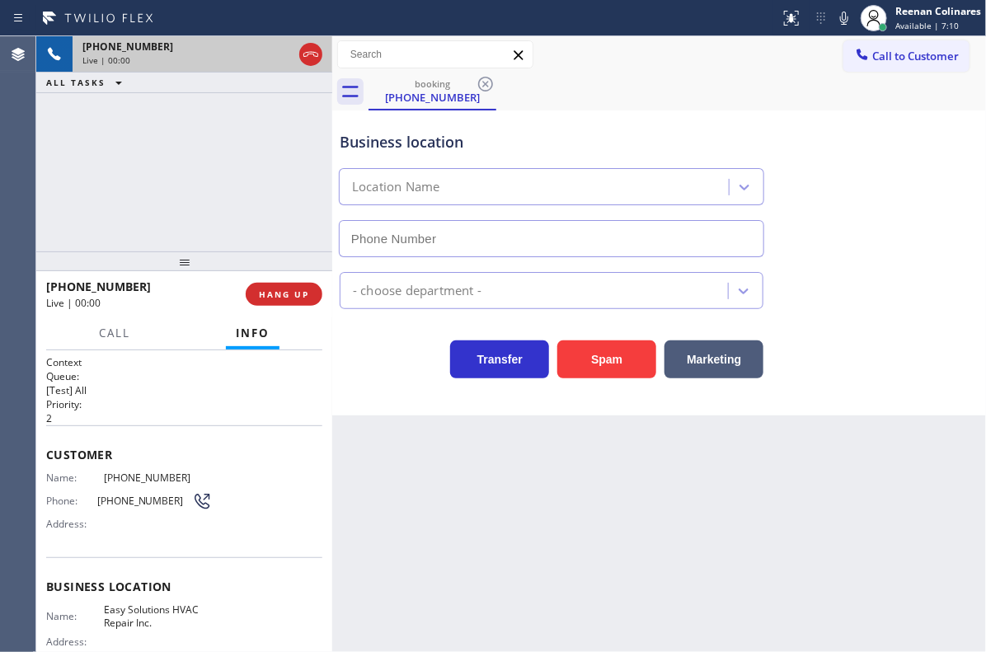
type input "[PHONE_NUMBER]"
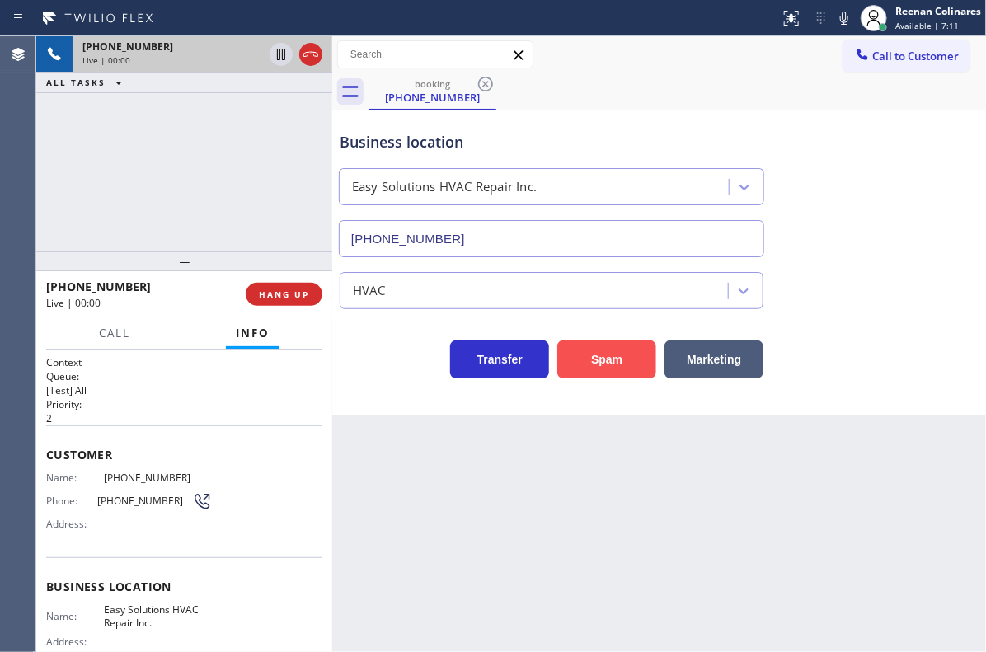
click at [619, 369] on button "Spam" at bounding box center [606, 359] width 99 height 38
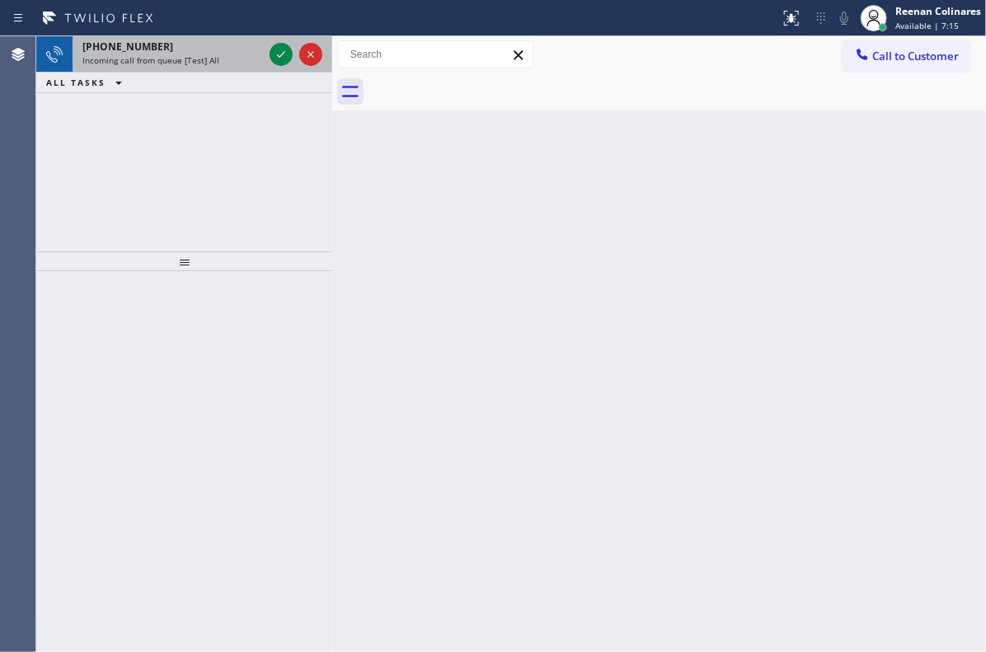
click at [220, 62] on div "Incoming call from queue [Test] All" at bounding box center [172, 60] width 181 height 12
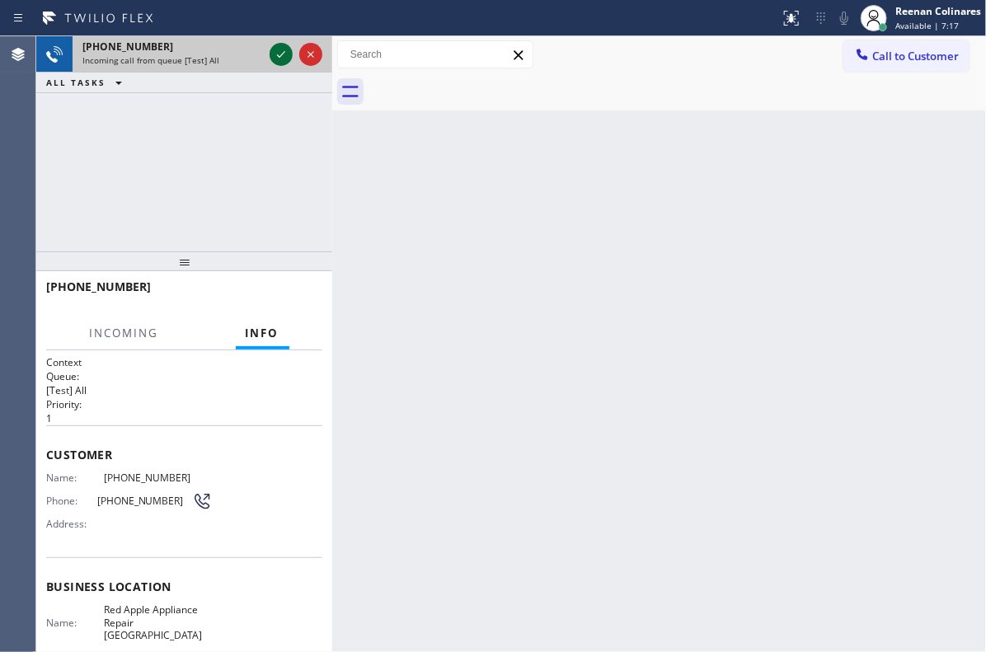
click at [278, 54] on icon at bounding box center [281, 55] width 20 height 20
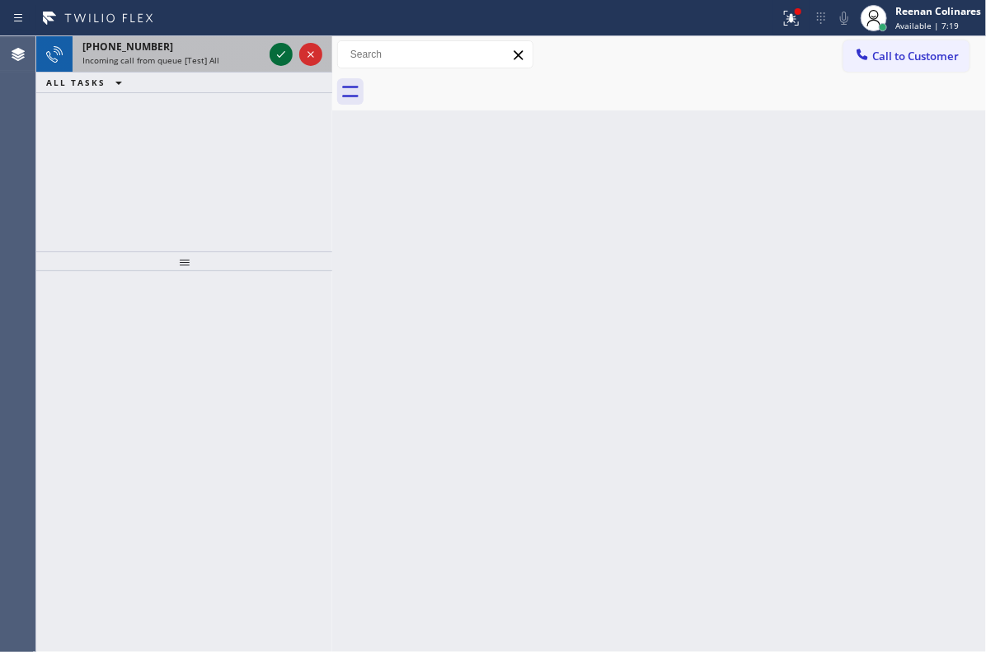
drag, startPoint x: 236, startPoint y: 53, endPoint x: 279, endPoint y: 52, distance: 42.9
click at [244, 54] on div "Incoming call from queue [Test] All" at bounding box center [172, 60] width 181 height 12
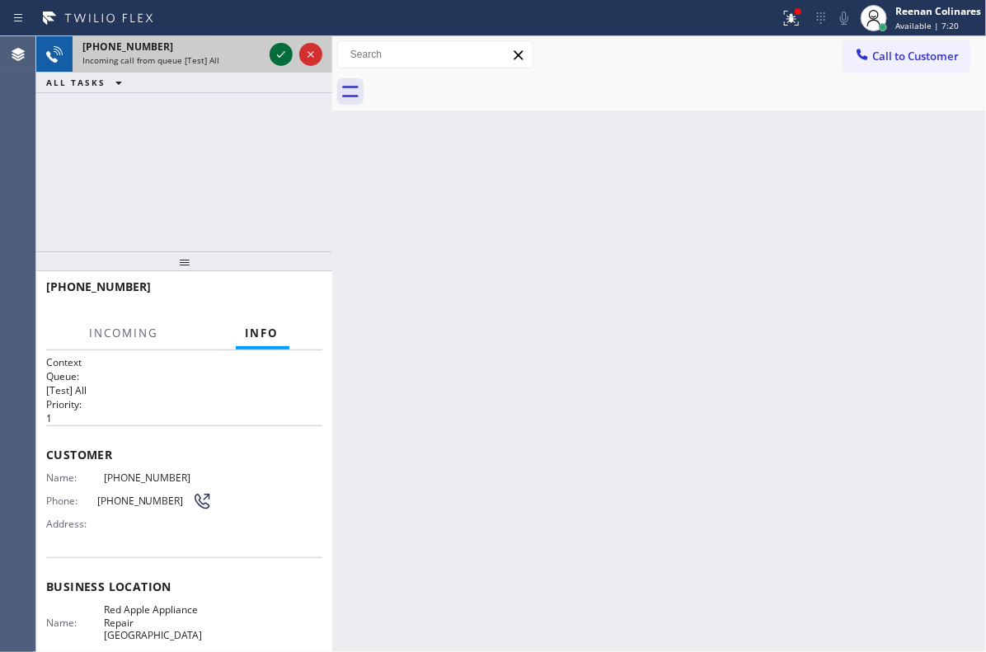
click at [277, 56] on icon at bounding box center [281, 55] width 20 height 20
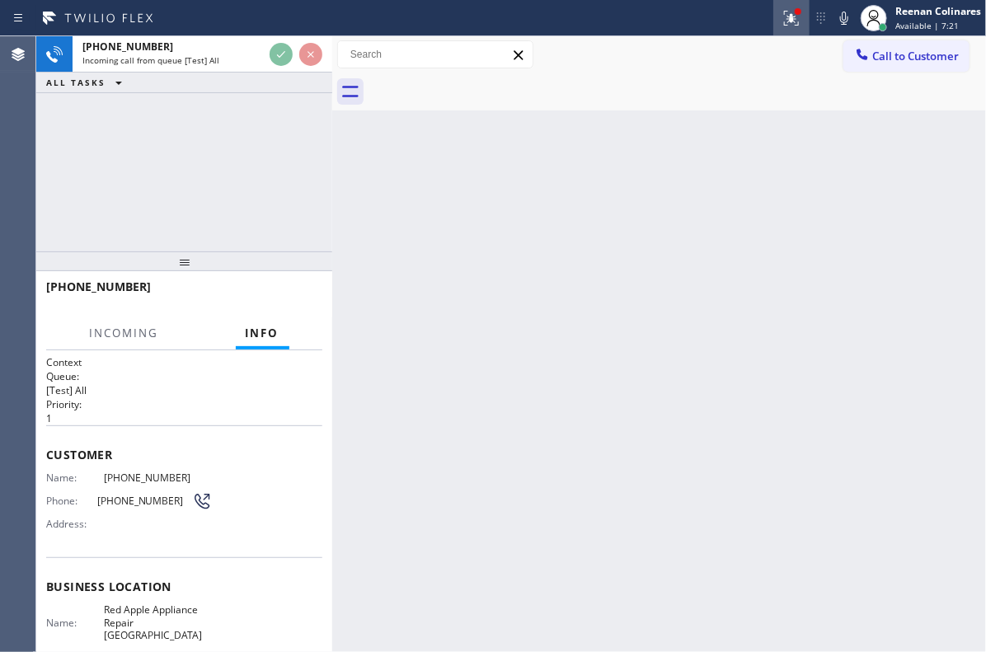
click at [803, 18] on div at bounding box center [791, 18] width 36 height 20
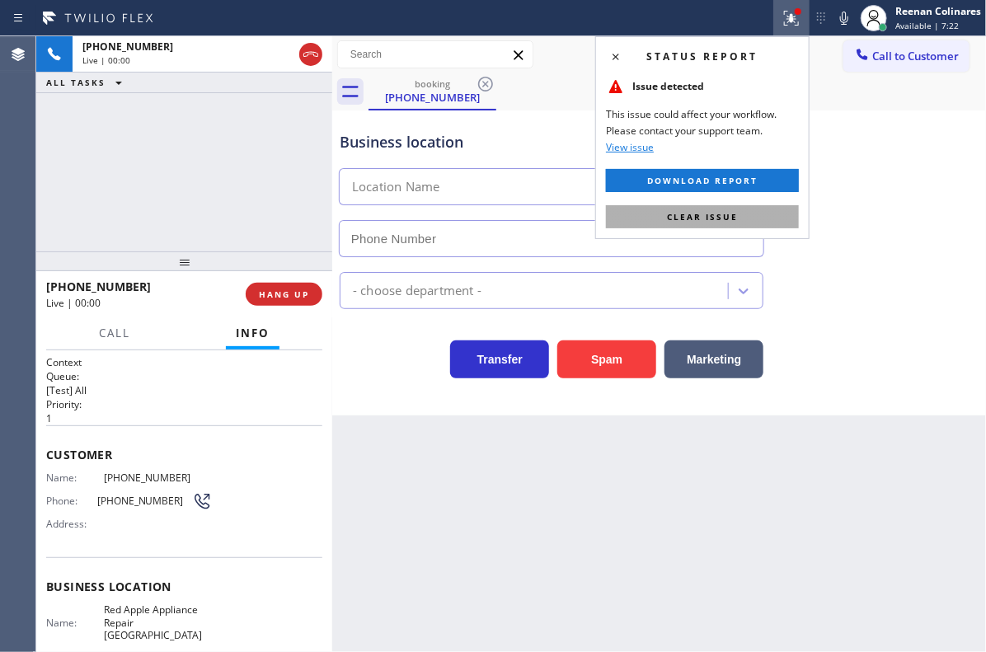
click at [744, 213] on button "Clear issue" at bounding box center [702, 216] width 193 height 23
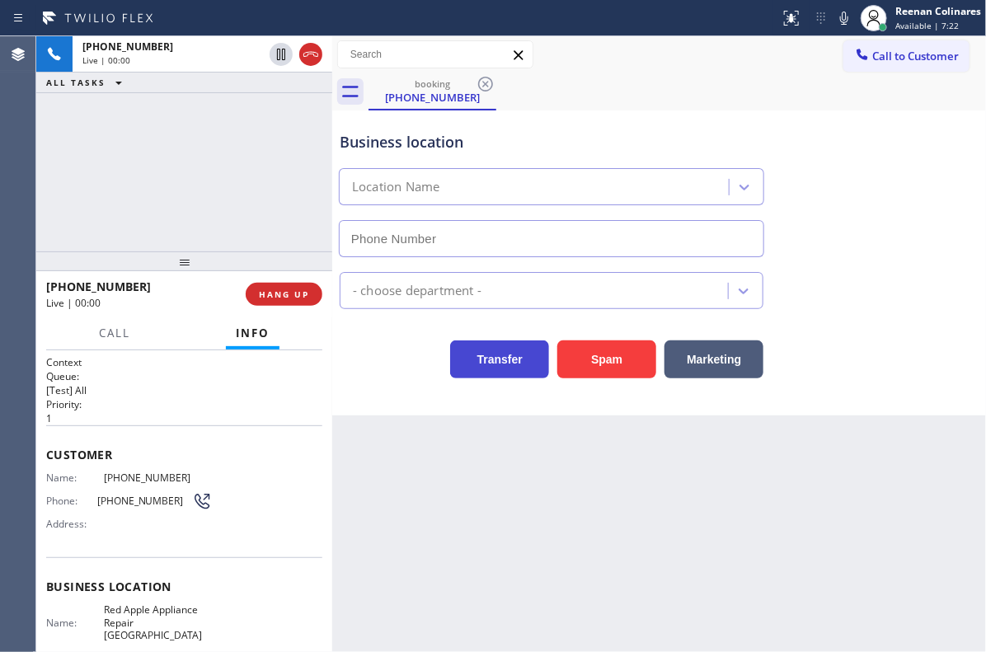
type input "[PHONE_NUMBER]"
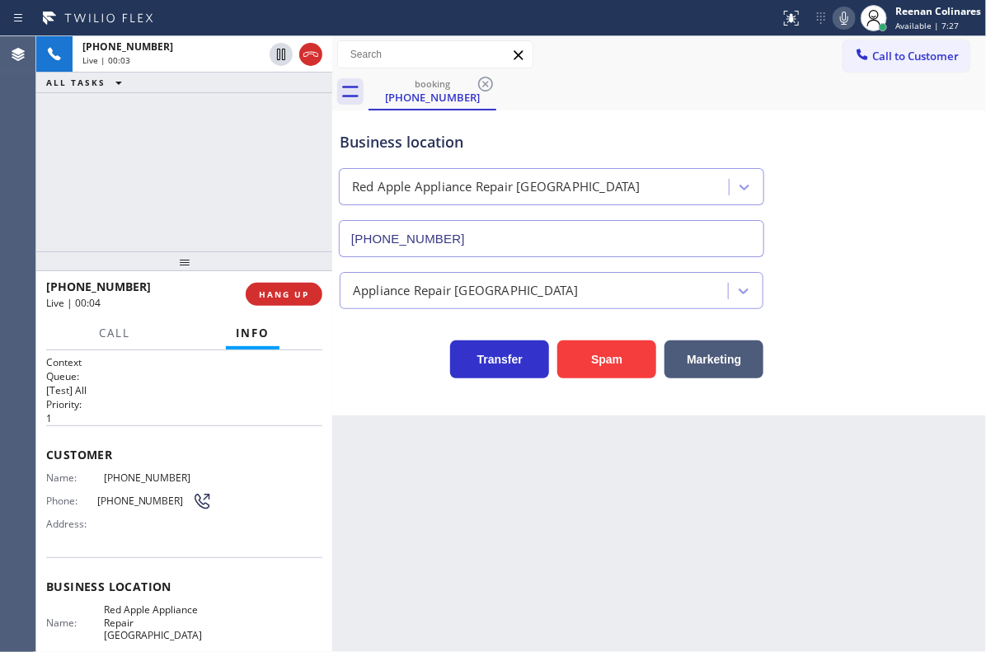
click at [843, 16] on icon at bounding box center [844, 18] width 20 height 20
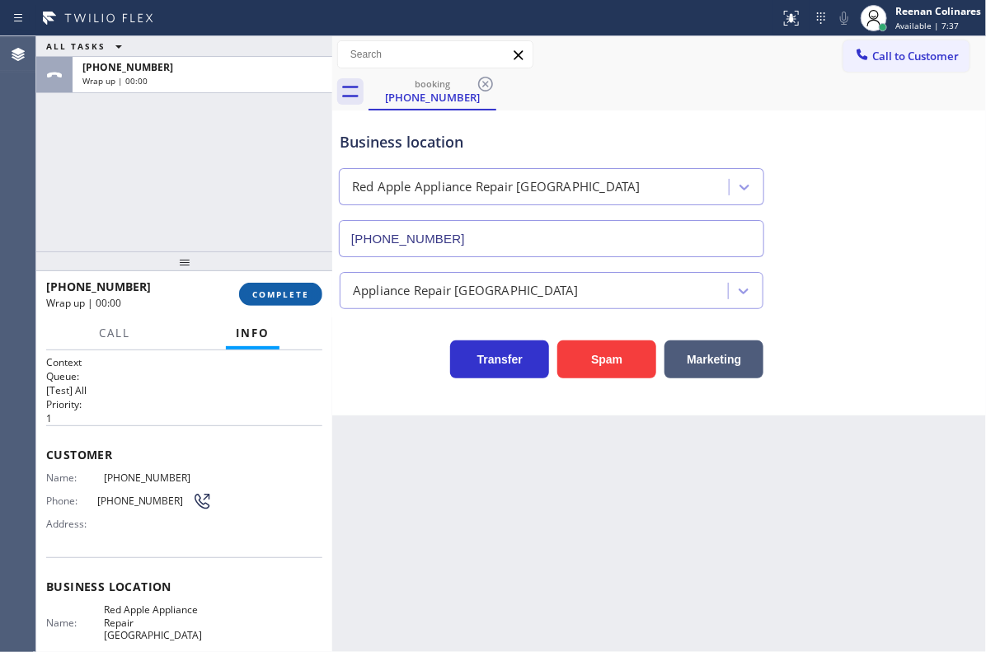
click at [284, 286] on button "COMPLETE" at bounding box center [280, 294] width 83 height 23
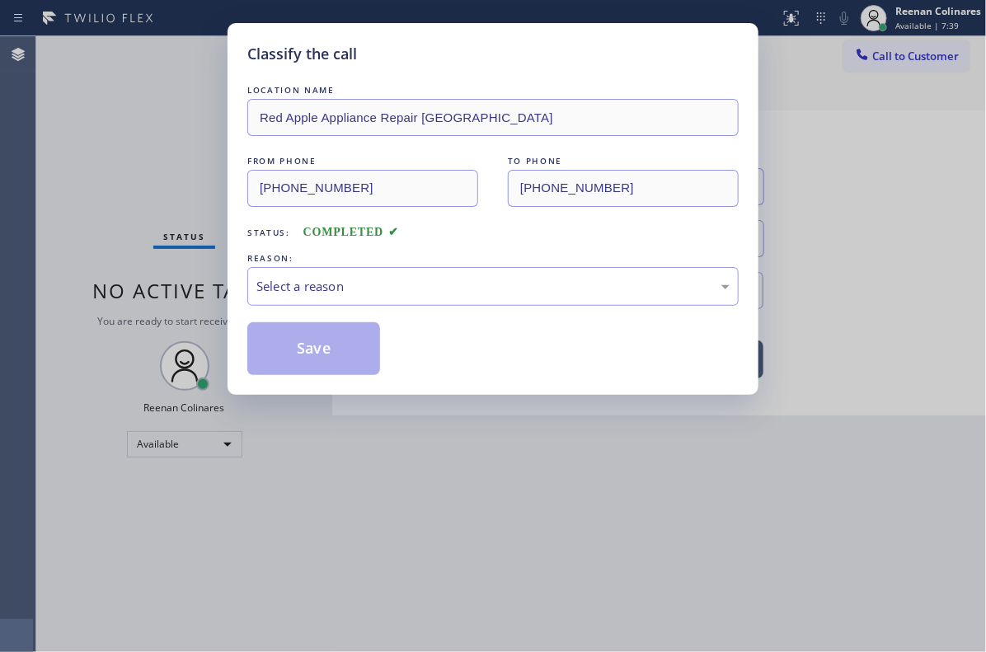
click at [355, 260] on div "REASON:" at bounding box center [492, 258] width 491 height 17
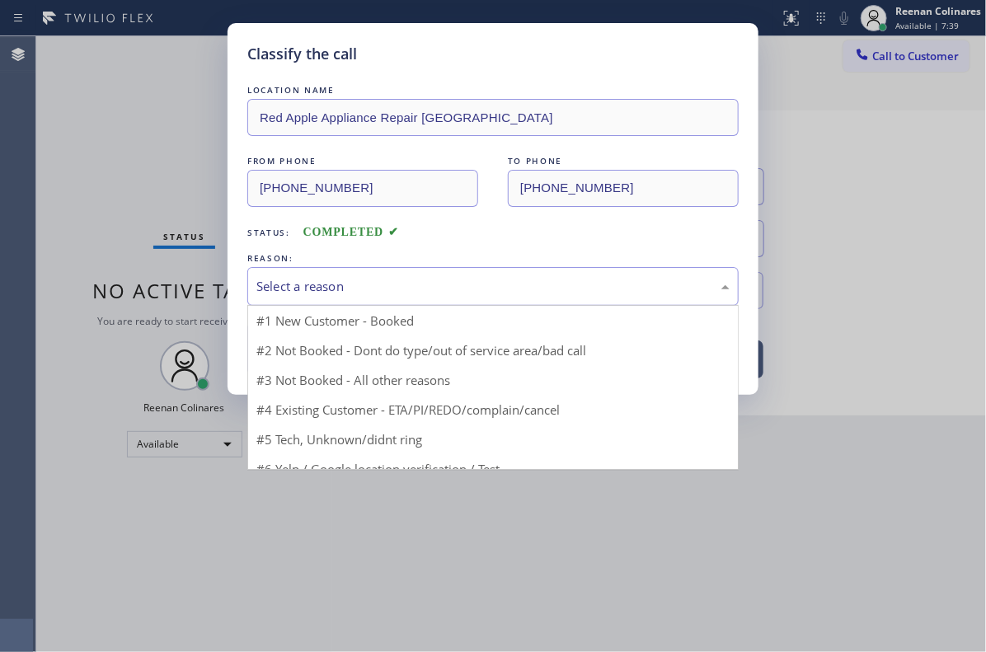
click at [355, 279] on div "Select a reason" at bounding box center [492, 286] width 473 height 19
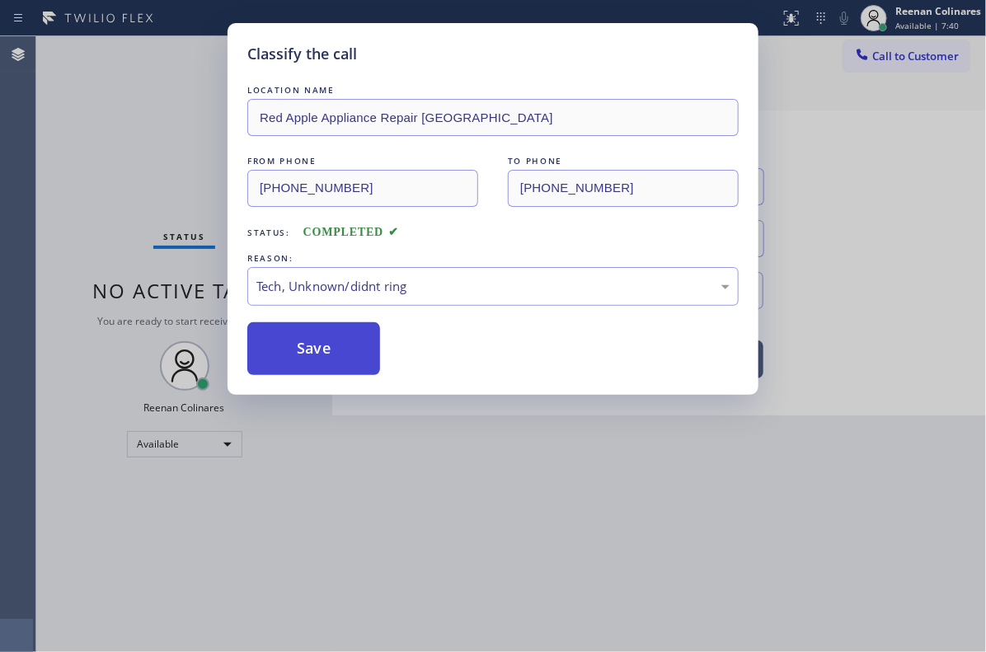
click at [308, 365] on button "Save" at bounding box center [313, 348] width 133 height 53
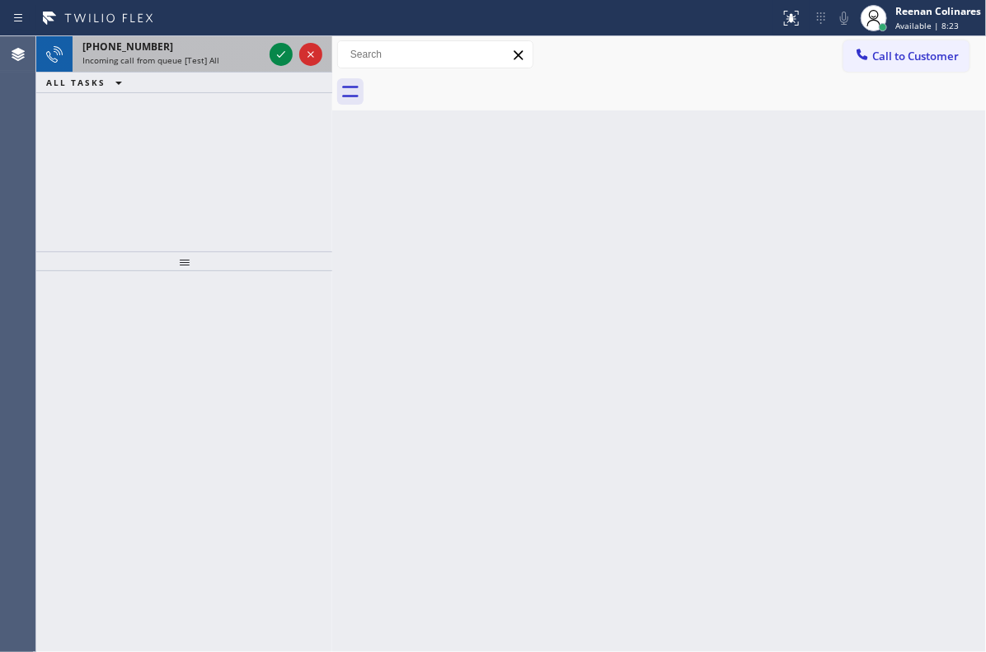
click at [205, 58] on span "Incoming call from queue [Test] All" at bounding box center [150, 60] width 137 height 12
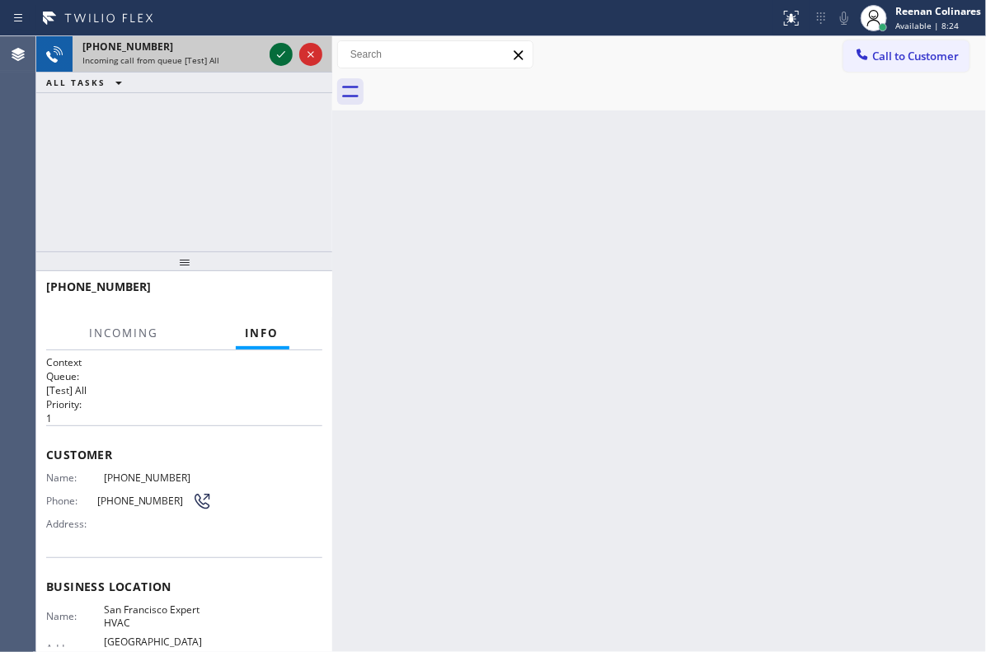
click at [277, 51] on icon at bounding box center [281, 55] width 20 height 20
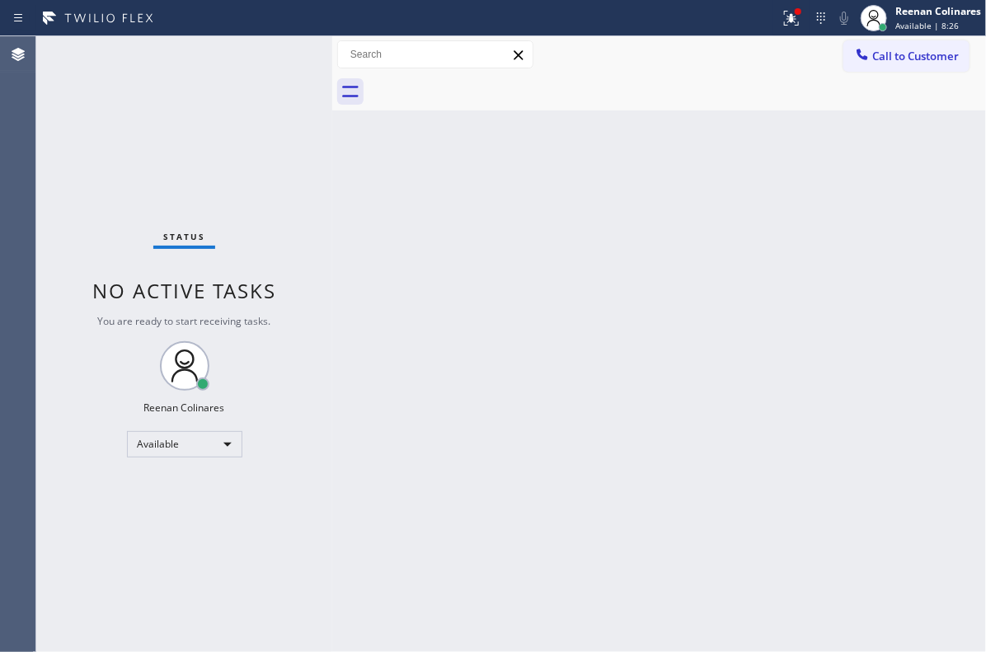
click at [232, 68] on div "Status No active tasks You are ready to start receiving tasks. Reenan Colinares…" at bounding box center [184, 344] width 296 height 616
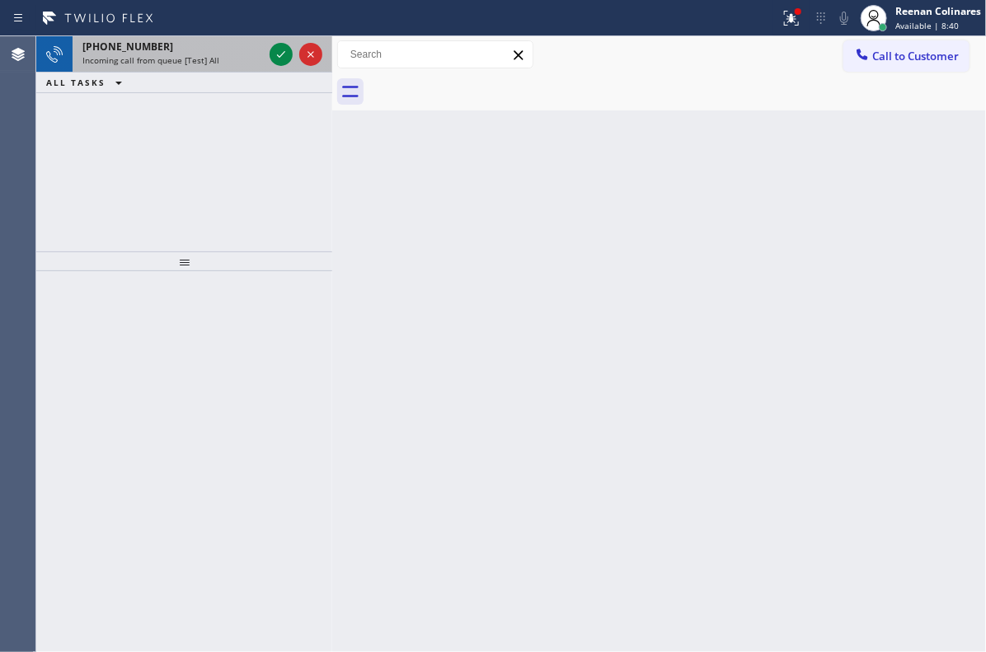
click at [208, 57] on span "Incoming call from queue [Test] All" at bounding box center [150, 60] width 137 height 12
click at [245, 45] on div "[PHONE_NUMBER]" at bounding box center [172, 47] width 181 height 14
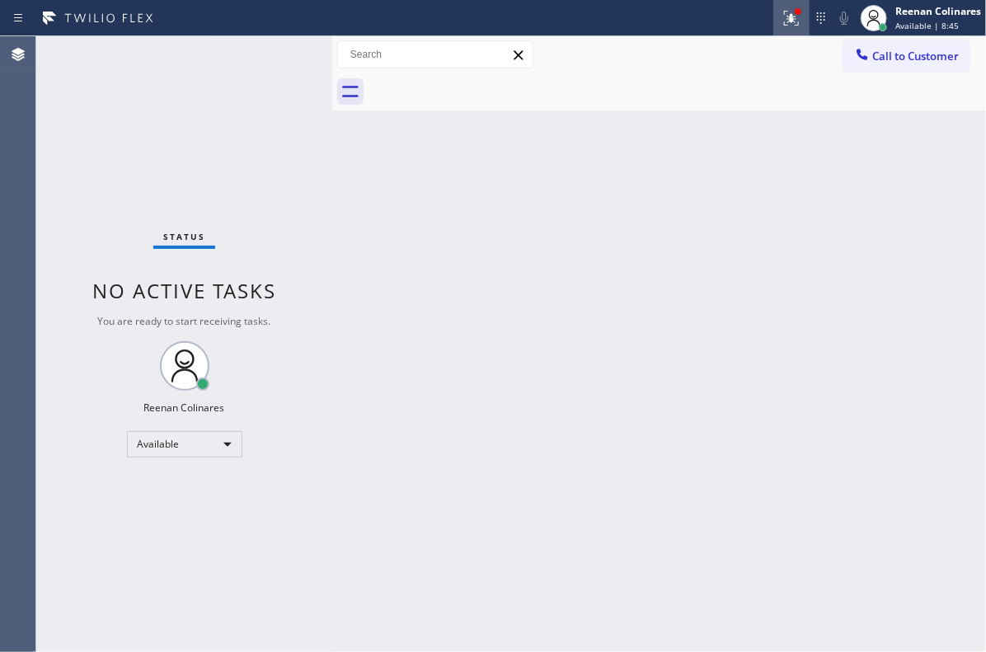
click at [791, 17] on icon at bounding box center [789, 17] width 10 height 12
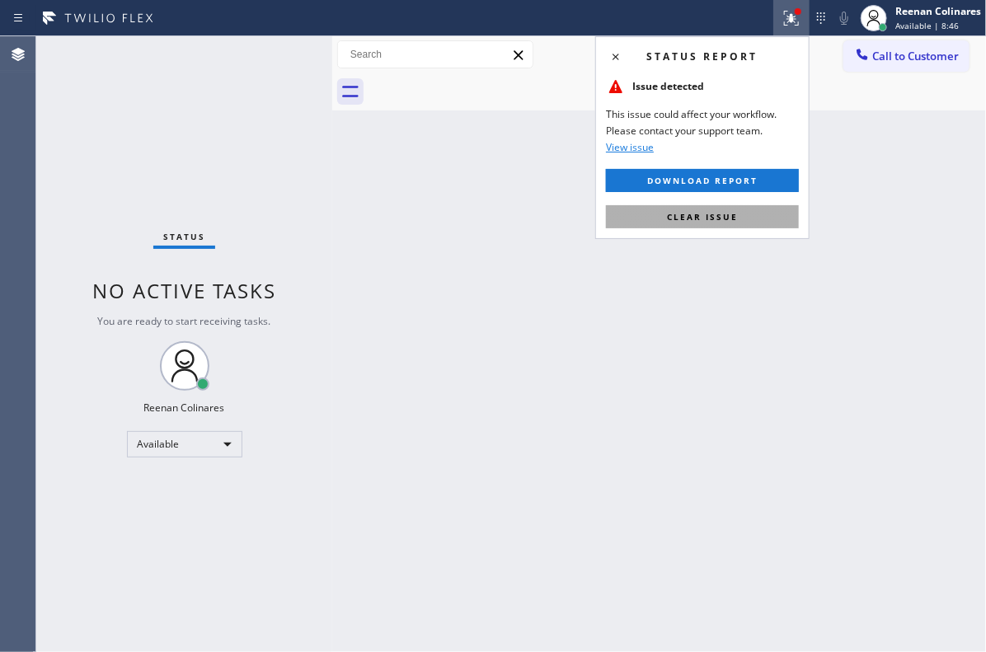
drag, startPoint x: 712, startPoint y: 212, endPoint x: 345, endPoint y: 265, distance: 371.6
click at [710, 213] on span "Clear issue" at bounding box center [702, 217] width 71 height 12
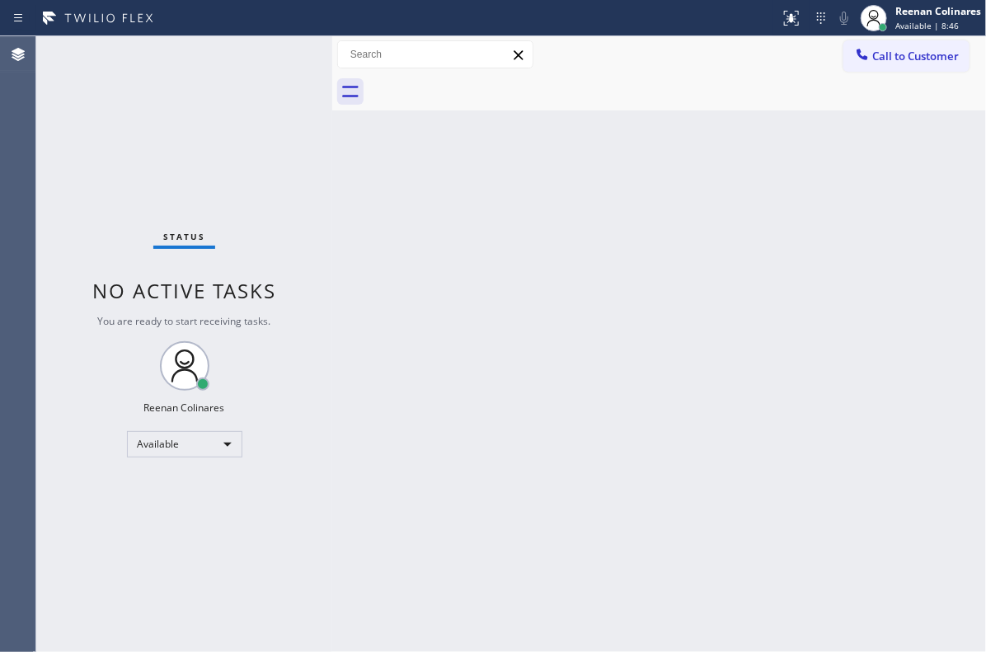
click at [343, 265] on div "Back to Dashboard Change Sender ID Customers Technicians Select a contact Outbo…" at bounding box center [659, 344] width 654 height 616
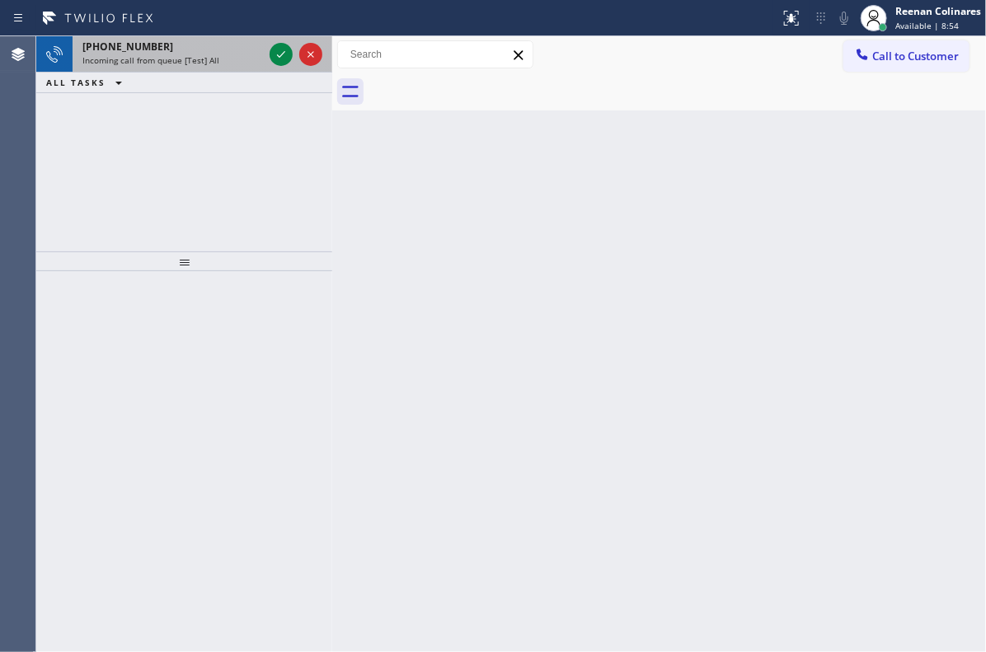
click at [228, 63] on div "Incoming call from queue [Test] All" at bounding box center [172, 60] width 181 height 12
click at [220, 71] on div "[PHONE_NUMBER] Incoming call from queue [Test] All" at bounding box center [170, 54] width 194 height 36
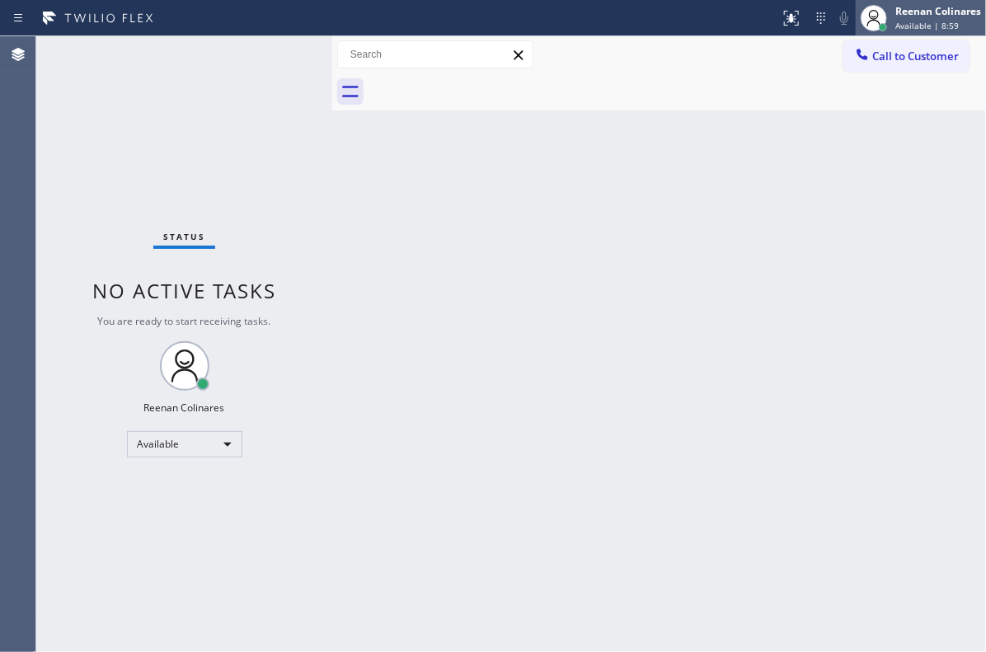
click at [937, 9] on div "Reenan Colinares" at bounding box center [938, 11] width 86 height 14
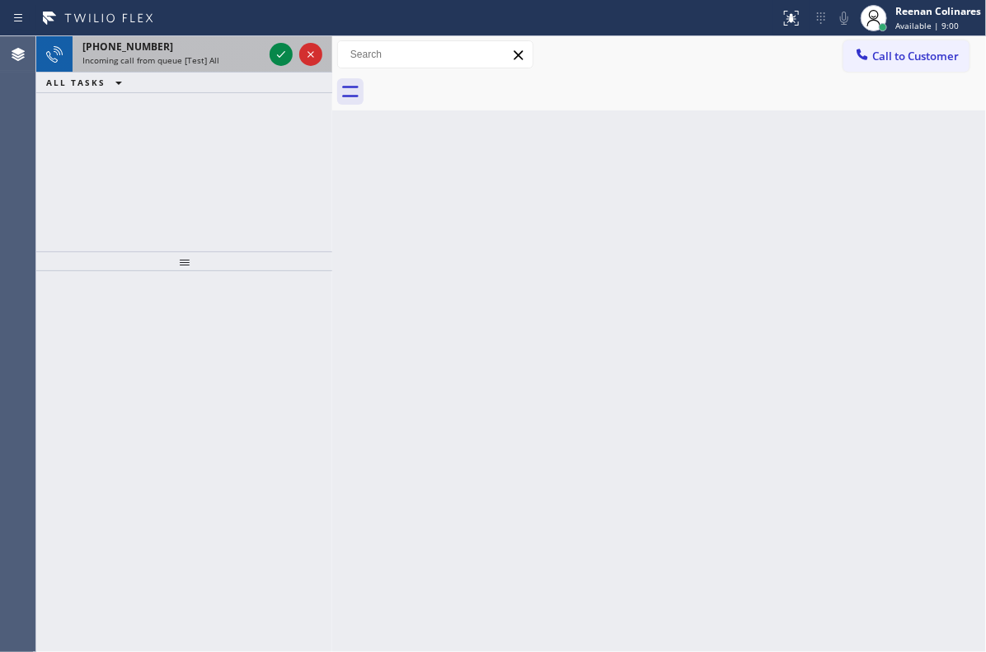
click at [205, 57] on span "Incoming call from queue [Test] All" at bounding box center [150, 60] width 137 height 12
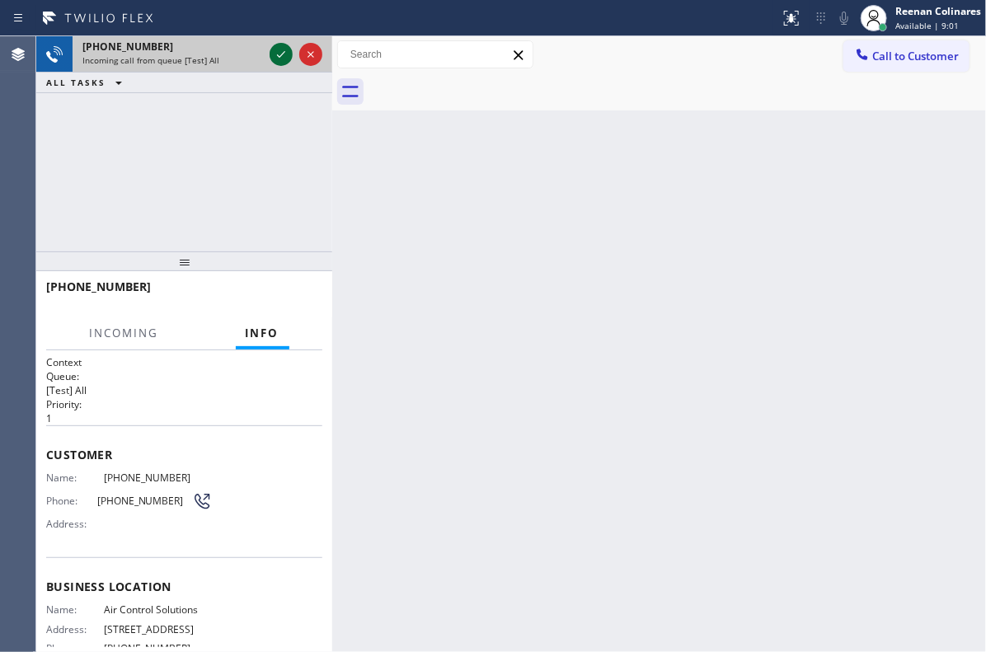
click at [281, 54] on icon at bounding box center [281, 55] width 20 height 20
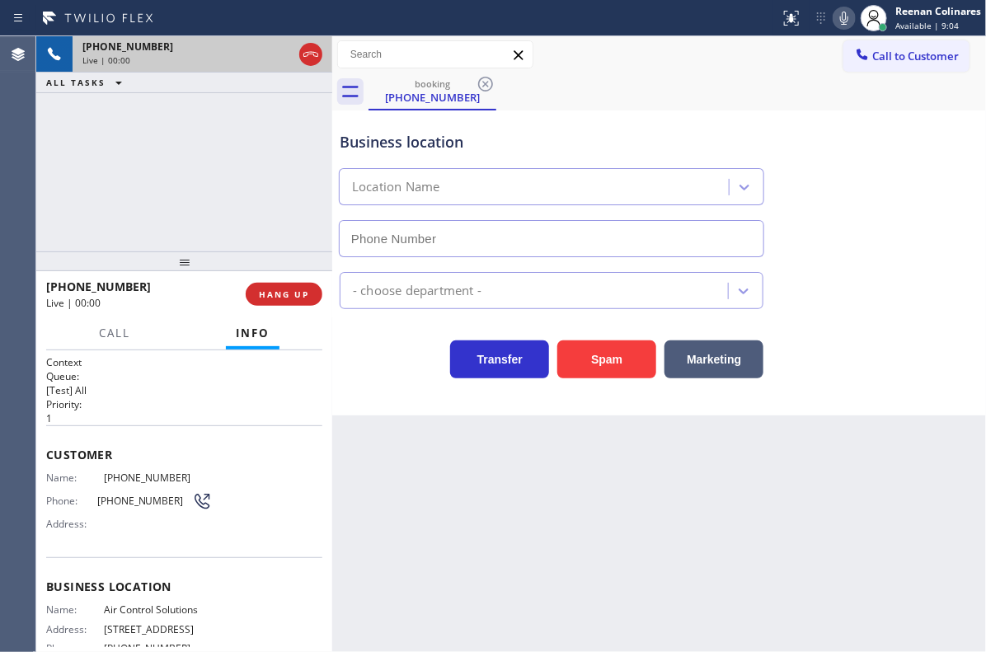
type input "[PHONE_NUMBER]"
click at [842, 10] on icon at bounding box center [844, 18] width 20 height 20
click at [843, 18] on rect at bounding box center [844, 17] width 12 height 12
click at [307, 294] on span "HANG UP" at bounding box center [284, 295] width 50 height 12
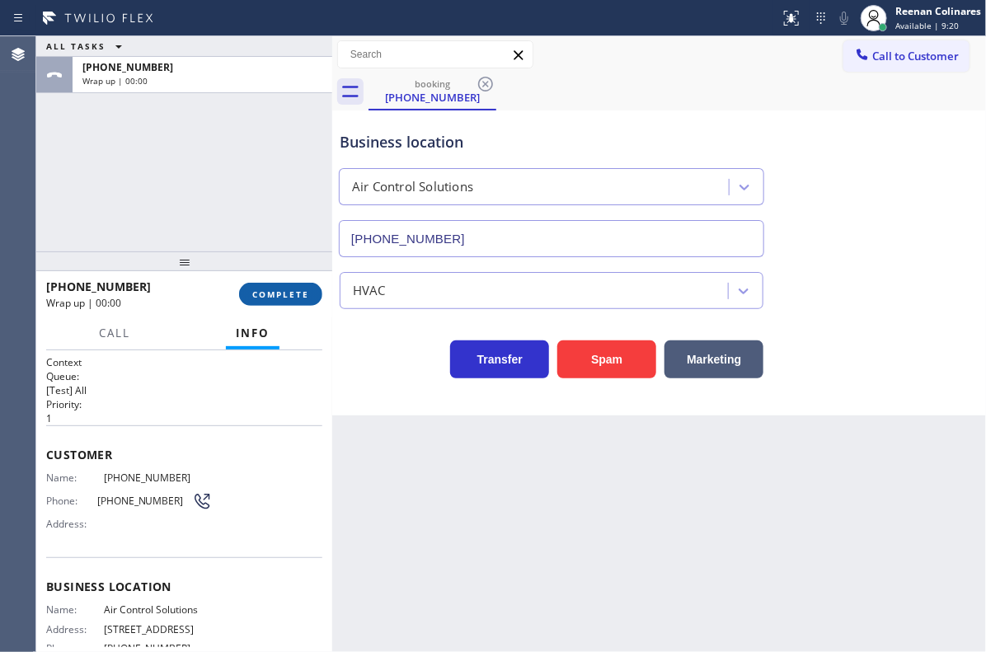
click at [307, 294] on span "COMPLETE" at bounding box center [280, 295] width 57 height 12
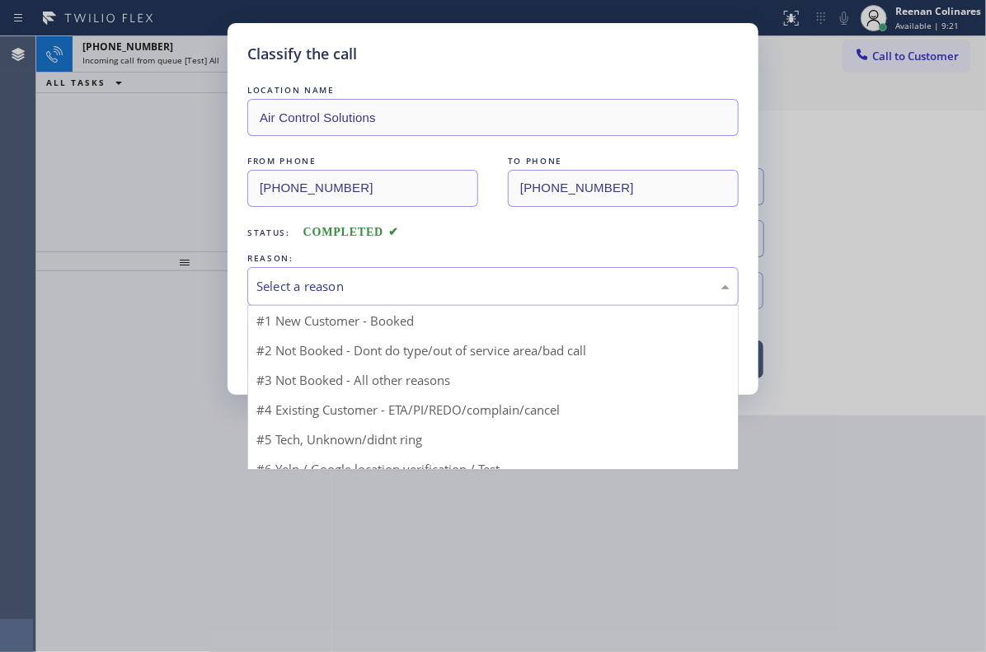
click at [331, 270] on div "Select a reason" at bounding box center [492, 286] width 491 height 39
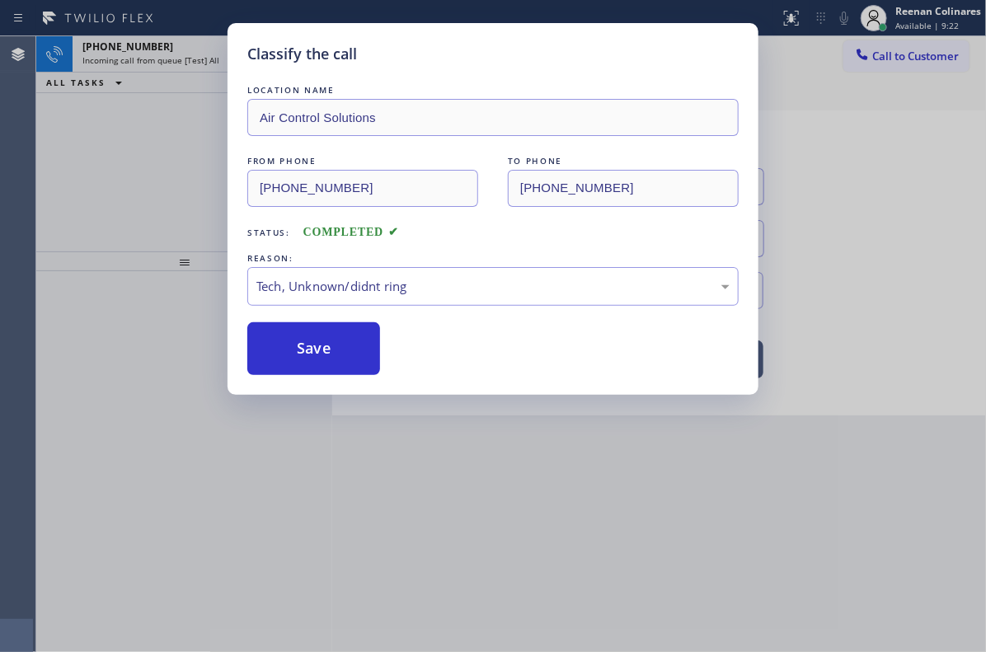
drag, startPoint x: 329, startPoint y: 336, endPoint x: 971, endPoint y: 73, distance: 694.0
click at [344, 326] on button "Save" at bounding box center [313, 348] width 133 height 53
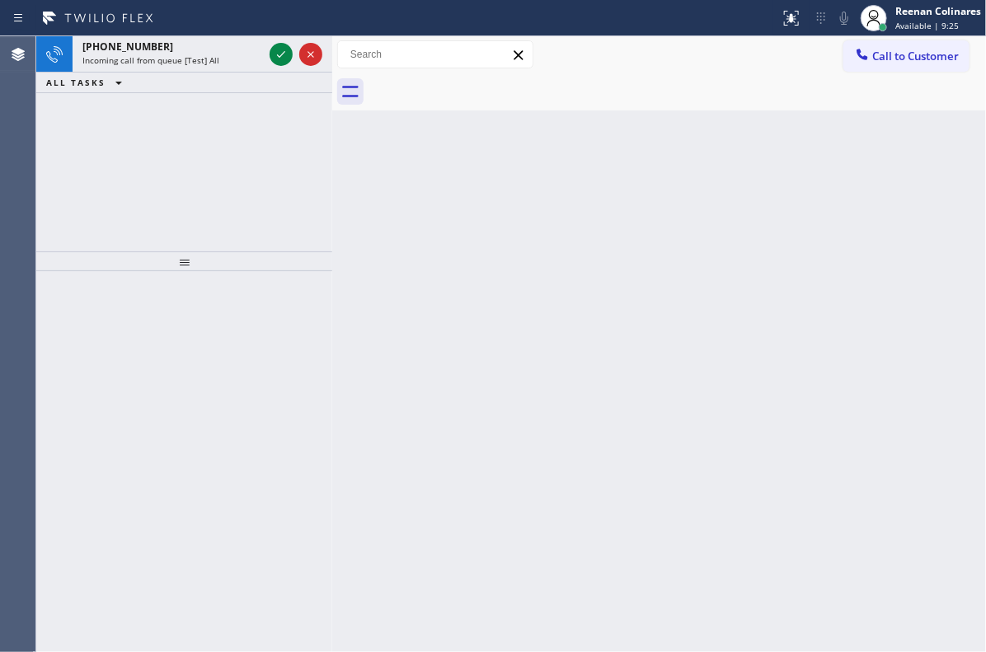
drag, startPoint x: 512, startPoint y: 181, endPoint x: 464, endPoint y: 185, distance: 47.9
click at [506, 184] on div "Back to Dashboard Change Sender ID Customers Technicians Select a contact Outbo…" at bounding box center [659, 344] width 654 height 616
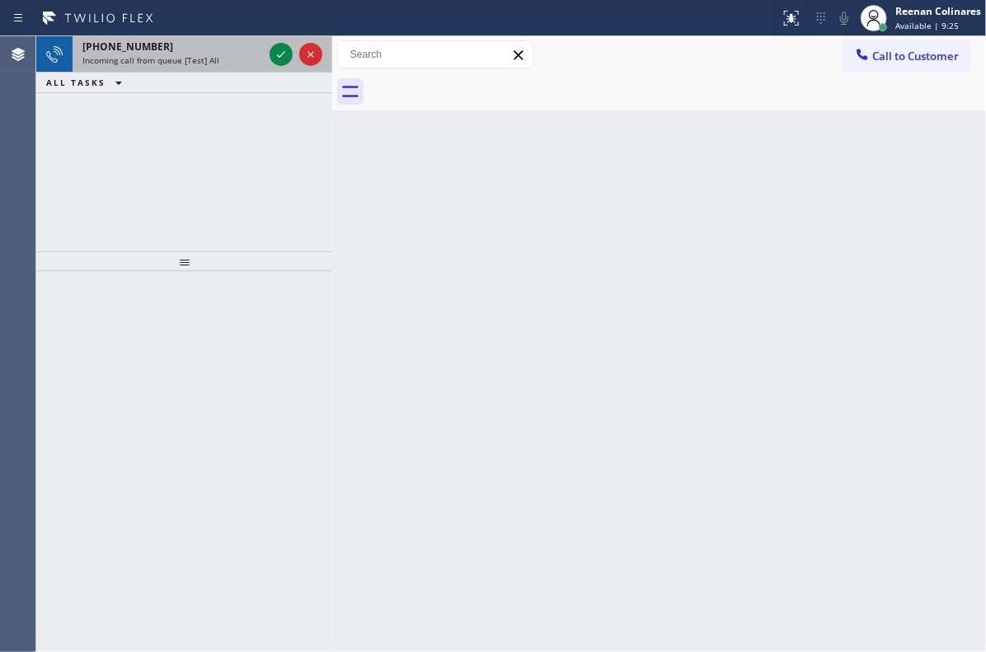
click at [235, 65] on div "[PHONE_NUMBER] Incoming call from queue [Test] All" at bounding box center [170, 54] width 194 height 36
click at [232, 57] on div "Incoming call from queue [Test] All" at bounding box center [172, 60] width 181 height 12
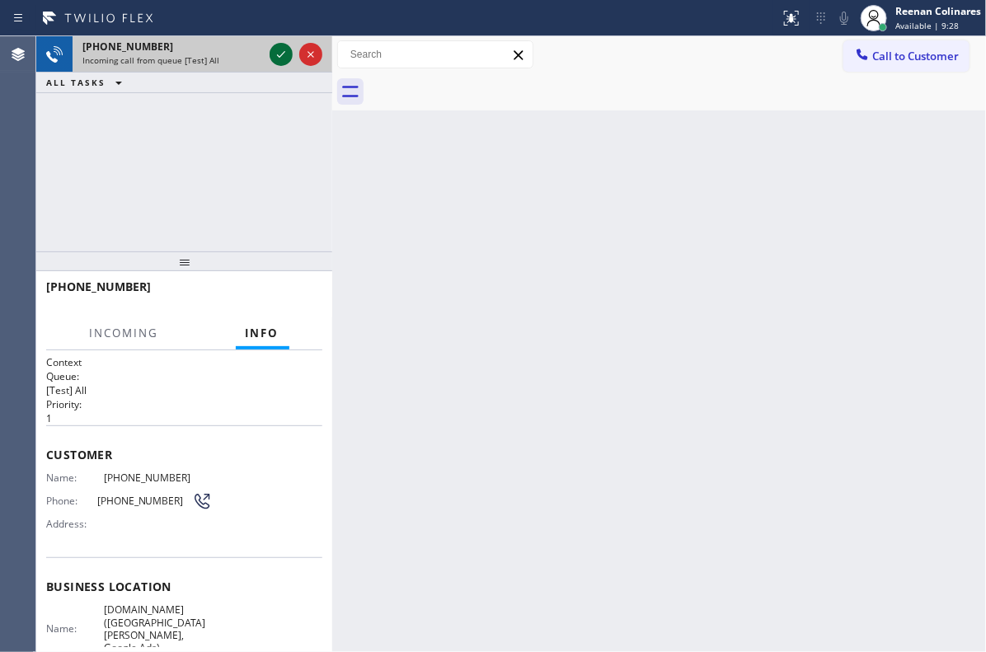
click at [276, 56] on icon at bounding box center [281, 55] width 20 height 20
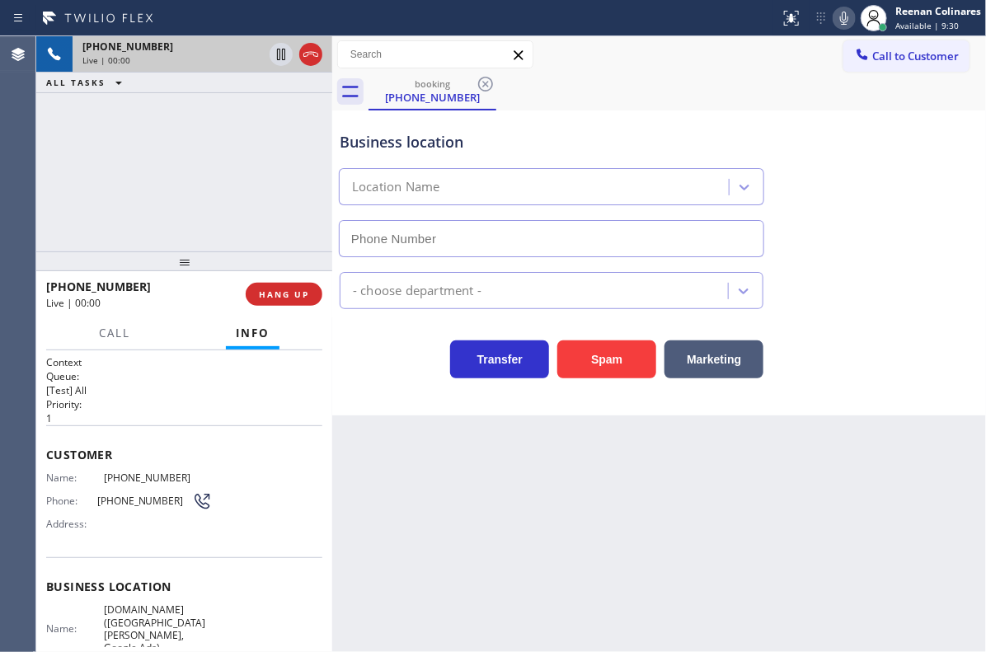
type input "[PHONE_NUMBER]"
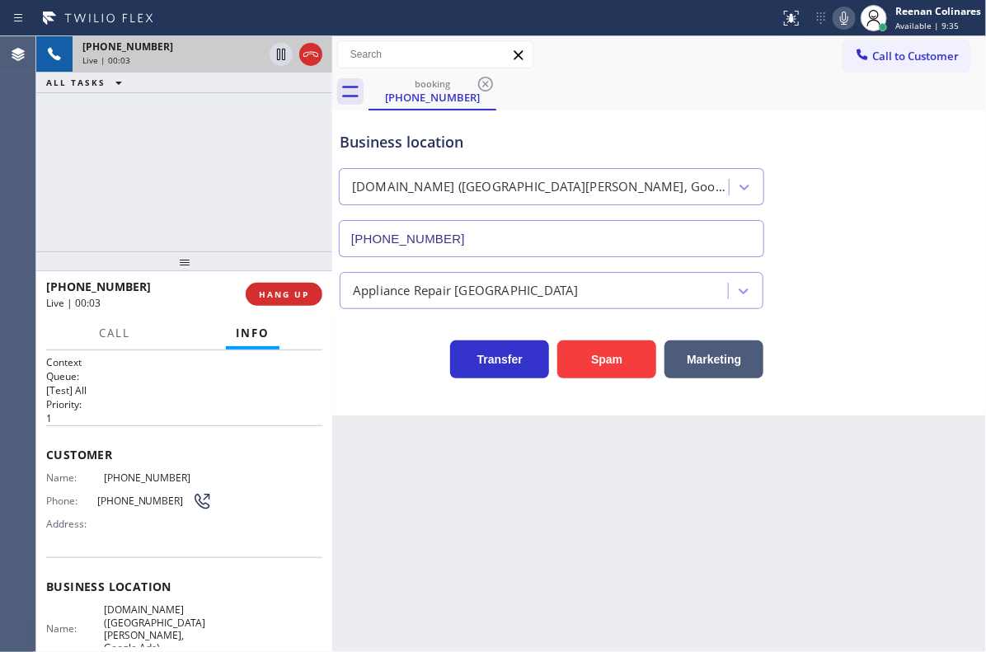
click at [843, 20] on icon at bounding box center [844, 18] width 20 height 20
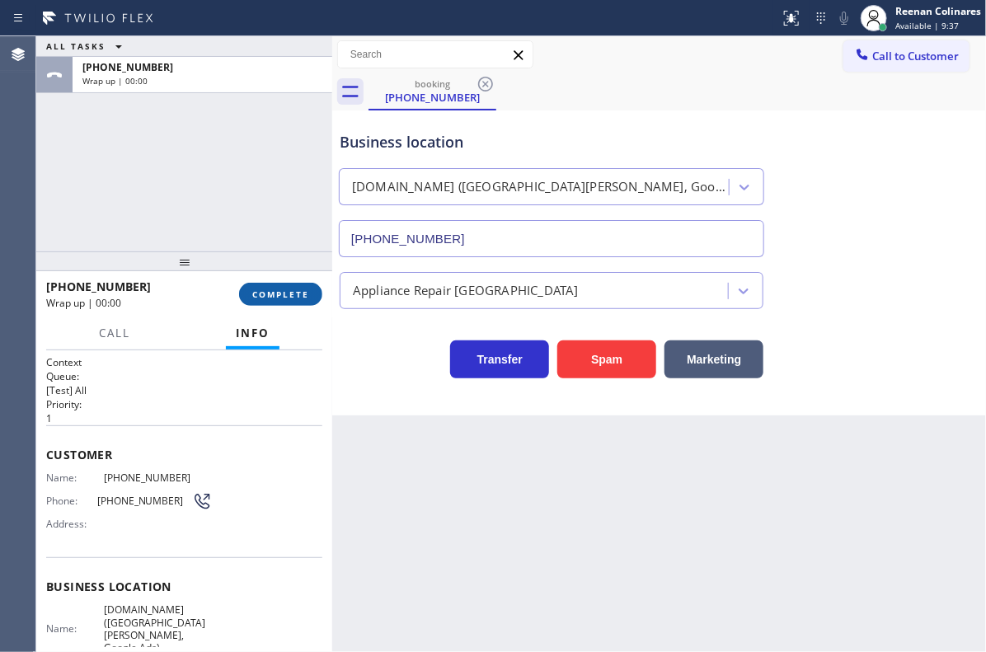
click at [298, 293] on span "COMPLETE" at bounding box center [280, 295] width 57 height 12
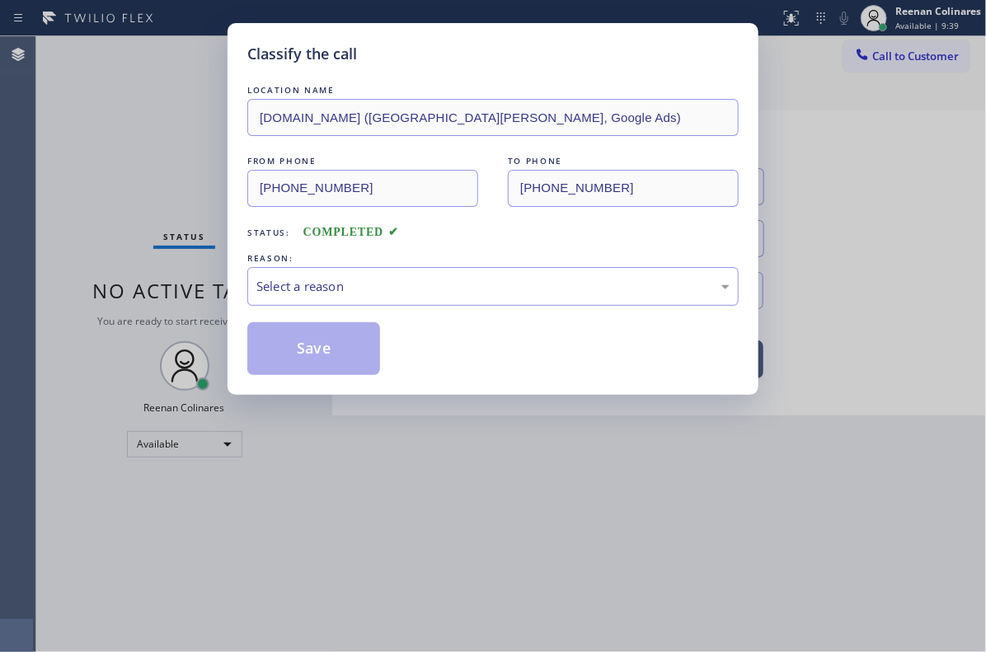
click at [303, 289] on div "Select a reason" at bounding box center [492, 286] width 473 height 19
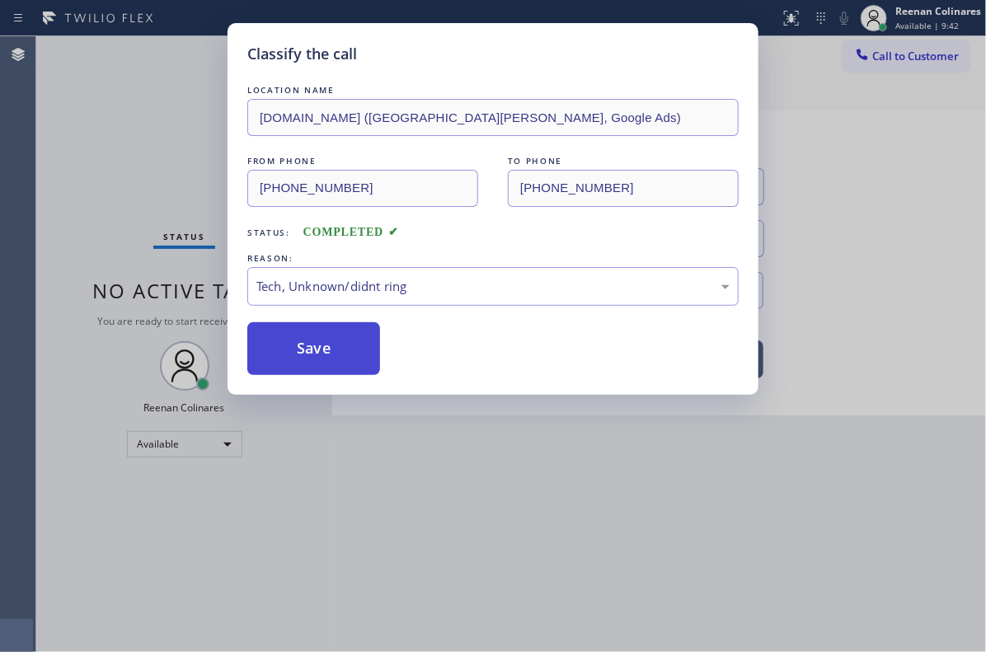
click at [298, 355] on button "Save" at bounding box center [313, 348] width 133 height 53
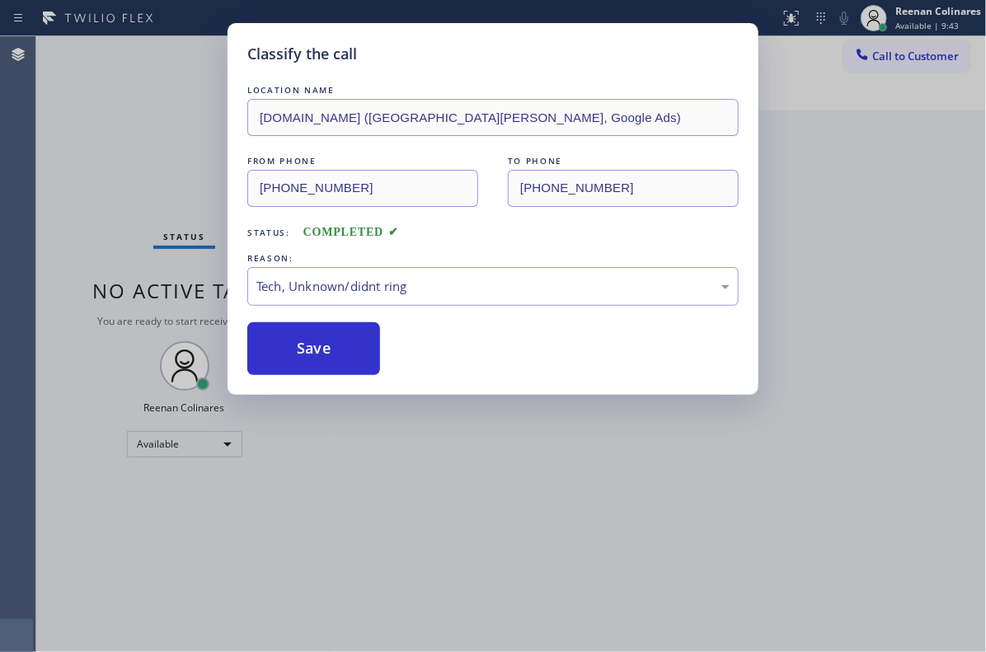
click at [24, 157] on div "Classify the call LOCATION NAME [DOMAIN_NAME] ([GEOGRAPHIC_DATA][PERSON_NAME], …" at bounding box center [493, 326] width 986 height 652
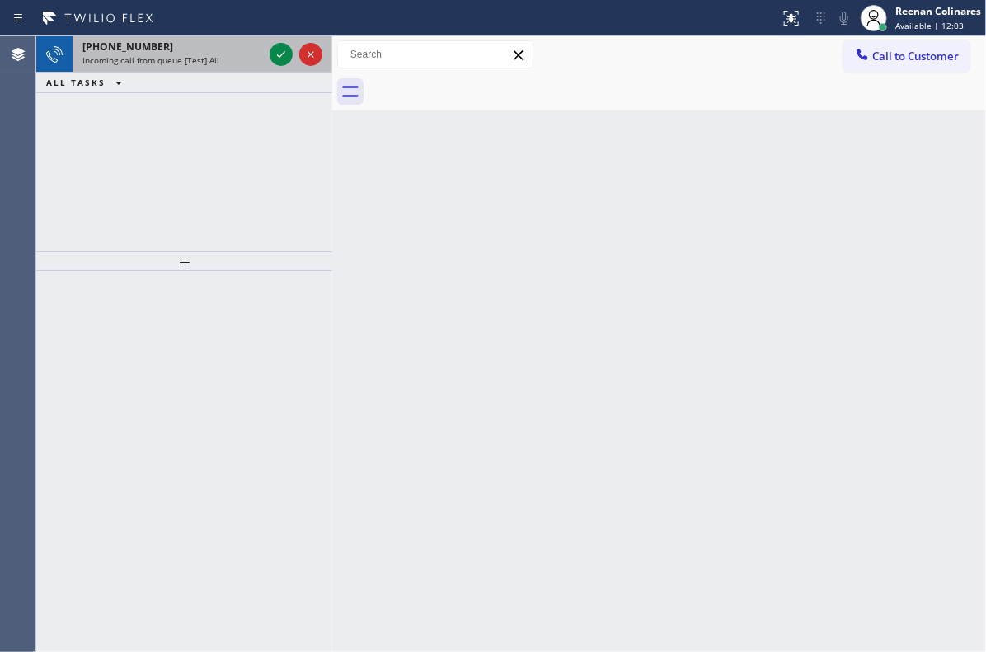
click at [215, 43] on div "[PHONE_NUMBER]" at bounding box center [172, 47] width 181 height 14
click at [225, 59] on div "Incoming call from queue [Test] All" at bounding box center [172, 60] width 181 height 12
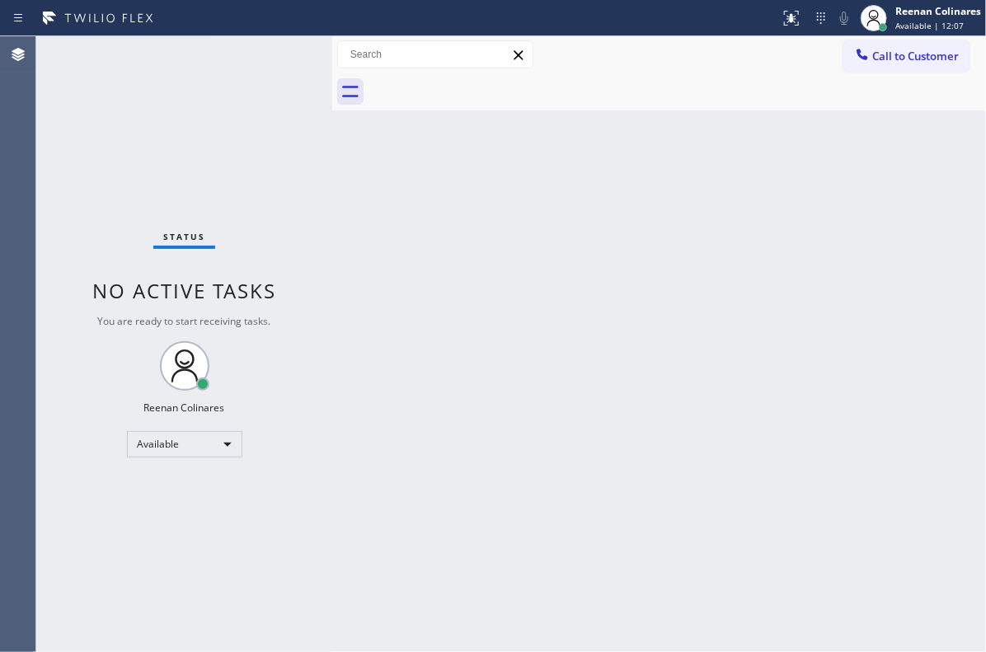
click at [275, 56] on div "Status No active tasks You are ready to start receiving tasks. Reenan Colinares…" at bounding box center [184, 344] width 296 height 616
click at [216, 56] on div "Status No active tasks You are ready to start receiving tasks. Reenan Colinares…" at bounding box center [184, 344] width 296 height 616
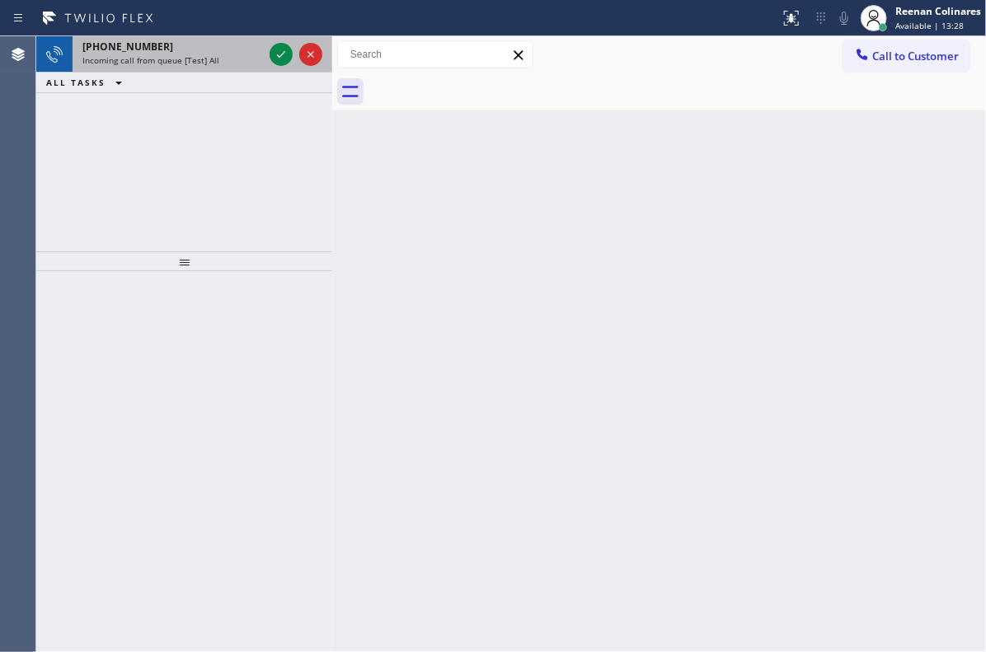
click at [209, 54] on span "Incoming call from queue [Test] All" at bounding box center [150, 60] width 137 height 12
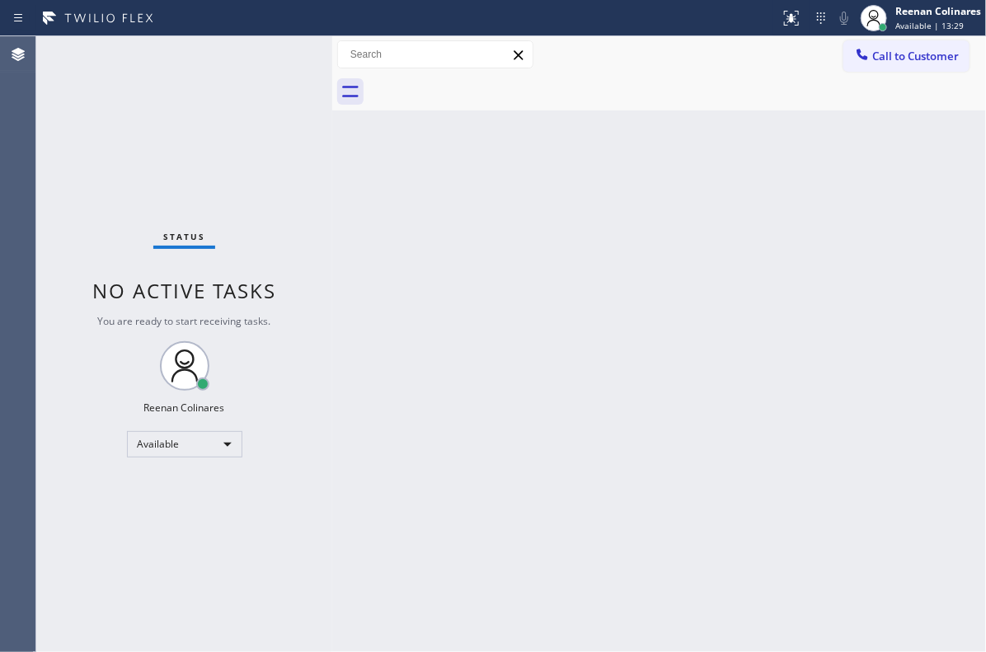
click at [281, 50] on div "Status No active tasks You are ready to start receiving tasks. Reenan Colinares…" at bounding box center [184, 344] width 296 height 616
click at [237, 56] on div "Status No active tasks You are ready to start receiving tasks. Reenan Colinares…" at bounding box center [184, 344] width 296 height 616
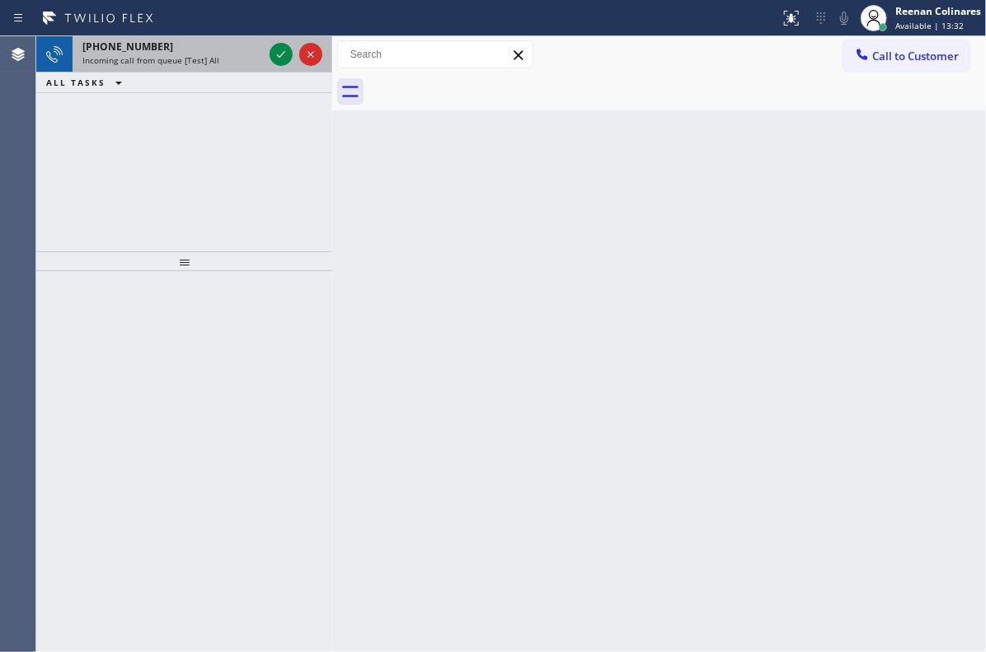
click at [232, 63] on div "Incoming call from queue [Test] All" at bounding box center [172, 60] width 181 height 12
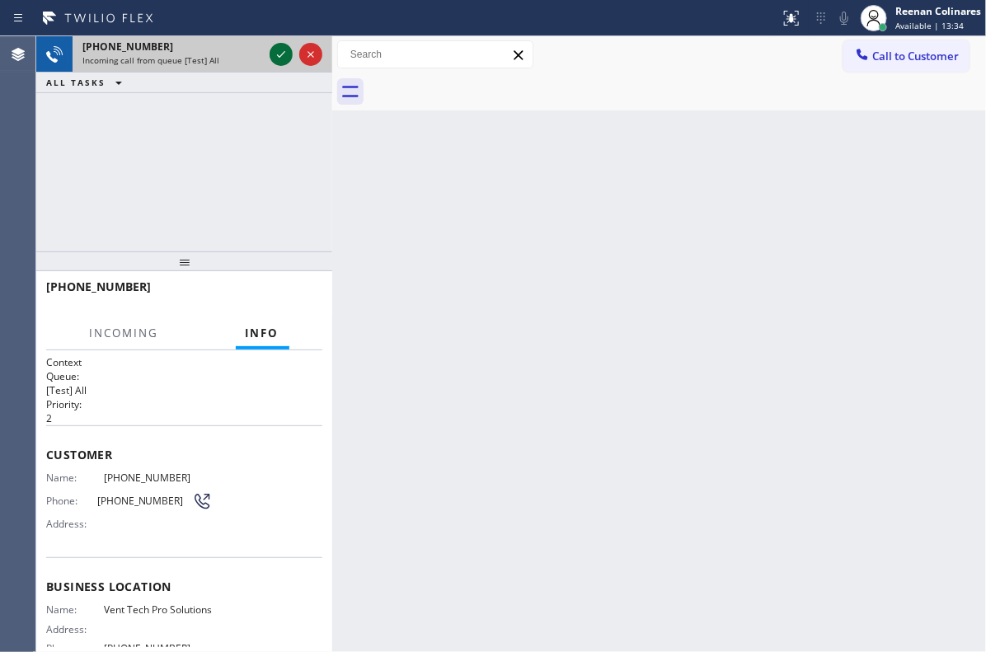
click at [280, 57] on icon at bounding box center [281, 55] width 20 height 20
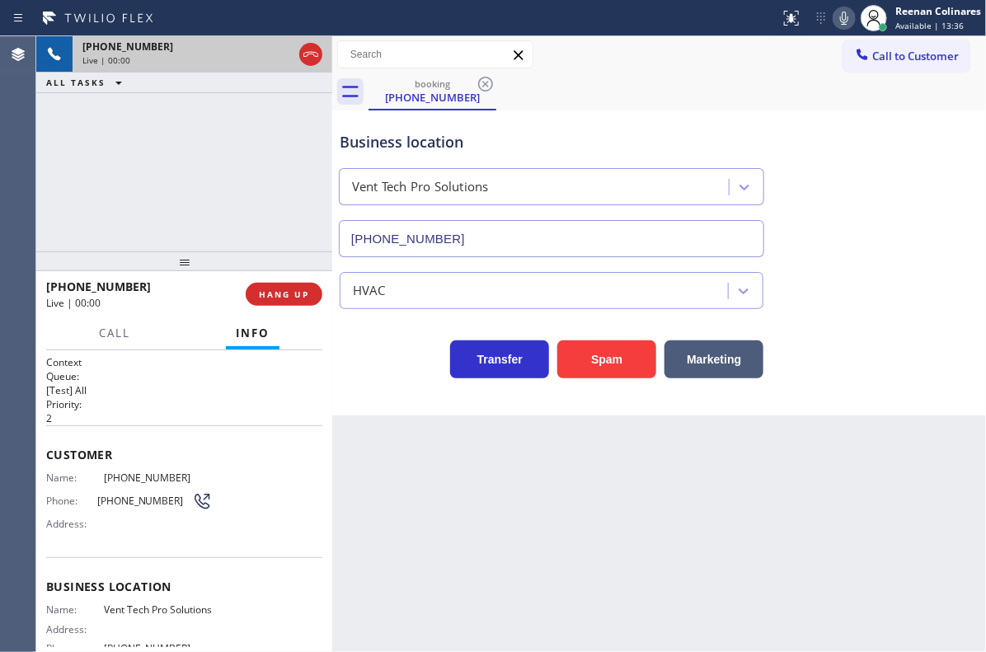
type input "[PHONE_NUMBER]"
click at [283, 299] on span "HANG UP" at bounding box center [284, 295] width 50 height 12
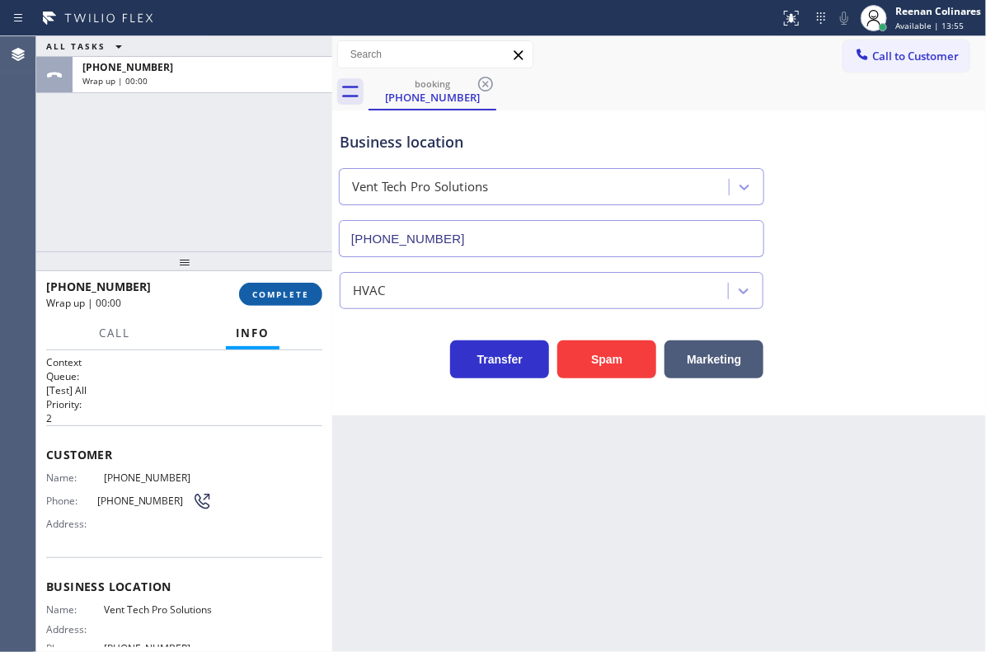
click at [283, 299] on span "COMPLETE" at bounding box center [280, 295] width 57 height 12
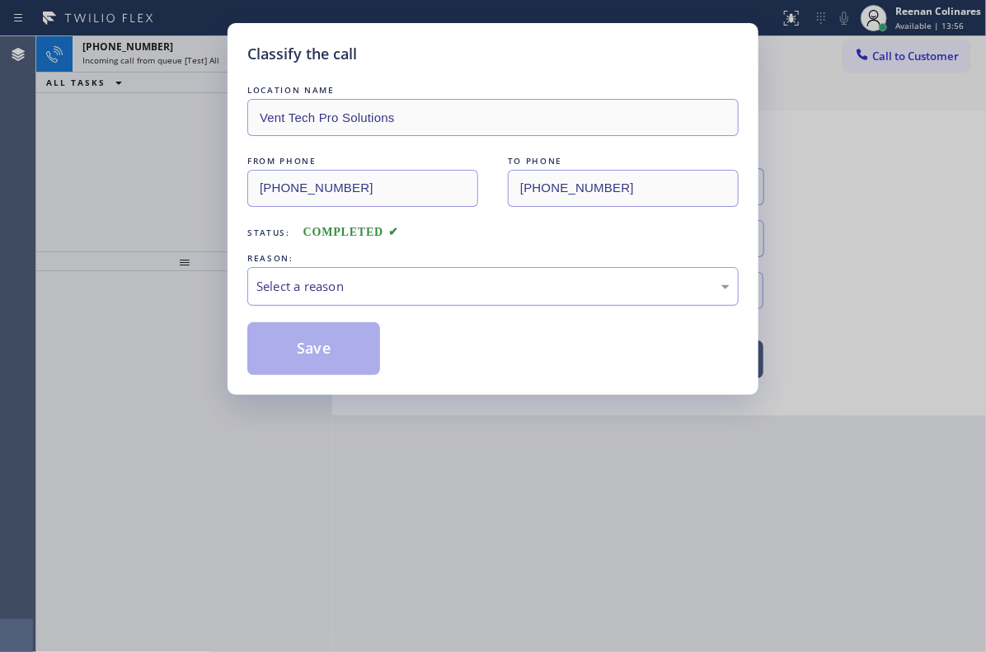
click at [336, 267] on div "Select a reason" at bounding box center [492, 286] width 491 height 39
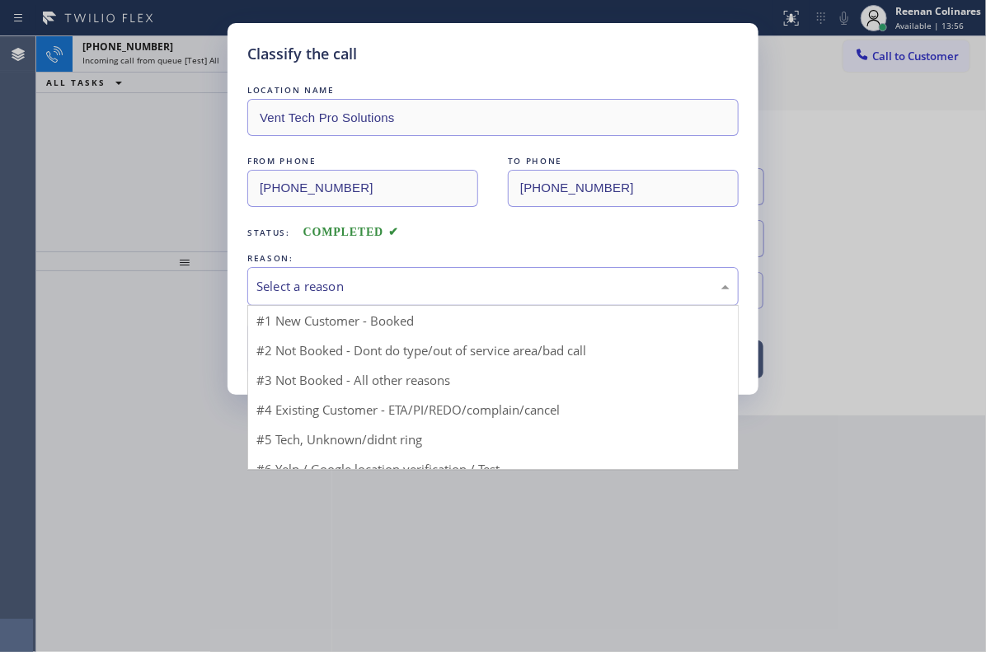
click at [336, 287] on div "Select a reason" at bounding box center [492, 286] width 473 height 19
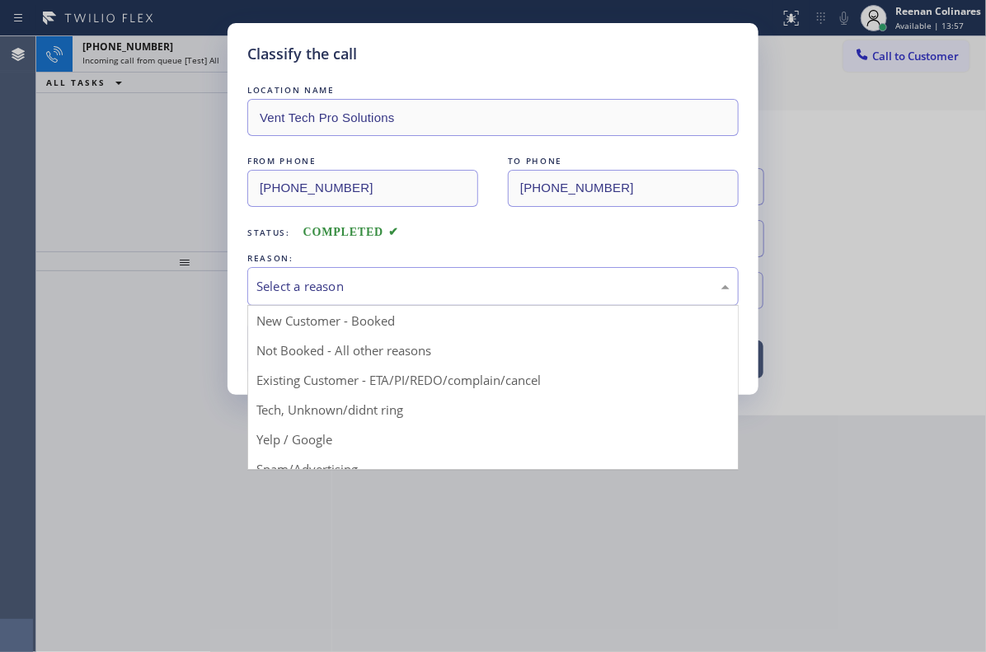
click at [319, 288] on div "Select a reason" at bounding box center [492, 286] width 473 height 19
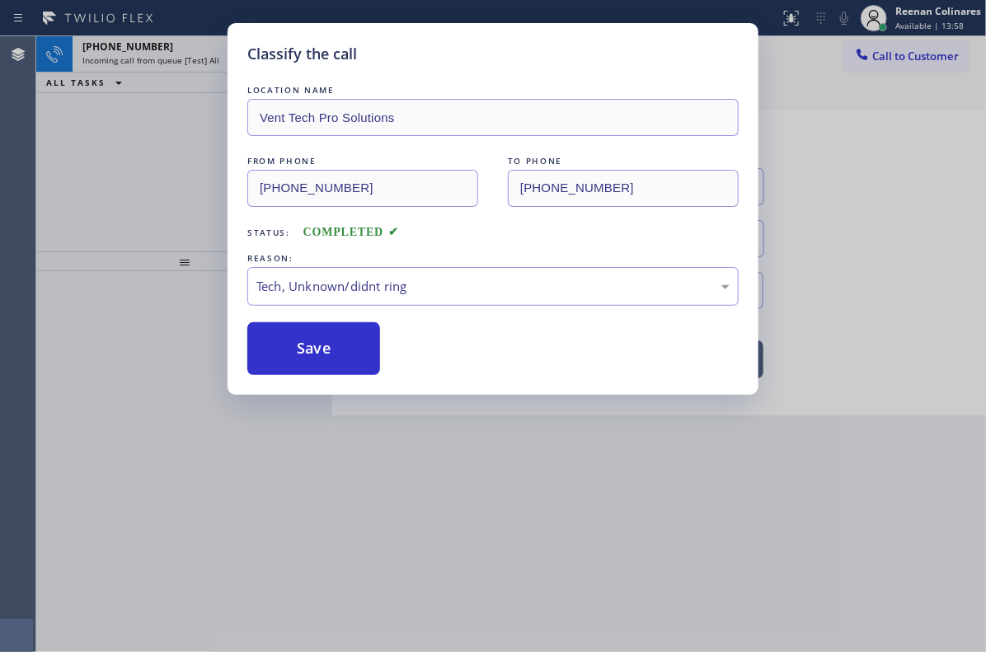
drag, startPoint x: 303, startPoint y: 411, endPoint x: 303, endPoint y: 391, distance: 19.8
click at [312, 345] on button "Save" at bounding box center [313, 348] width 133 height 53
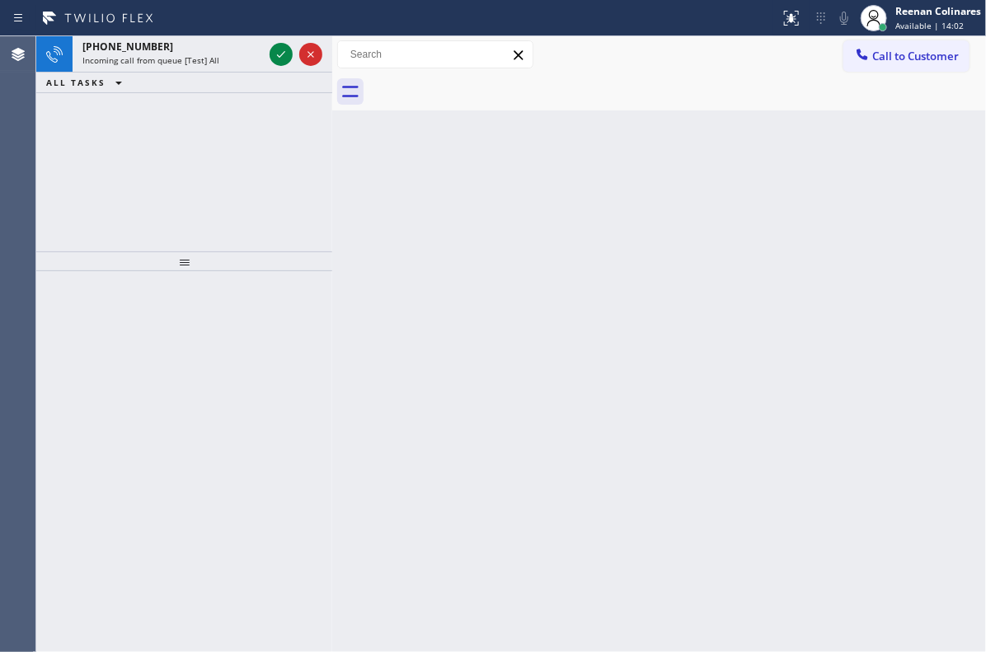
click at [213, 73] on div "ALL TASKS ALL TASKS ACTIVE TASKS TASKS IN WRAP UP" at bounding box center [184, 83] width 296 height 21
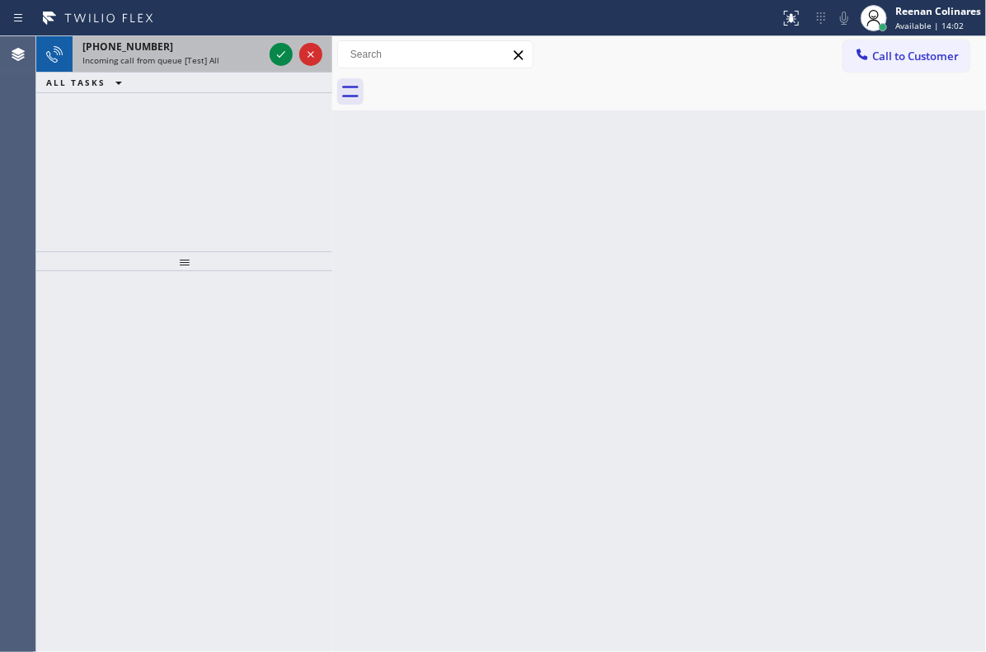
click at [224, 60] on div "Incoming call from queue [Test] All" at bounding box center [172, 60] width 181 height 12
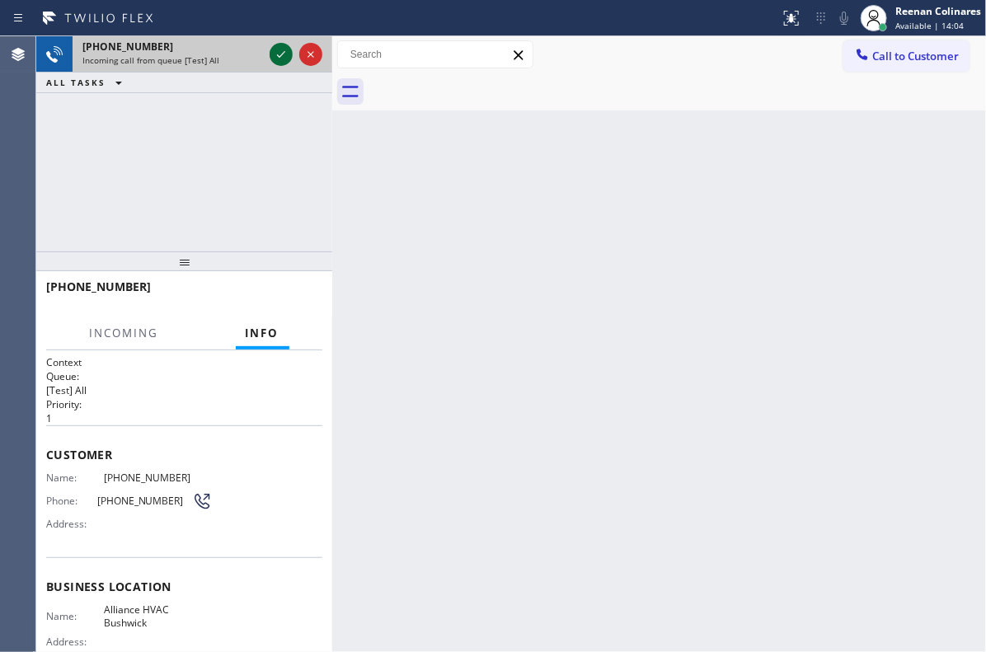
click at [279, 57] on icon at bounding box center [281, 54] width 8 height 7
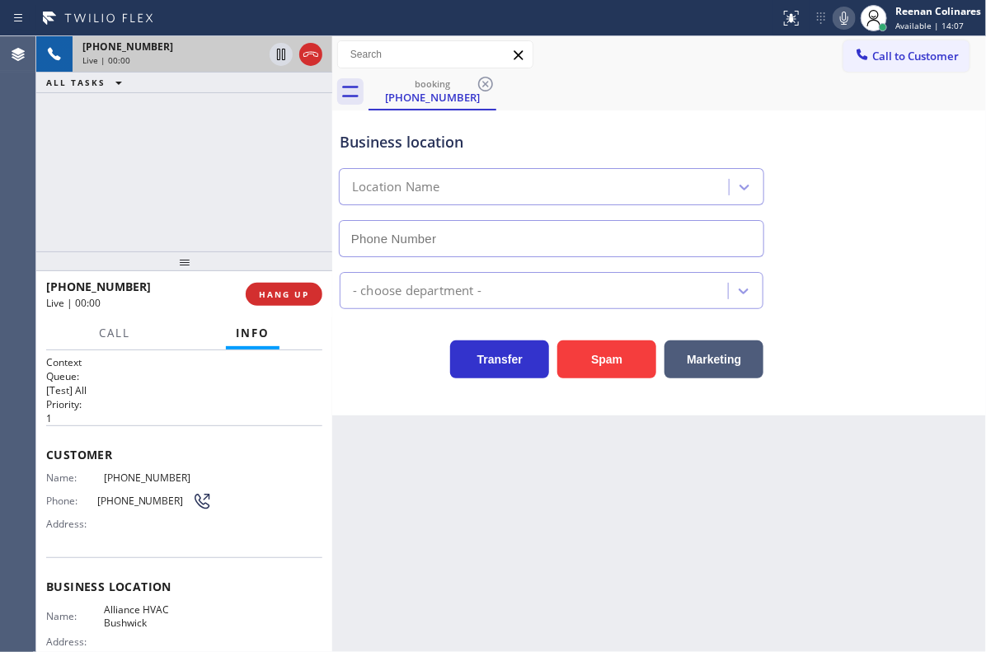
type input "[PHONE_NUMBER]"
click at [845, 16] on icon at bounding box center [844, 18] width 8 height 13
click at [845, 17] on icon at bounding box center [844, 18] width 8 height 13
click at [843, 19] on icon at bounding box center [844, 18] width 8 height 13
click at [843, 19] on icon at bounding box center [844, 18] width 20 height 20
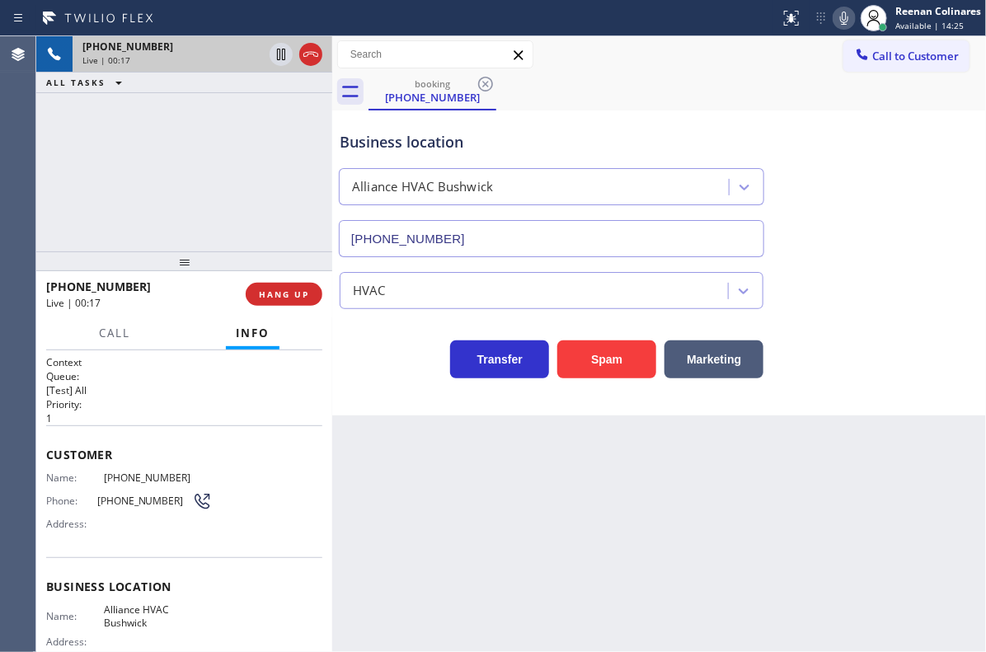
click at [841, 20] on icon at bounding box center [844, 18] width 8 height 13
drag, startPoint x: 711, startPoint y: 354, endPoint x: 727, endPoint y: 345, distance: 18.4
click at [711, 355] on button "Marketing" at bounding box center [713, 359] width 99 height 38
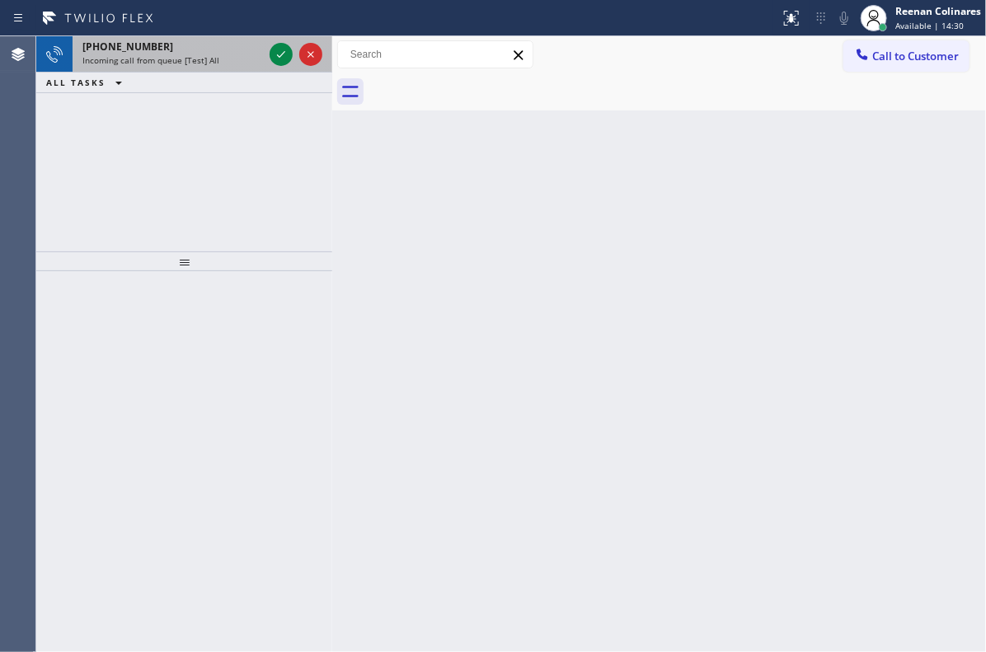
click at [212, 68] on div "[PHONE_NUMBER] Incoming call from queue [Test] All" at bounding box center [170, 54] width 194 height 36
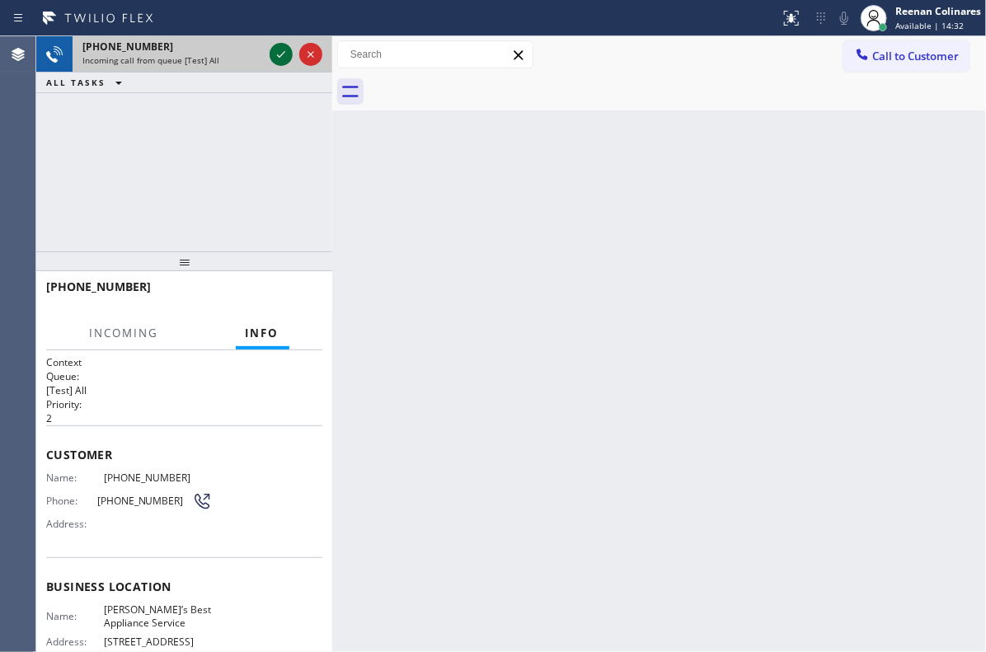
click at [282, 51] on icon at bounding box center [281, 55] width 20 height 20
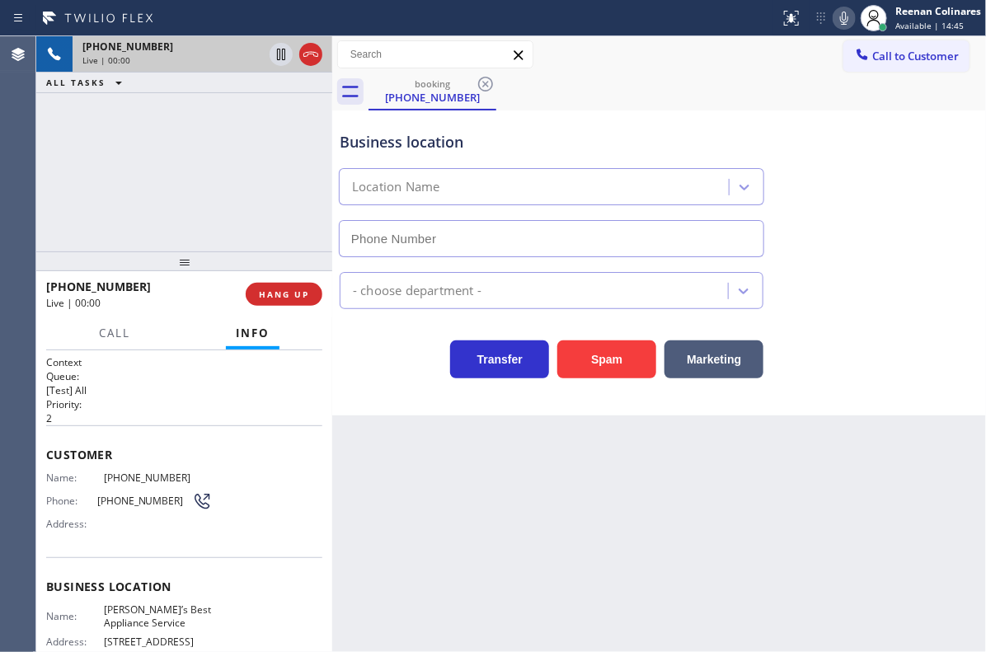
type input "[PHONE_NUMBER]"
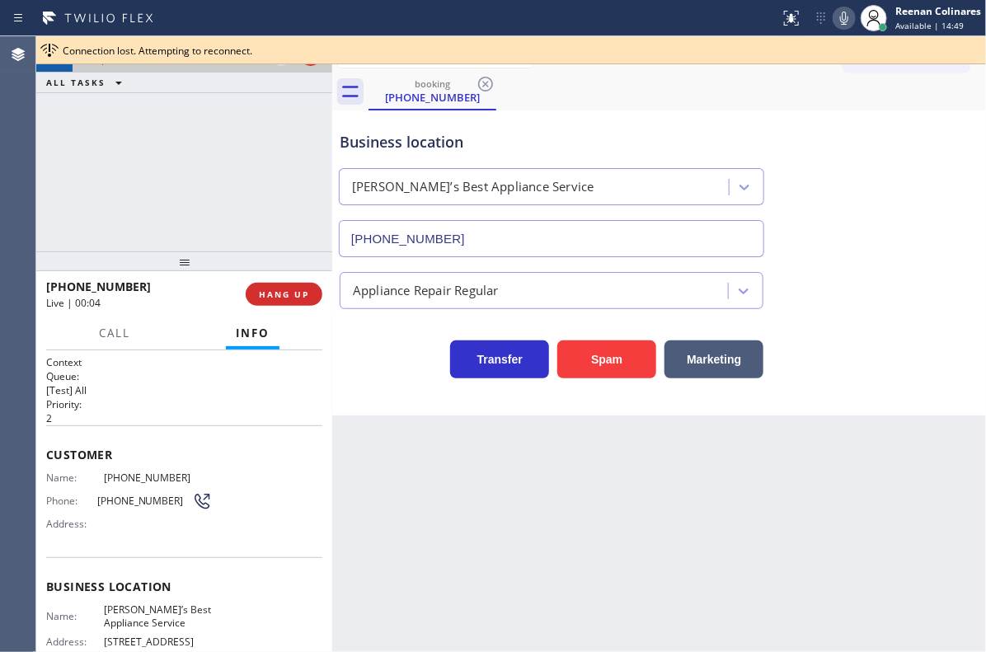
click at [843, 15] on icon at bounding box center [844, 18] width 20 height 20
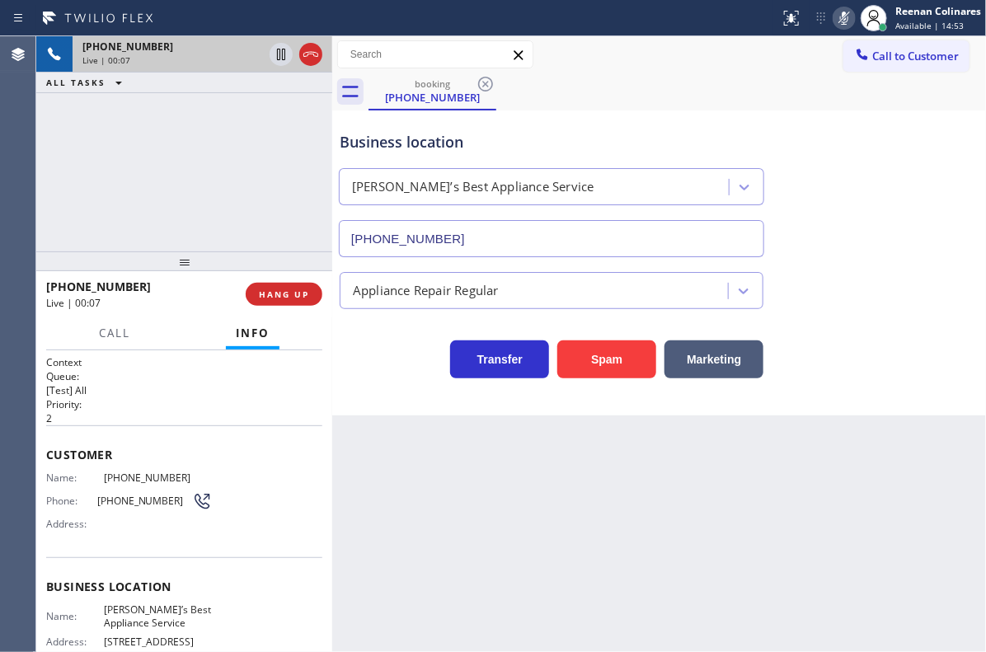
click at [843, 17] on icon at bounding box center [844, 18] width 20 height 20
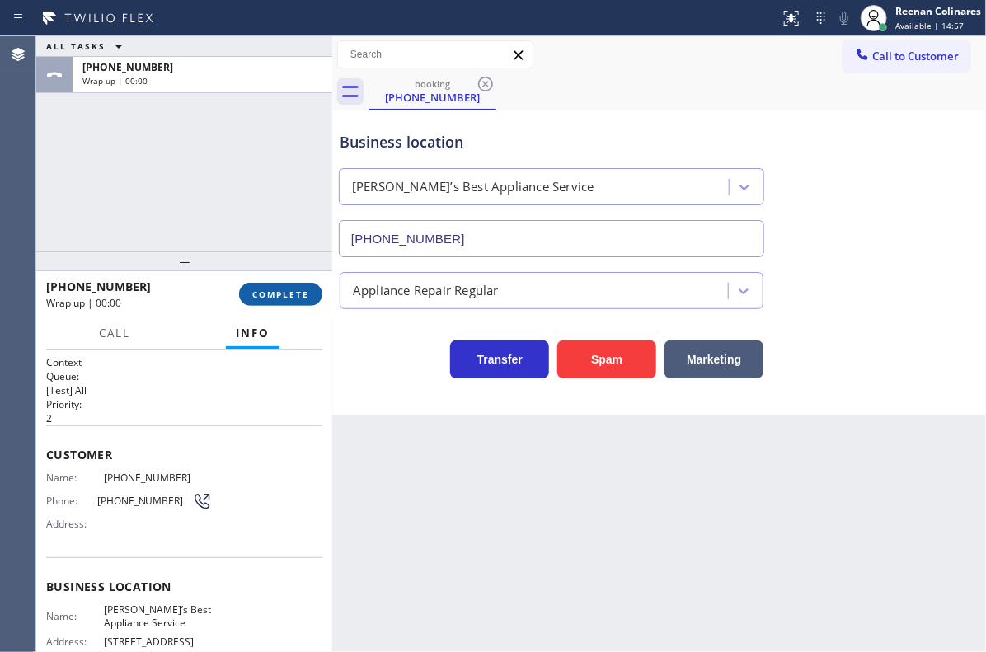
click at [310, 301] on button "COMPLETE" at bounding box center [280, 294] width 83 height 23
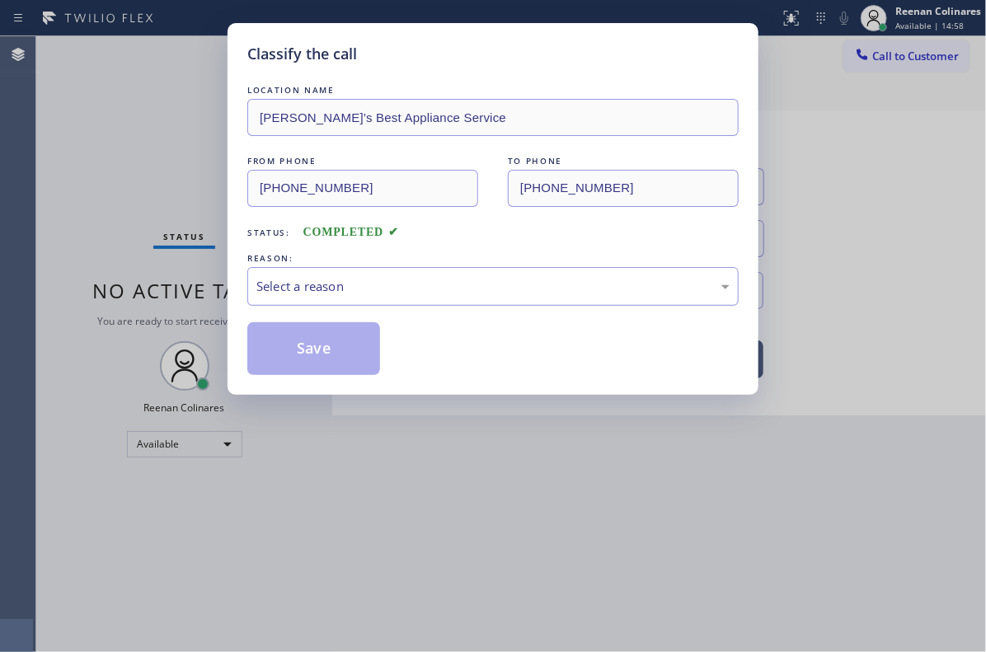
click at [347, 287] on div "Select a reason" at bounding box center [492, 286] width 473 height 19
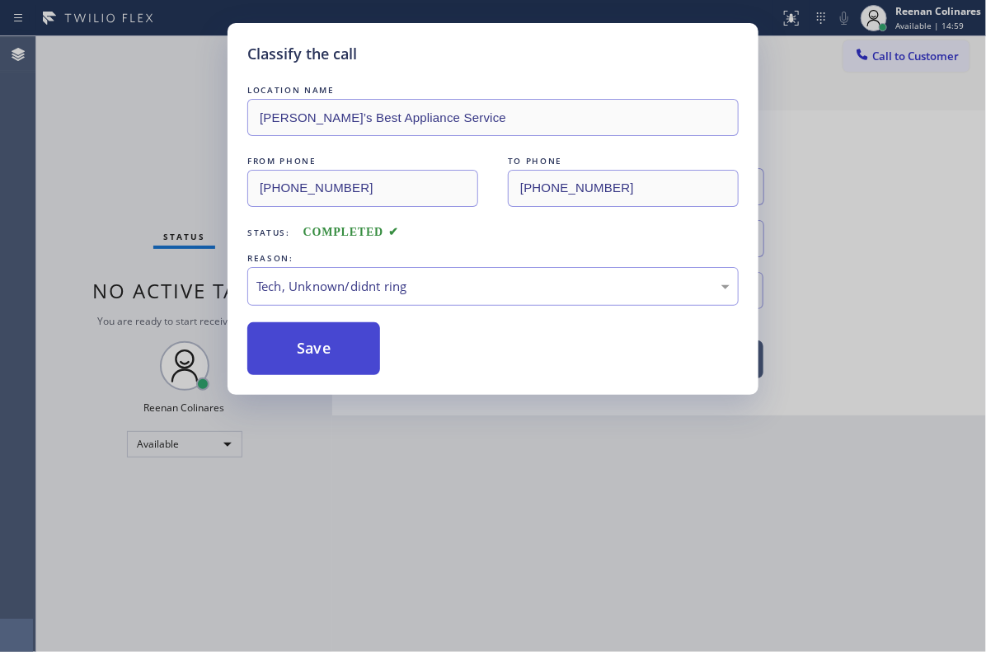
click at [315, 340] on button "Save" at bounding box center [313, 348] width 133 height 53
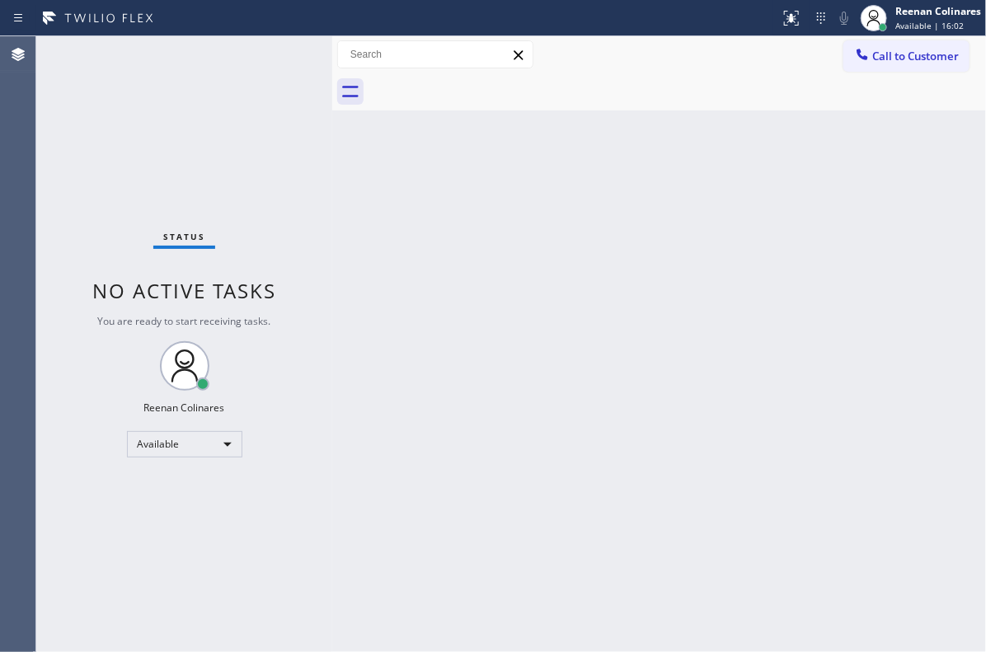
click at [199, 52] on div "Status No active tasks You are ready to start receiving tasks. Reenan Colinares…" at bounding box center [184, 344] width 296 height 616
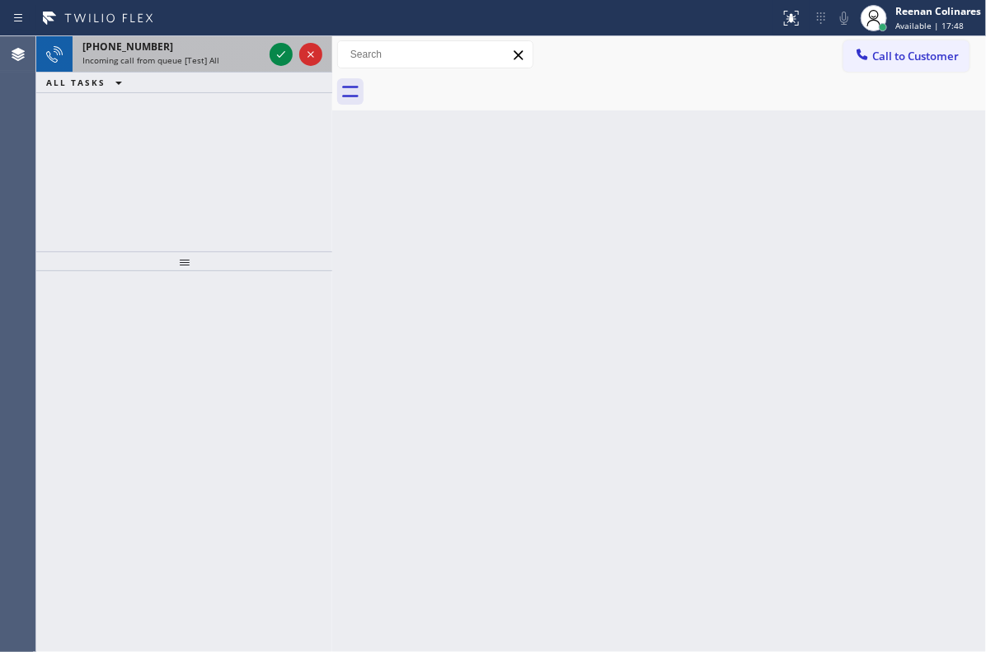
click at [225, 59] on div "Incoming call from queue [Test] All" at bounding box center [172, 60] width 181 height 12
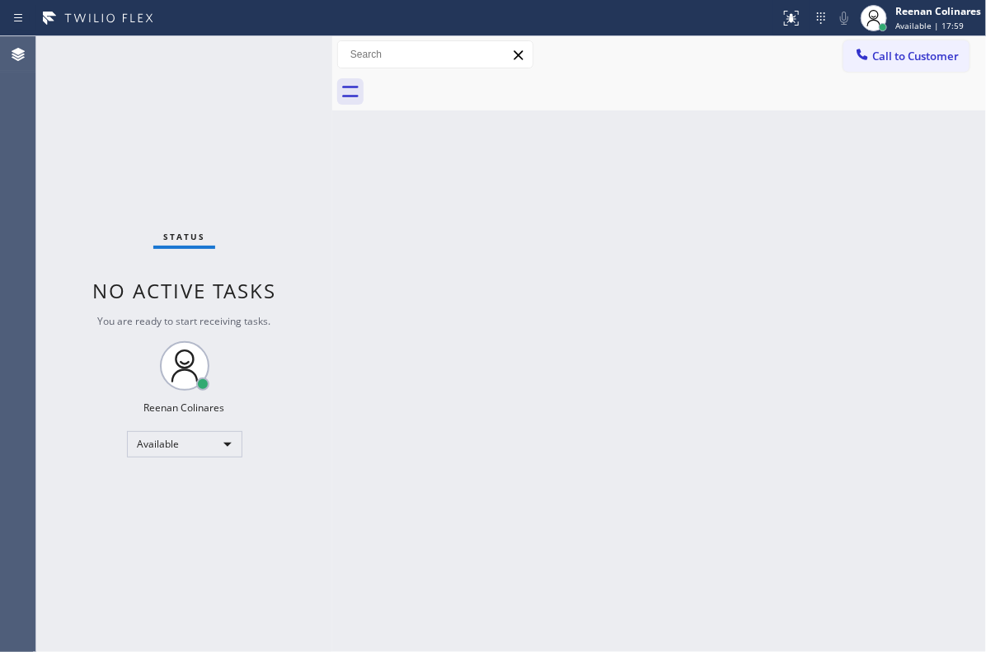
click at [605, 222] on div "Back to Dashboard Change Sender ID Customers Technicians Select a contact Outbo…" at bounding box center [659, 344] width 654 height 616
drag, startPoint x: 330, startPoint y: 175, endPoint x: 334, endPoint y: 183, distance: 9.2
click at [332, 177] on div at bounding box center [332, 344] width 0 height 616
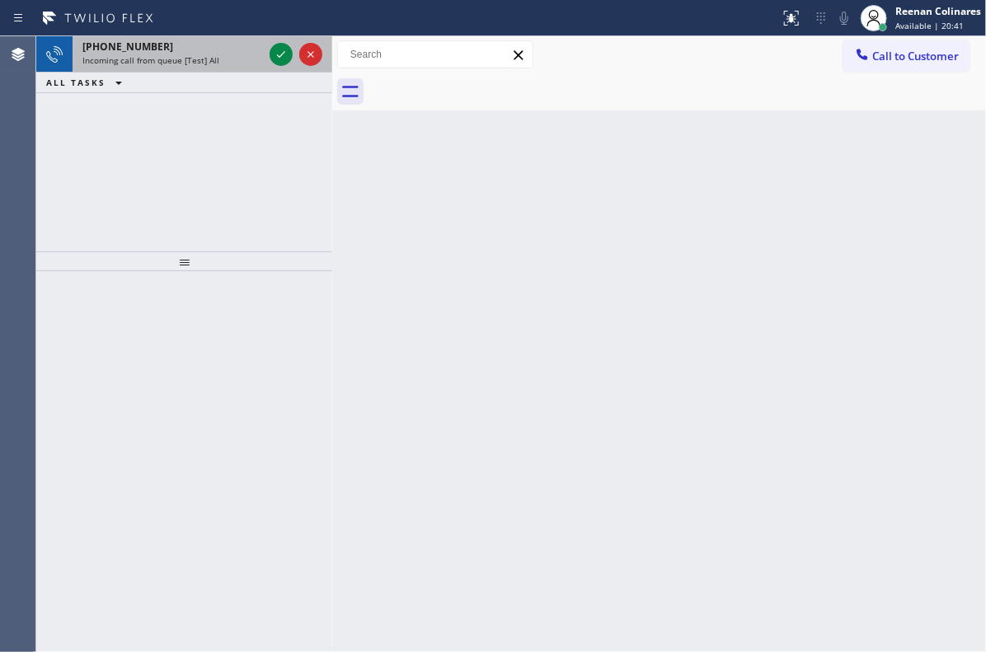
click at [217, 63] on div "Incoming call from queue [Test] All" at bounding box center [172, 60] width 181 height 12
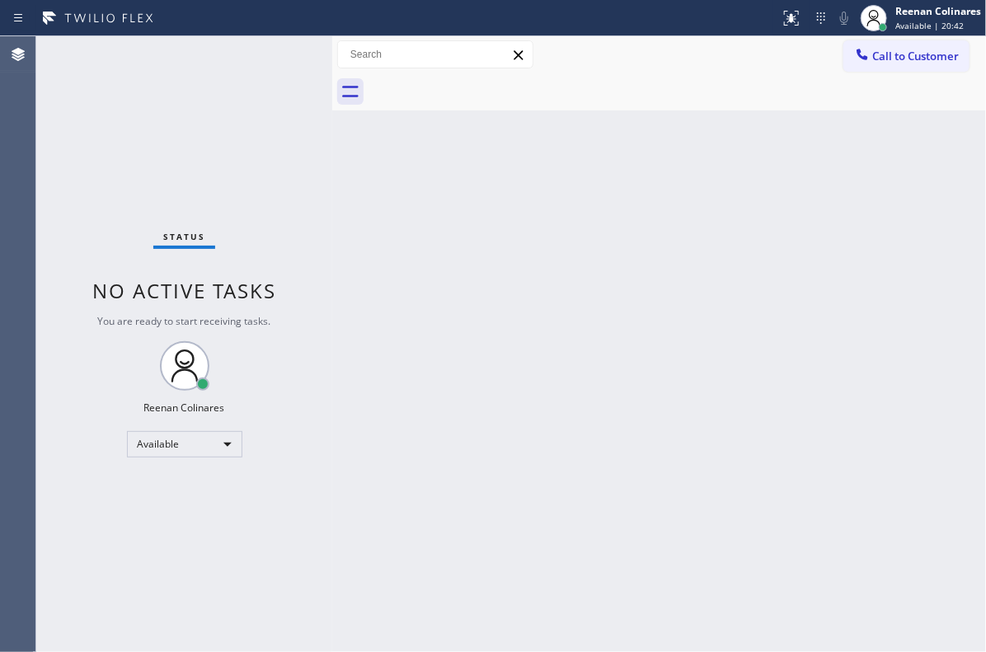
click at [215, 71] on div "Status No active tasks You are ready to start receiving tasks. Reenan Colinares…" at bounding box center [184, 344] width 296 height 616
click at [558, 256] on div "Back to Dashboard Change Sender ID Customers Technicians Select a contact Outbo…" at bounding box center [659, 344] width 654 height 616
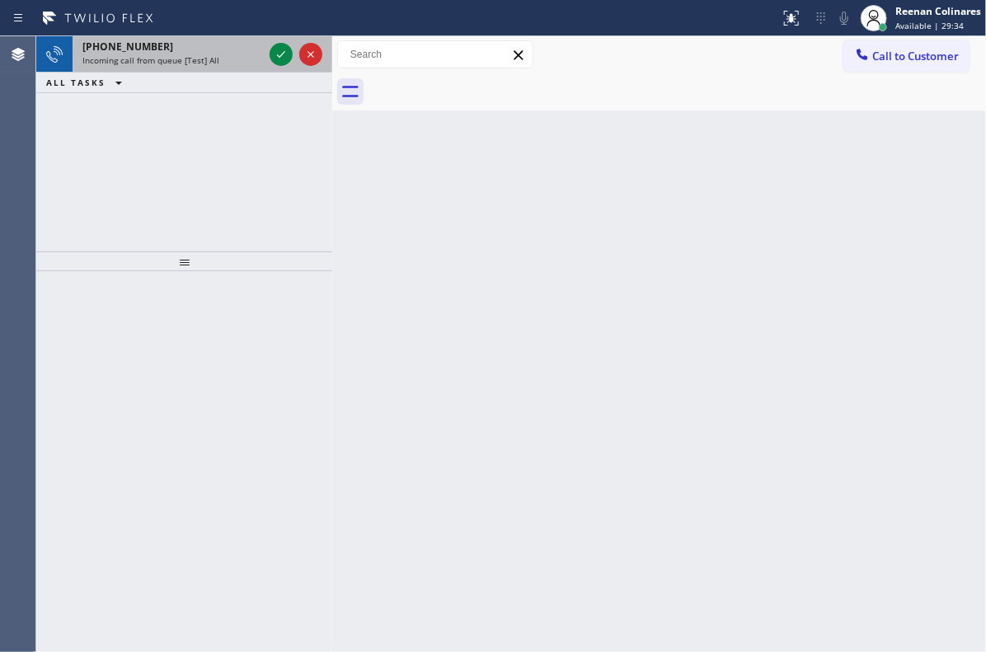
click at [210, 45] on div "[PHONE_NUMBER]" at bounding box center [172, 47] width 181 height 14
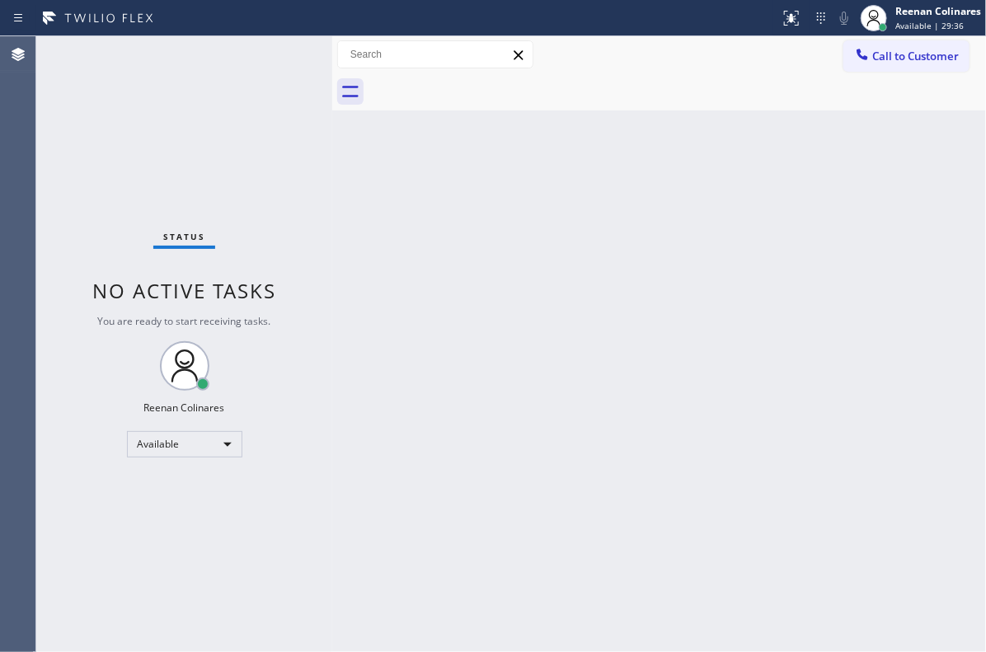
click at [210, 71] on div "Status No active tasks You are ready to start receiving tasks. Reenan Colinares…" at bounding box center [184, 344] width 296 height 616
click at [209, 71] on div "Status No active tasks You are ready to start receiving tasks. Reenan Colinares…" at bounding box center [184, 344] width 296 height 616
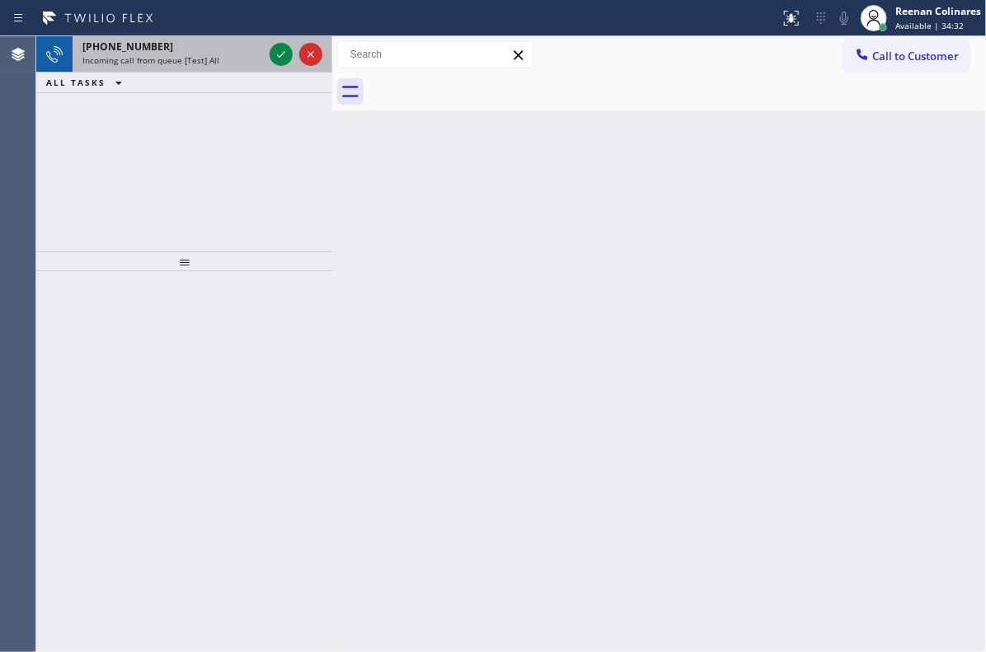
click at [208, 63] on span "Incoming call from queue [Test] All" at bounding box center [150, 60] width 137 height 12
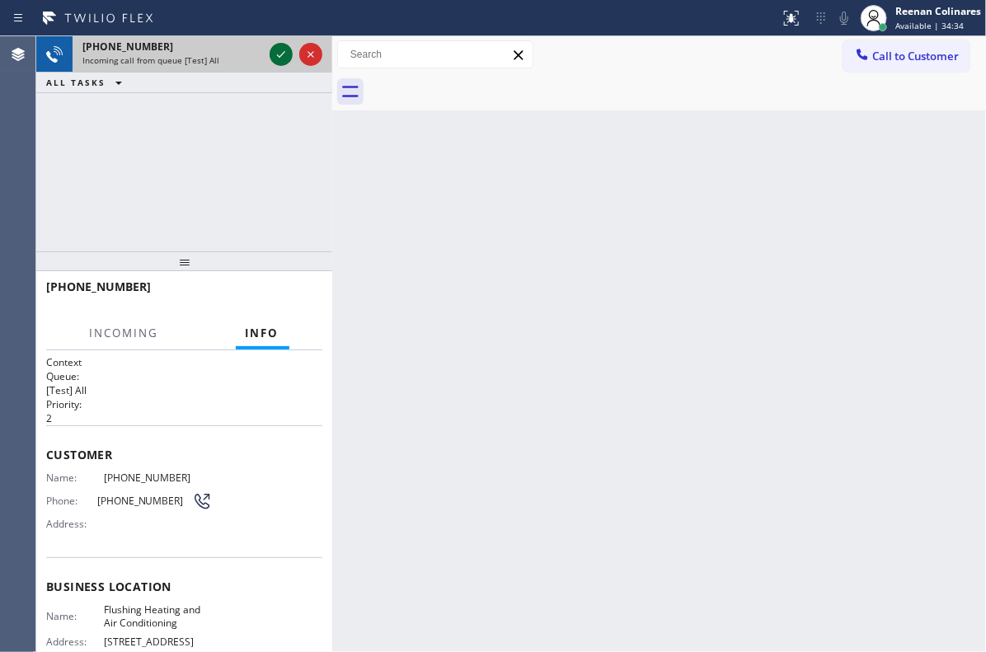
click at [279, 56] on icon at bounding box center [281, 55] width 20 height 20
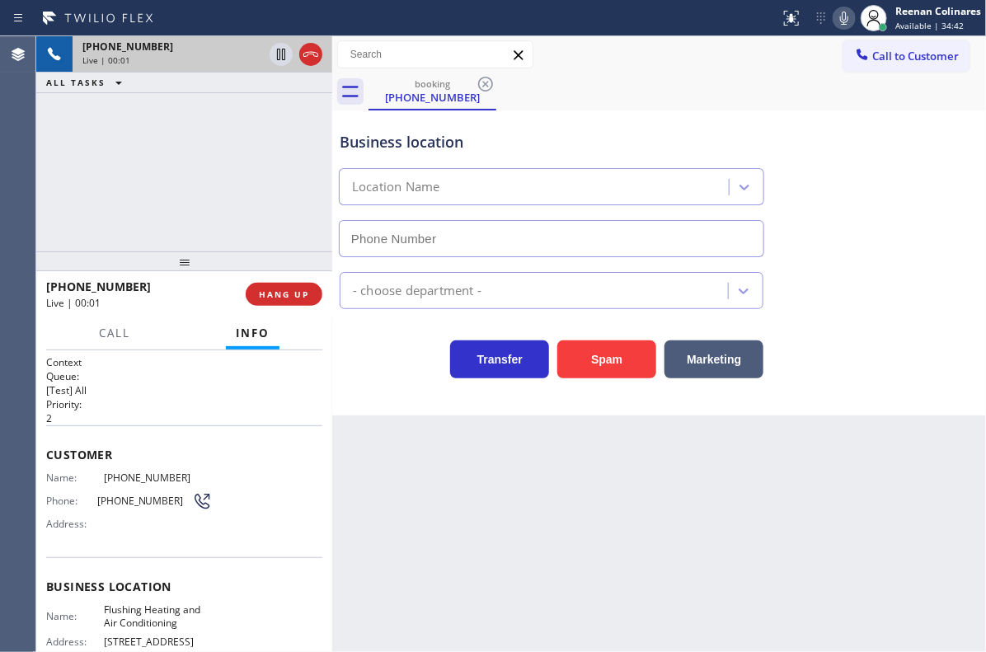
type input "[PHONE_NUMBER]"
click at [850, 16] on icon at bounding box center [844, 18] width 20 height 20
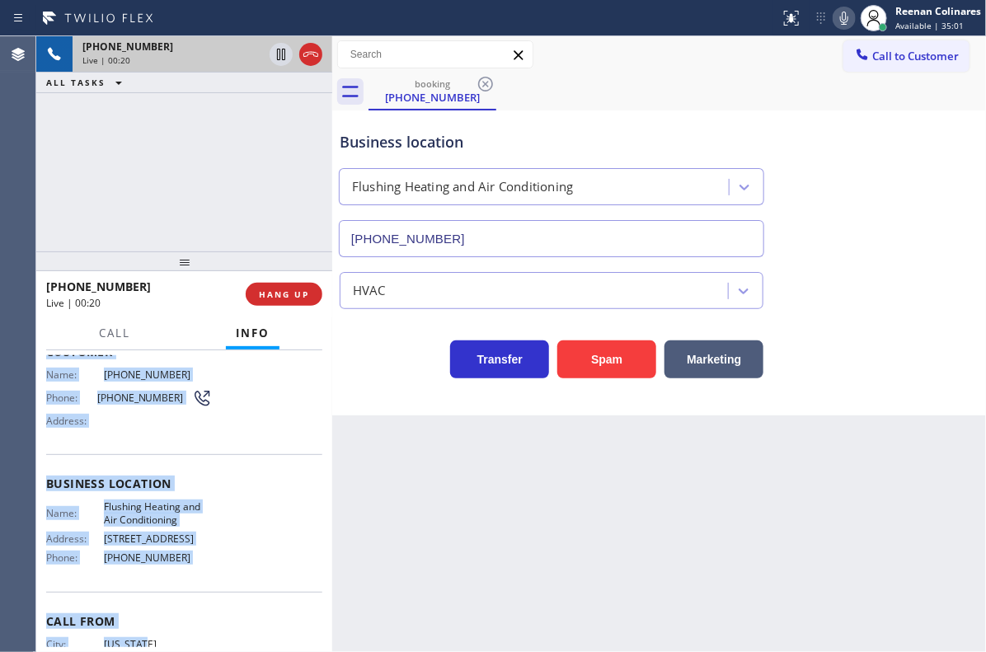
scroll to position [120, 0]
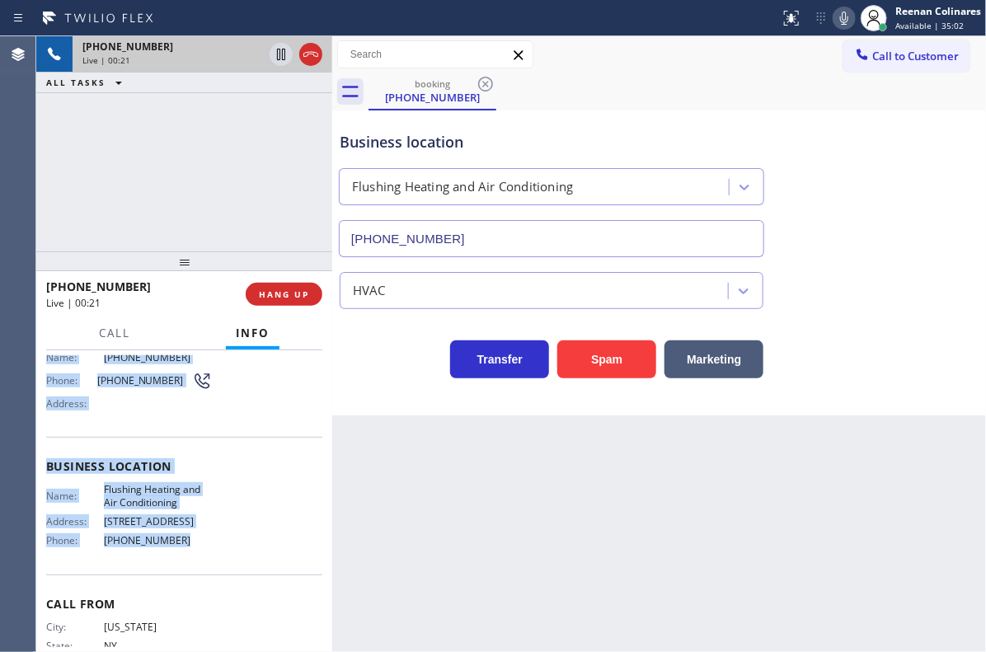
drag, startPoint x: 55, startPoint y: 465, endPoint x: 238, endPoint y: 566, distance: 208.8
click at [238, 566] on div "Context Queue: [Test] All Priority: 2 Customer Name: [PHONE_NUMBER] Phone: [PHO…" at bounding box center [184, 467] width 276 height 464
copy div "Customer Name: [PHONE_NUMBER] Phone: [PHONE_NUMBER] Address: Business location …"
click at [848, 16] on icon at bounding box center [844, 18] width 20 height 20
click at [103, 333] on span "Call" at bounding box center [114, 333] width 31 height 15
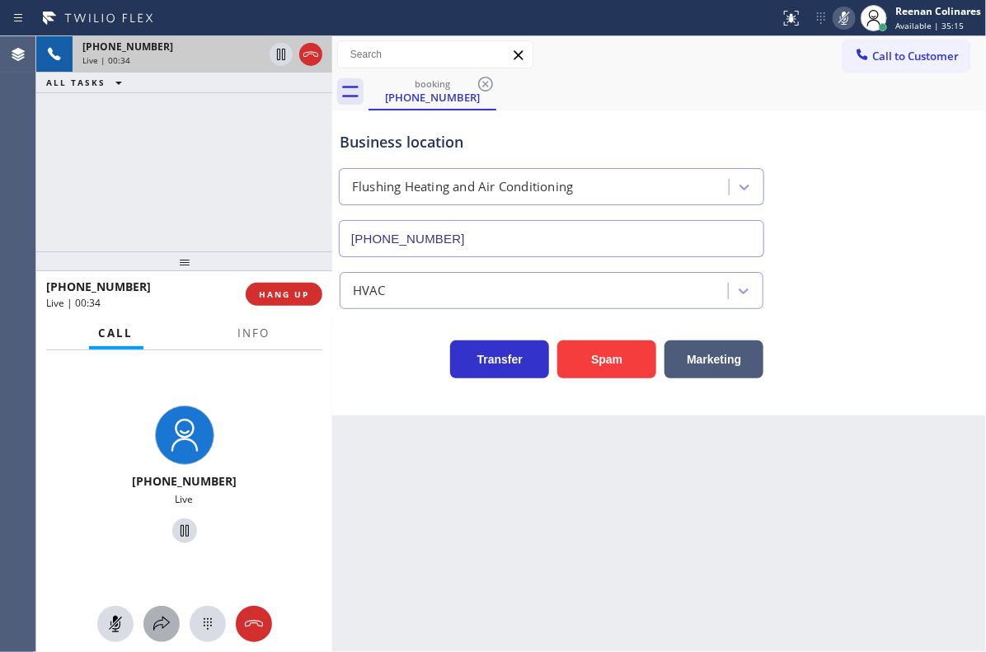
click at [157, 628] on icon at bounding box center [162, 624] width 20 height 20
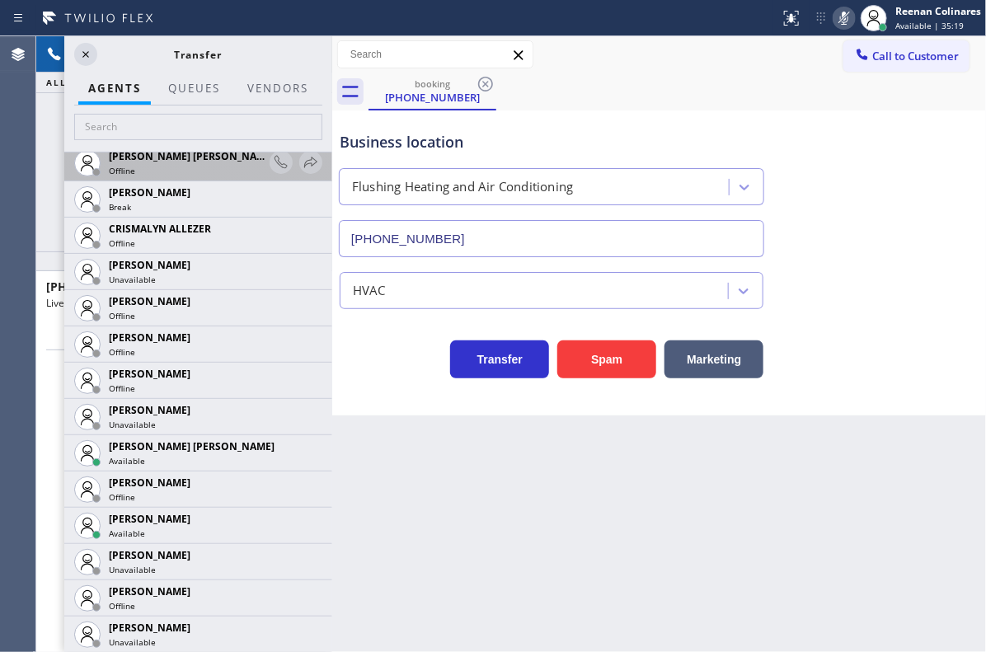
scroll to position [879, 0]
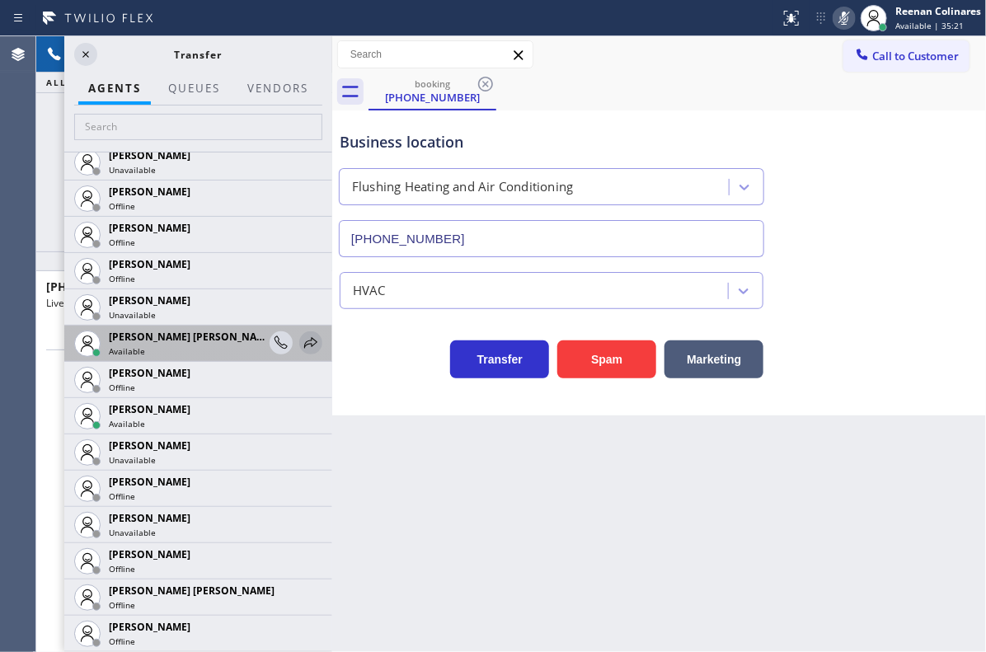
click at [304, 340] on icon at bounding box center [310, 342] width 13 height 11
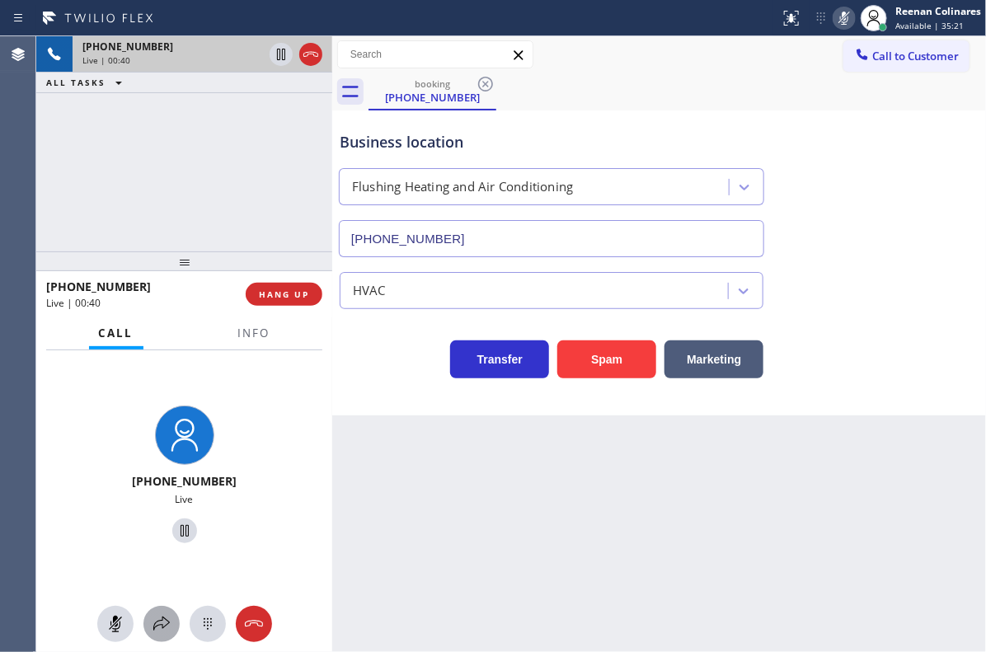
click at [152, 624] on icon at bounding box center [162, 624] width 20 height 20
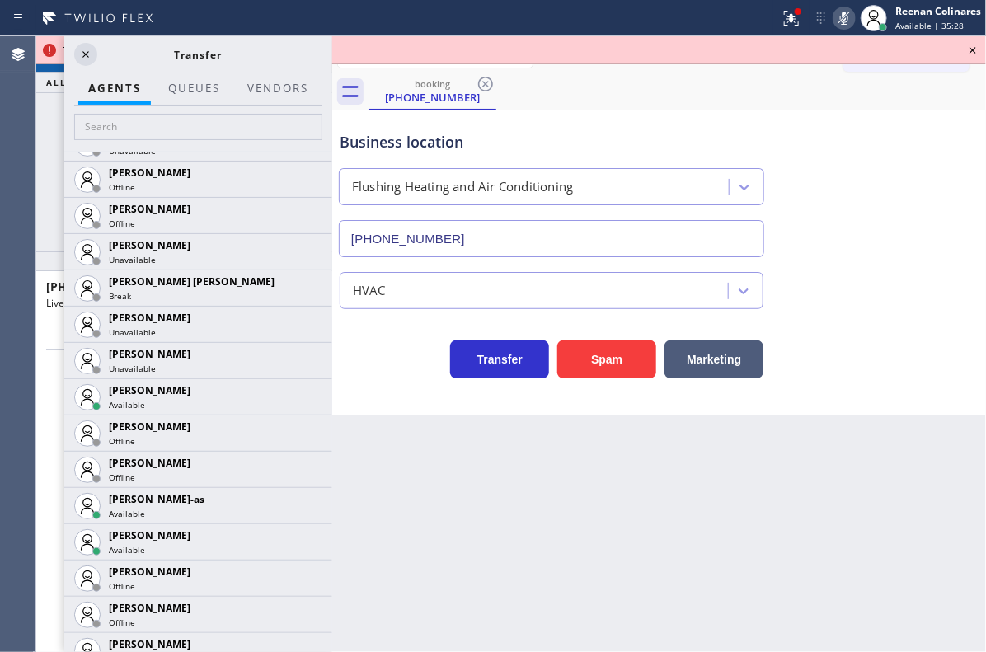
scroll to position [1486, 0]
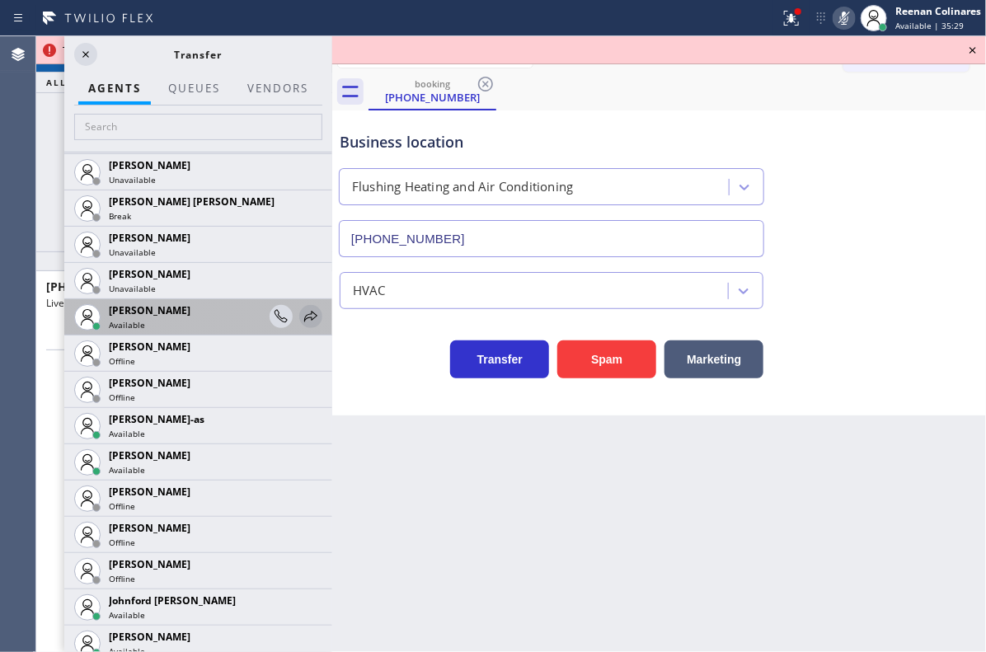
click at [301, 315] on icon at bounding box center [311, 317] width 20 height 20
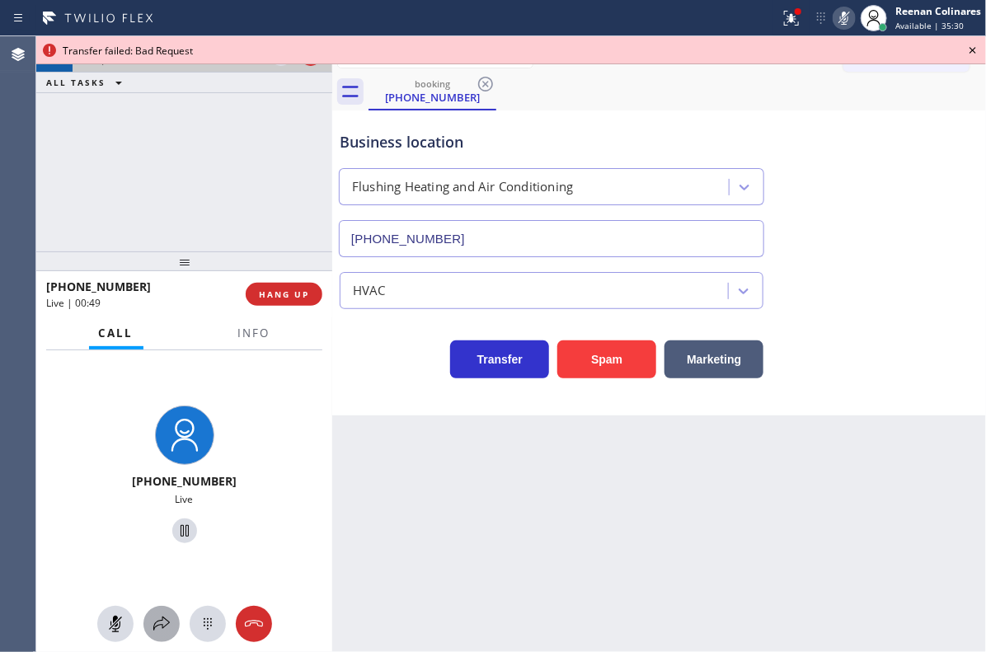
click at [153, 622] on icon at bounding box center [162, 624] width 20 height 20
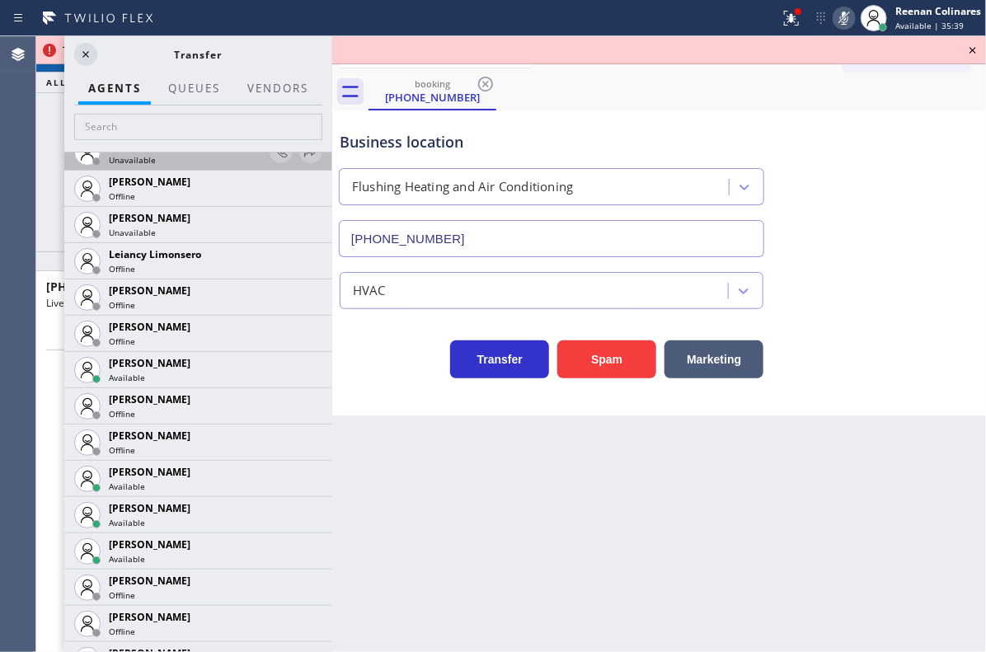
scroll to position [2486, 0]
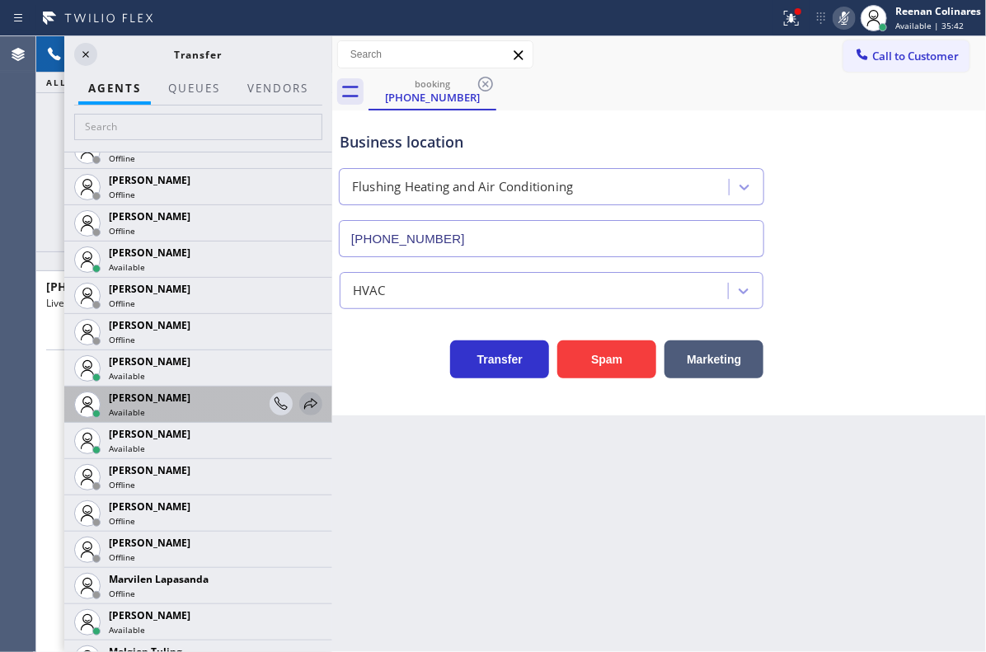
click at [304, 406] on icon at bounding box center [310, 403] width 13 height 11
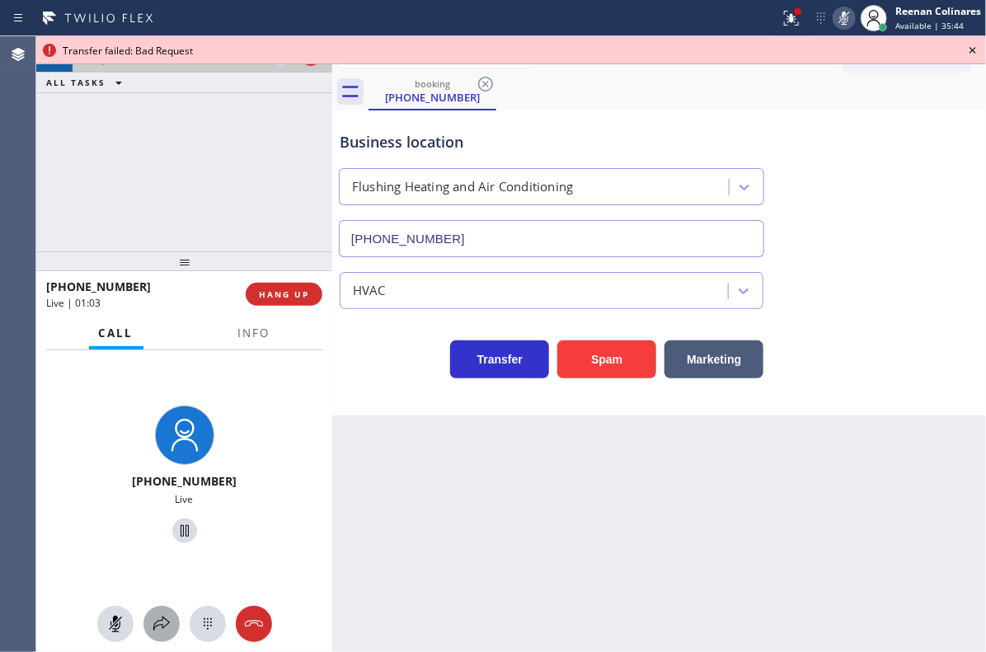
click at [154, 620] on icon at bounding box center [162, 624] width 20 height 20
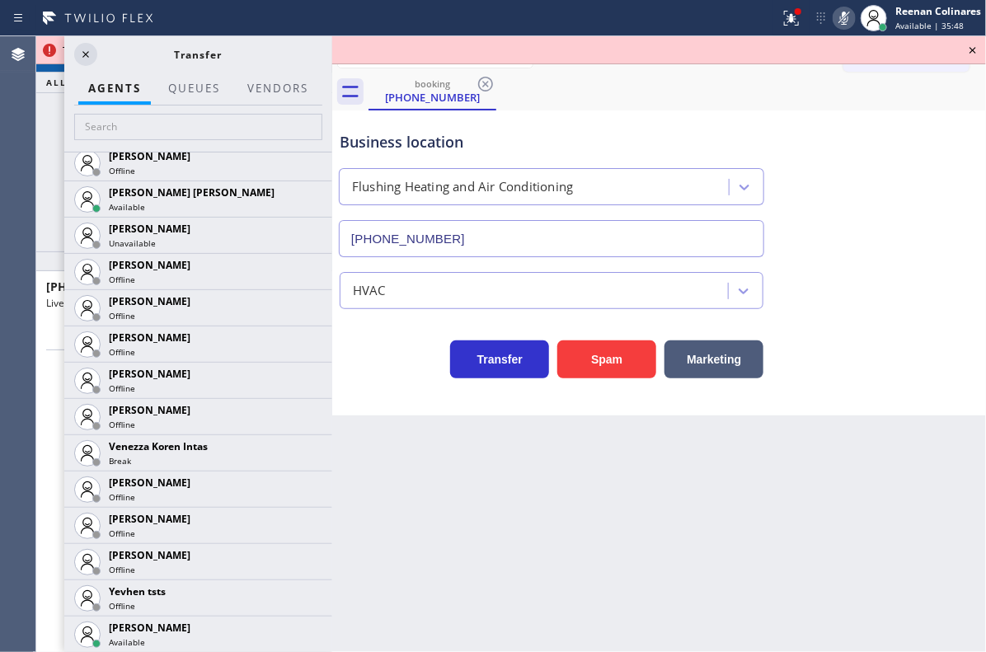
scroll to position [3243, 0]
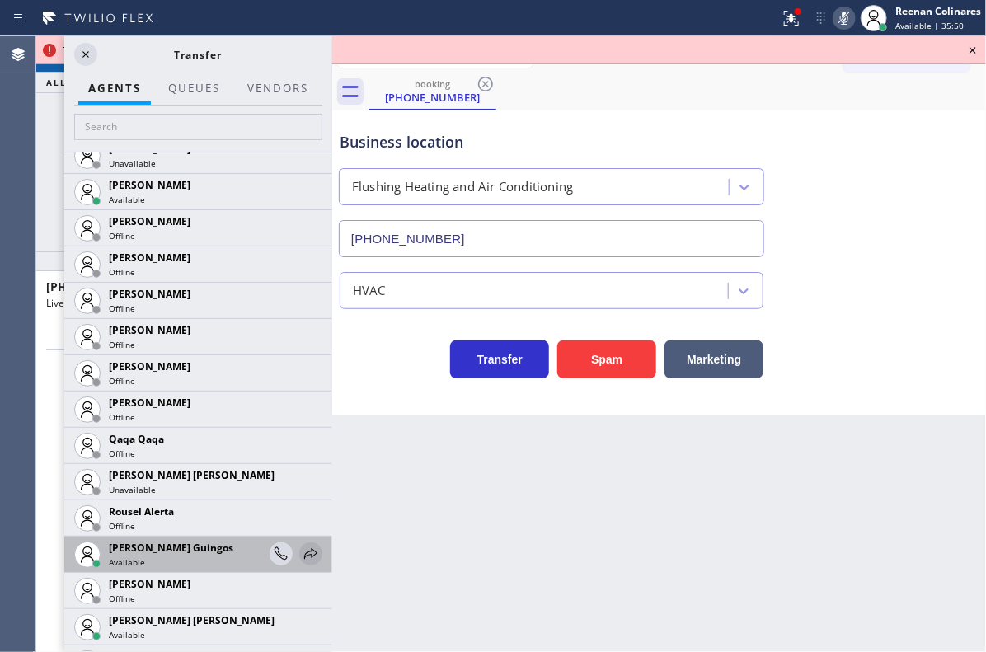
click at [301, 552] on icon at bounding box center [311, 554] width 20 height 20
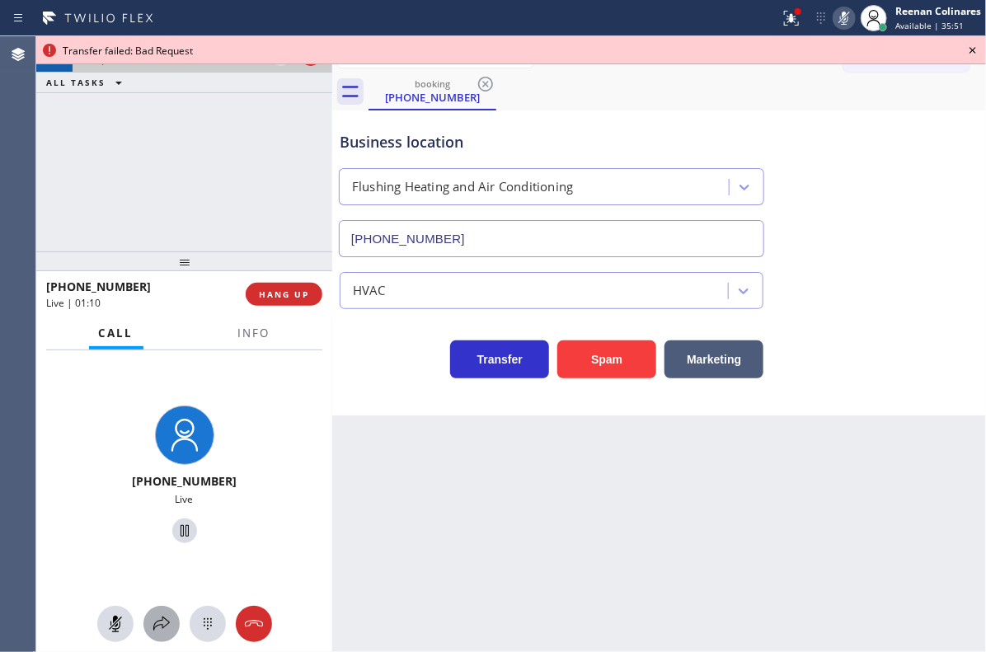
click at [157, 623] on icon at bounding box center [162, 624] width 20 height 20
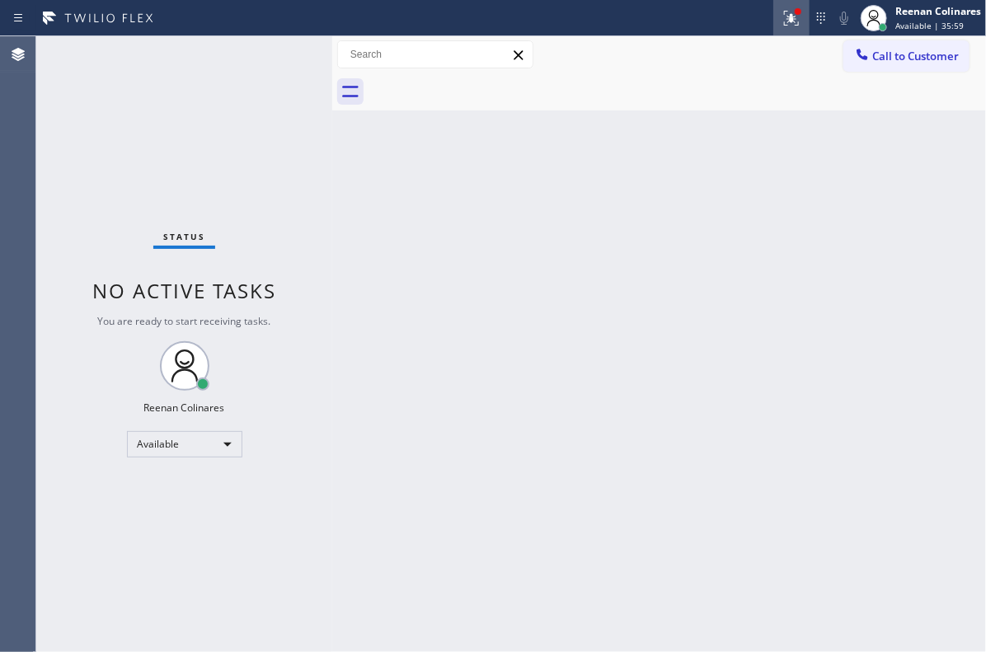
click at [785, 27] on icon at bounding box center [792, 18] width 20 height 20
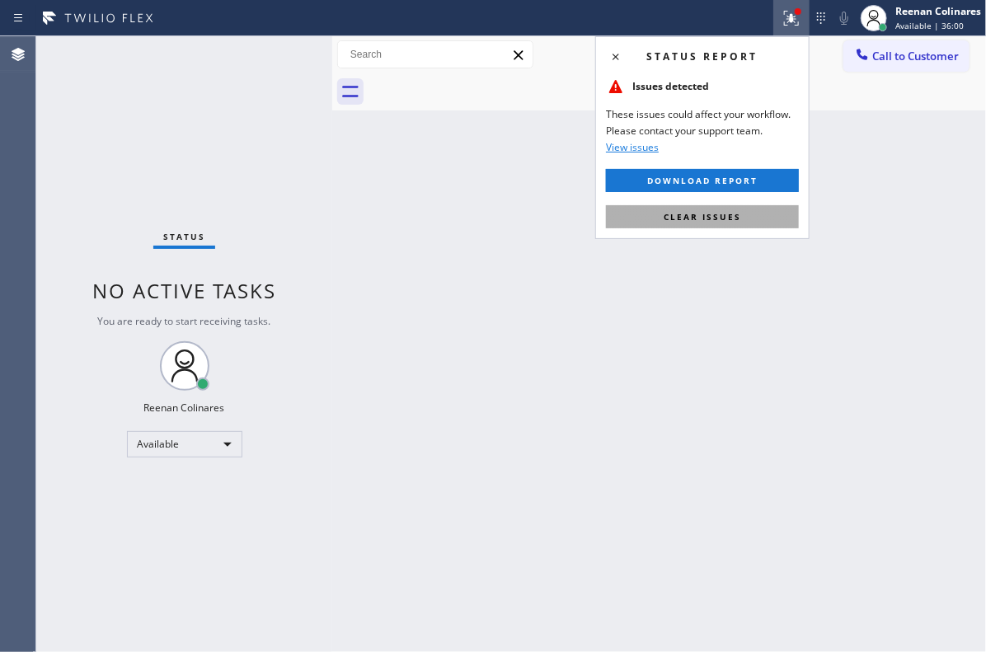
click at [707, 219] on span "Clear issues" at bounding box center [702, 217] width 77 height 12
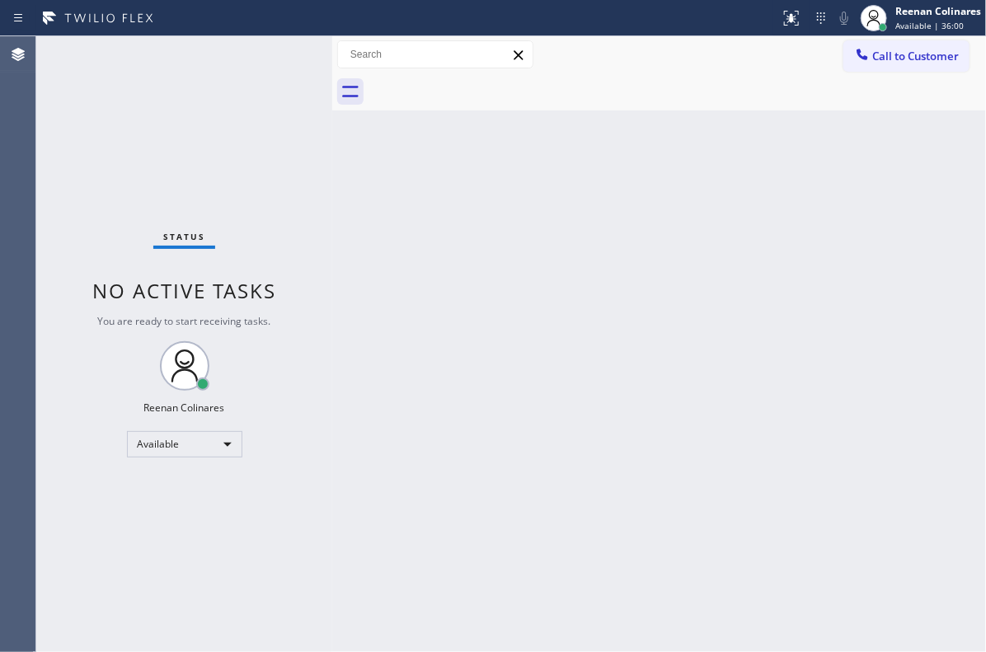
click at [691, 308] on div "Back to Dashboard Change Sender ID Customers Technicians Select a contact Outbo…" at bounding box center [659, 344] width 654 height 616
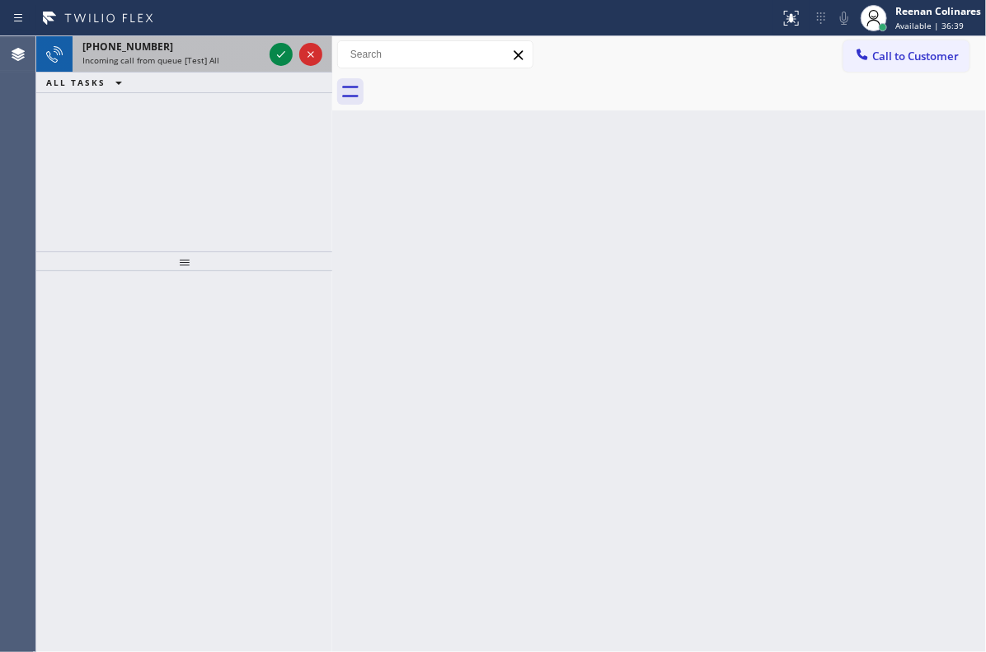
click at [226, 59] on div "Incoming call from queue [Test] All" at bounding box center [172, 60] width 181 height 12
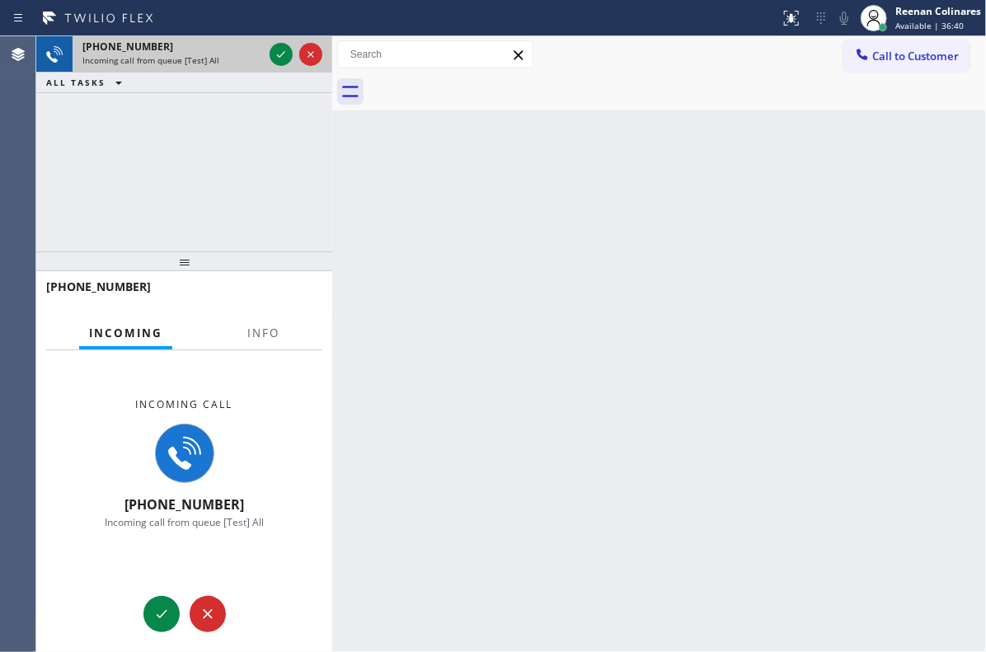
click at [220, 61] on div "Incoming call from queue [Test] All" at bounding box center [172, 60] width 181 height 12
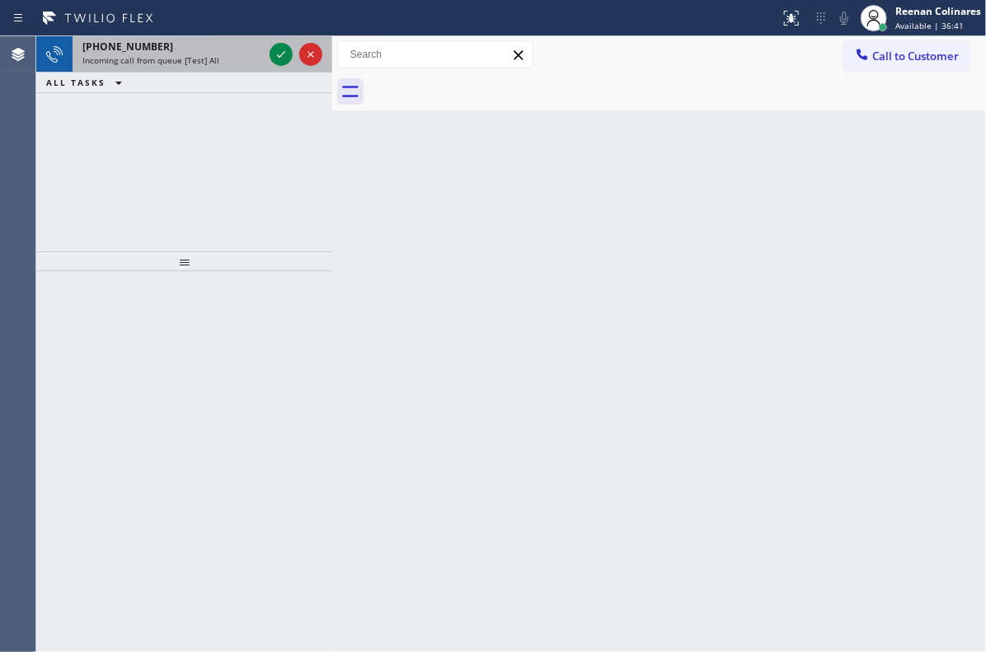
drag, startPoint x: 204, startPoint y: 66, endPoint x: 218, endPoint y: 63, distance: 14.4
click at [204, 66] on div "+19432236866 Incoming call from queue [Test] All" at bounding box center [170, 54] width 194 height 36
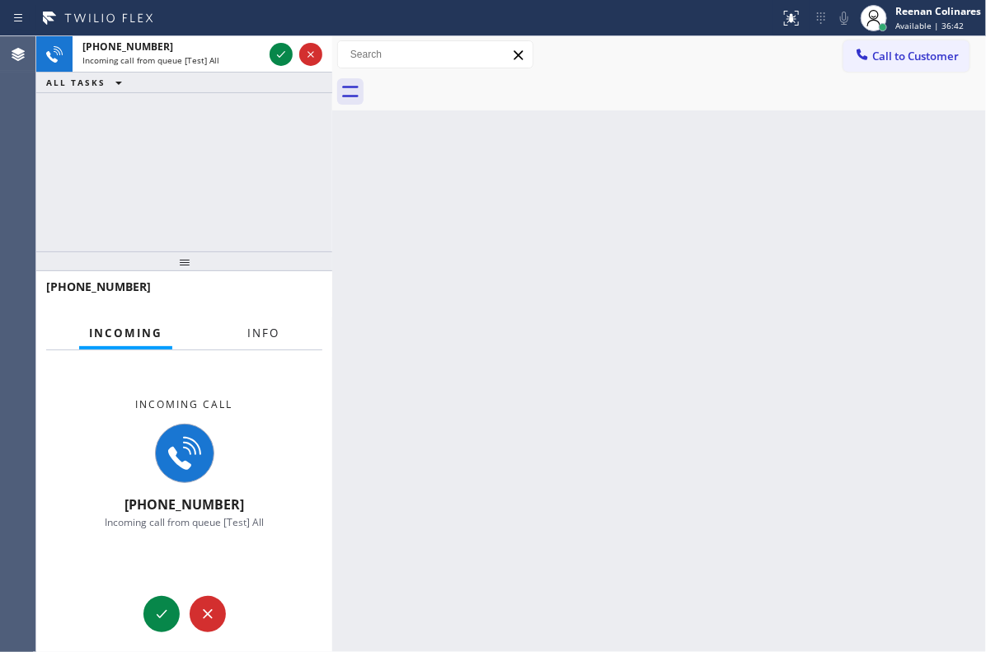
click at [271, 332] on span "Info" at bounding box center [263, 333] width 32 height 15
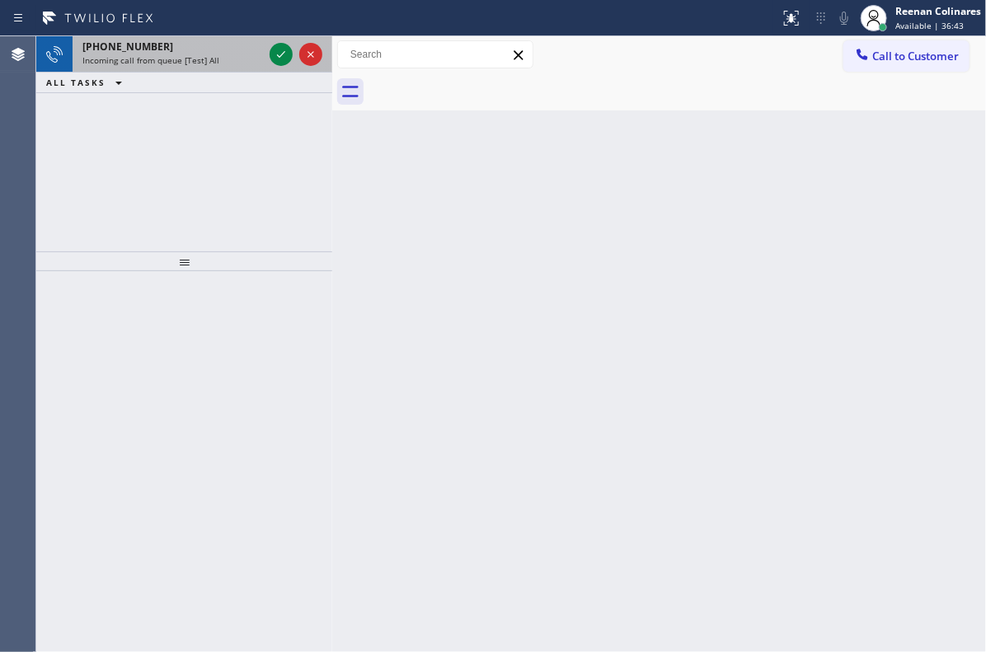
click at [178, 46] on div "+18186754010" at bounding box center [172, 47] width 181 height 14
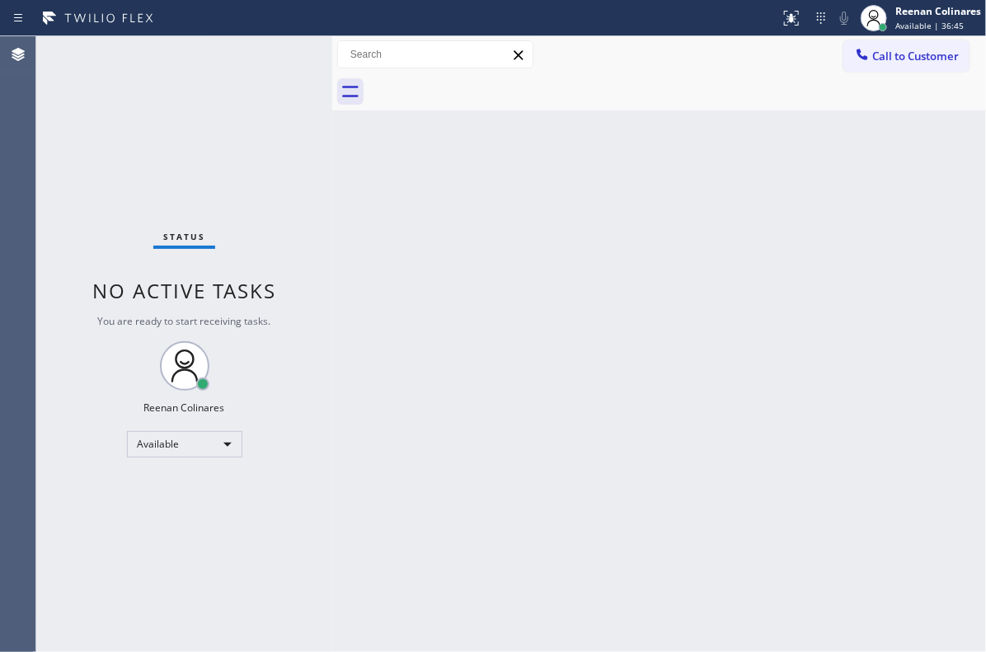
click at [238, 48] on div "Status No active tasks You are ready to start receiving tasks. Reenan Colinares…" at bounding box center [184, 344] width 296 height 616
click at [487, 336] on div "Back to Dashboard Change Sender ID Customers Technicians Select a contact Outbo…" at bounding box center [659, 344] width 654 height 616
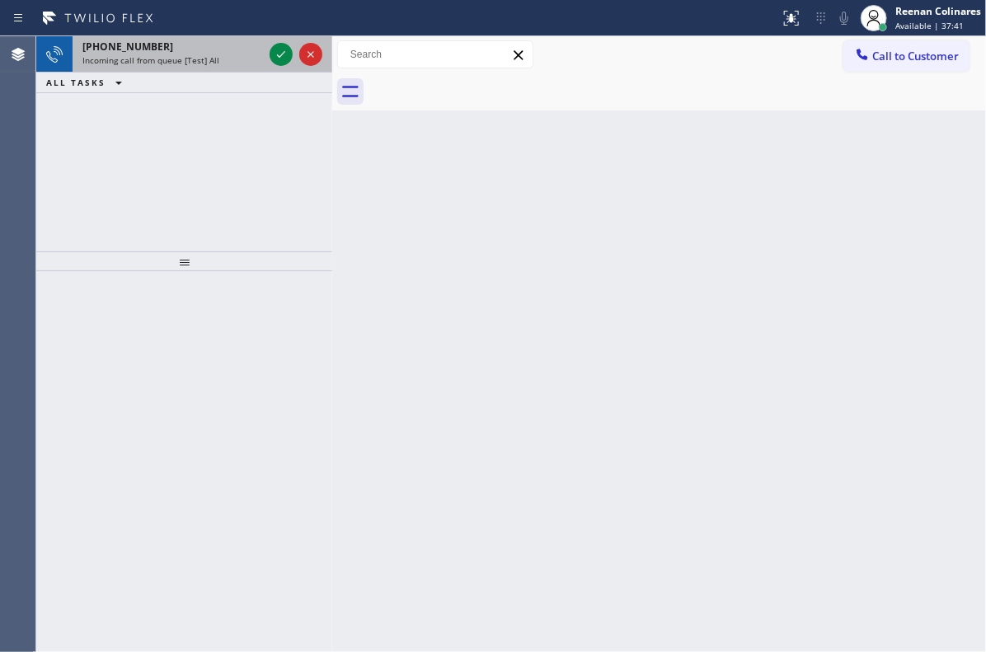
click at [195, 63] on span "Incoming call from queue [Test] All" at bounding box center [150, 60] width 137 height 12
click at [194, 61] on span "Incoming call from queue [Test] All" at bounding box center [150, 60] width 137 height 12
click at [214, 46] on div "+17868309387" at bounding box center [172, 47] width 181 height 14
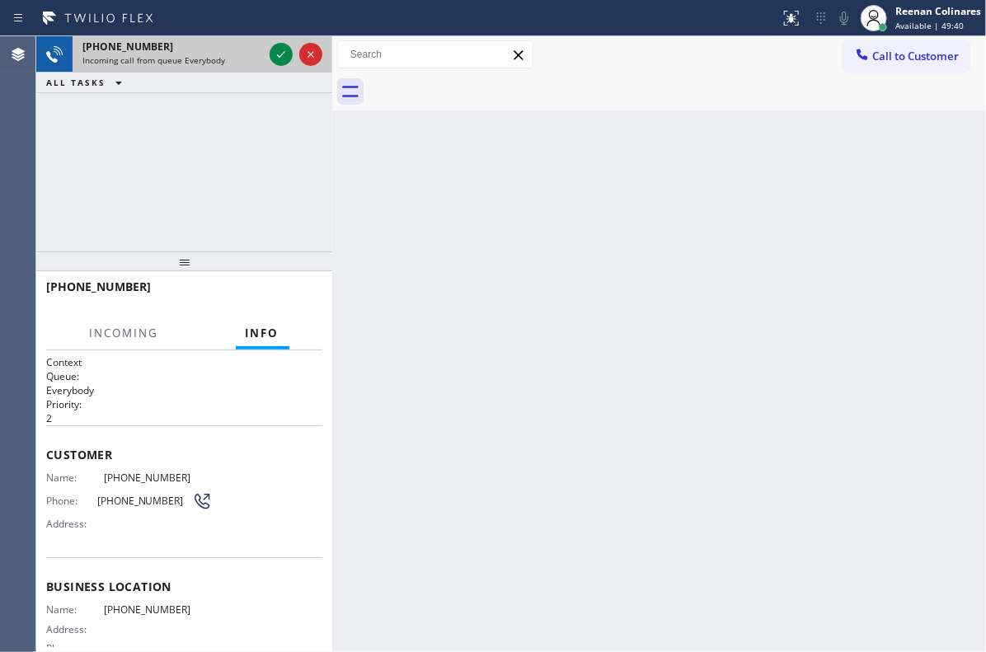
click at [236, 59] on div "Incoming call from queue Everybody" at bounding box center [172, 60] width 181 height 12
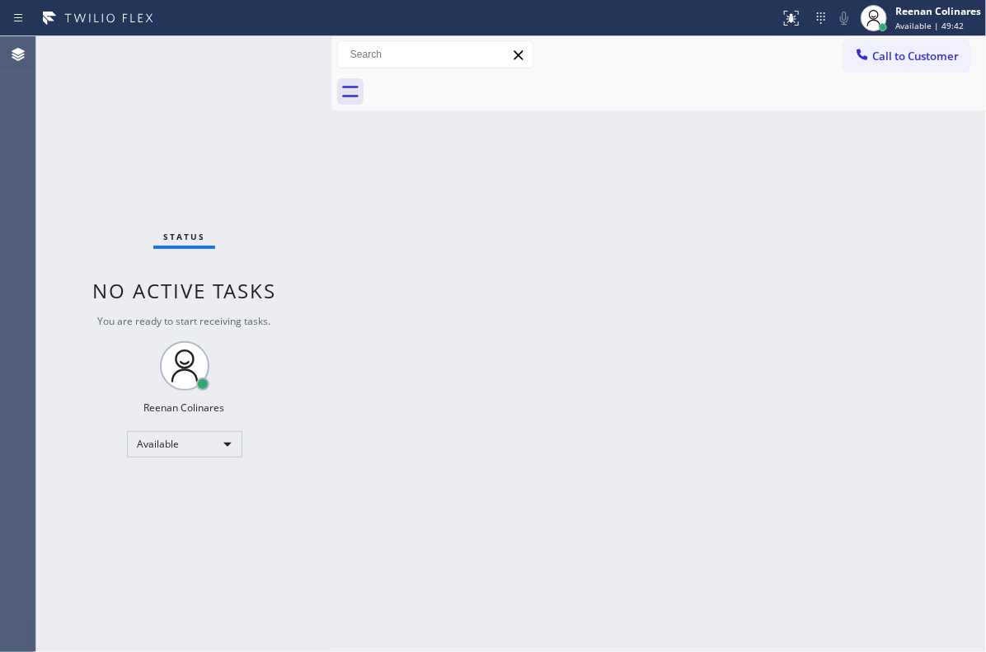
click at [191, 63] on div "Status No active tasks You are ready to start receiving tasks. Reenan Colinares…" at bounding box center [184, 344] width 296 height 616
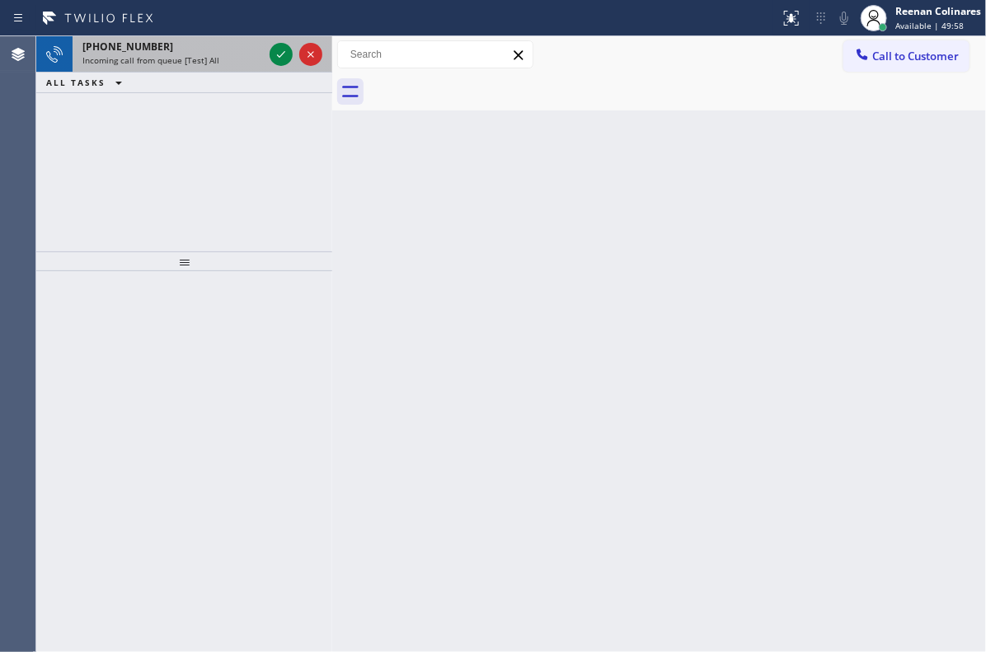
click at [194, 45] on div "+18722020212" at bounding box center [172, 47] width 181 height 14
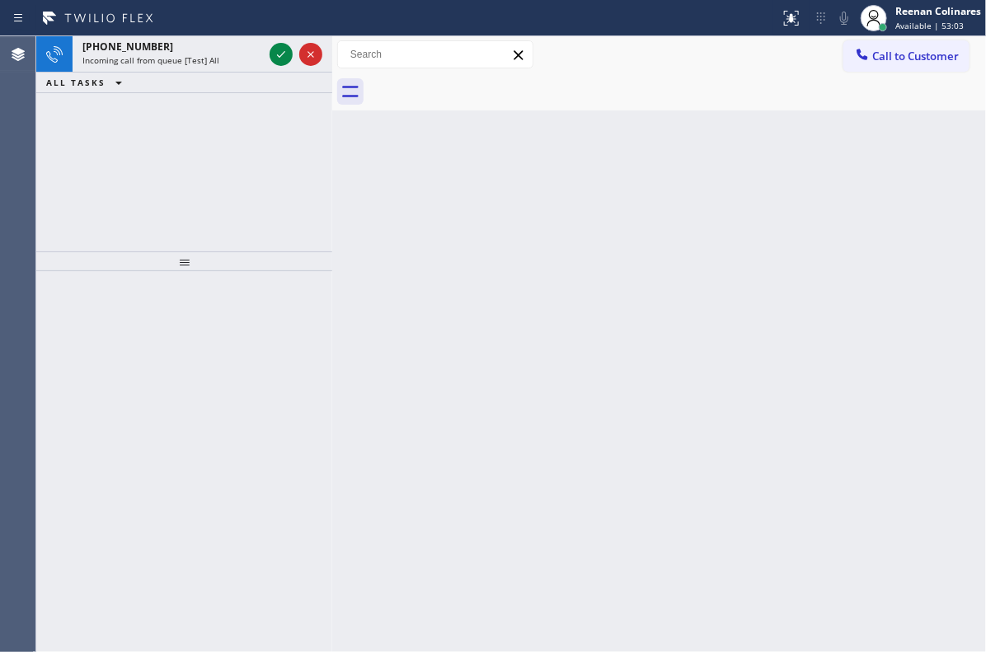
click at [960, 256] on div "Back to Dashboard Change Sender ID Customers Technicians Select a contact Outbo…" at bounding box center [659, 344] width 654 height 616
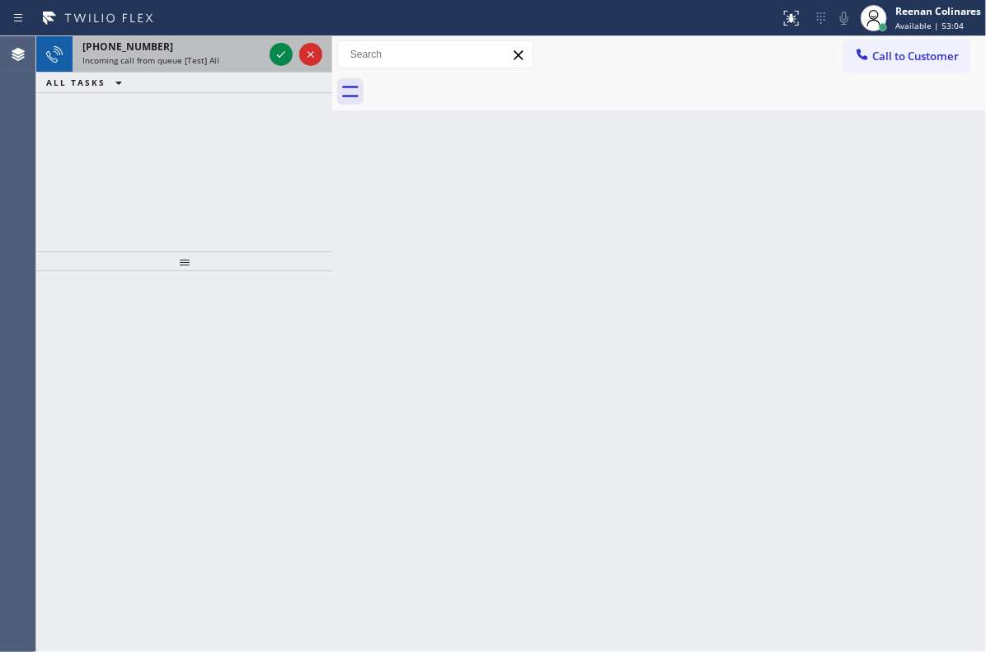
click at [203, 46] on div "+19177311502" at bounding box center [172, 47] width 181 height 14
click at [205, 57] on span "Incoming call from queue [PaidCalls] HVAC" at bounding box center [165, 60] width 167 height 12
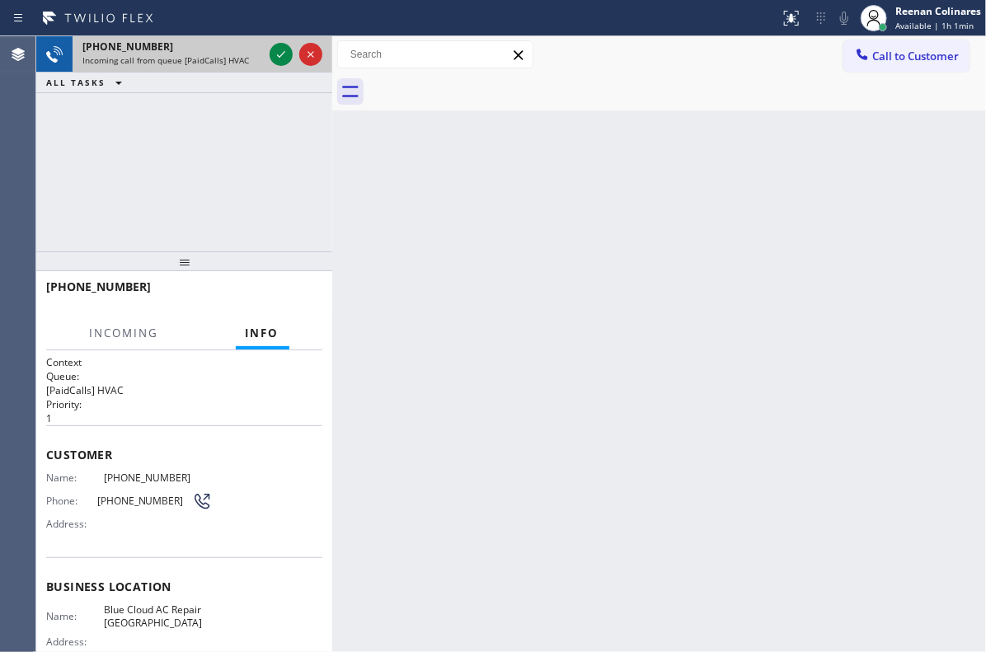
click at [231, 56] on span "Incoming call from queue [PaidCalls] HVAC" at bounding box center [165, 60] width 167 height 12
click at [279, 58] on icon at bounding box center [281, 55] width 20 height 20
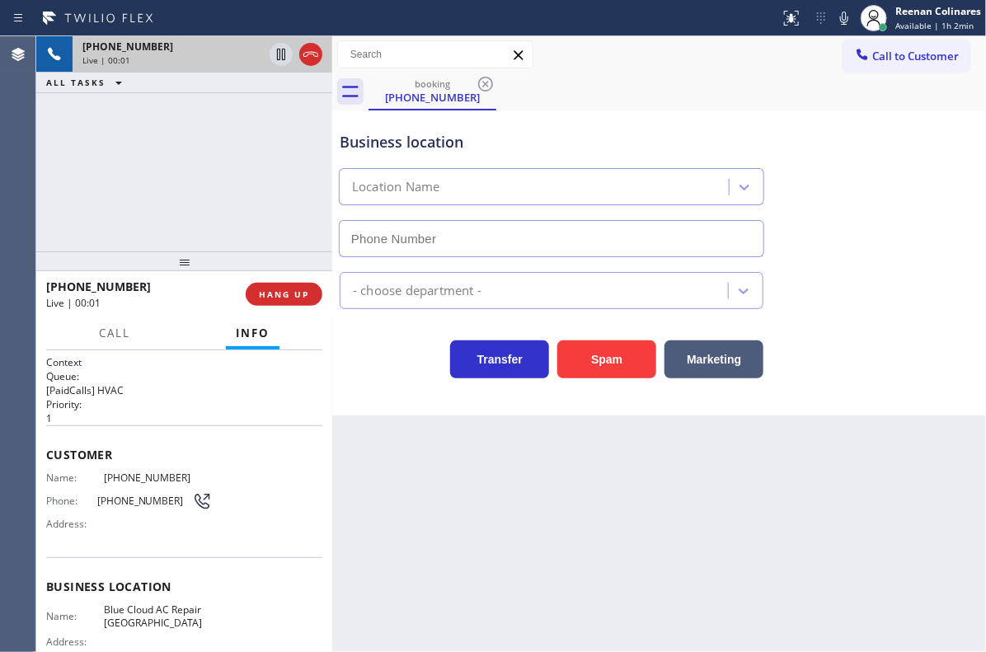
type input "(415) 324-4747"
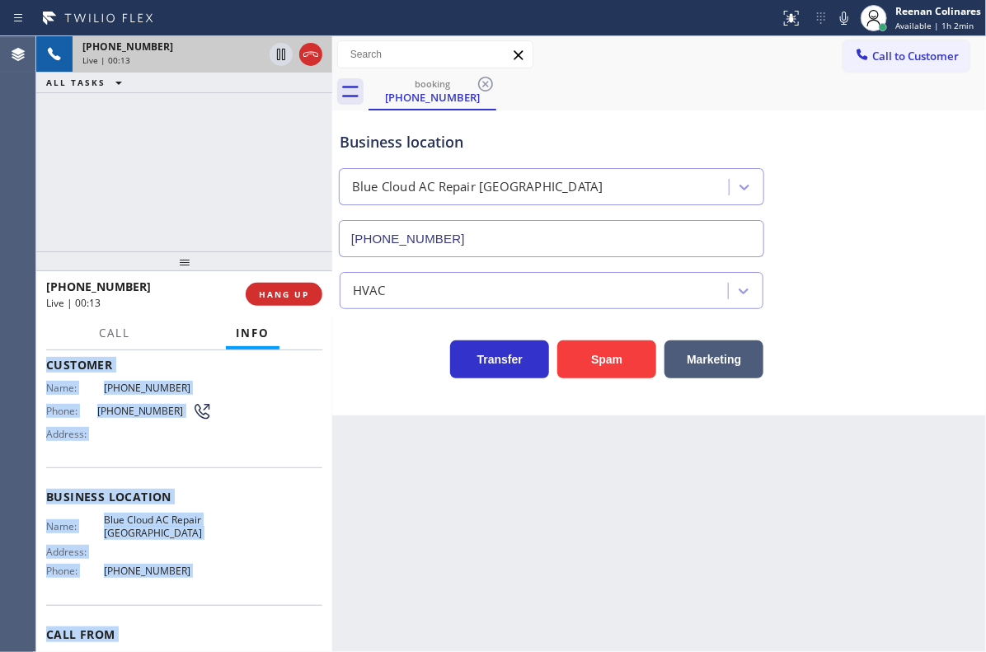
scroll to position [170, 0]
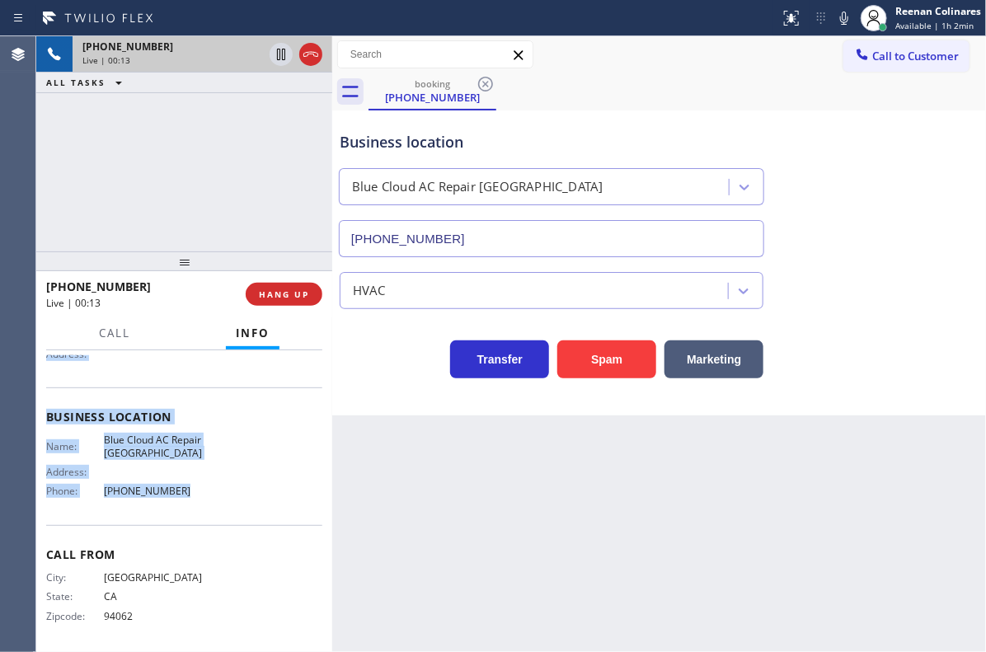
drag, startPoint x: 49, startPoint y: 448, endPoint x: 251, endPoint y: 511, distance: 211.7
click at [251, 511] on div "Context Queue: [PaidCalls] HVAC Priority: 1 Customer Name: (650) 670-7777 Phone…" at bounding box center [184, 417] width 276 height 464
copy div "Customer Name: (650) 670-7777 Phone: (650) 670-7777 Address: Business location …"
click at [844, 19] on icon at bounding box center [844, 18] width 8 height 13
click at [109, 337] on span "Call" at bounding box center [114, 333] width 31 height 15
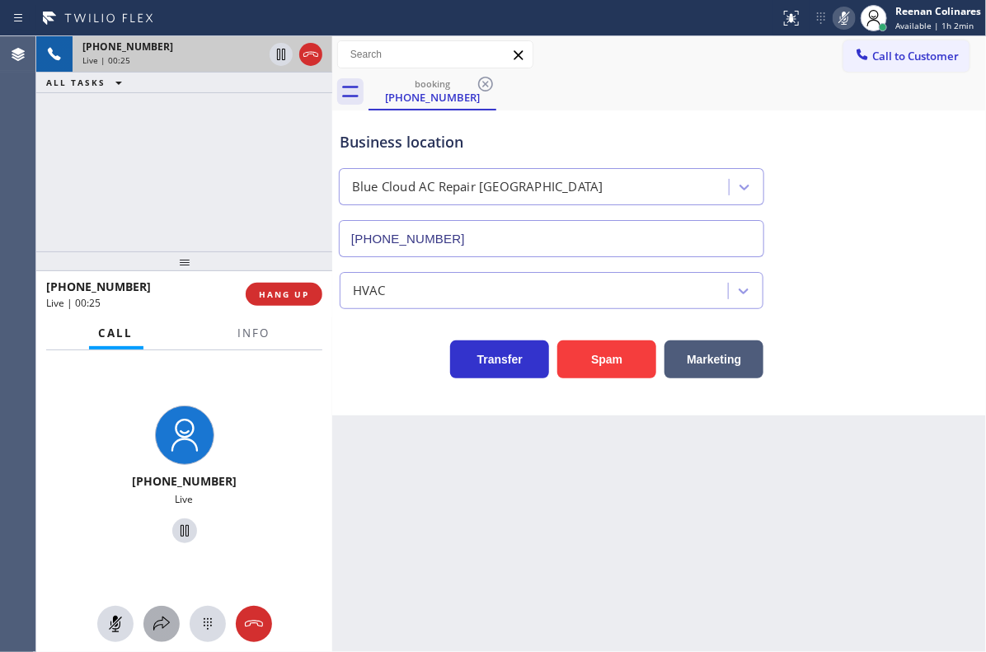
click at [158, 620] on icon at bounding box center [162, 624] width 20 height 20
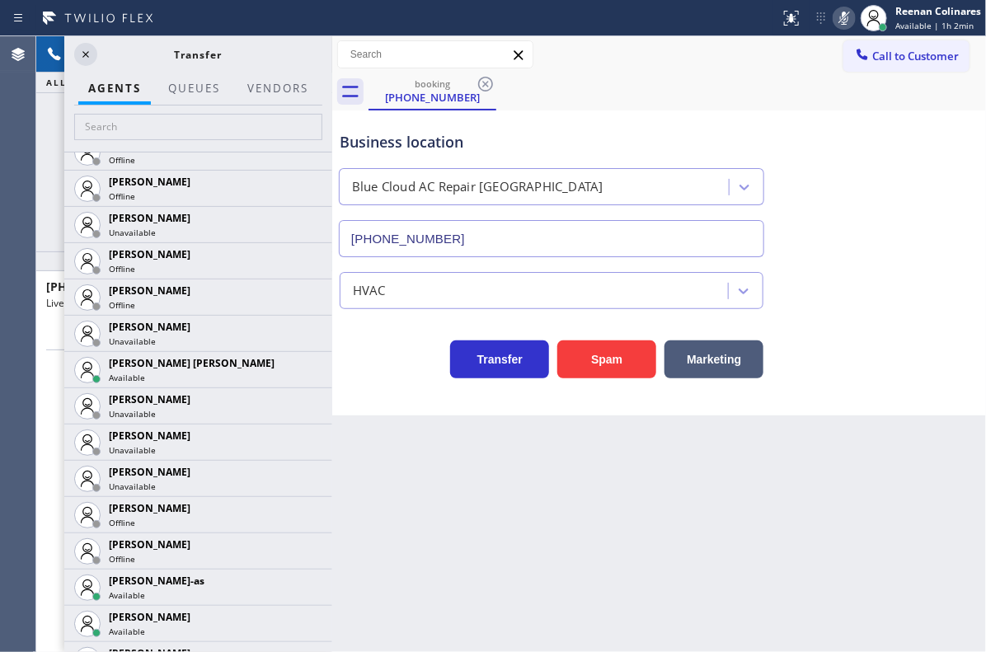
scroll to position [1345, 0]
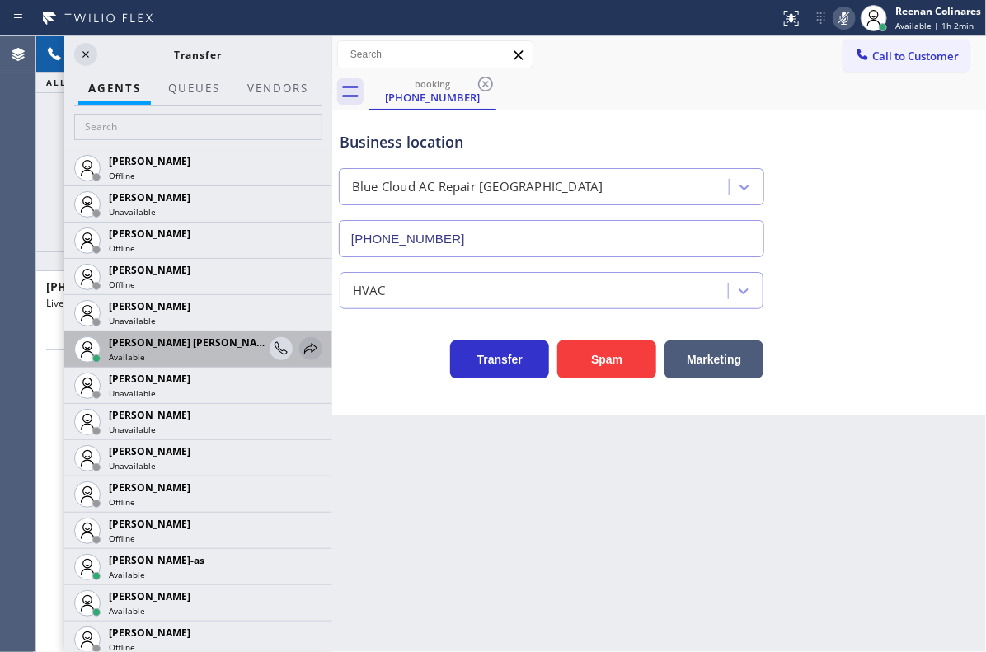
click at [304, 346] on icon at bounding box center [310, 348] width 13 height 11
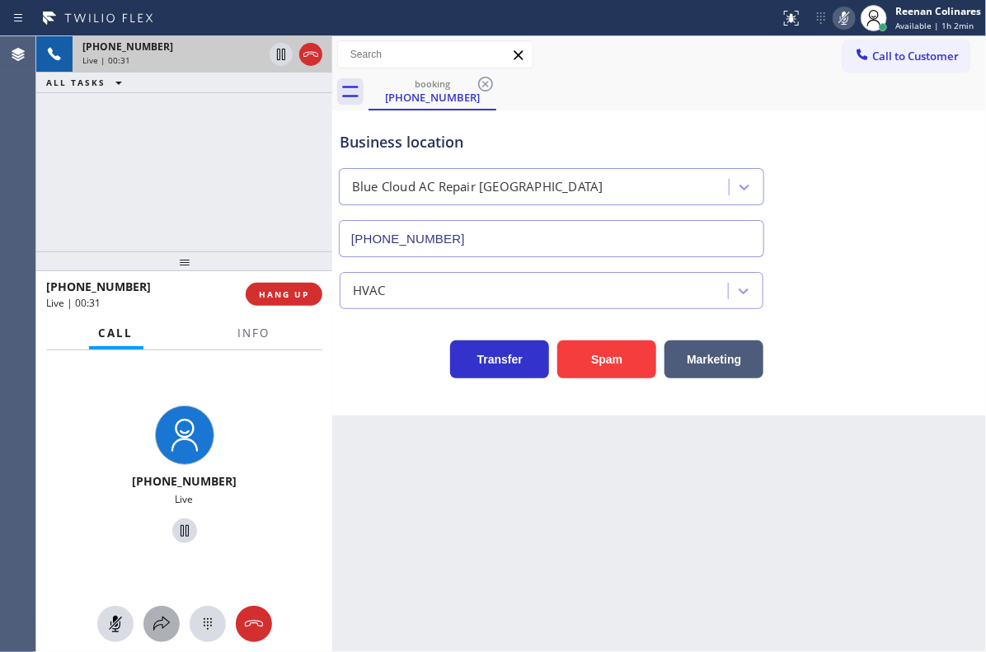
click at [162, 616] on icon at bounding box center [162, 624] width 20 height 20
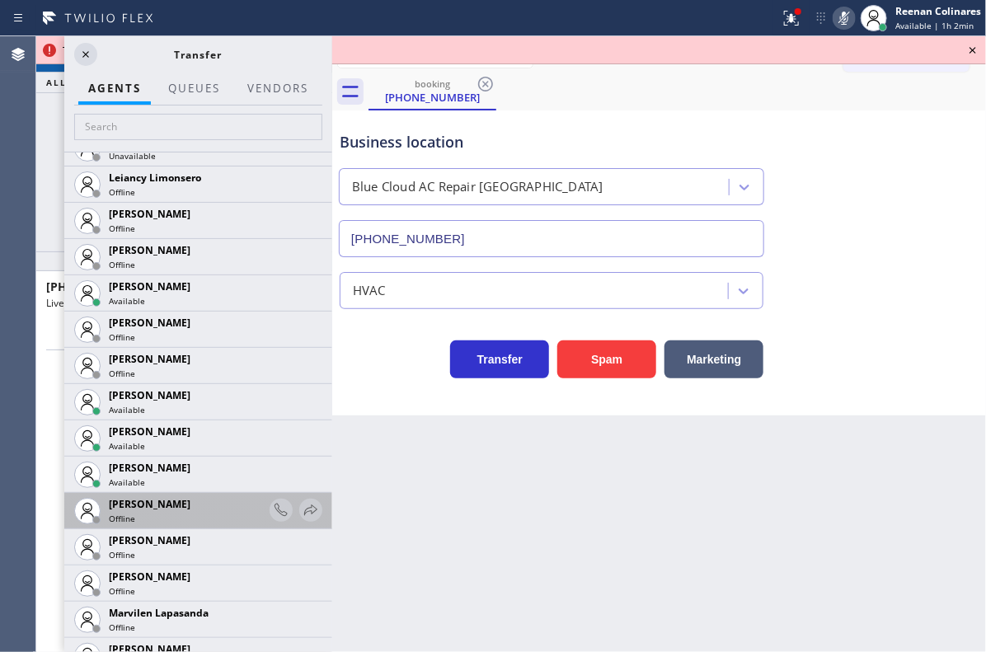
scroll to position [2486, 0]
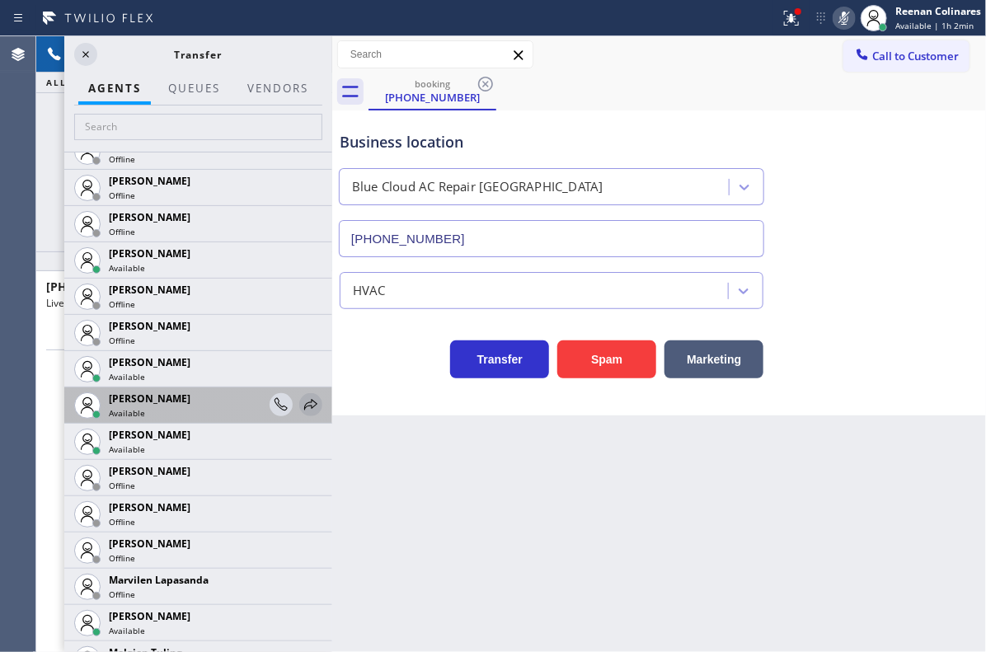
click at [304, 406] on icon at bounding box center [310, 404] width 13 height 11
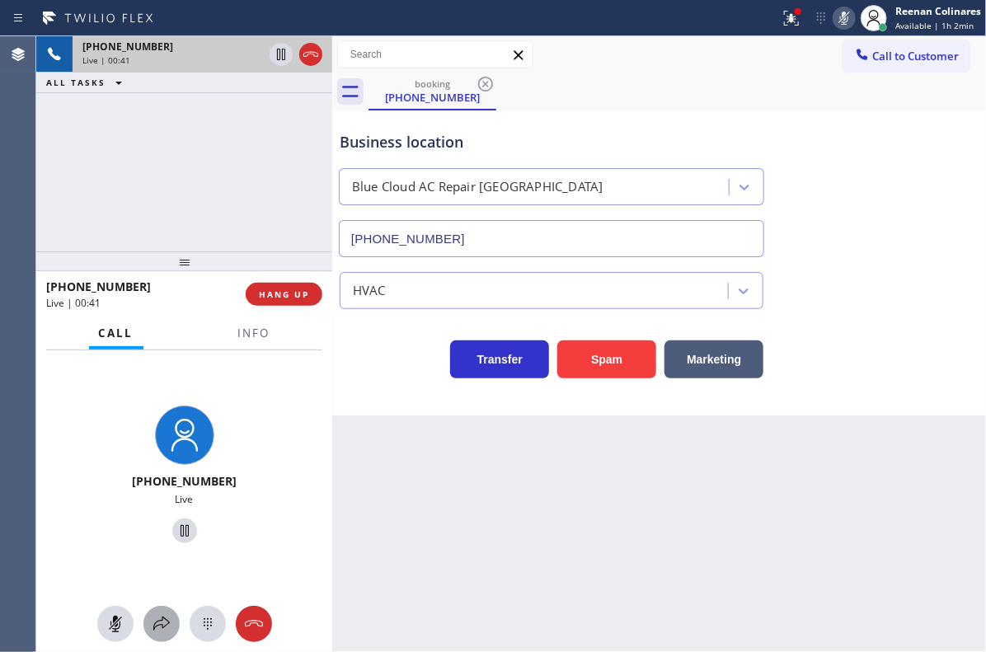
click at [167, 617] on icon at bounding box center [162, 624] width 20 height 20
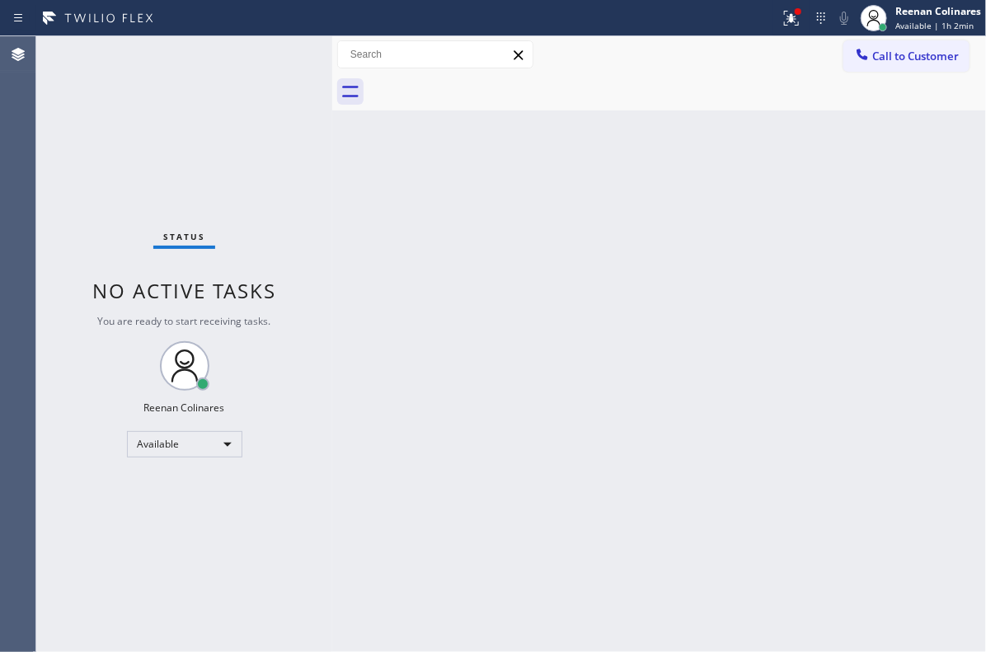
drag, startPoint x: 786, startPoint y: 21, endPoint x: 776, endPoint y: 68, distance: 48.0
click at [786, 21] on icon at bounding box center [792, 18] width 20 height 20
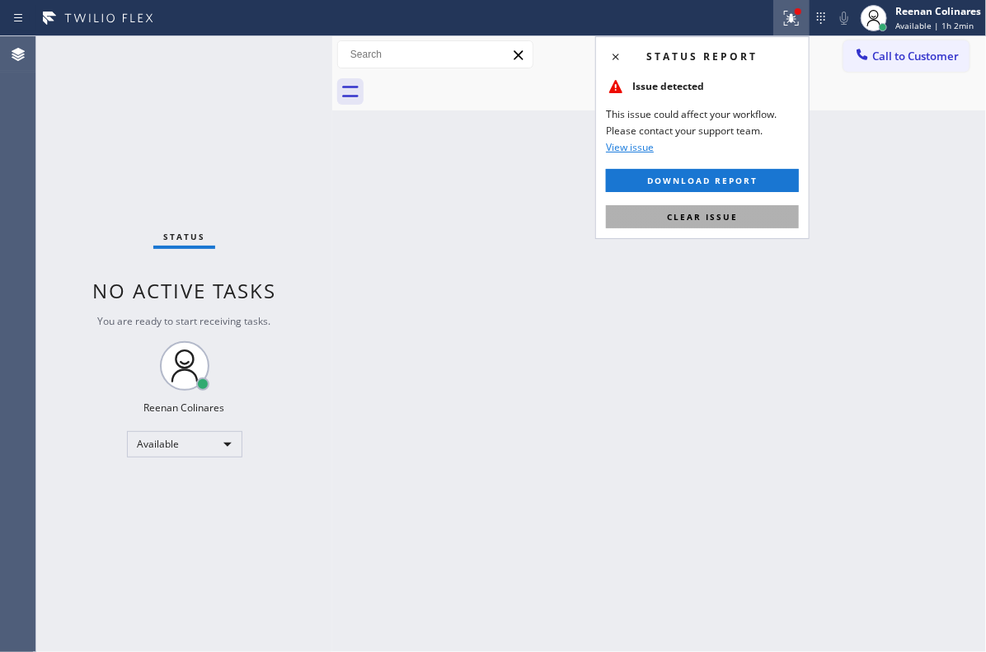
click at [732, 218] on span "Clear issue" at bounding box center [702, 217] width 71 height 12
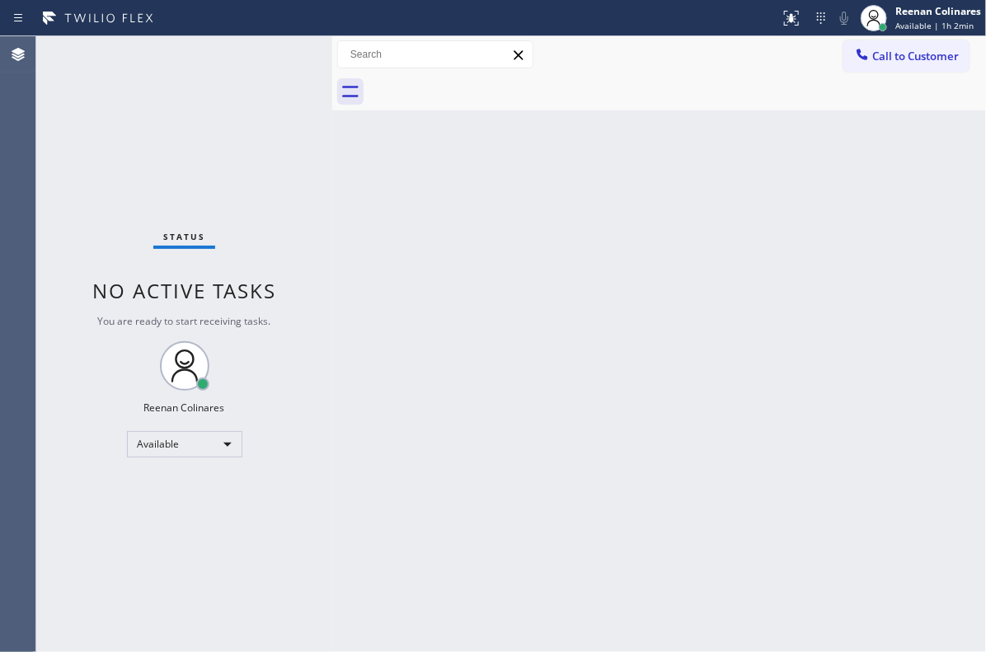
click at [636, 218] on div "Back to Dashboard Change Sender ID Customers Technicians Select a contact Outbo…" at bounding box center [659, 344] width 654 height 616
click at [408, 264] on div "Back to Dashboard Change Sender ID Customers Technicians Select a contact Outbo…" at bounding box center [659, 344] width 654 height 616
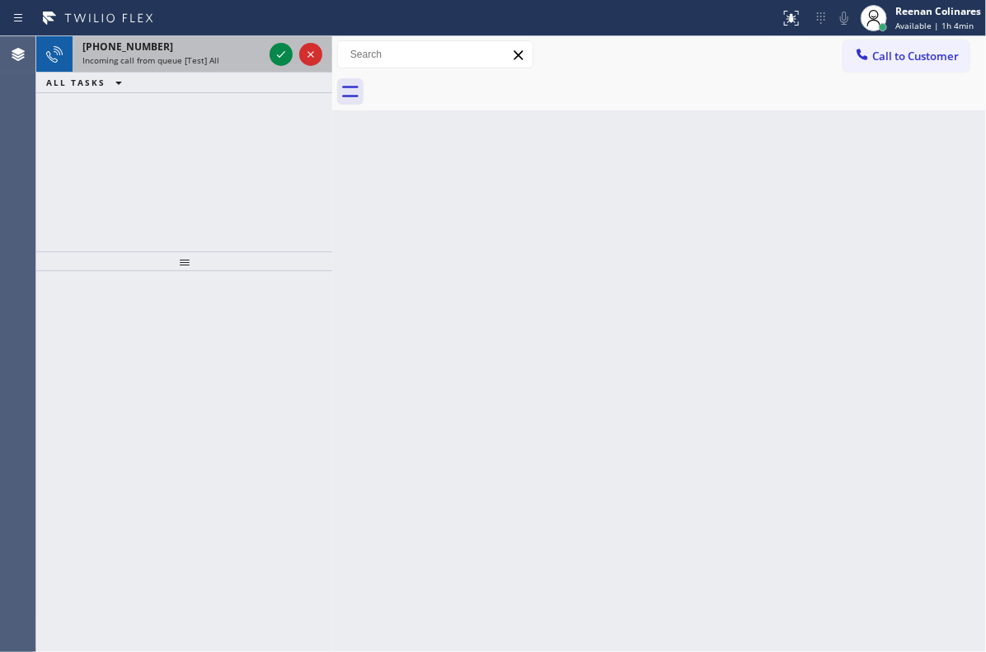
click at [211, 54] on span "Incoming call from queue [Test] All" at bounding box center [150, 60] width 137 height 12
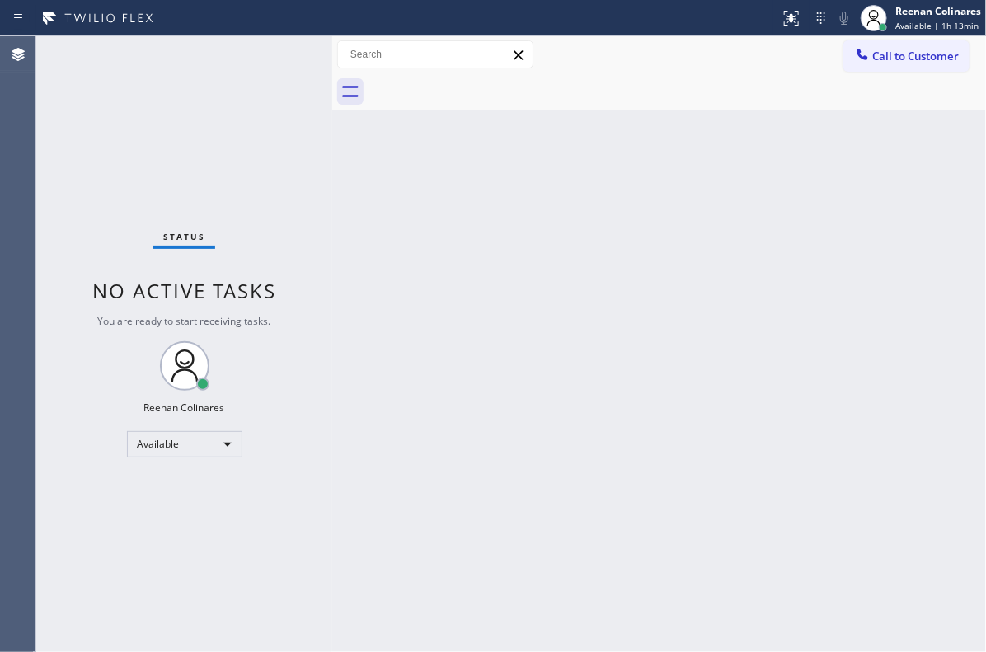
click at [556, 268] on div "Back to Dashboard Change Sender ID Customers Technicians Select a contact Outbo…" at bounding box center [659, 344] width 654 height 616
drag, startPoint x: 914, startPoint y: 157, endPoint x: 903, endPoint y: 59, distance: 99.6
click at [915, 158] on div "Back to Dashboard Change Sender ID Customers Technicians Select a contact Outbo…" at bounding box center [659, 344] width 654 height 616
click at [911, 18] on div "Reenan Colinares Available | 1h 21min" at bounding box center [939, 17] width 94 height 29
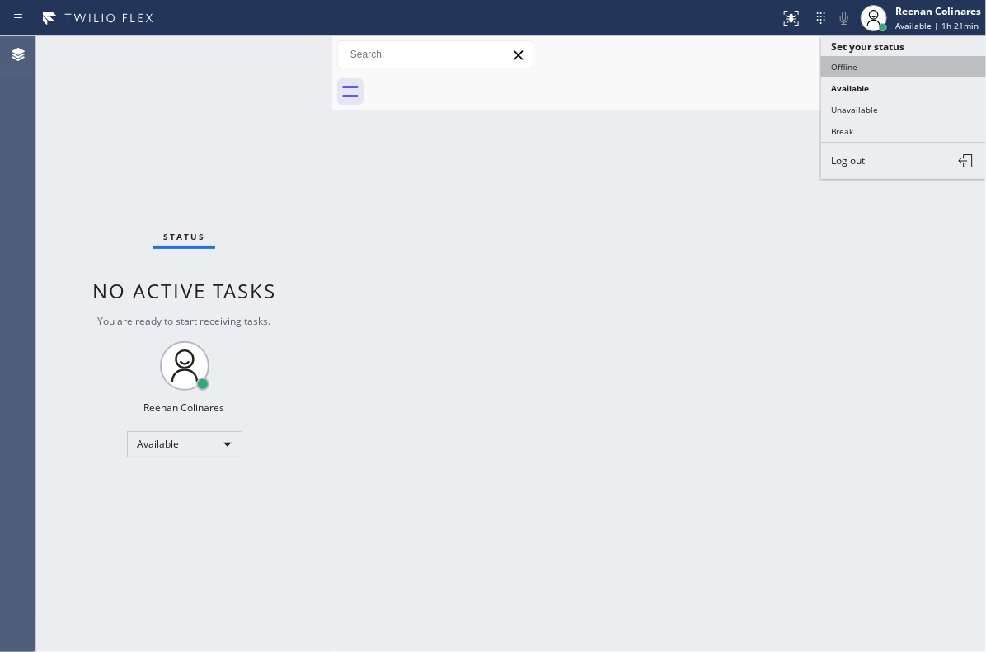
click at [868, 66] on button "Offline" at bounding box center [903, 66] width 165 height 21
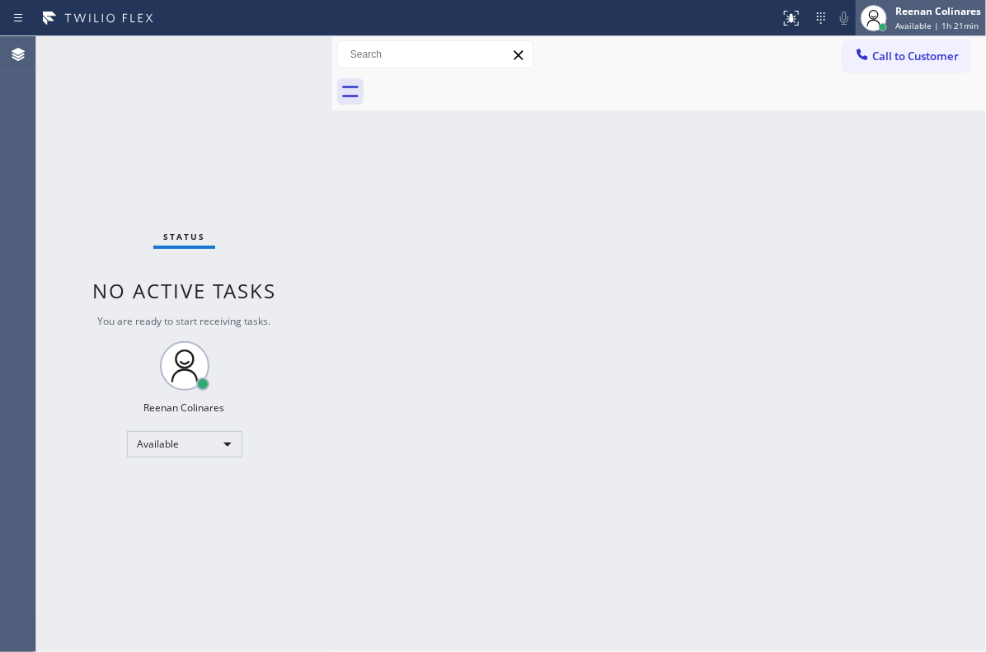
click at [921, 13] on div "Reenan Colinares" at bounding box center [938, 11] width 86 height 14
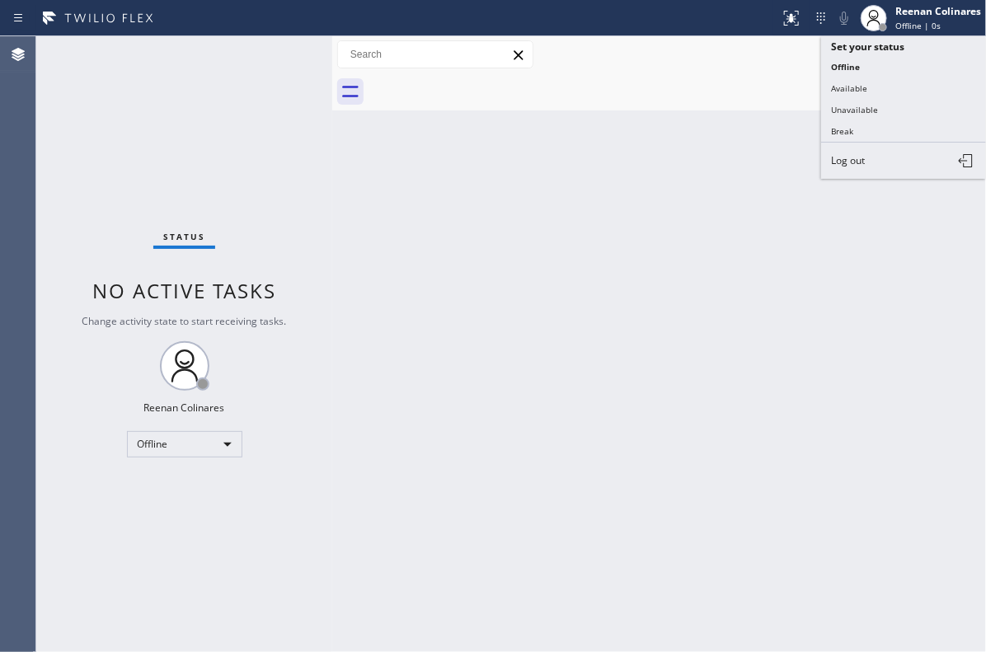
click at [852, 168] on button "Log out" at bounding box center [903, 161] width 165 height 36
